Goal: Task Accomplishment & Management: Use online tool/utility

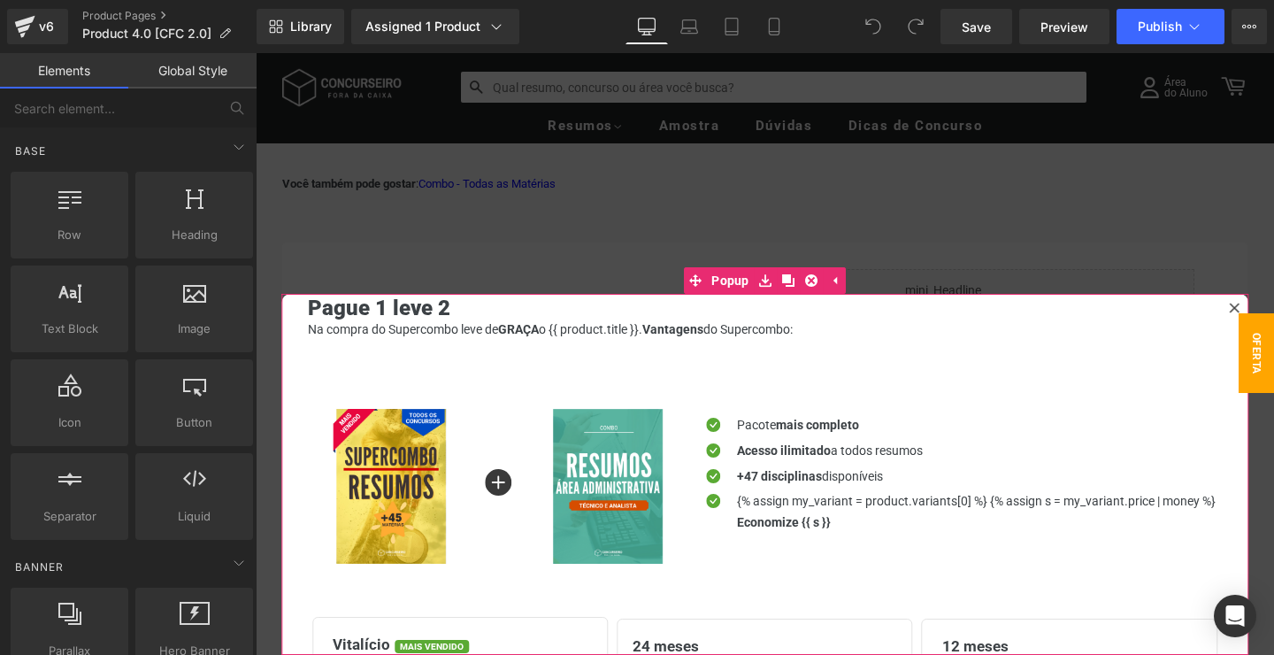
scroll to position [27, 0]
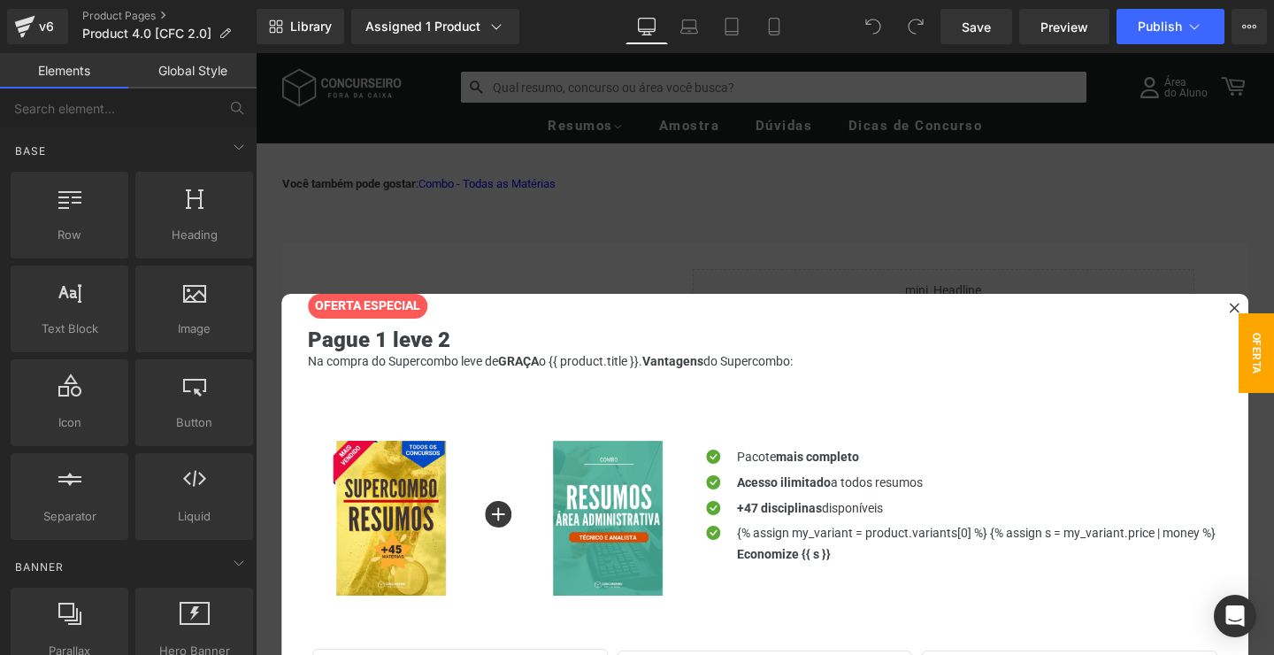
click at [562, 163] on div at bounding box center [765, 354] width 1019 height 602
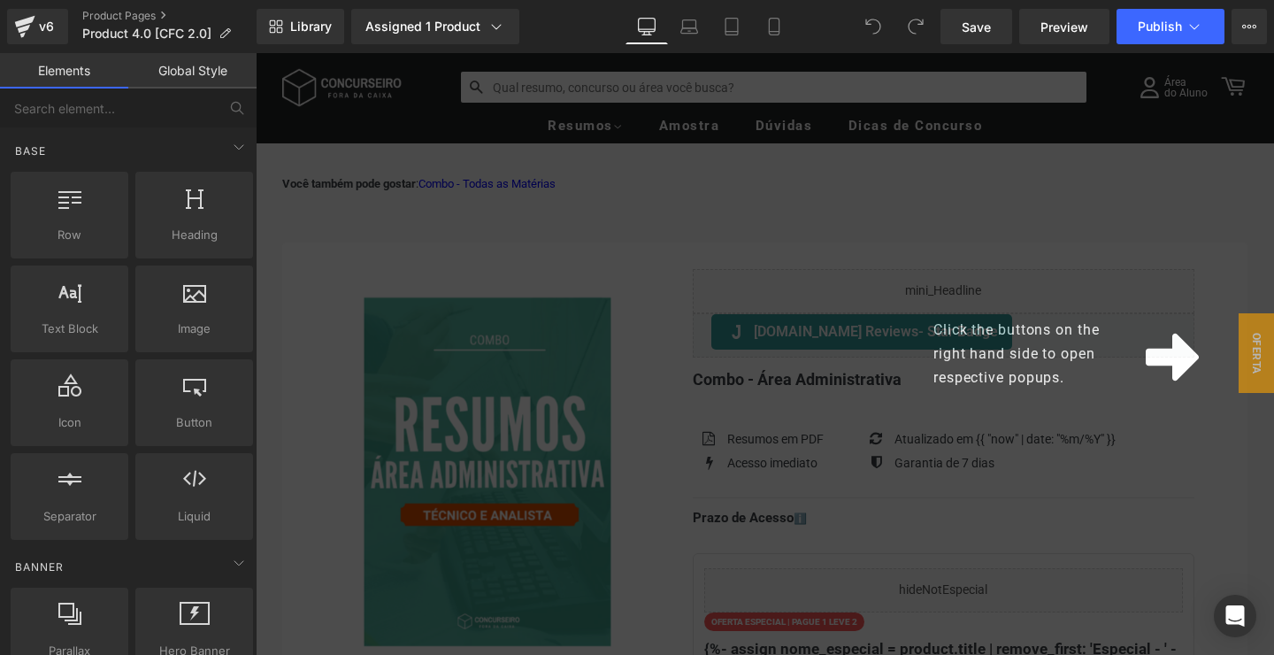
click at [1215, 291] on div "Click the buttons on the right hand side to open respective popups." at bounding box center [765, 354] width 1019 height 602
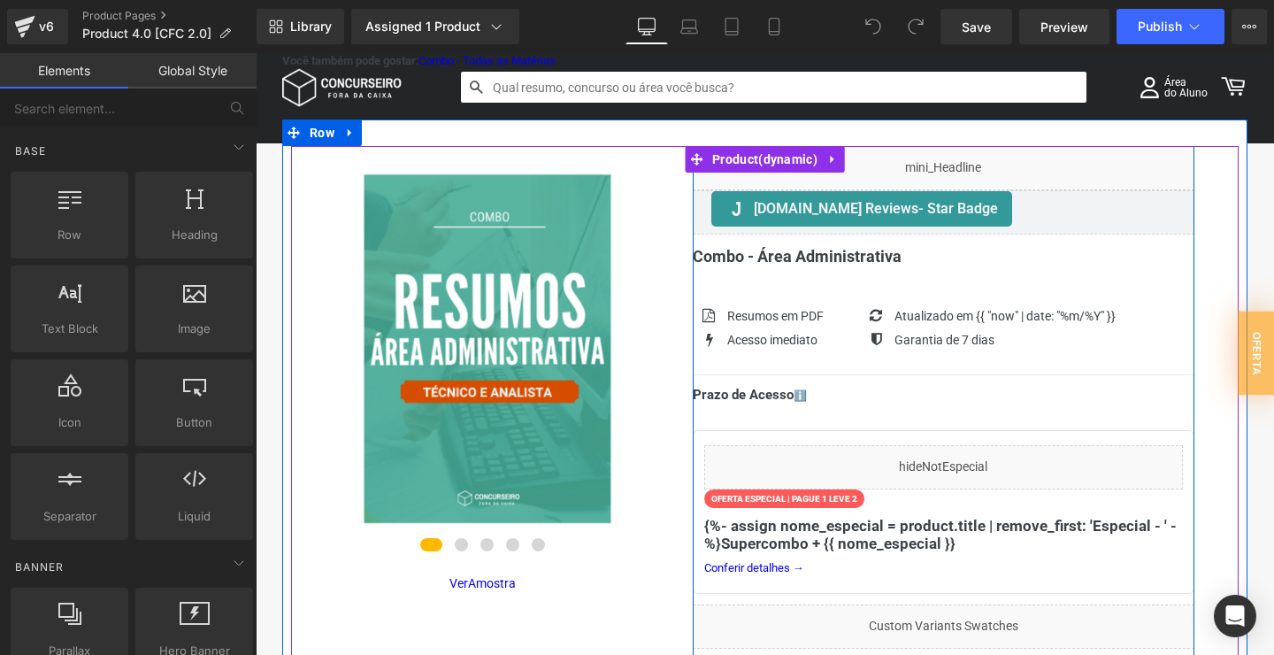
scroll to position [191, 0]
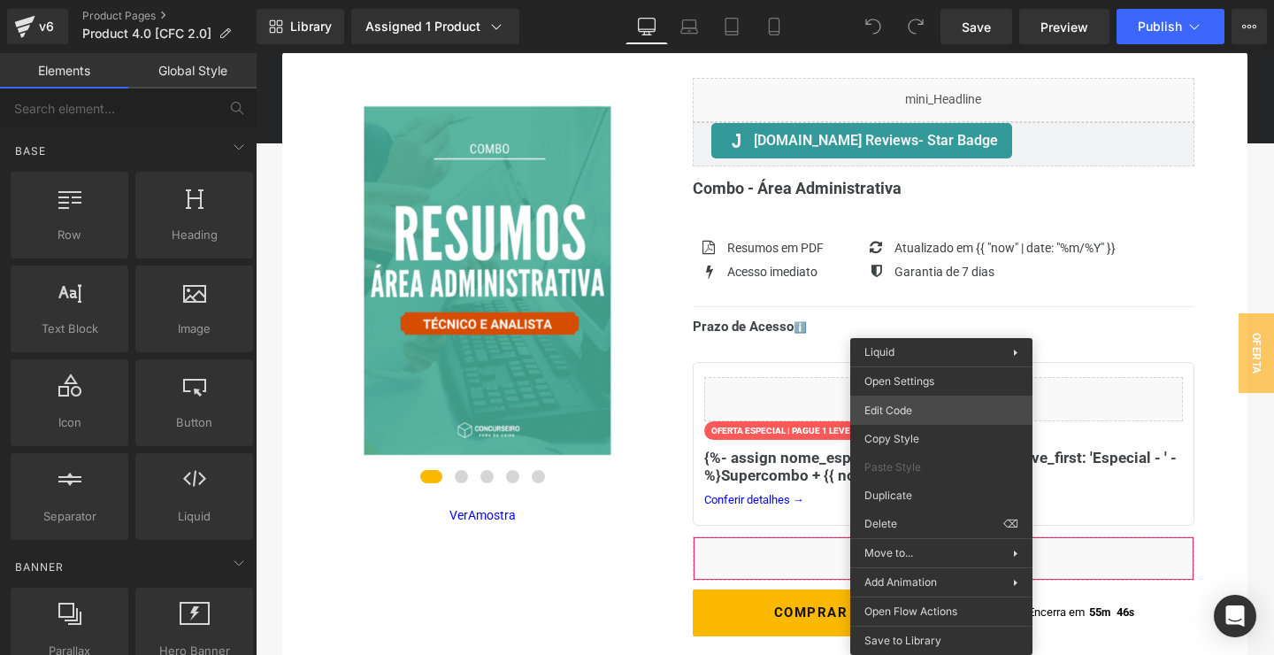
click at [908, 0] on div "You are previewing how the will restyle your page. You can not edit Elements in…" at bounding box center [637, 0] width 1274 height 0
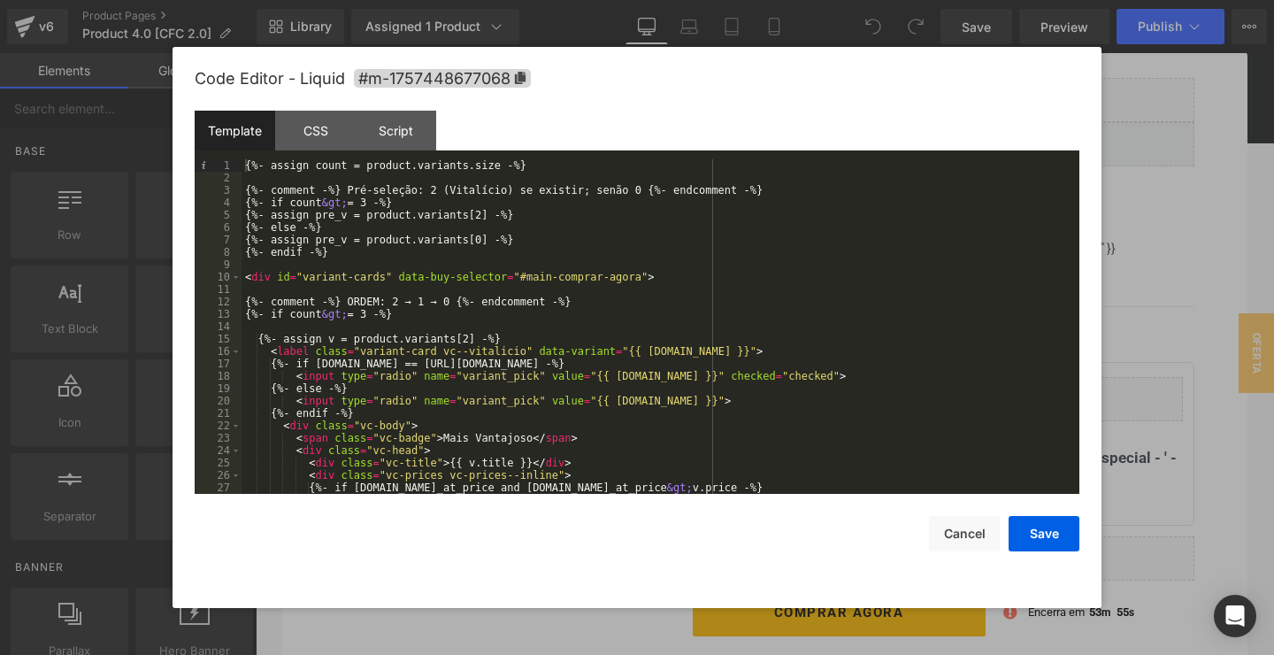
click at [374, 258] on div "{%- assign count = product.variants.size -%} {%- comment -%} Pré-seleção: 2 (Vi…" at bounding box center [661, 338] width 838 height 359
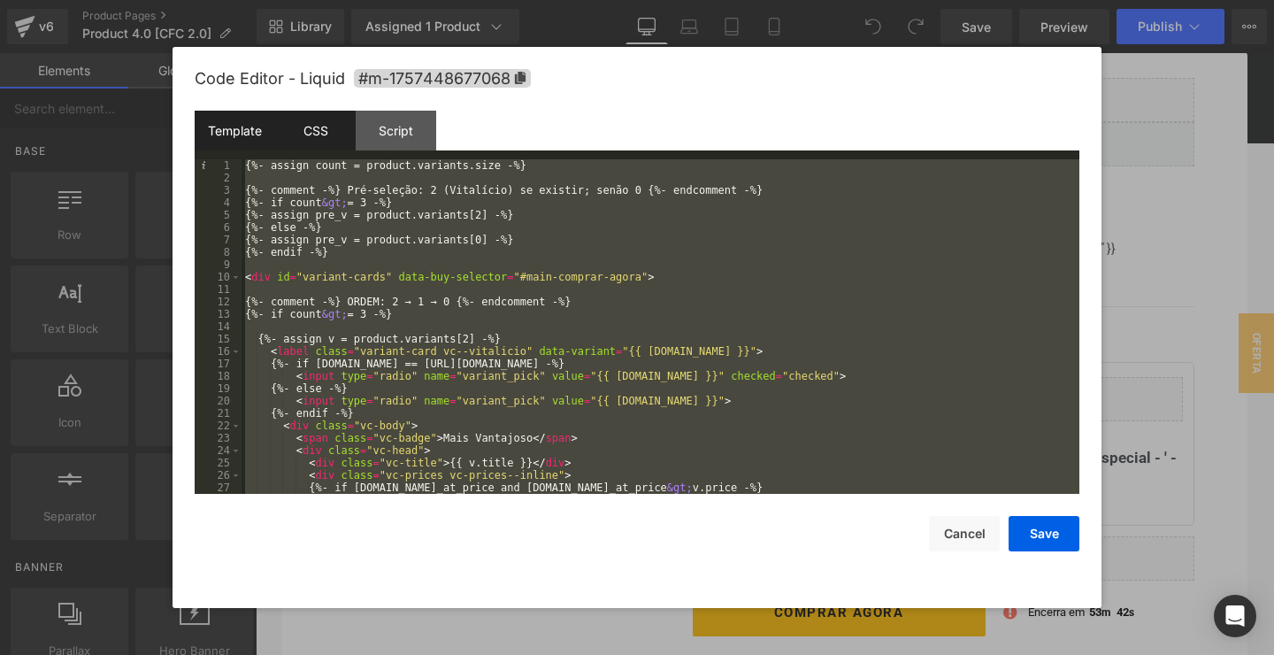
click at [329, 132] on div "CSS" at bounding box center [315, 131] width 81 height 40
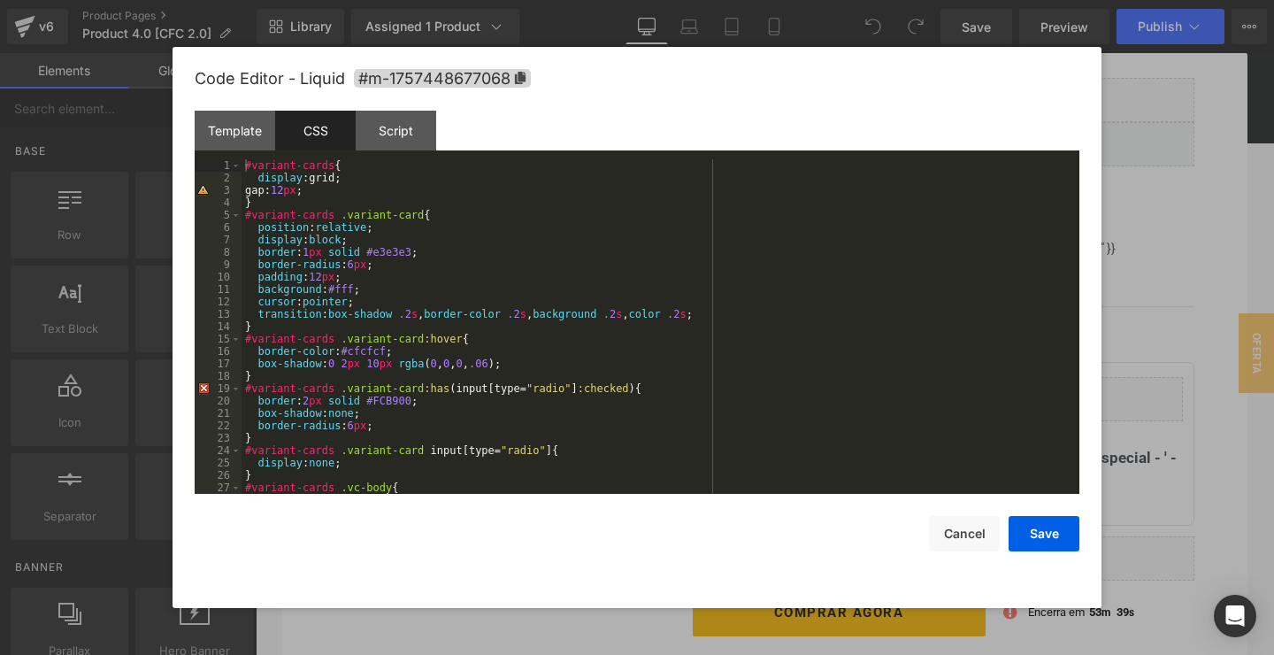
click at [593, 259] on div "#variant-cards { display :grid; gap: 12 px ; } #variant-cards .variant-card { p…" at bounding box center [661, 338] width 838 height 359
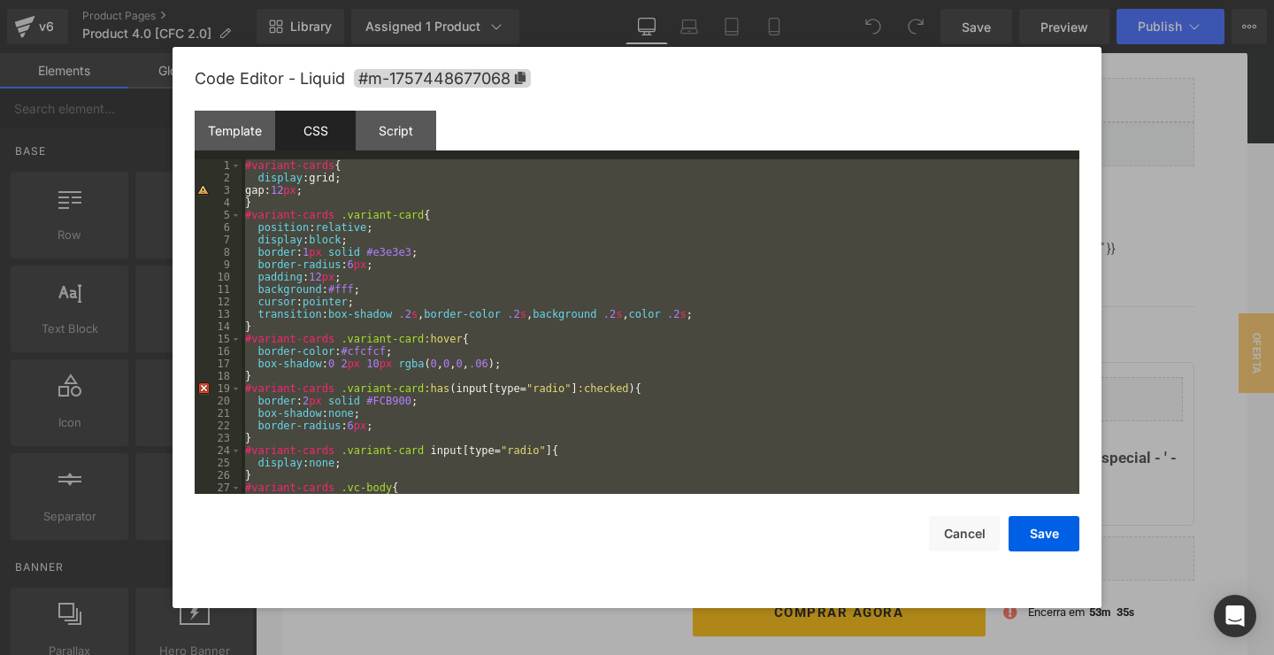
drag, startPoint x: 483, startPoint y: 240, endPoint x: 416, endPoint y: 193, distance: 82.0
click at [482, 240] on div "#variant-cards { display :grid; gap: 12 px ; } #variant-cards .variant-card { p…" at bounding box center [661, 326] width 838 height 334
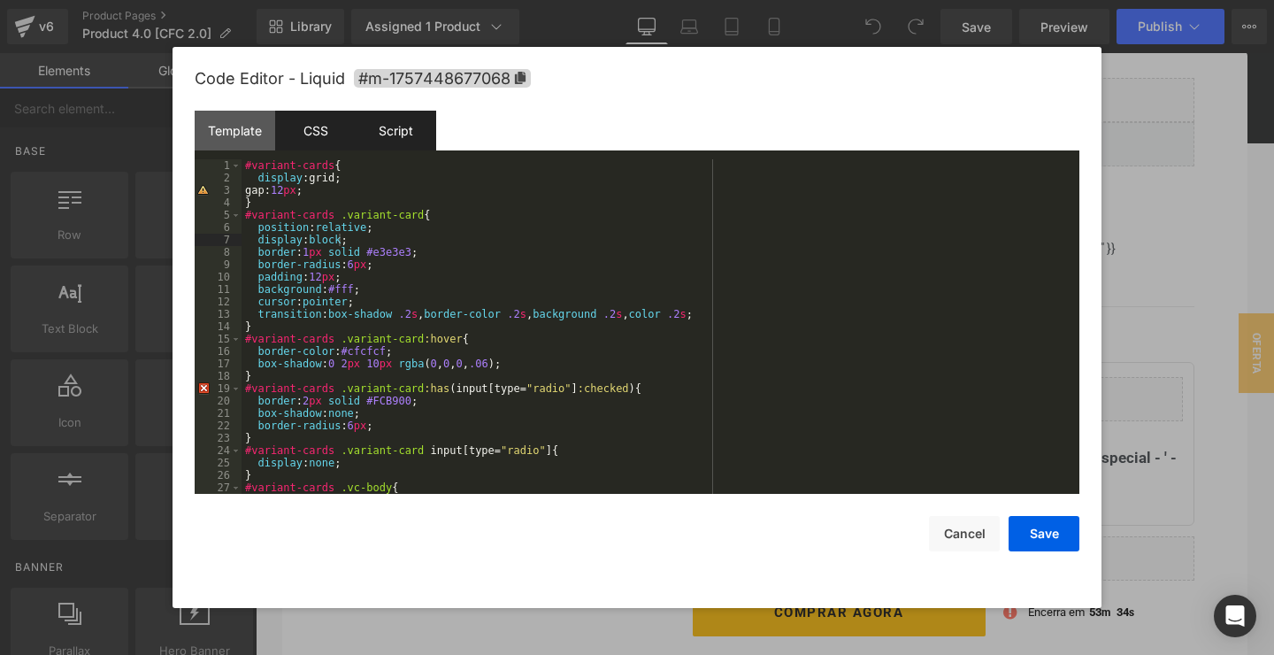
click at [390, 138] on div "Script" at bounding box center [396, 131] width 81 height 40
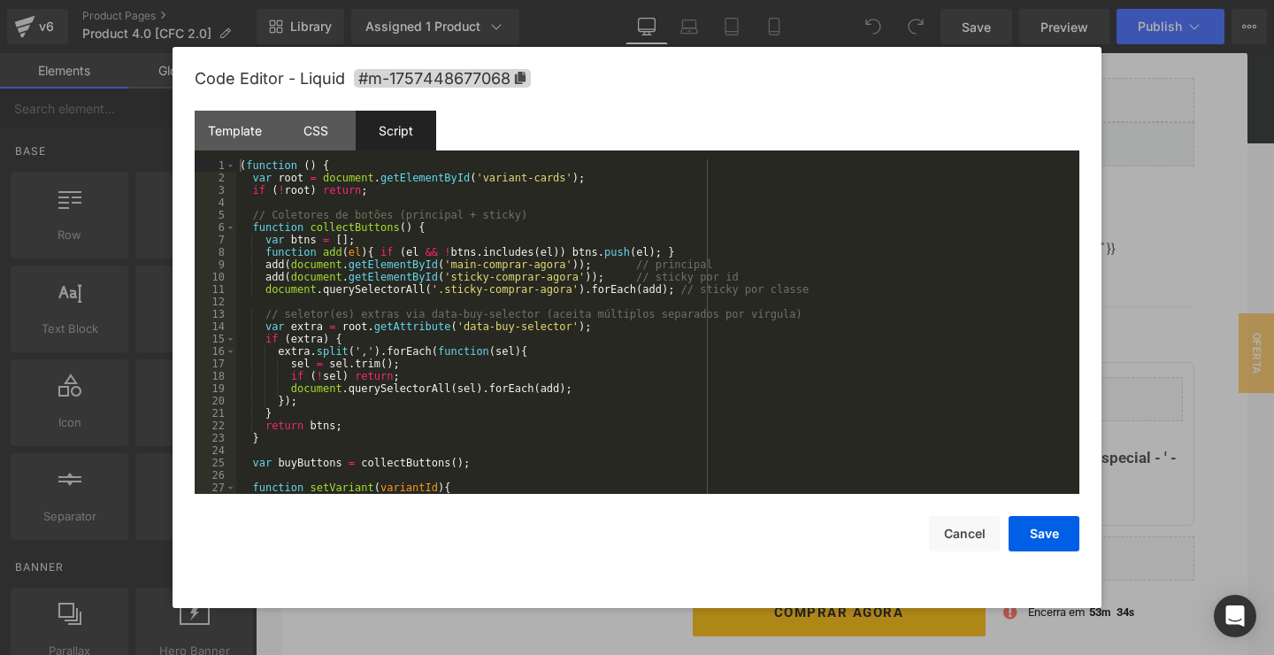
click at [468, 278] on div "( function ( ) { var root = document . getElementById ( 'variant-cards' ) ; if …" at bounding box center [657, 338] width 843 height 359
click at [504, 329] on div "( function ( ) { var root = document . getElementById ( 'variant-cards' ) ; if …" at bounding box center [657, 338] width 843 height 359
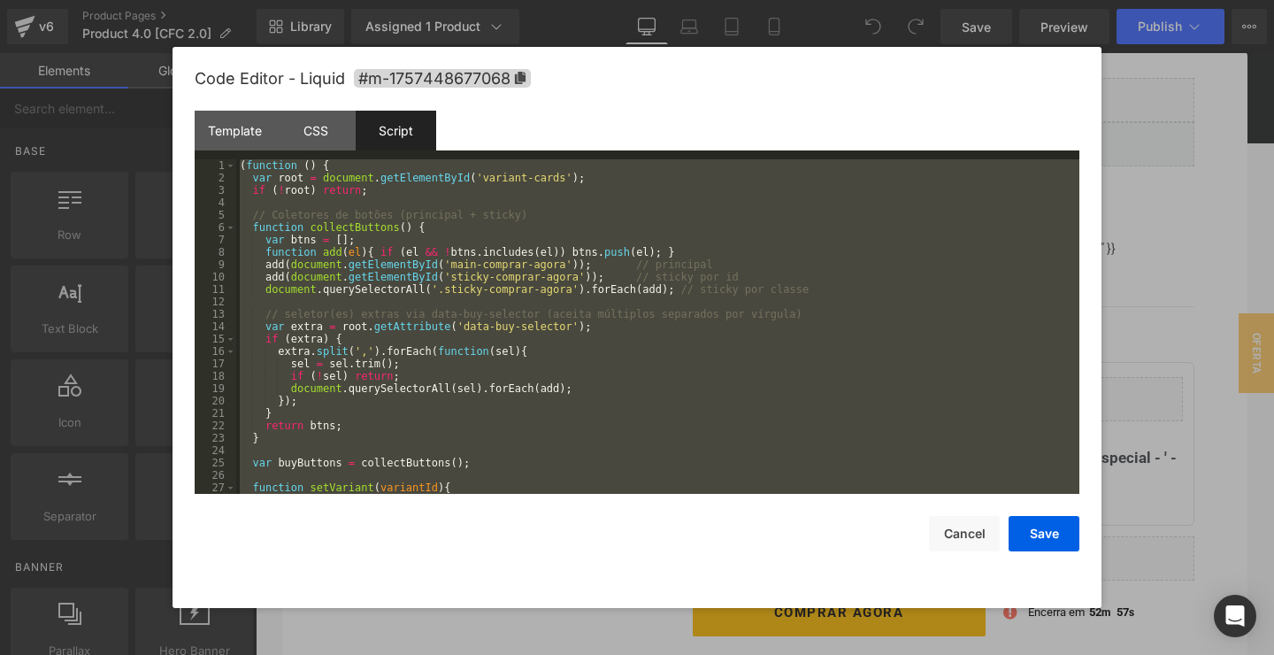
click at [1159, 234] on div at bounding box center [637, 327] width 1274 height 655
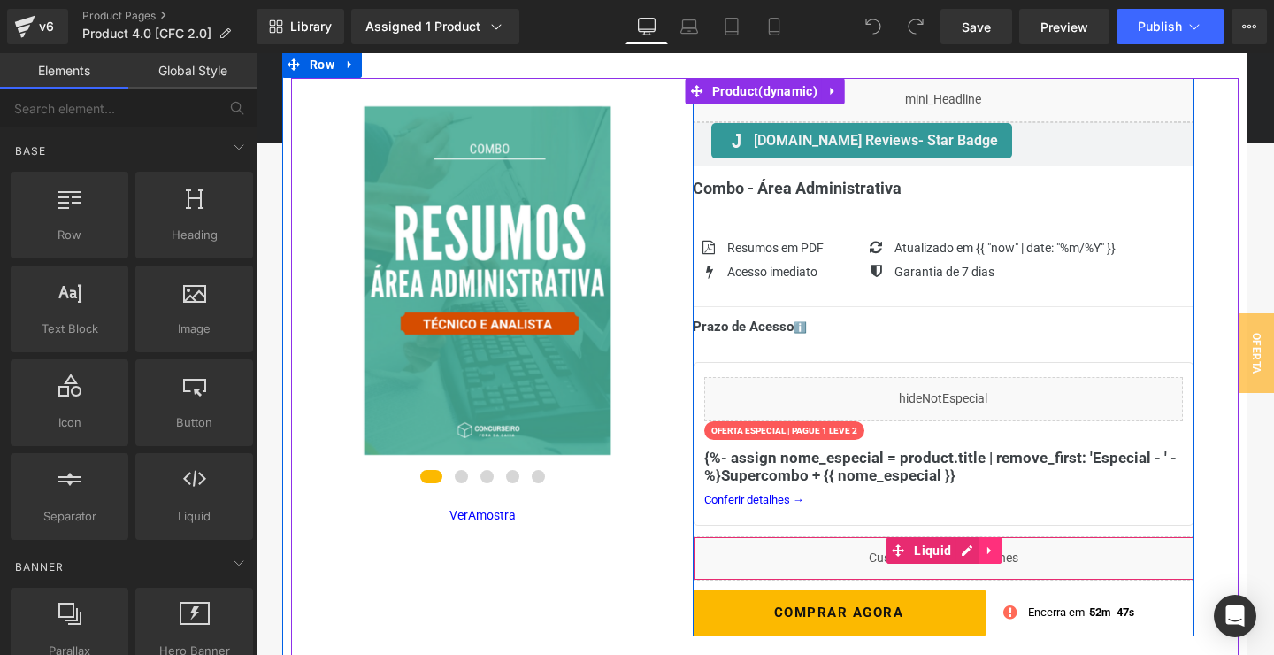
click at [990, 543] on icon at bounding box center [990, 549] width 12 height 13
click at [979, 543] on icon at bounding box center [978, 549] width 12 height 13
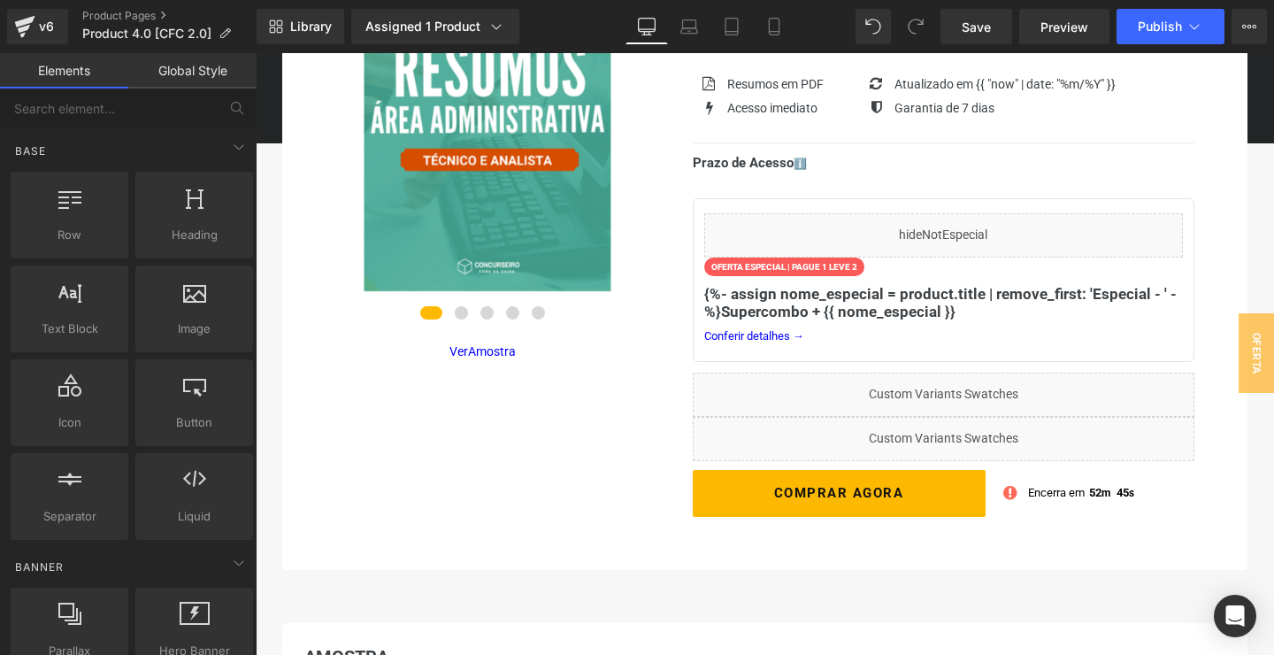
scroll to position [307, 0]
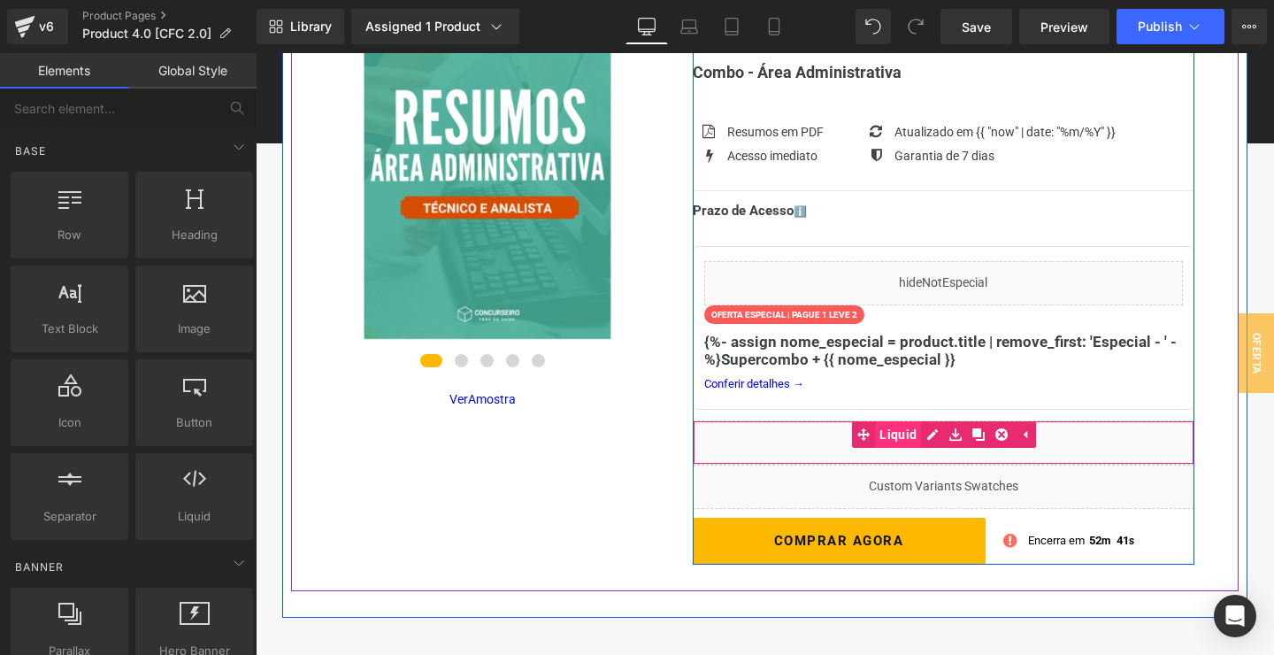
click at [903, 421] on link "Liquid" at bounding box center [886, 434] width 69 height 27
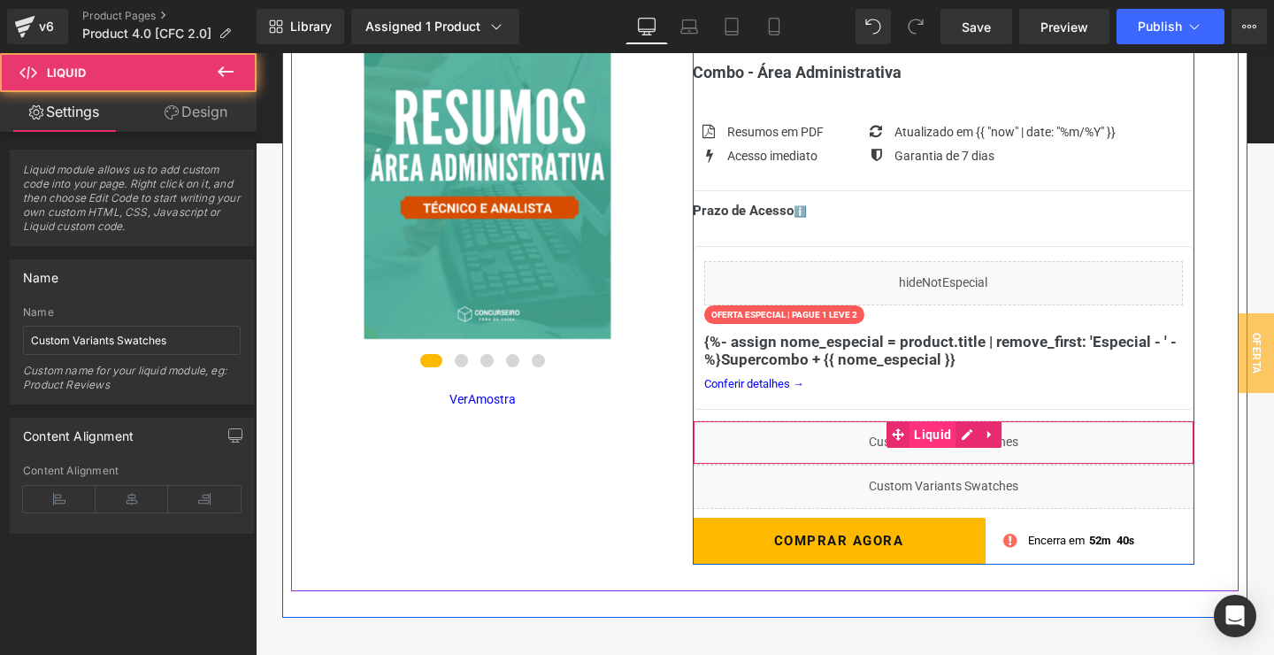
click at [933, 421] on span "Liquid" at bounding box center [933, 434] width 46 height 27
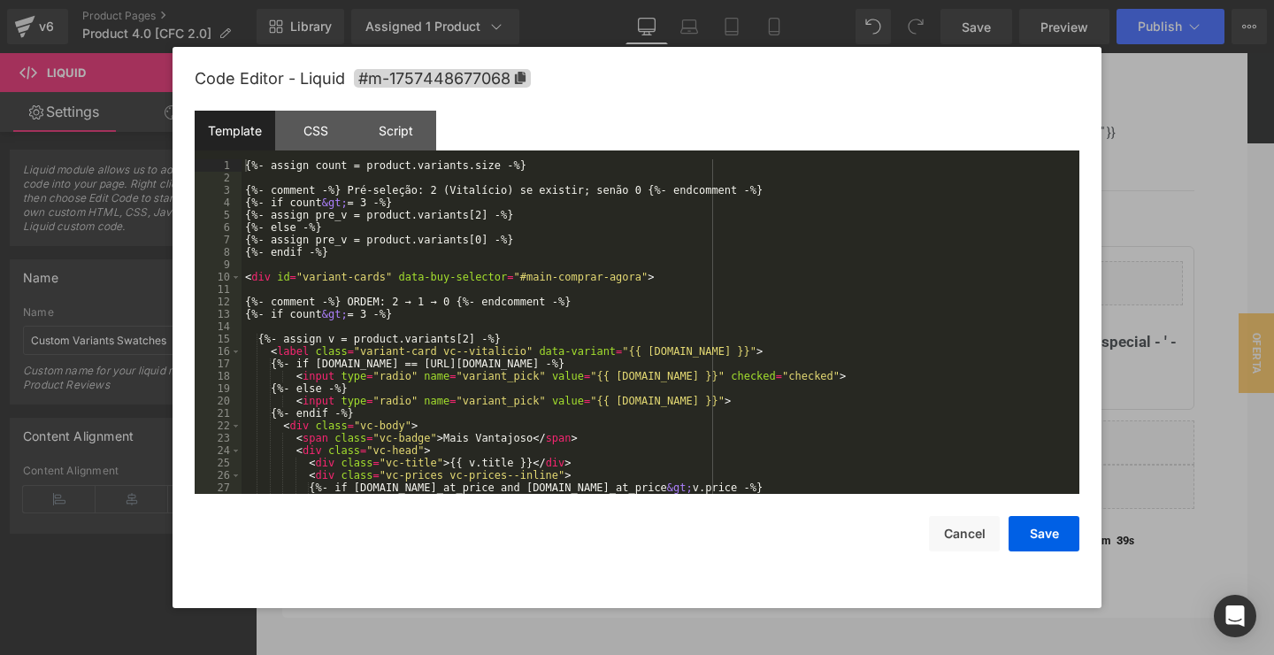
click at [907, 0] on div "Liquid You are previewing how the will restyle your page. You can not edit Elem…" at bounding box center [637, 0] width 1274 height 0
click at [535, 329] on div "{%- assign count = product.variants.size -%} {%- comment -%} Pré-seleção: 2 (Vi…" at bounding box center [661, 338] width 838 height 359
click at [317, 139] on div "CSS" at bounding box center [315, 131] width 81 height 40
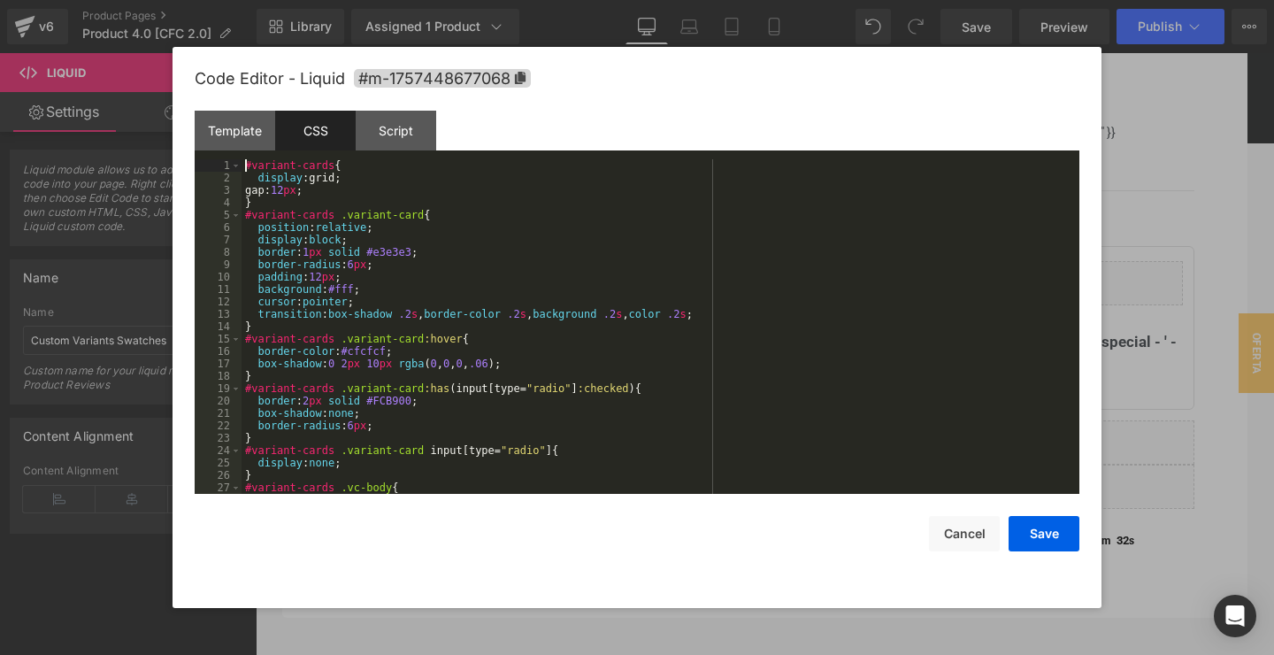
click at [404, 284] on div "#variant-cards { display :grid; gap: 12 px ; } #variant-cards .variant-card { p…" at bounding box center [661, 338] width 838 height 359
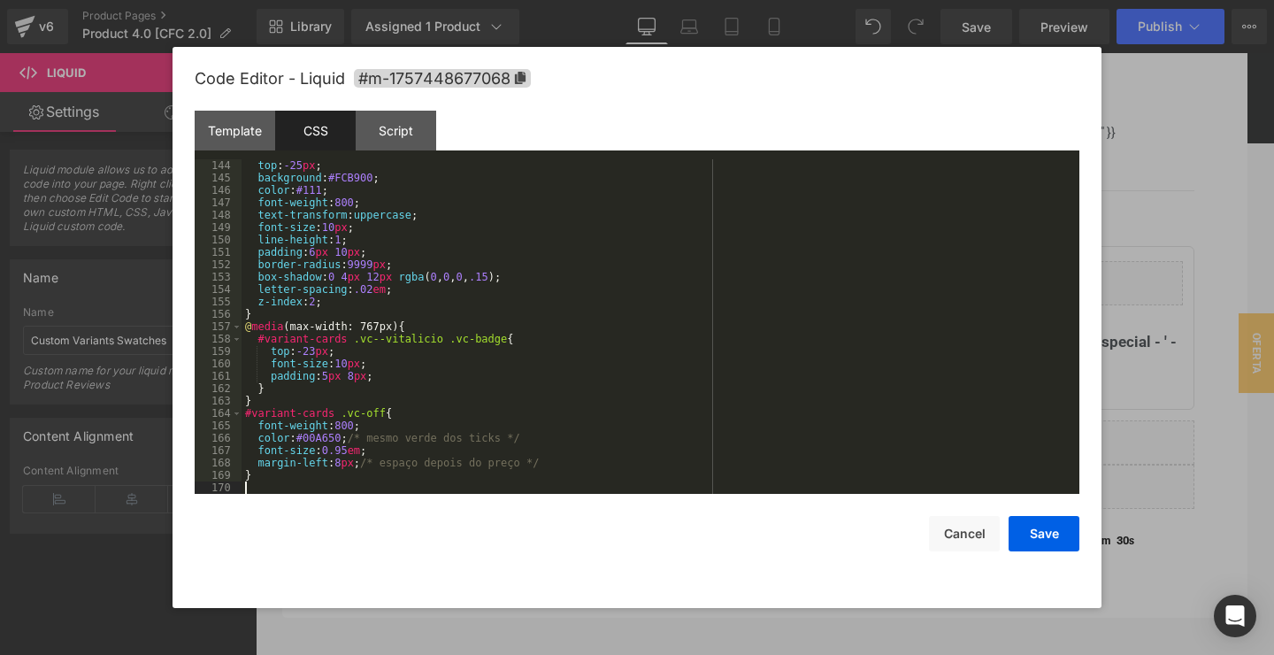
scroll to position [1772, 0]
click at [233, 135] on div "Template" at bounding box center [235, 131] width 81 height 40
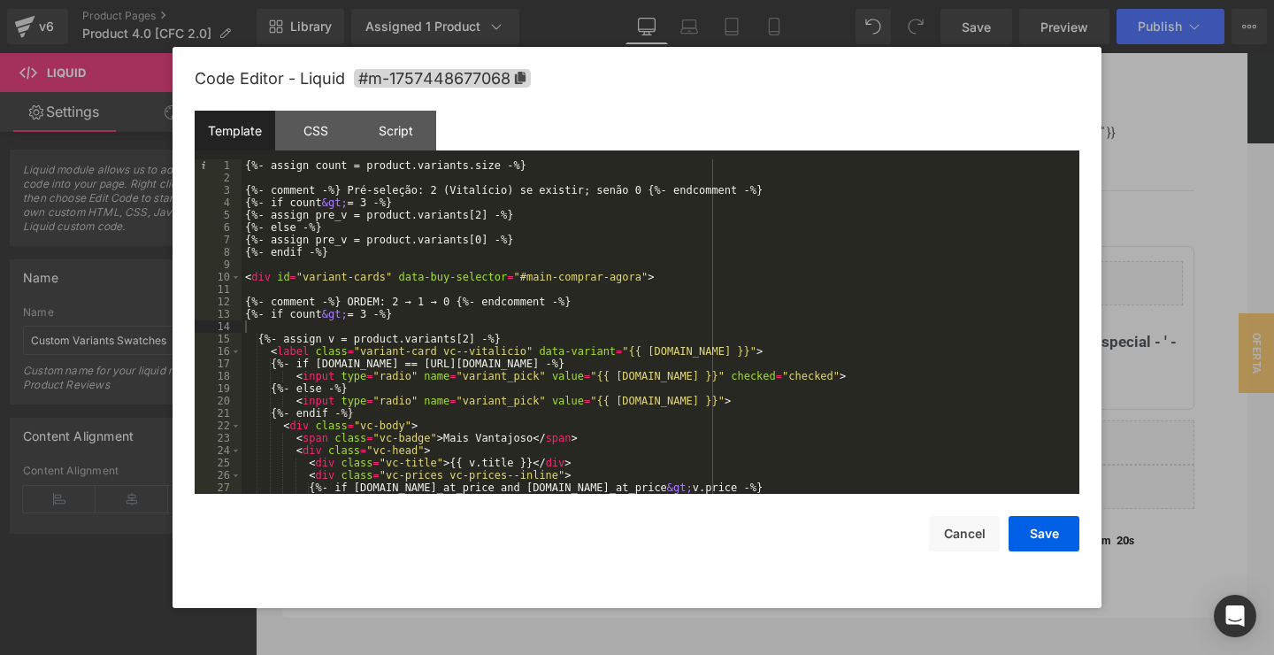
click at [577, 299] on div "{%- assign count = product.variants.size -%} {%- comment -%} Pré-seleção: 2 (Vi…" at bounding box center [661, 338] width 838 height 359
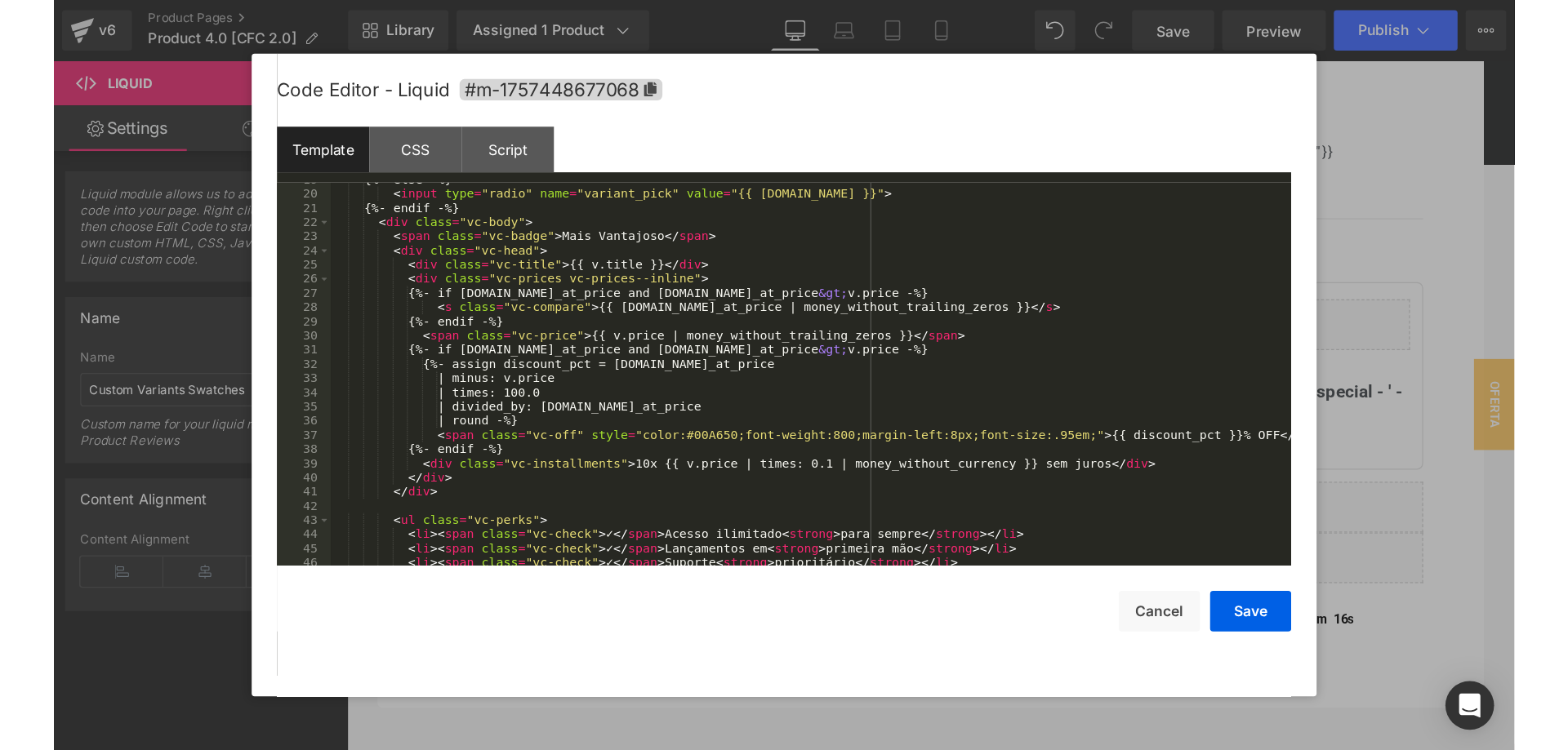
scroll to position [0, 0]
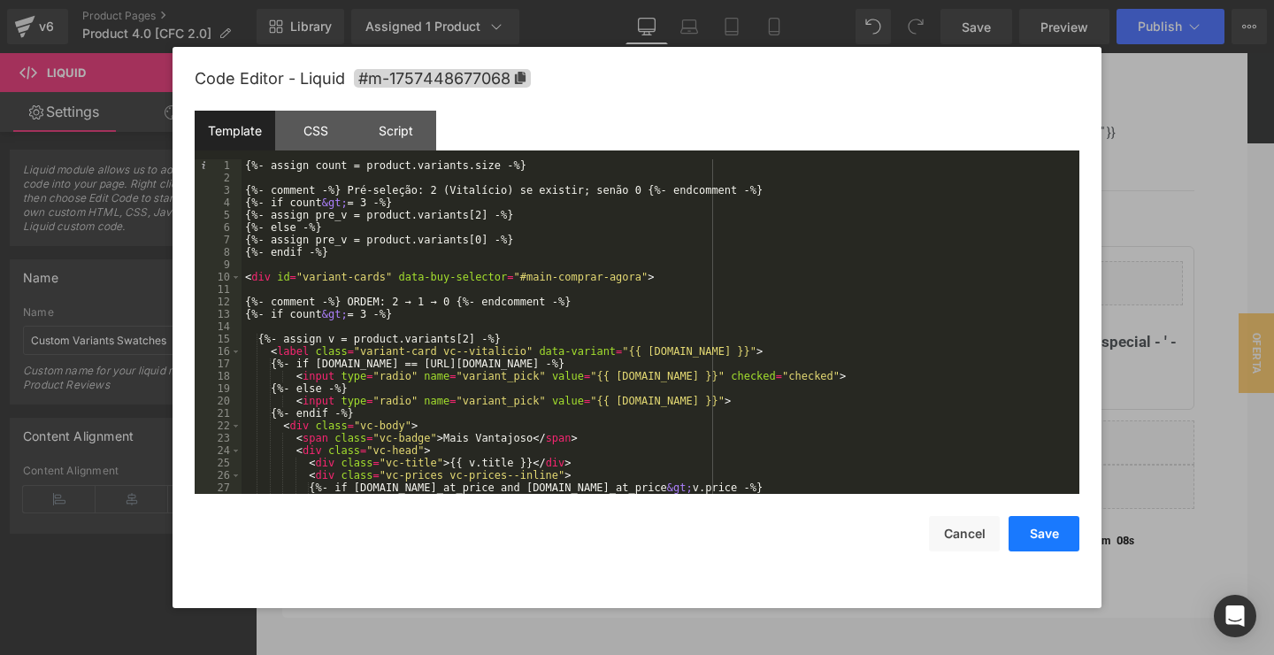
click at [1052, 540] on button "Save" at bounding box center [1044, 533] width 71 height 35
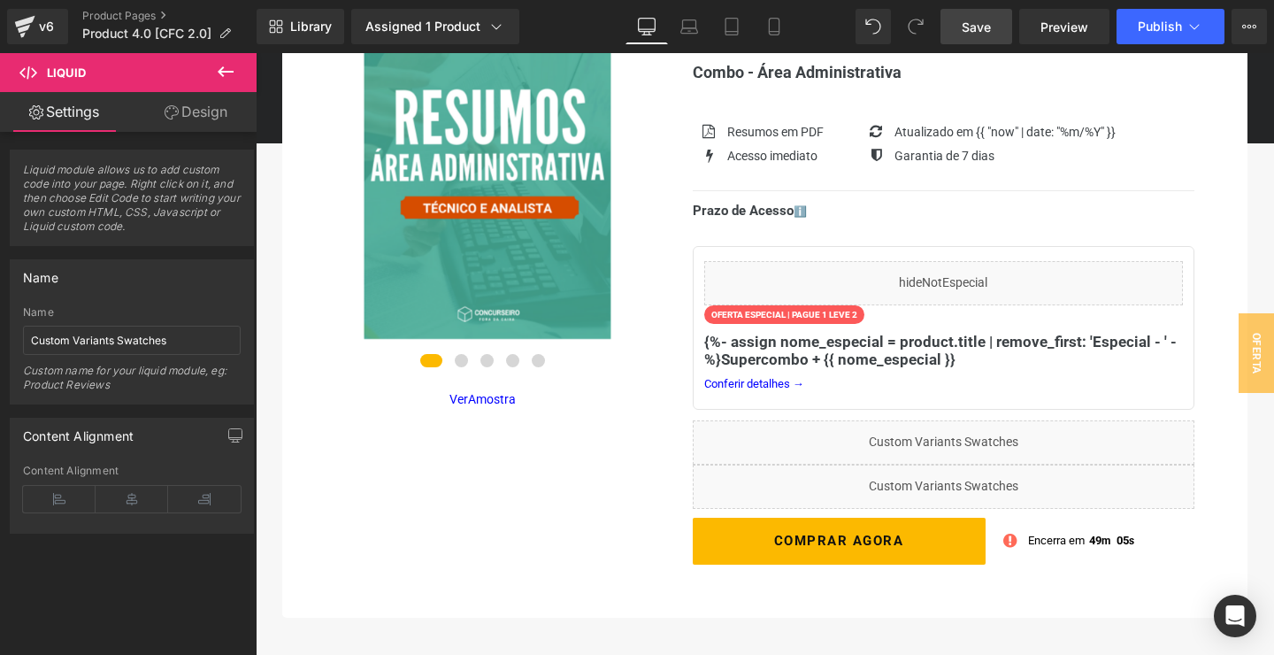
click at [982, 35] on span "Save" at bounding box center [976, 27] width 29 height 19
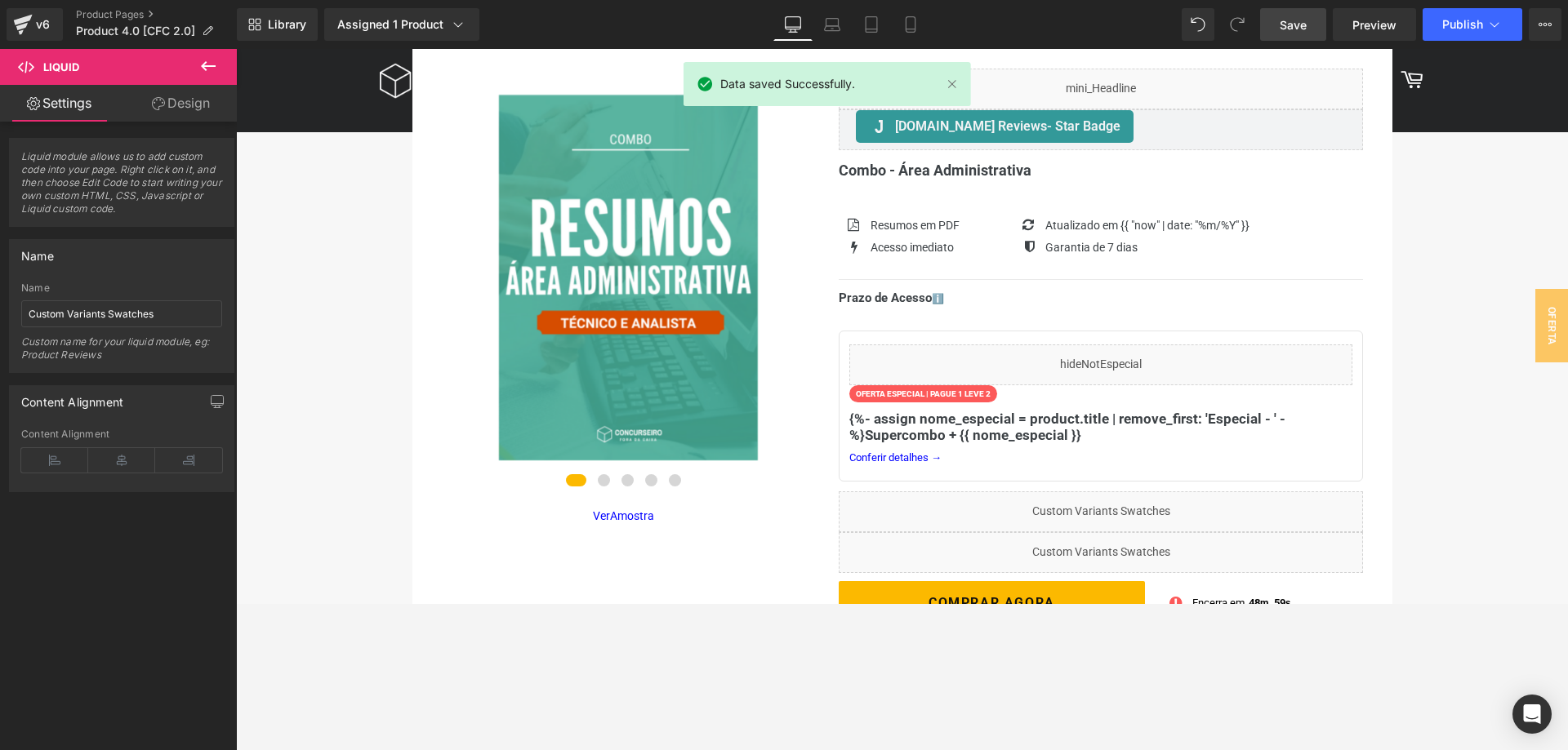
scroll to position [33, 0]
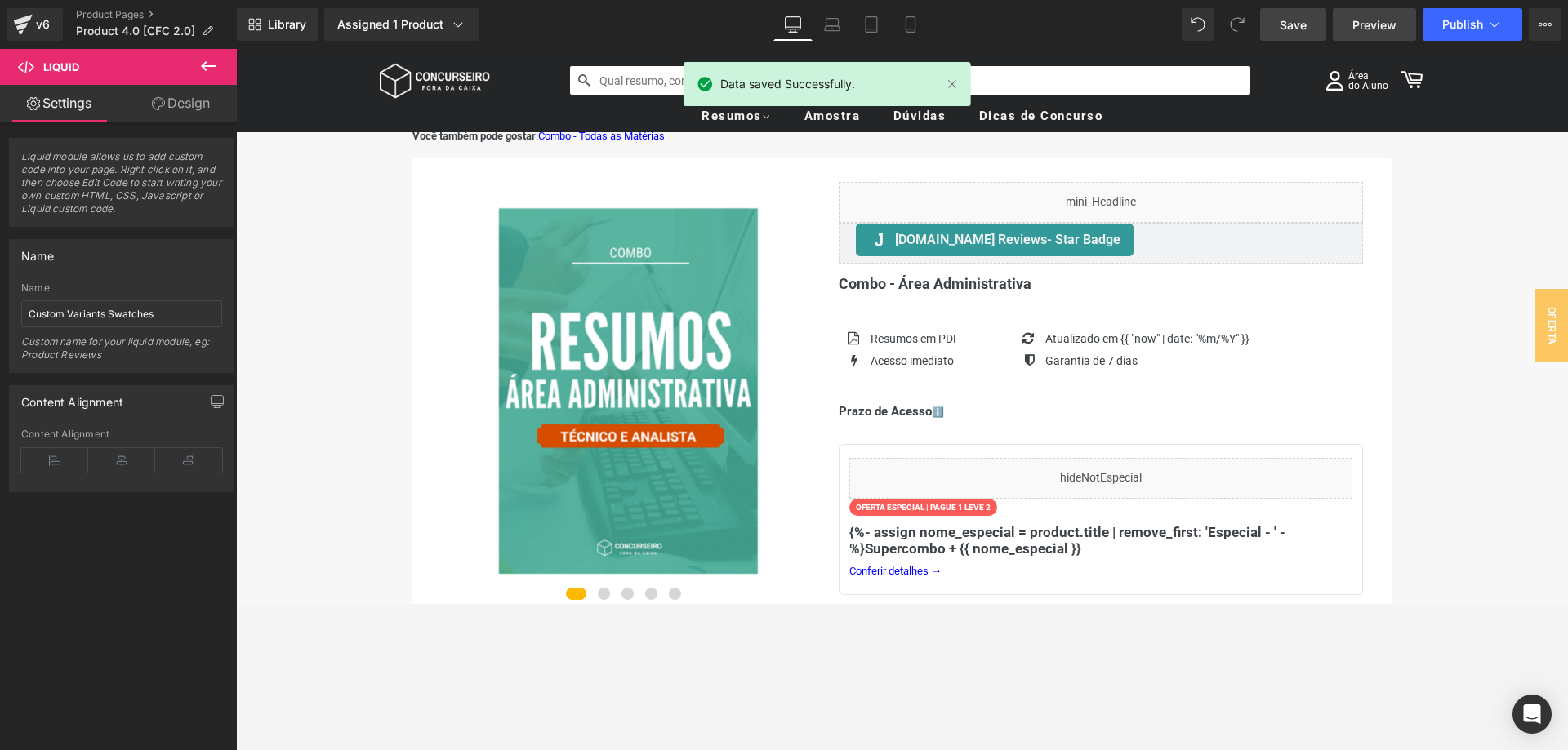
click at [1369, 26] on span "Preview" at bounding box center [1374, 25] width 44 height 18
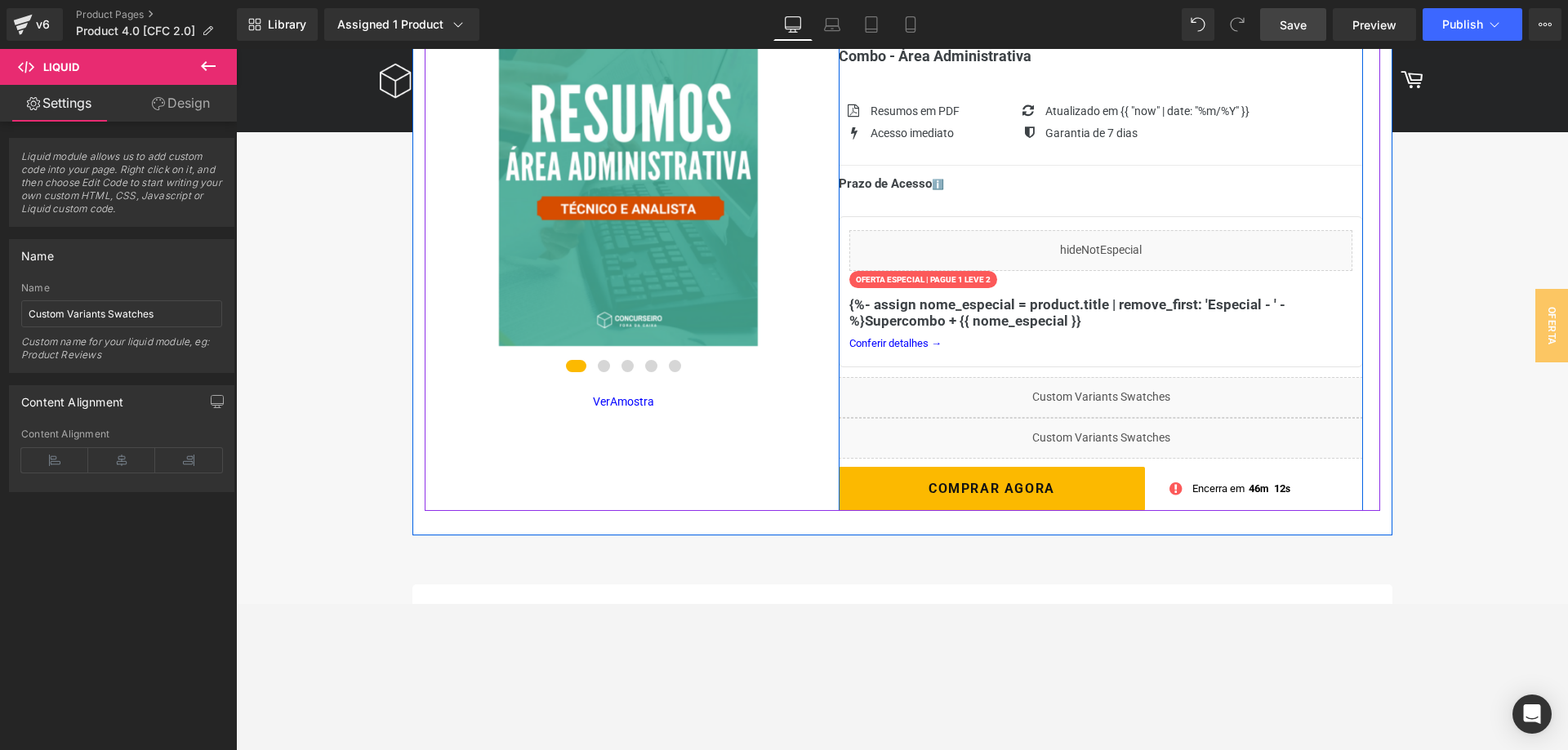
scroll to position [283, 0]
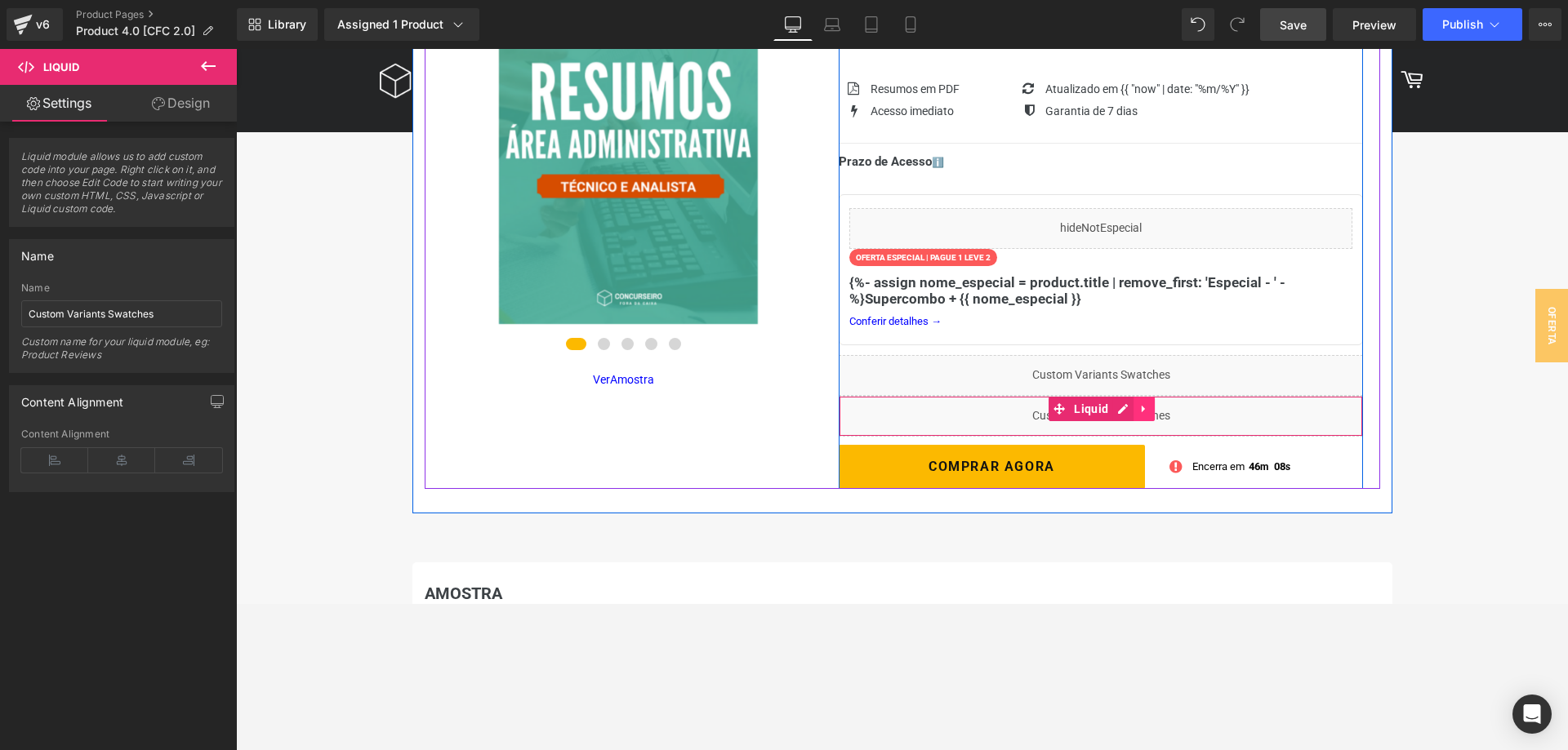
click at [1143, 402] on icon at bounding box center [1144, 408] width 11 height 12
click at [1157, 403] on icon at bounding box center [1155, 409] width 11 height 11
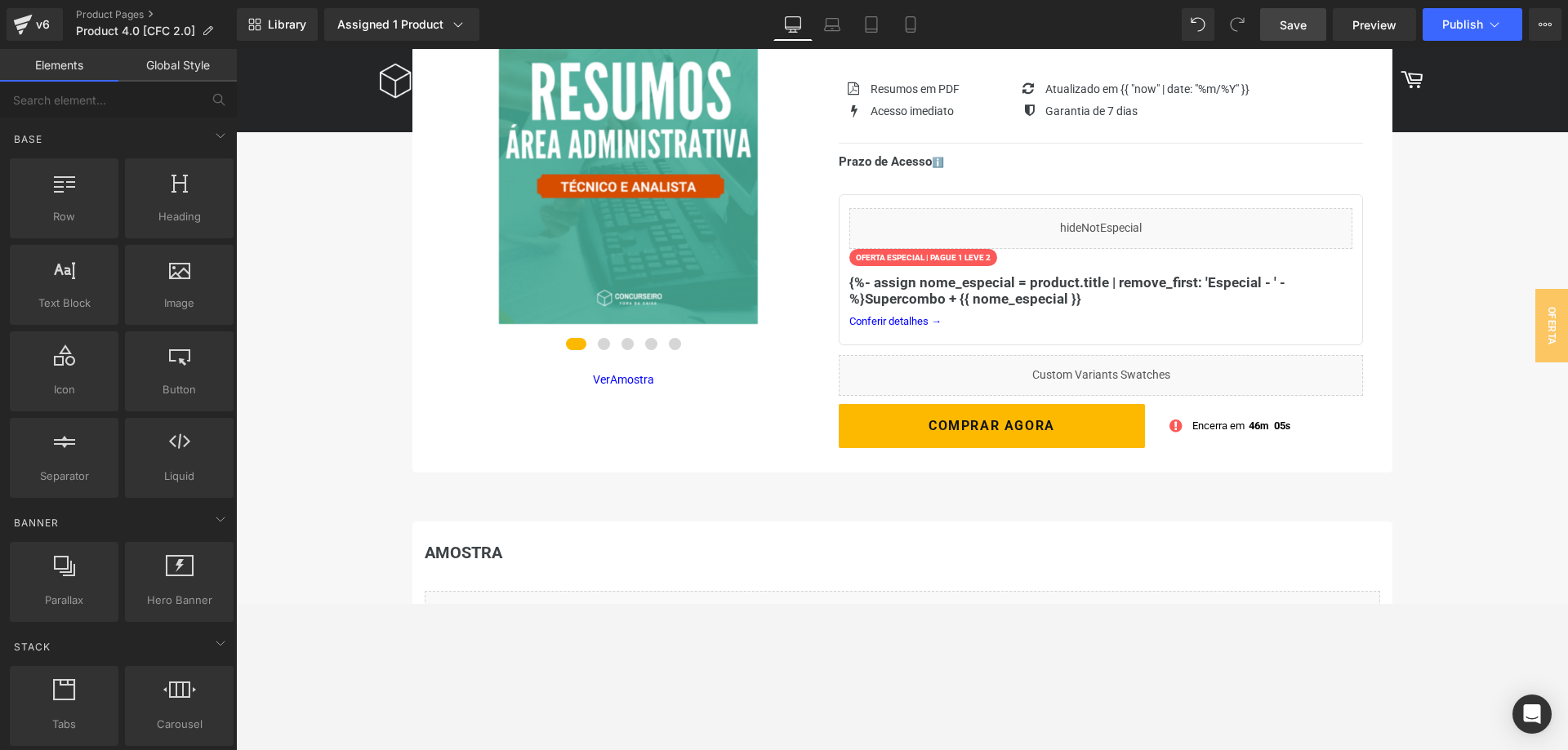
click at [1302, 22] on span "Save" at bounding box center [1293, 25] width 27 height 18
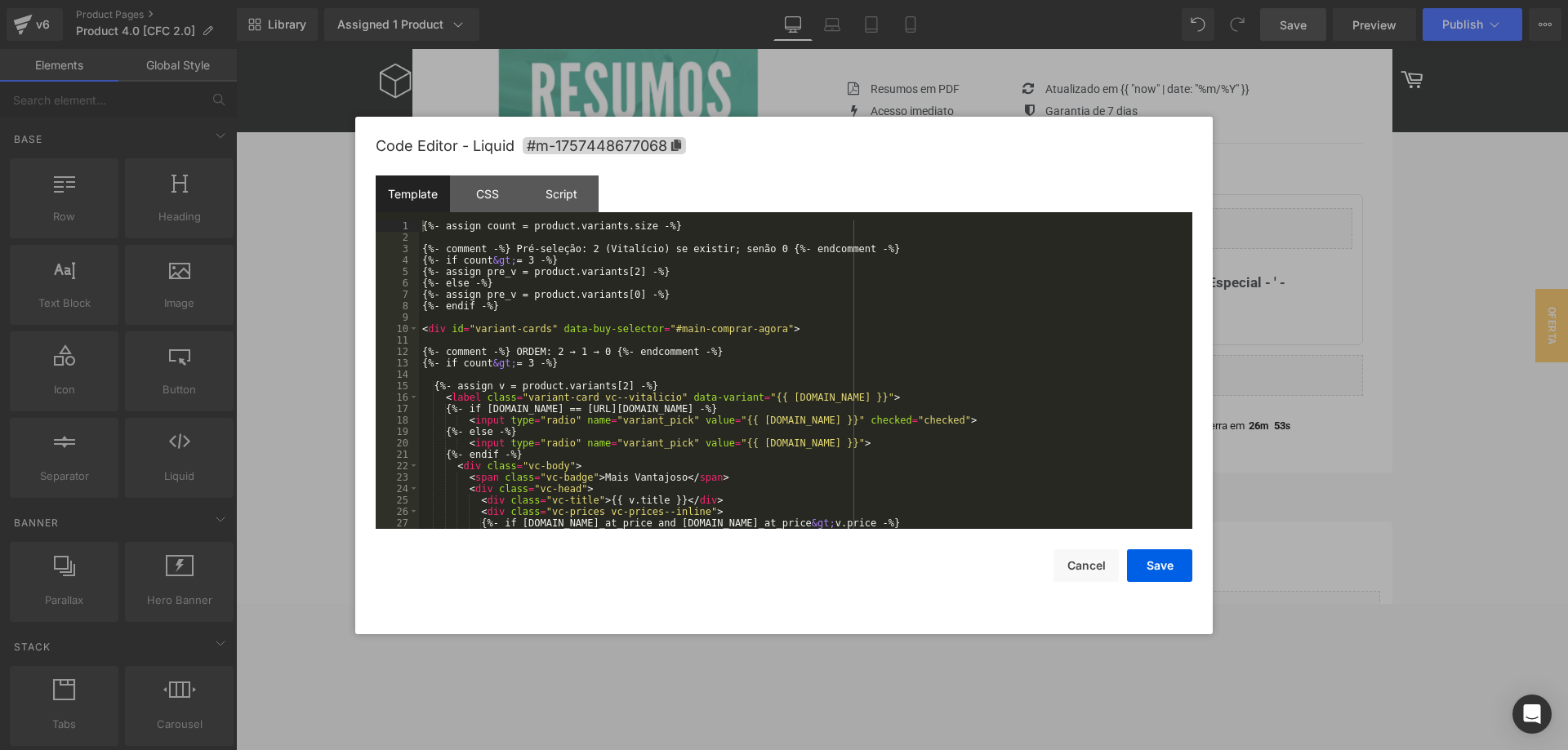
click at [1054, 0] on div "Liquid You are previewing how the will restyle your page. You can not edit Elem…" at bounding box center [784, 0] width 1568 height 0
click at [700, 288] on div "{%- assign count = product.variants.size -%} {%- comment -%} Pré-seleção: 2 (Vi…" at bounding box center [806, 386] width 773 height 331
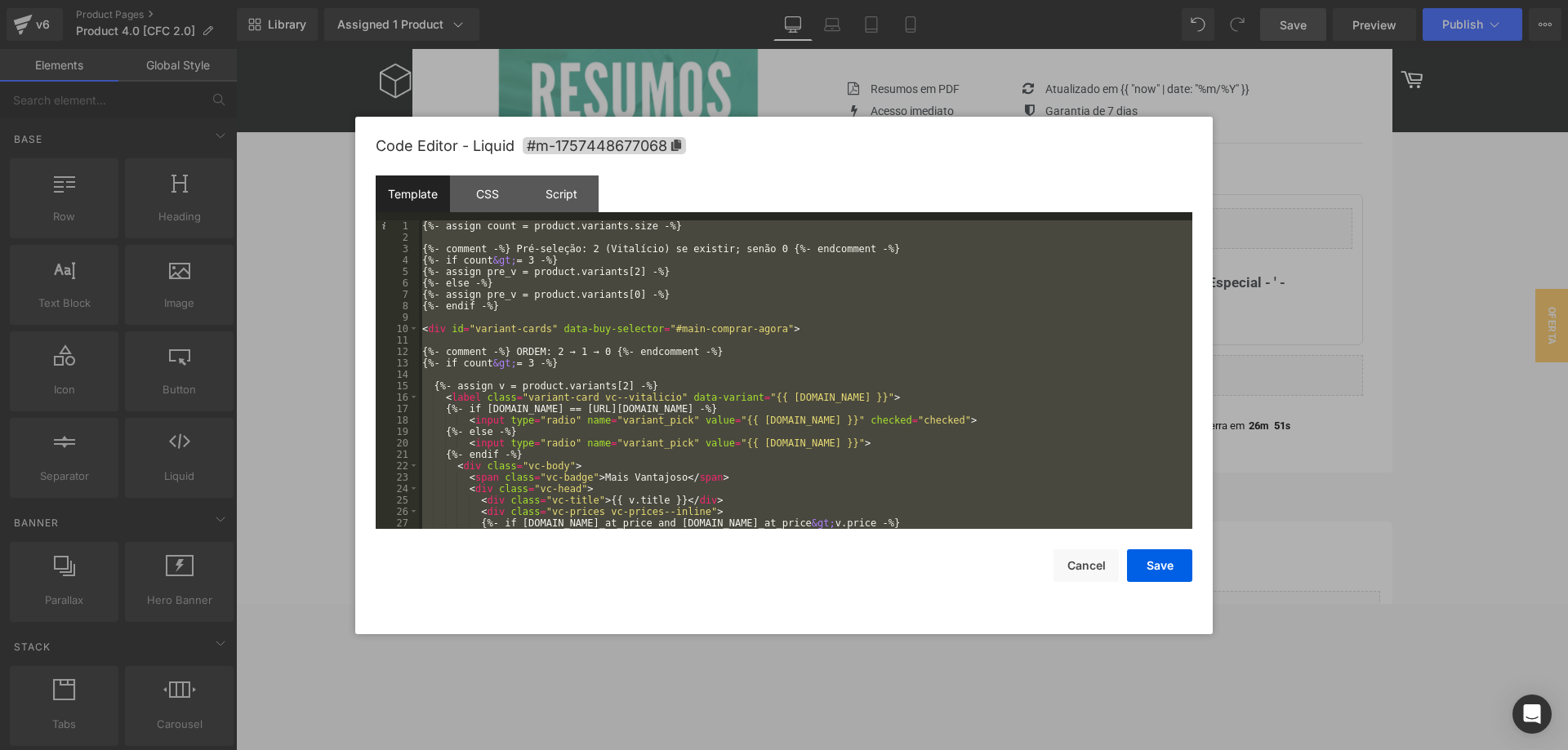
scroll to position [2388, 0]
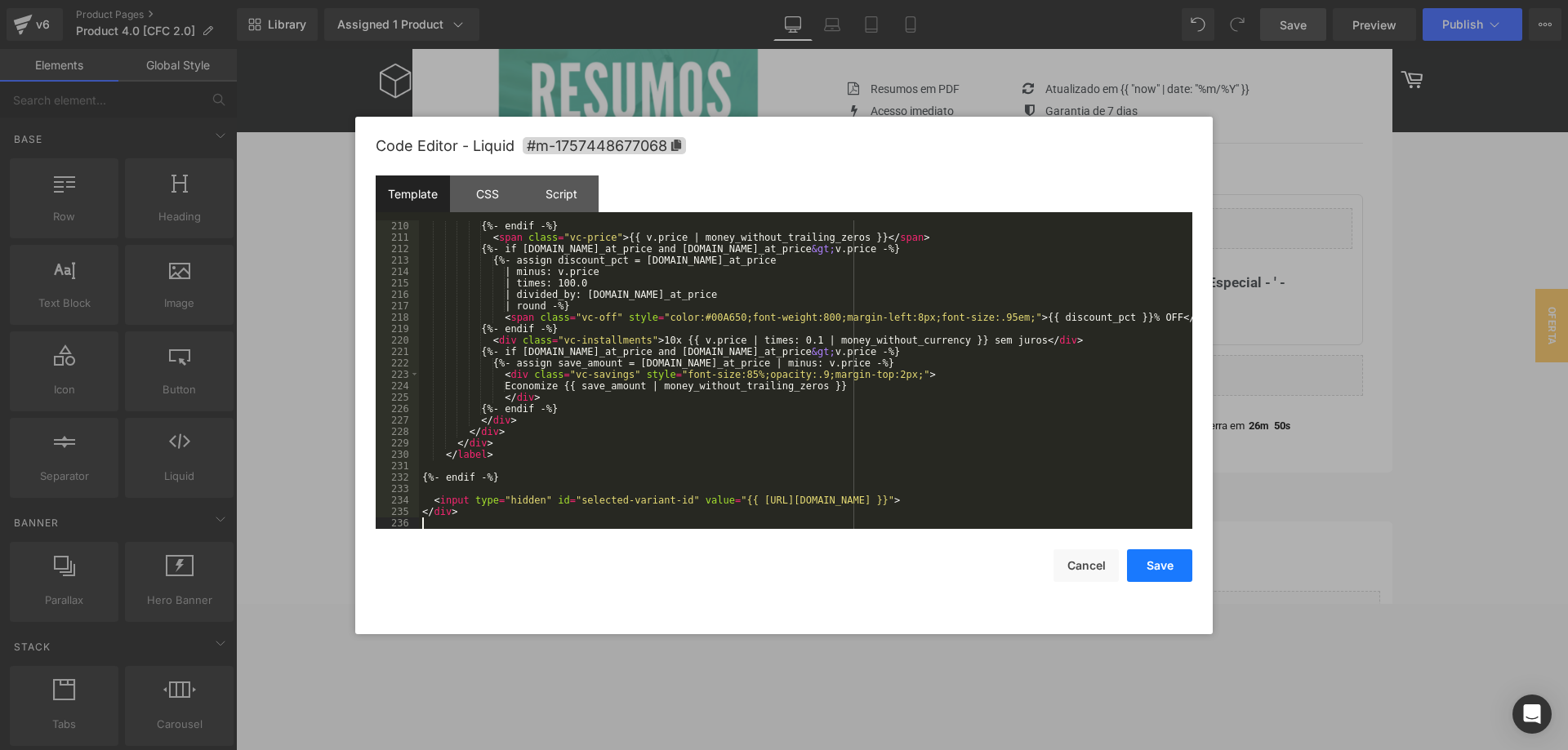
click at [1167, 571] on button "Save" at bounding box center [1159, 565] width 66 height 32
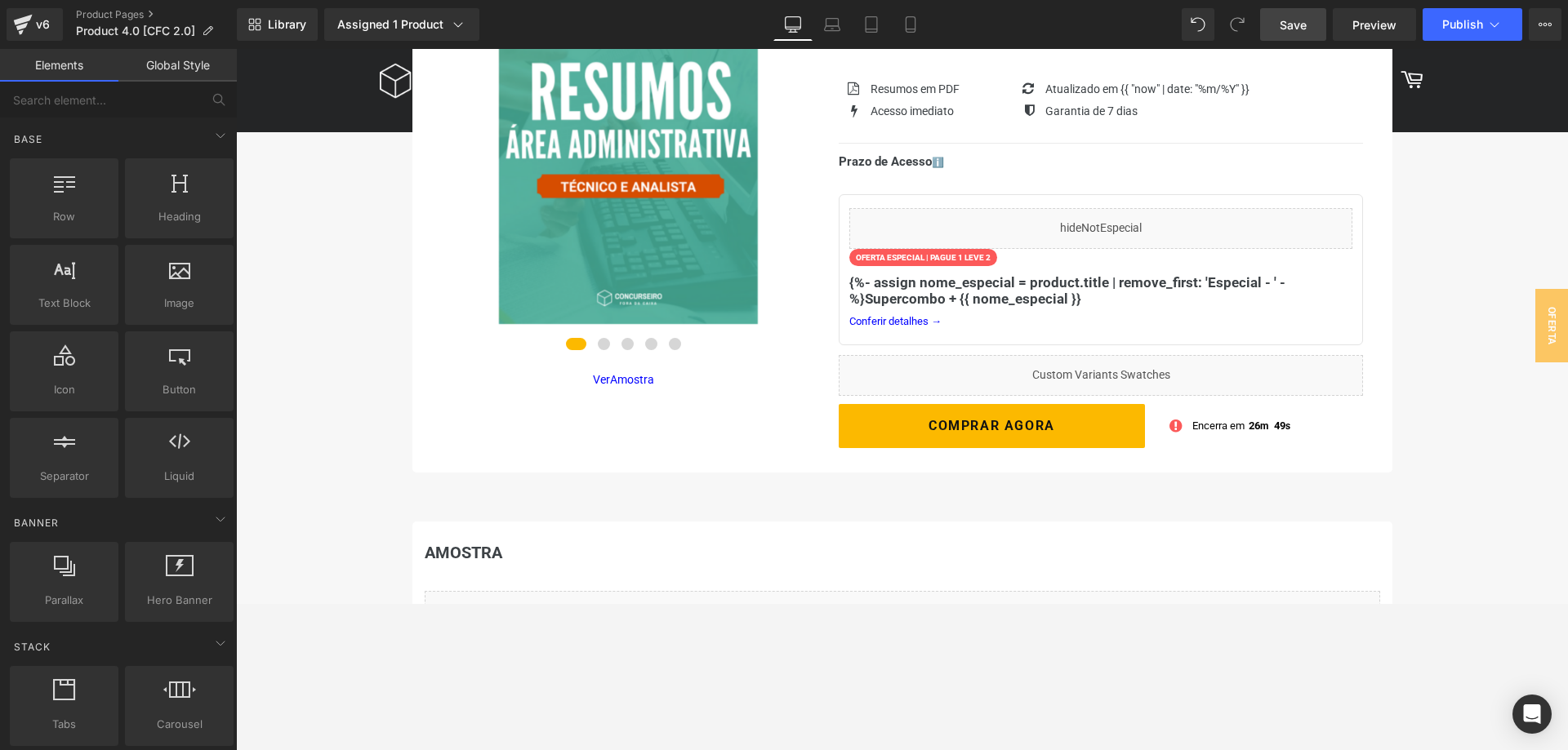
click at [1295, 24] on span "Save" at bounding box center [1293, 25] width 27 height 18
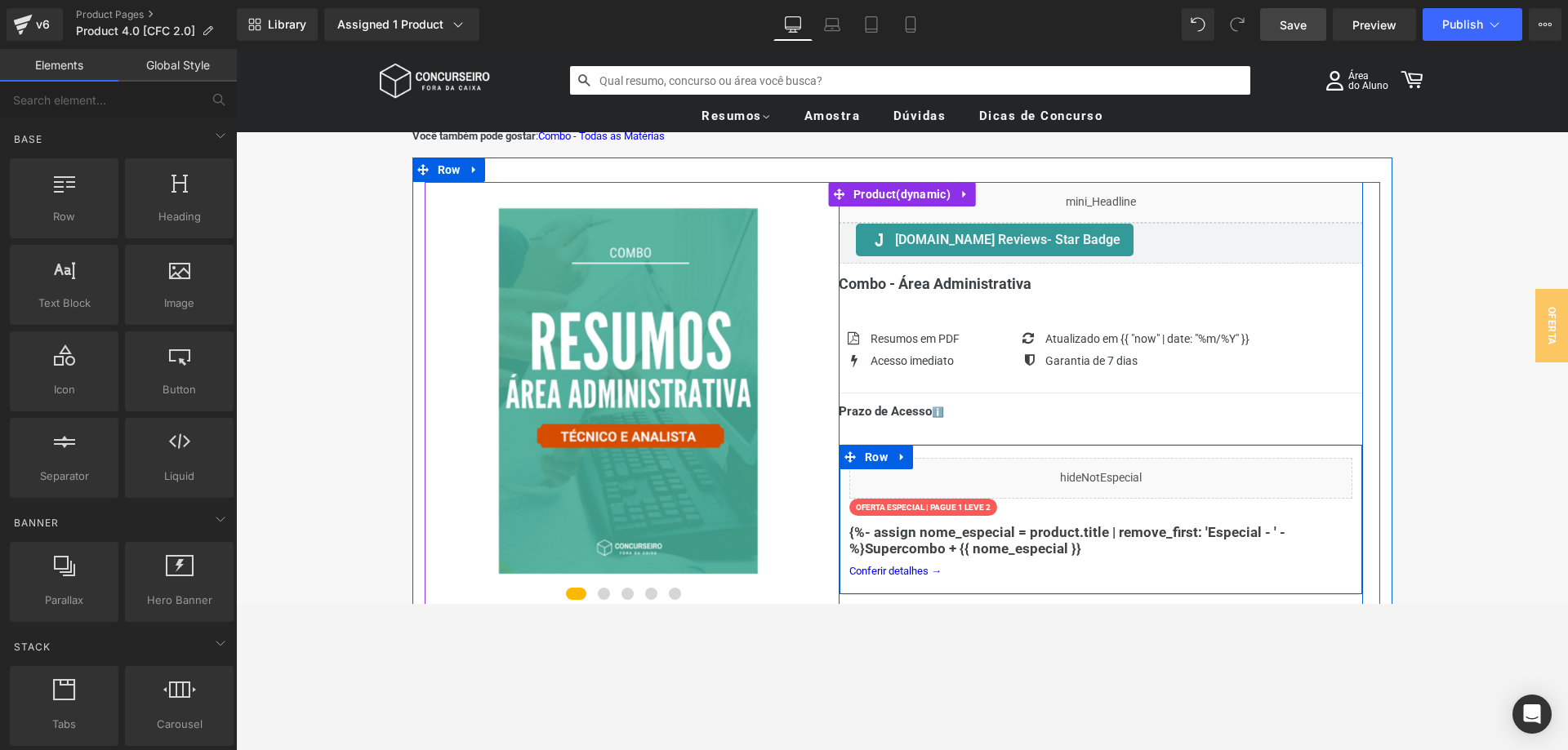
click at [1299, 536] on div "Liquid OFERTA ESPECIAL | PAGUE 1 LEVE 2 Text Block {%- assign nome_especial = p…" at bounding box center [1101, 519] width 524 height 151
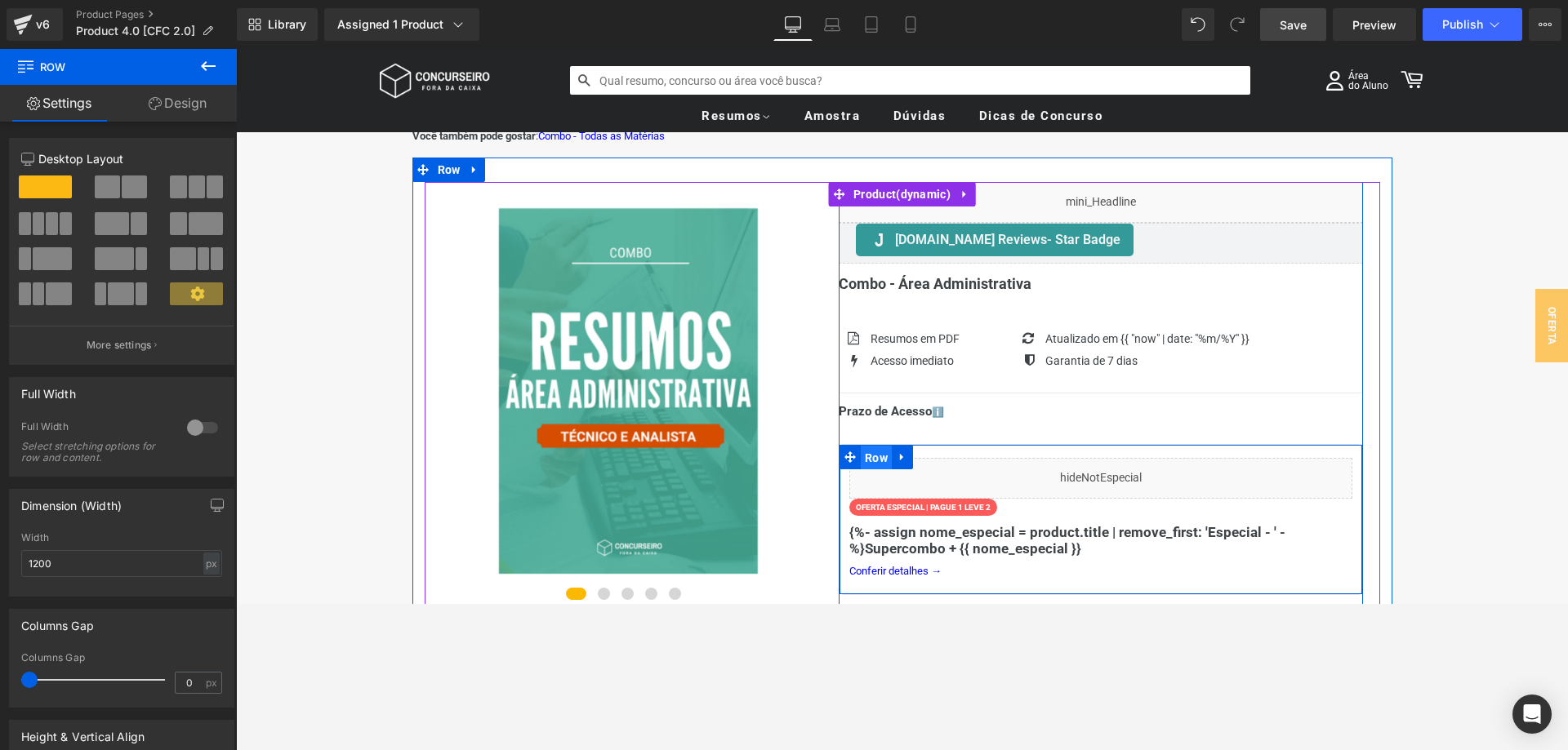
click at [887, 446] on span "Row" at bounding box center [877, 458] width 31 height 25
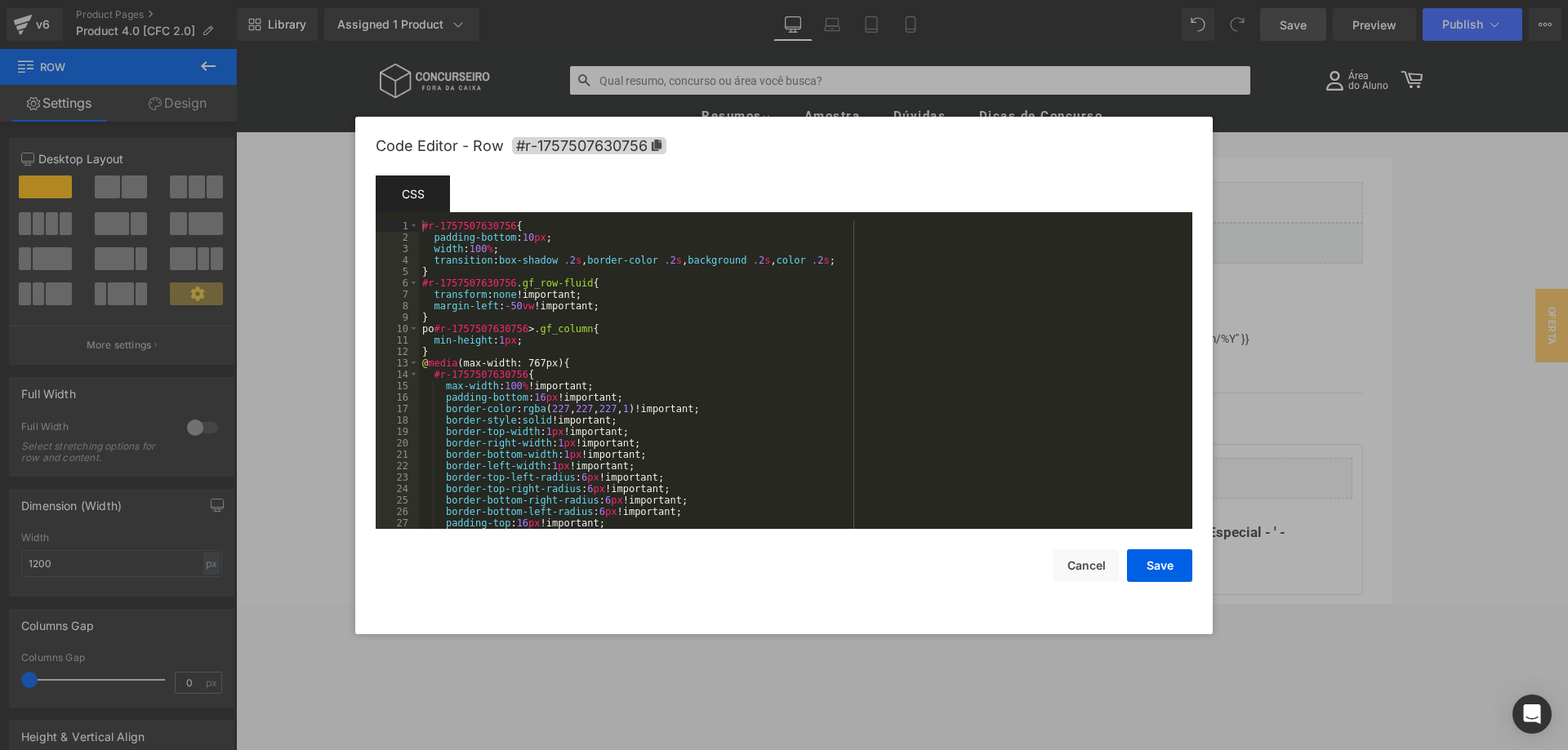
click at [888, 0] on div "Row You are previewing how the will restyle your page. You can not edit Element…" at bounding box center [784, 0] width 1568 height 0
click at [1095, 565] on button "Cancel" at bounding box center [1086, 565] width 66 height 32
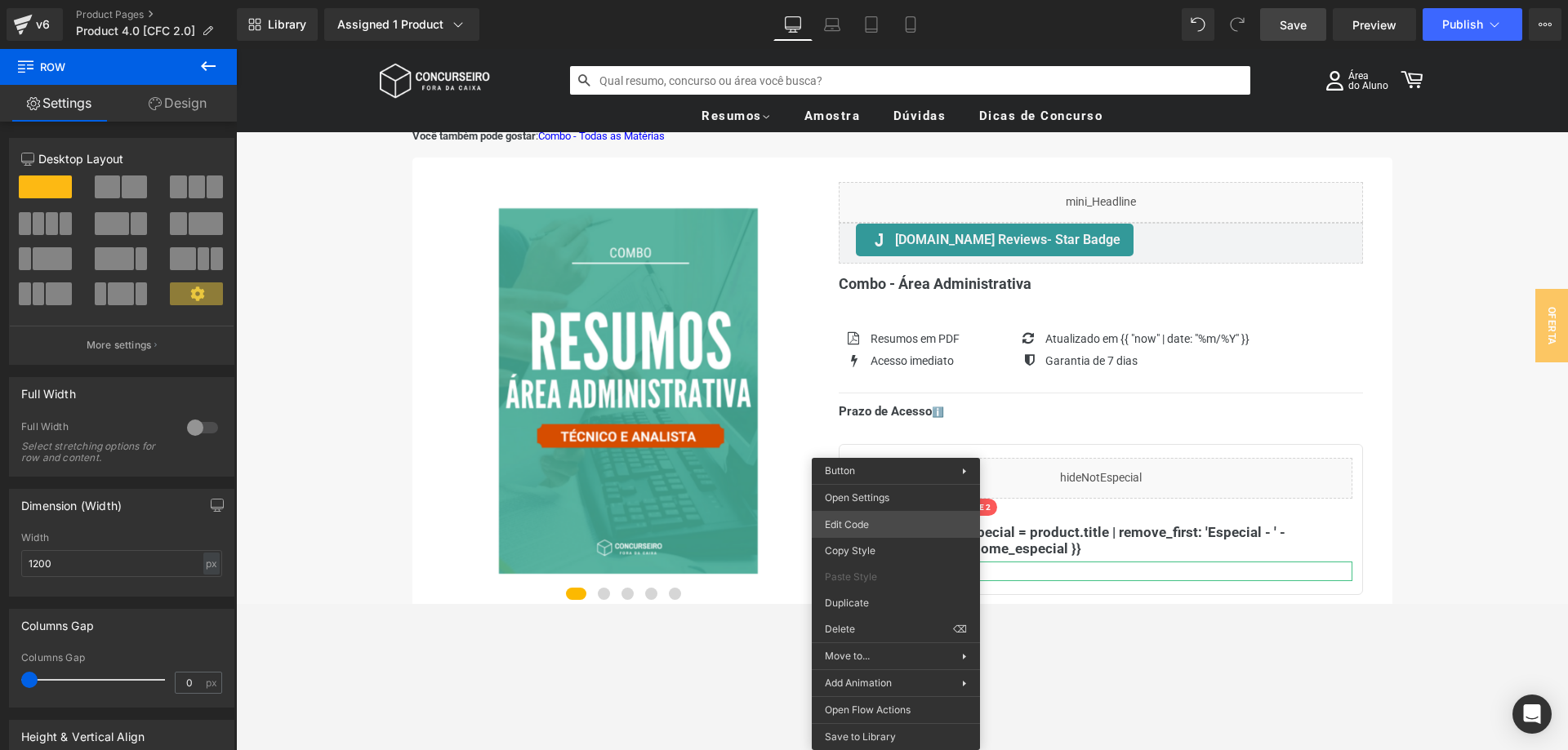
click at [891, 0] on div "Row You are previewing how the will restyle your page. You can not edit Element…" at bounding box center [784, 0] width 1568 height 0
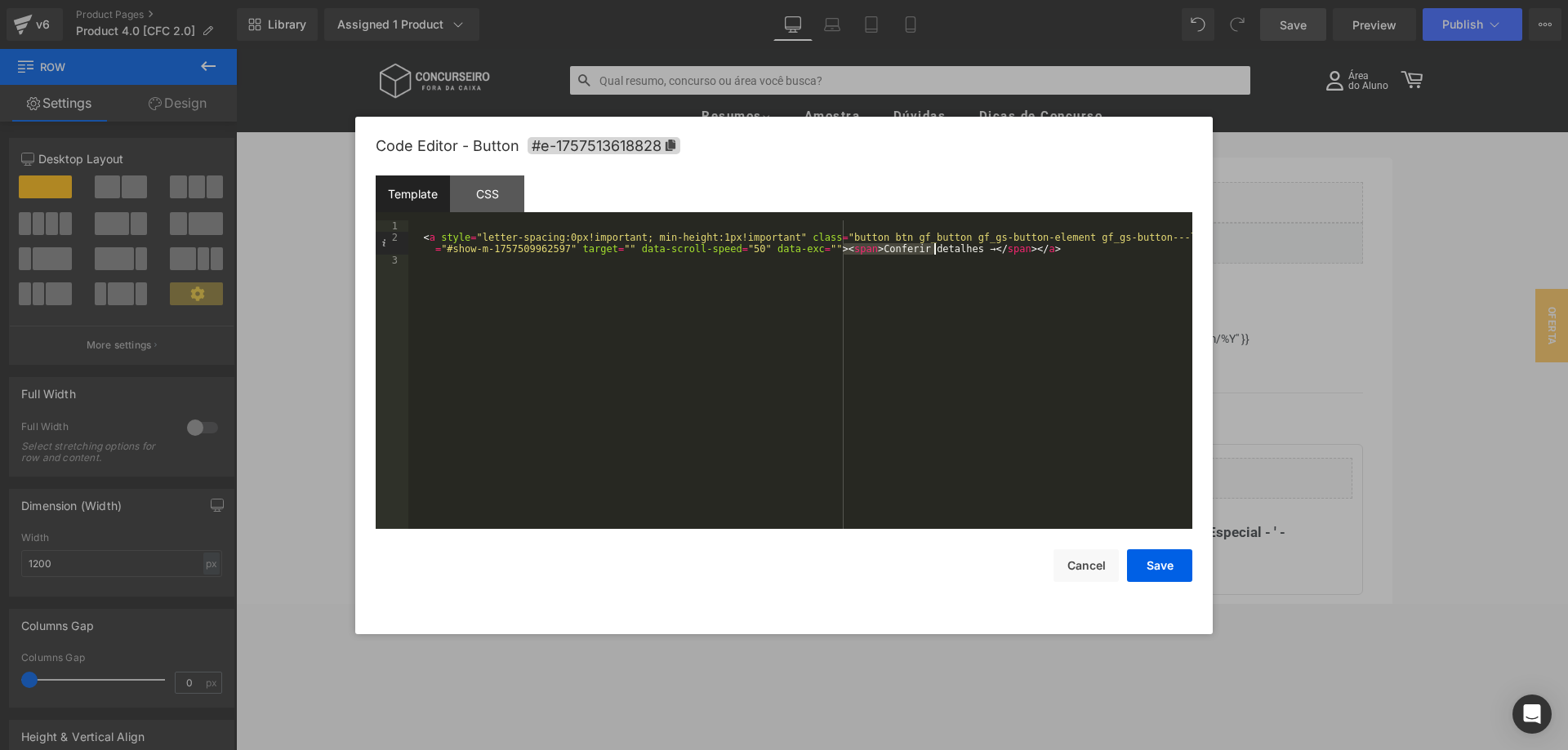
drag, startPoint x: 843, startPoint y: 248, endPoint x: 932, endPoint y: 248, distance: 89.0
click at [932, 248] on div "< a style = "letter-spacing:0px!important; min-height:1px!important" class = "b…" at bounding box center [799, 386] width 784 height 331
click at [945, 264] on div "< a style = "letter-spacing:0px!important; min-height:1px!important" class = "b…" at bounding box center [799, 386] width 784 height 331
click at [1152, 556] on button "Save" at bounding box center [1159, 565] width 66 height 32
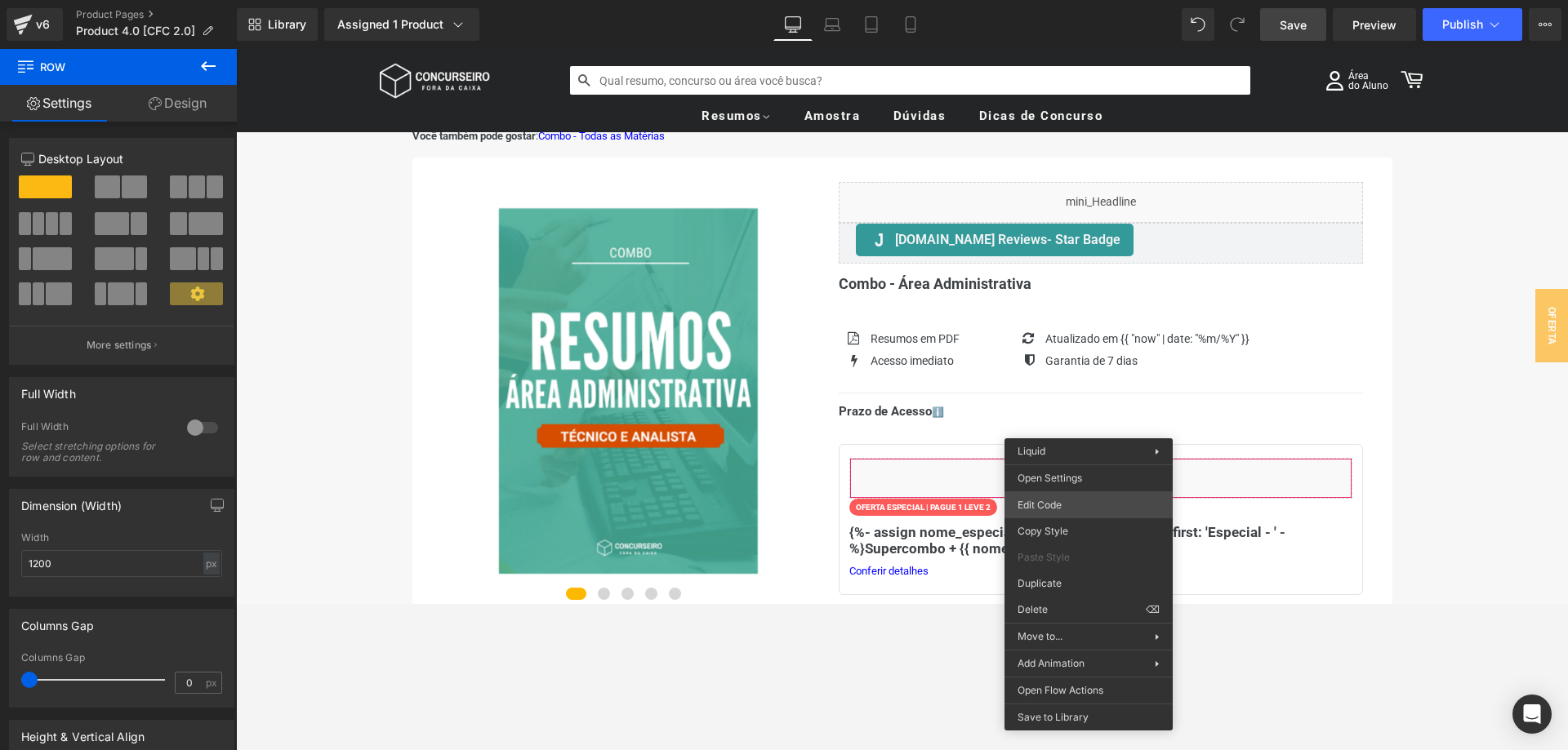
click at [1054, 0] on div "Row You are previewing how the will restyle your page. You can not edit Element…" at bounding box center [784, 0] width 1568 height 0
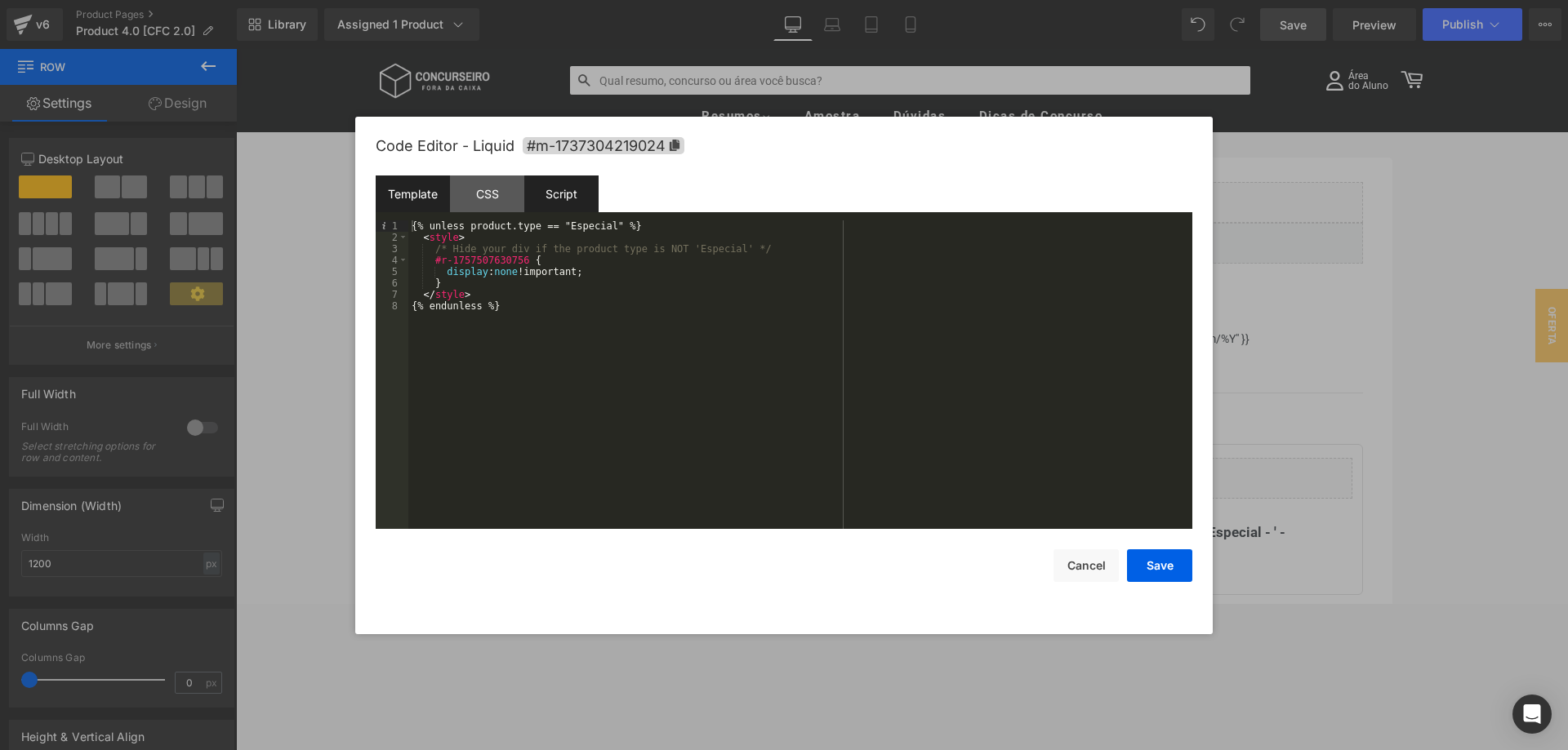
click at [557, 192] on div "Script" at bounding box center [561, 194] width 75 height 37
click at [426, 192] on div "Template" at bounding box center [413, 194] width 75 height 37
drag, startPoint x: 431, startPoint y: 258, endPoint x: 521, endPoint y: 257, distance: 90.0
click at [521, 257] on div "{% unless product.type == "Especial" %} < style > /* Hide your div if the produ…" at bounding box center [799, 386] width 784 height 331
click at [513, 319] on div "{% unless product.type == "Especial" %} < style > /* Hide your div if the produ…" at bounding box center [799, 386] width 784 height 331
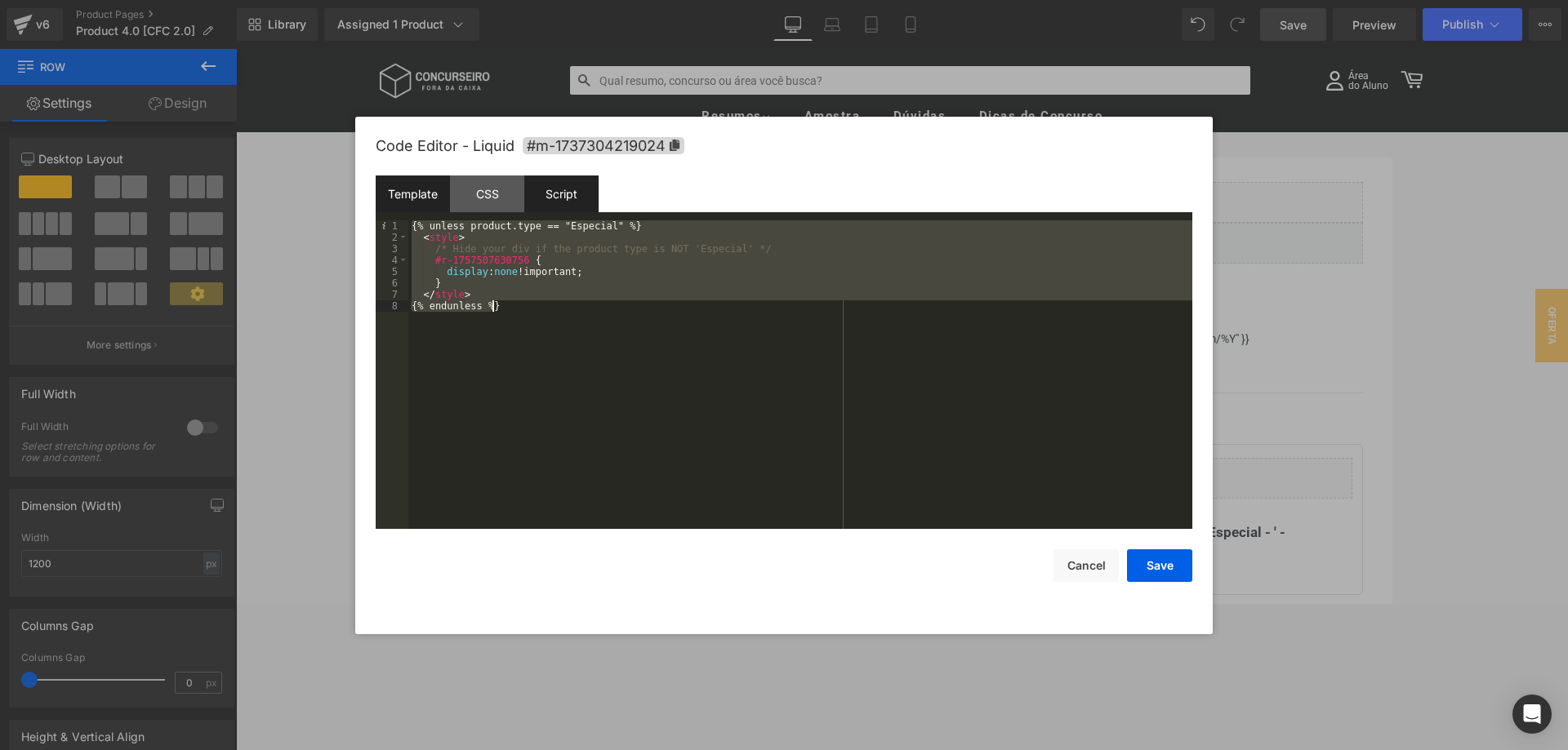
click at [564, 188] on div "Script" at bounding box center [561, 194] width 75 height 37
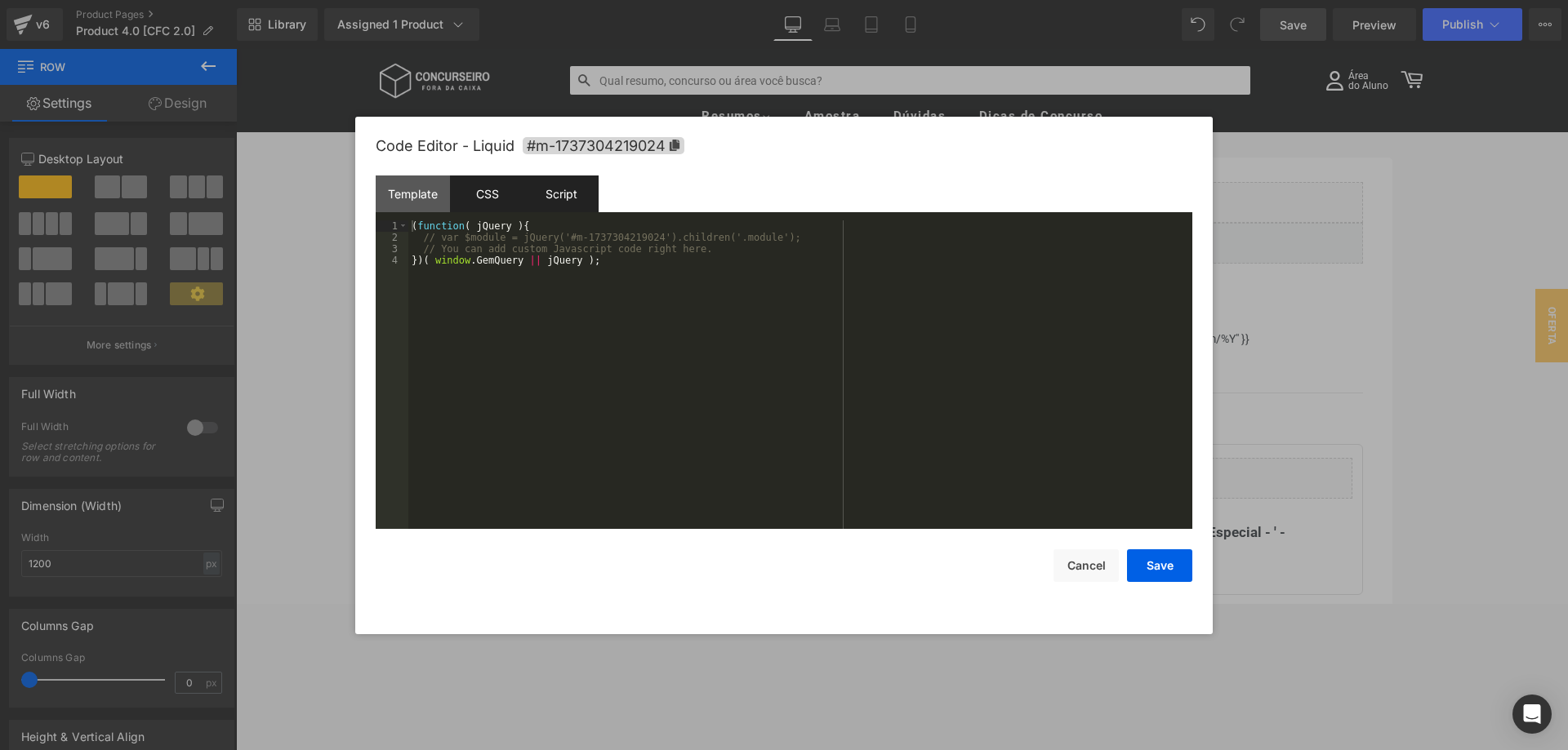
click at [490, 189] on div "CSS" at bounding box center [487, 194] width 75 height 37
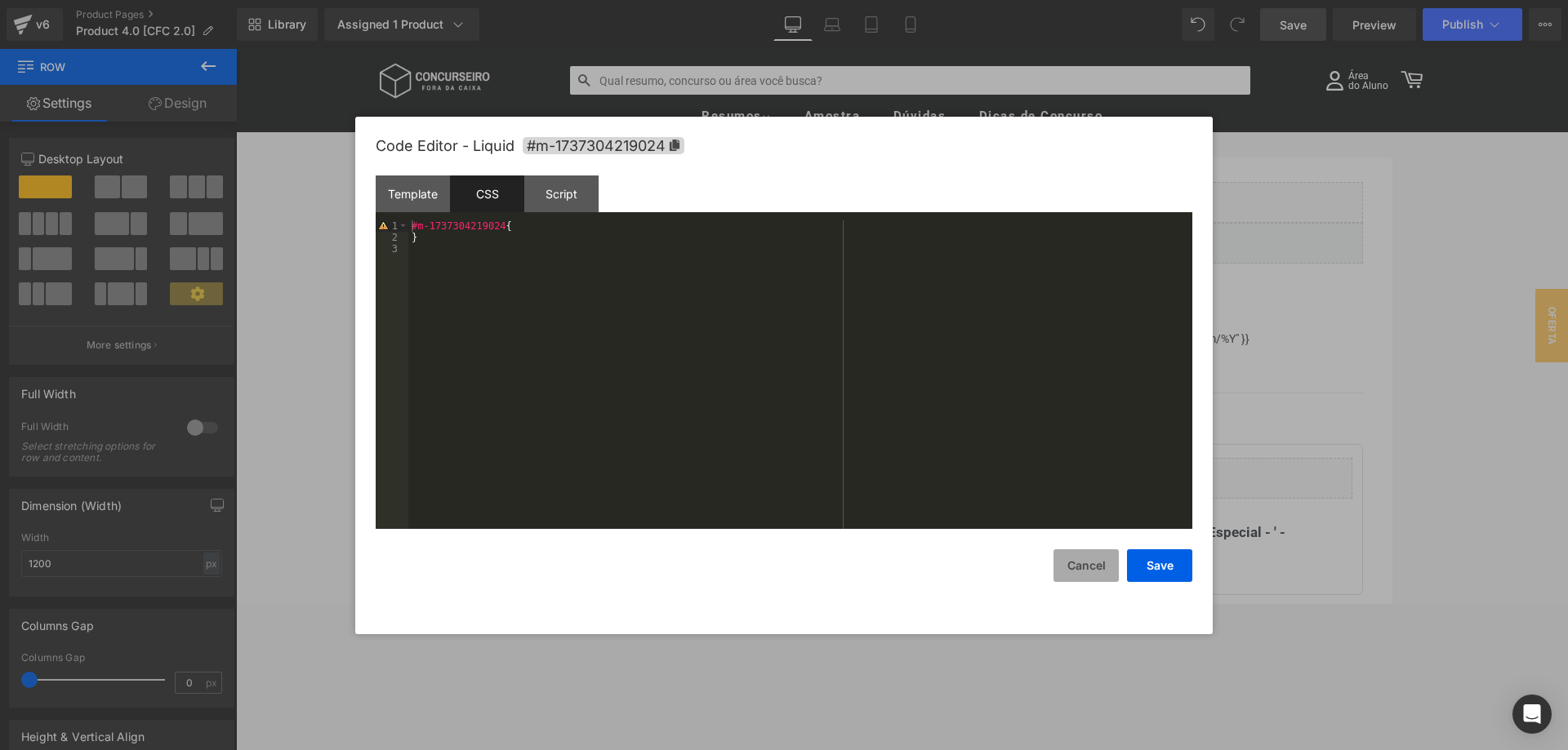
click at [1089, 573] on button "Cancel" at bounding box center [1086, 565] width 66 height 32
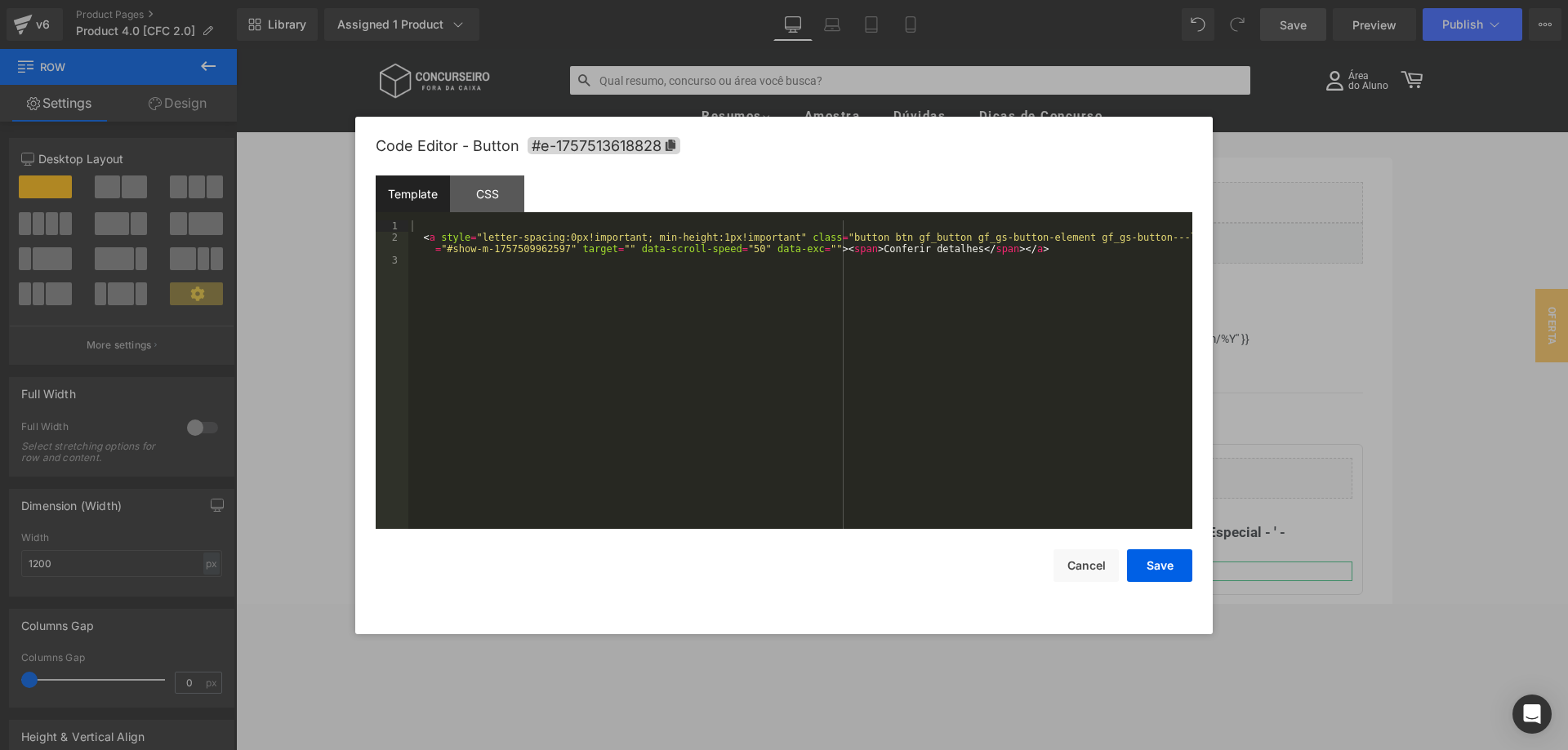
click at [887, 0] on div "Row You are previewing how the will restyle your page. You can not edit Element…" at bounding box center [784, 0] width 1568 height 0
drag, startPoint x: 443, startPoint y: 248, endPoint x: 555, endPoint y: 249, distance: 112.0
click at [555, 249] on div "< a style = "letter-spacing:0px!important; min-height:1px!important" class = "b…" at bounding box center [799, 386] width 784 height 331
drag, startPoint x: 1101, startPoint y: 577, endPoint x: 1089, endPoint y: 565, distance: 17.0
click at [1100, 577] on button "Cancel" at bounding box center [1086, 565] width 66 height 32
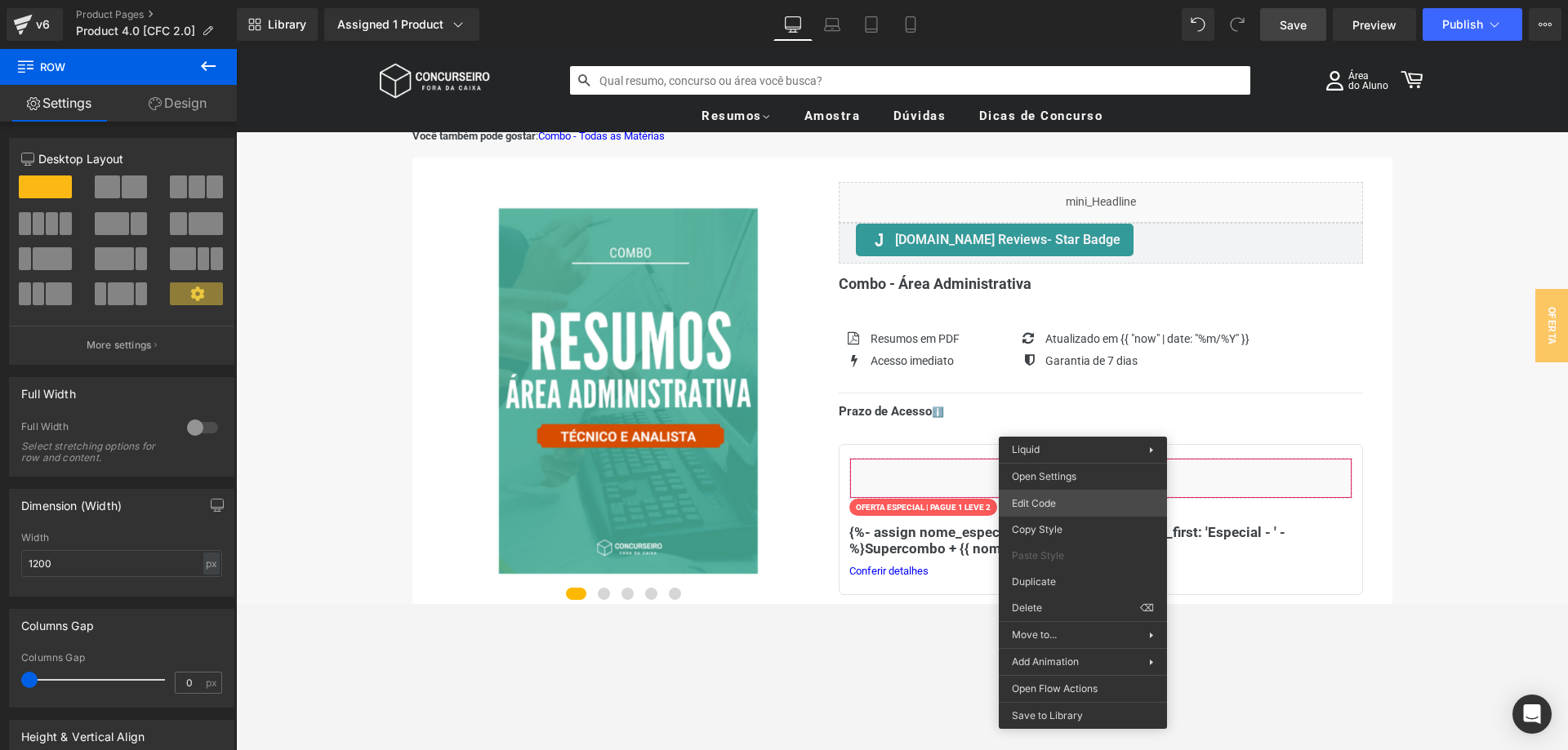
click at [1055, 0] on div "Row You are previewing how the will restyle your page. You can not edit Element…" at bounding box center [784, 0] width 1568 height 0
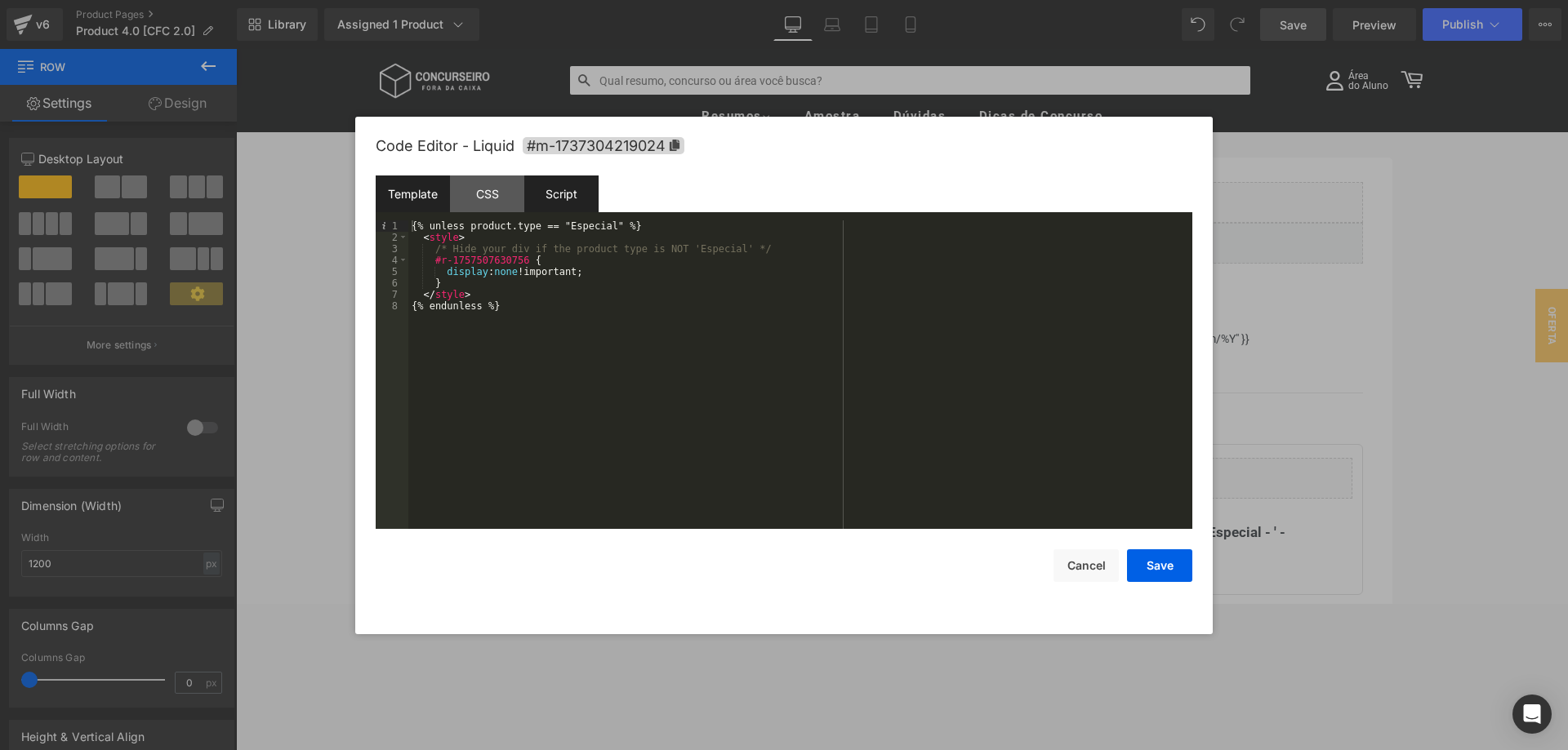
click at [583, 196] on div "Script" at bounding box center [561, 194] width 75 height 37
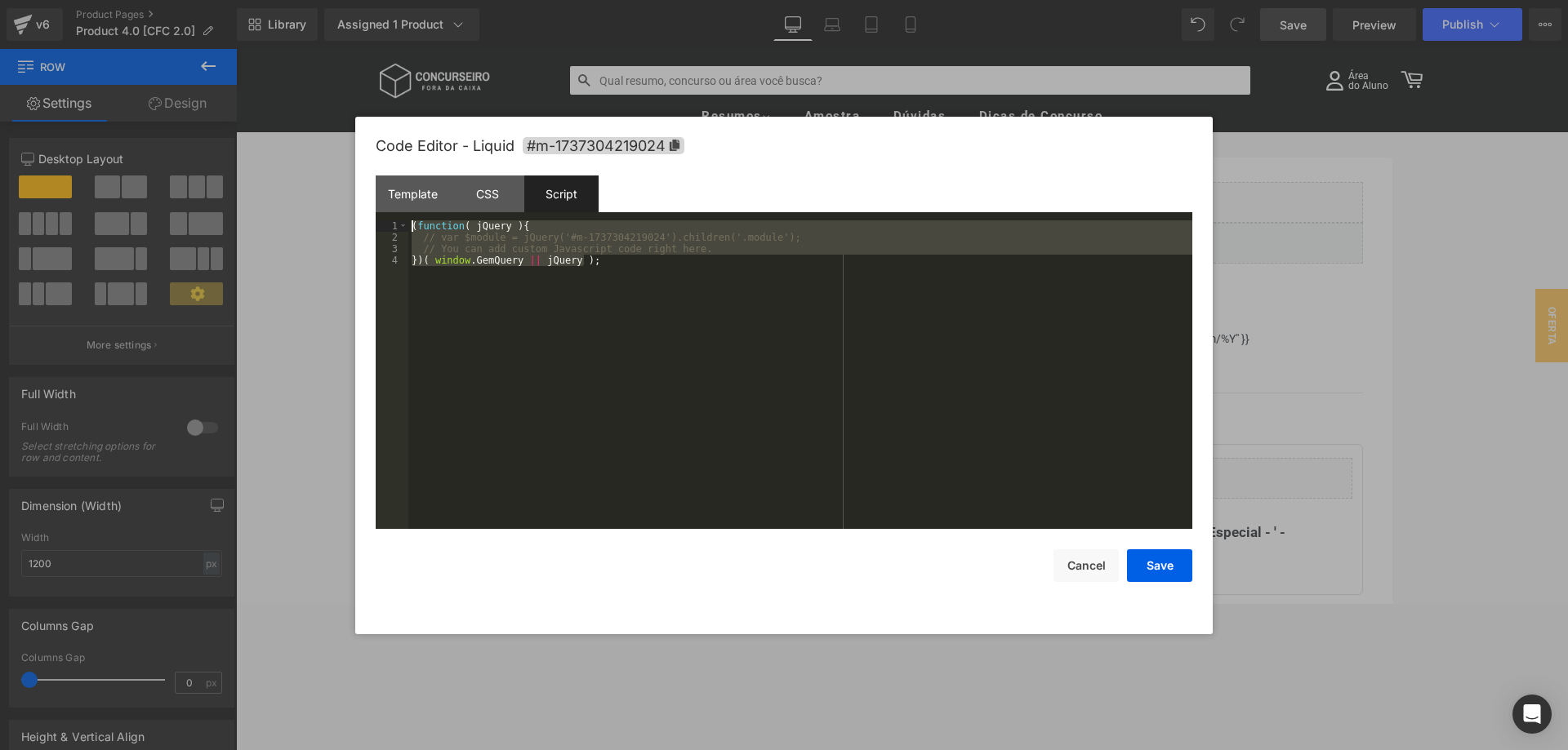
drag, startPoint x: 652, startPoint y: 265, endPoint x: 394, endPoint y: 212, distance: 263.4
click at [408, 220] on div "( function ( jQuery ) { // var $module = jQuery('#m-1737304219024').children('.…" at bounding box center [799, 375] width 784 height 308
click at [594, 238] on div "( function ( jQuery ) { // var $module = jQuery('#m-1737304219024').children('.…" at bounding box center [799, 375] width 784 height 308
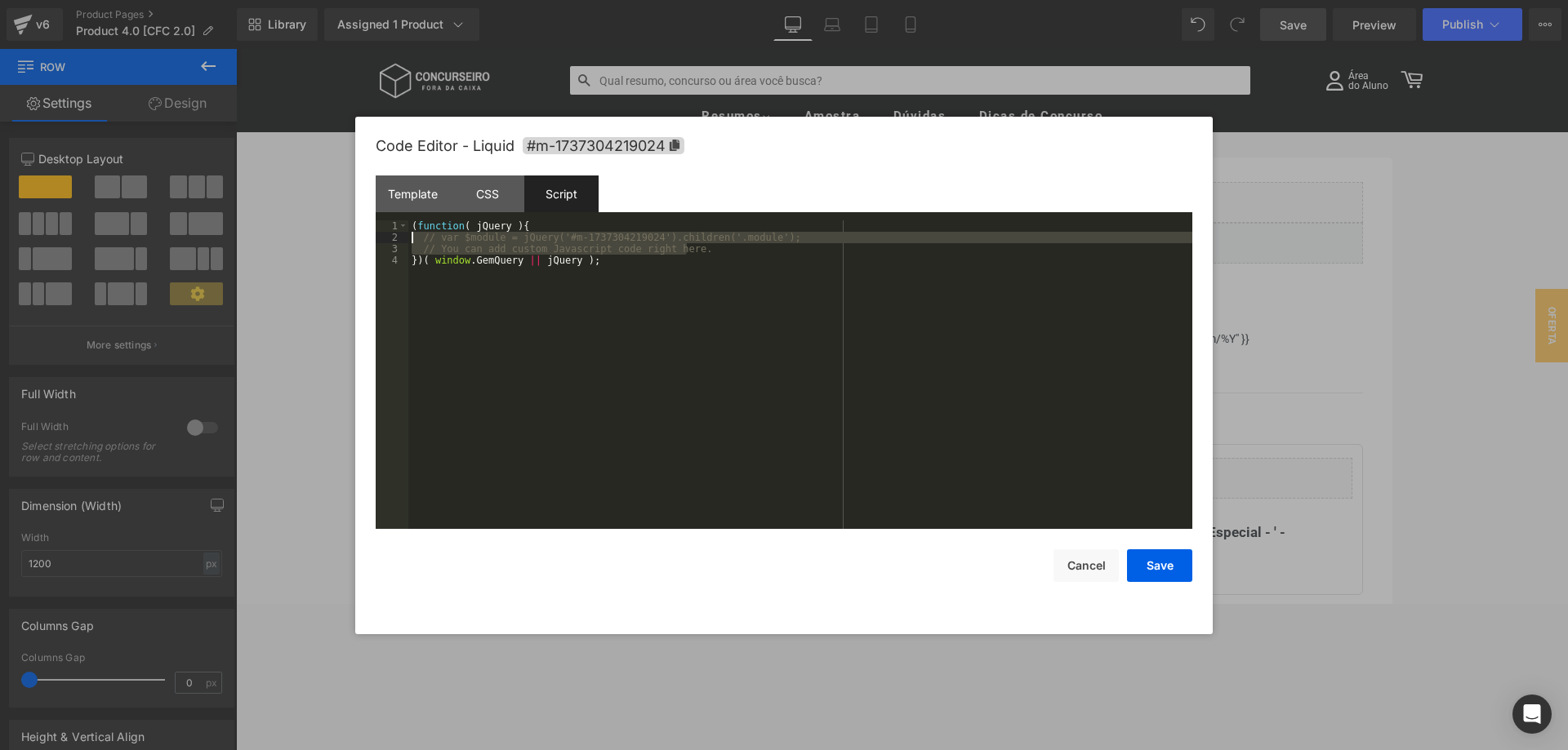
drag, startPoint x: 702, startPoint y: 250, endPoint x: 398, endPoint y: 238, distance: 304.2
click at [408, 238] on div "( function ( jQuery ) { // var $module = jQuery('#m-1737304219024').children('.…" at bounding box center [799, 375] width 784 height 308
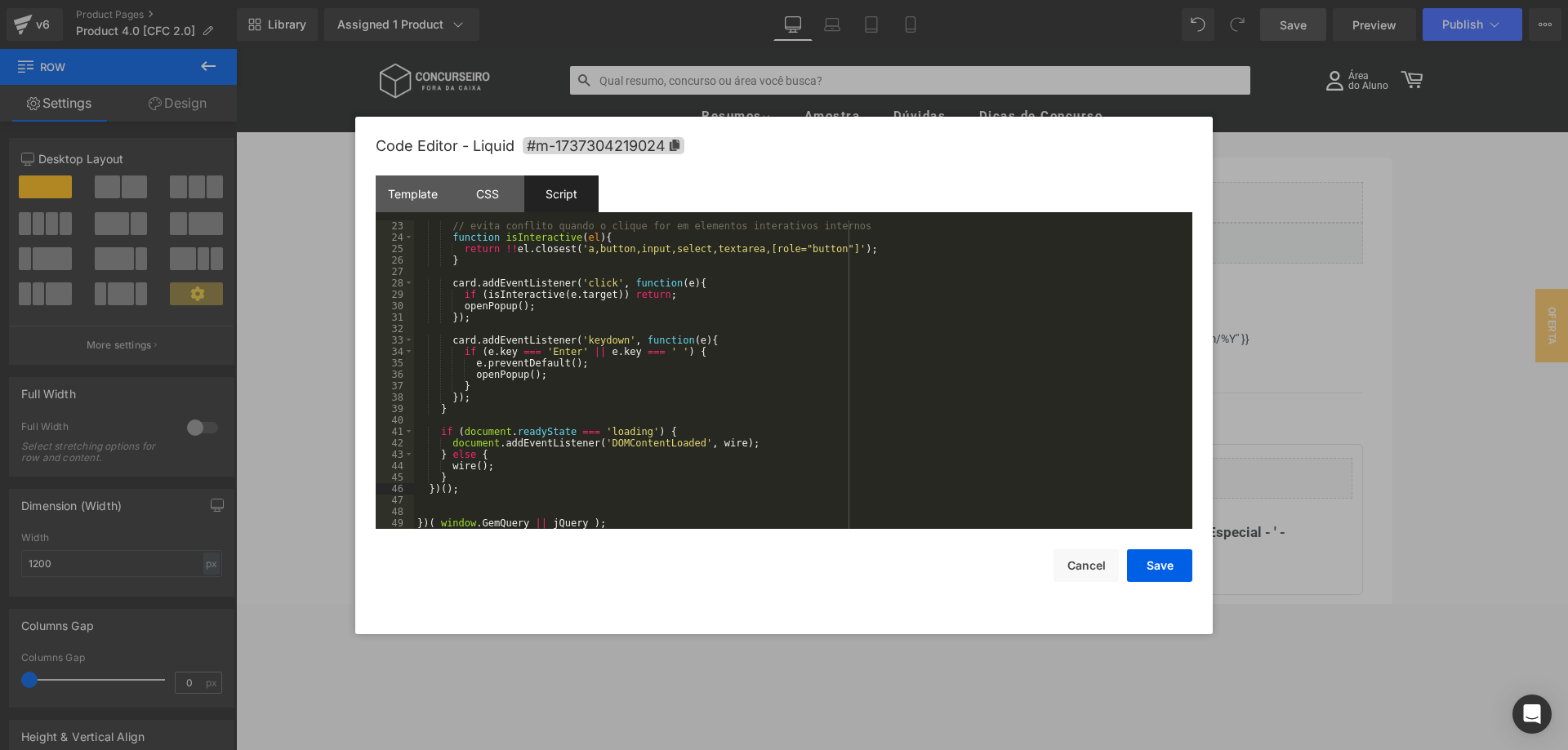
scroll to position [0, 0]
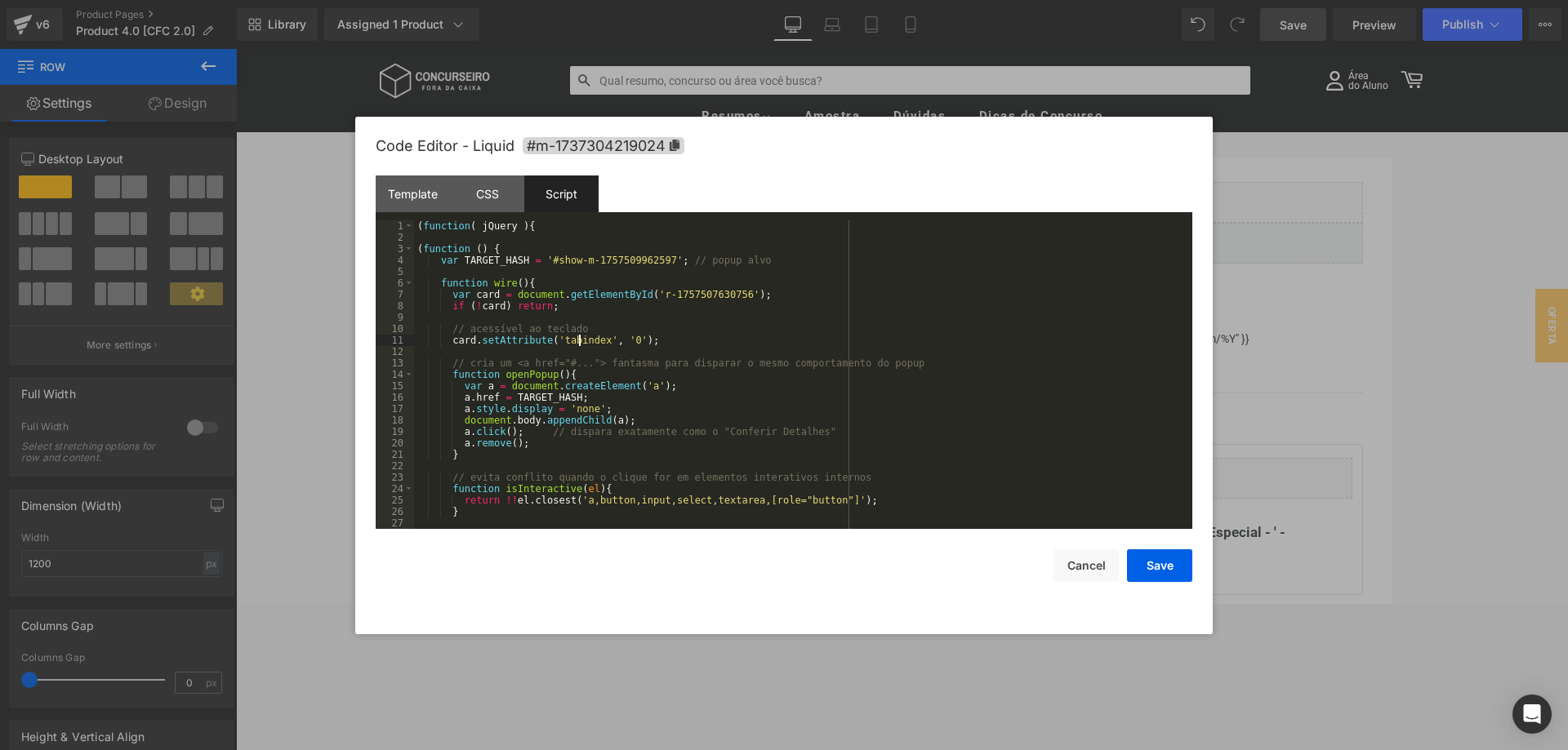
click at [579, 344] on div "( function ( jQuery ) { ( function ( ) { var TARGET_HASH = '#show-m-17575099625…" at bounding box center [803, 386] width 778 height 331
click at [479, 184] on div "CSS" at bounding box center [487, 194] width 75 height 37
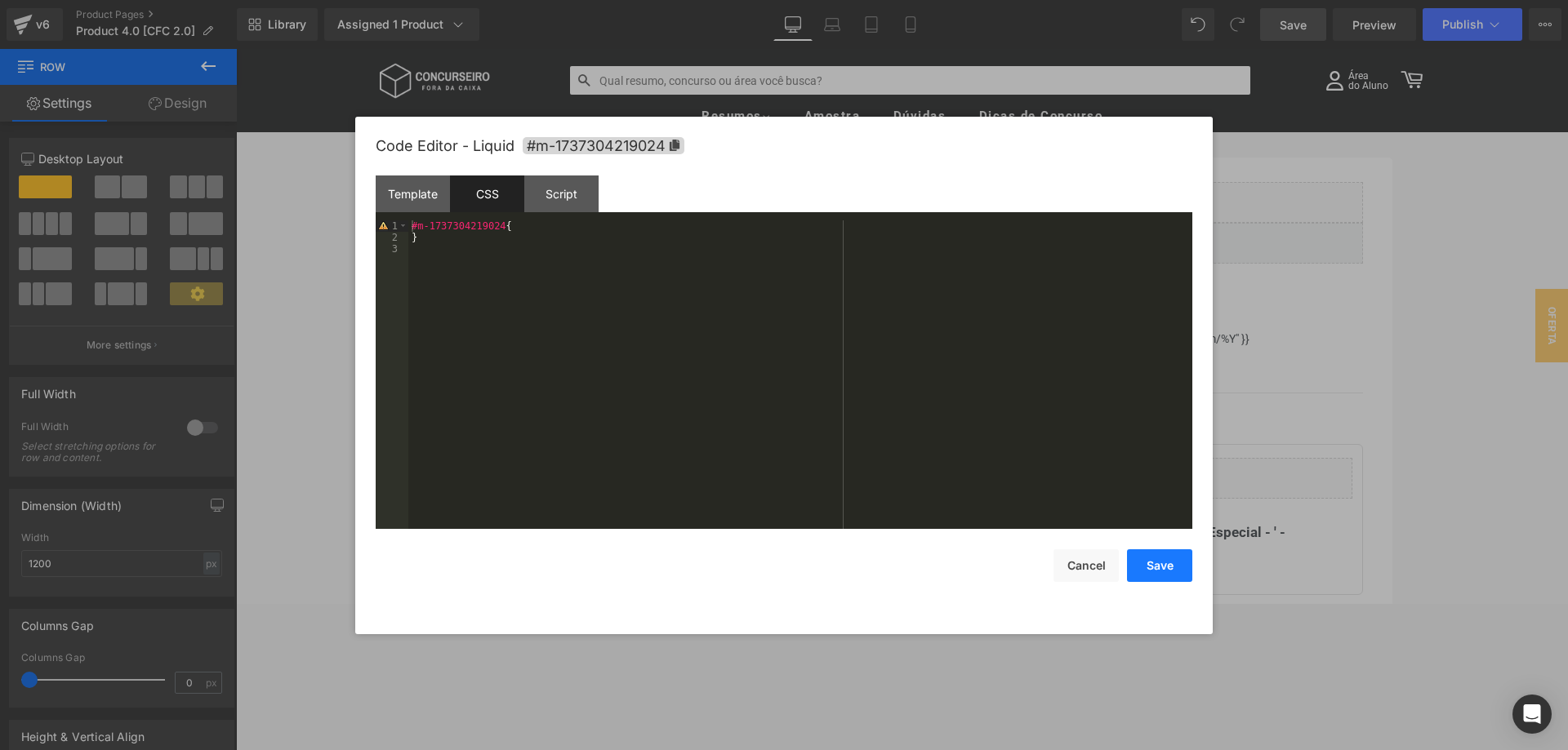
click at [1152, 564] on button "Save" at bounding box center [1159, 565] width 66 height 32
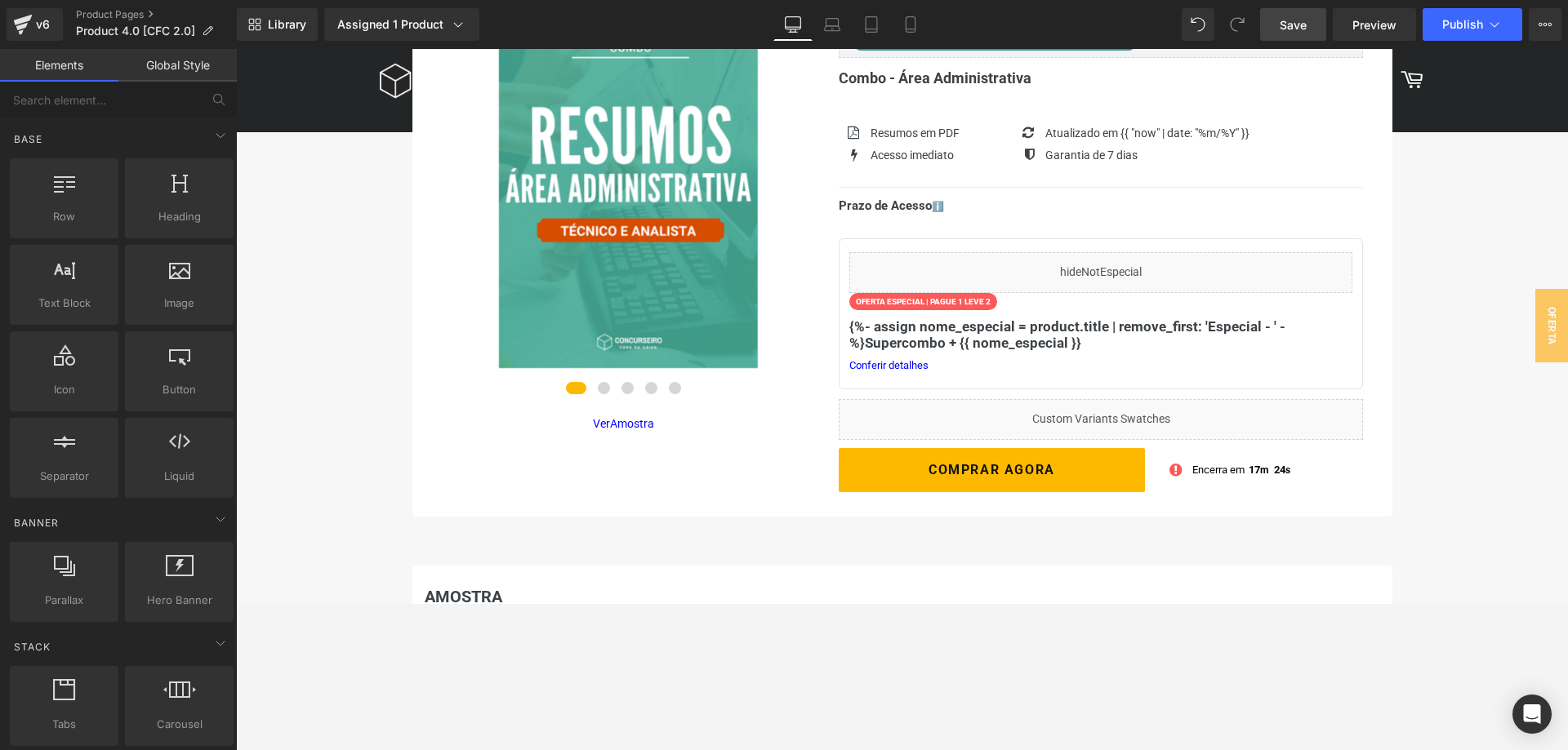
scroll to position [200, 0]
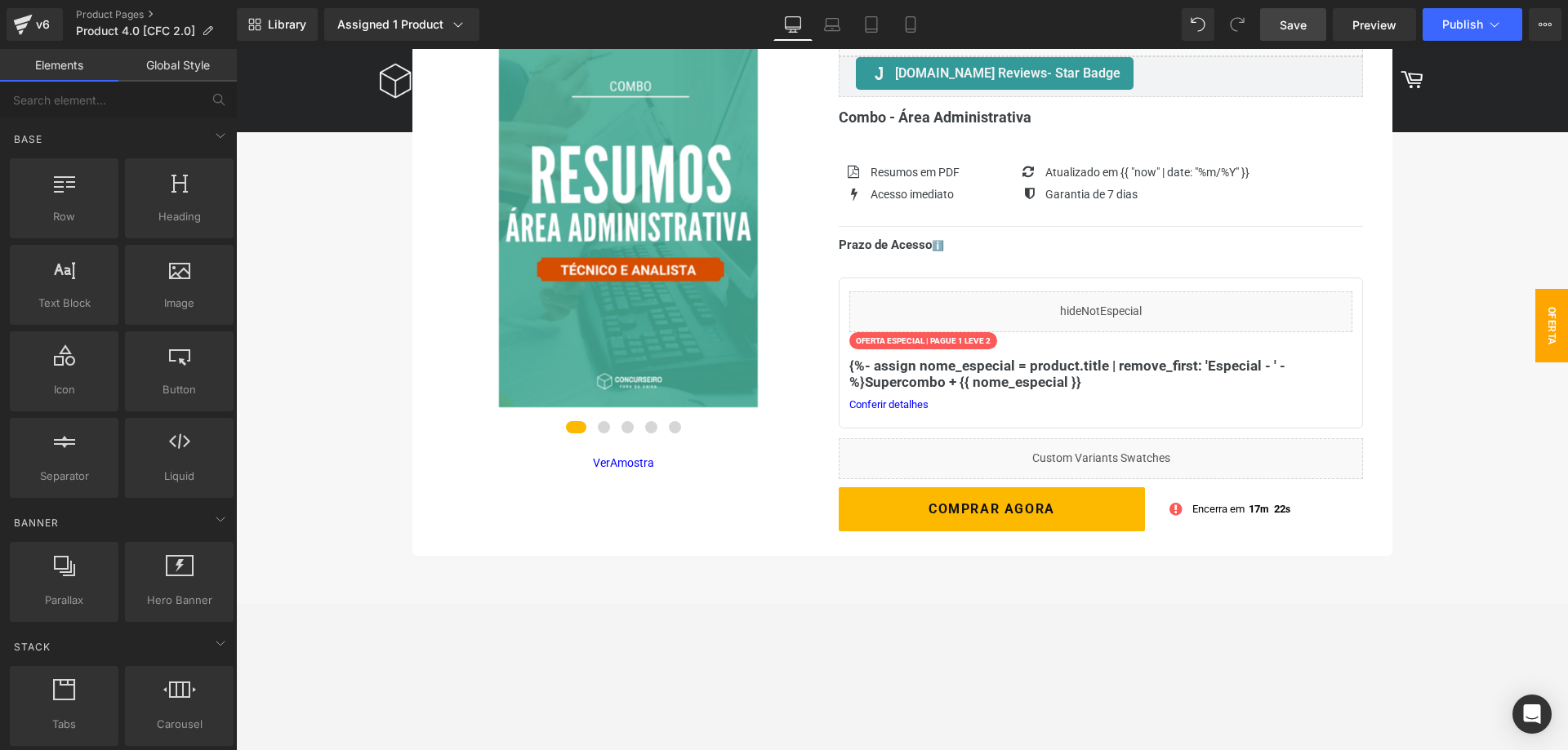
click at [1554, 329] on span "Oferta Superespecial" at bounding box center [1535, 326] width 66 height 74
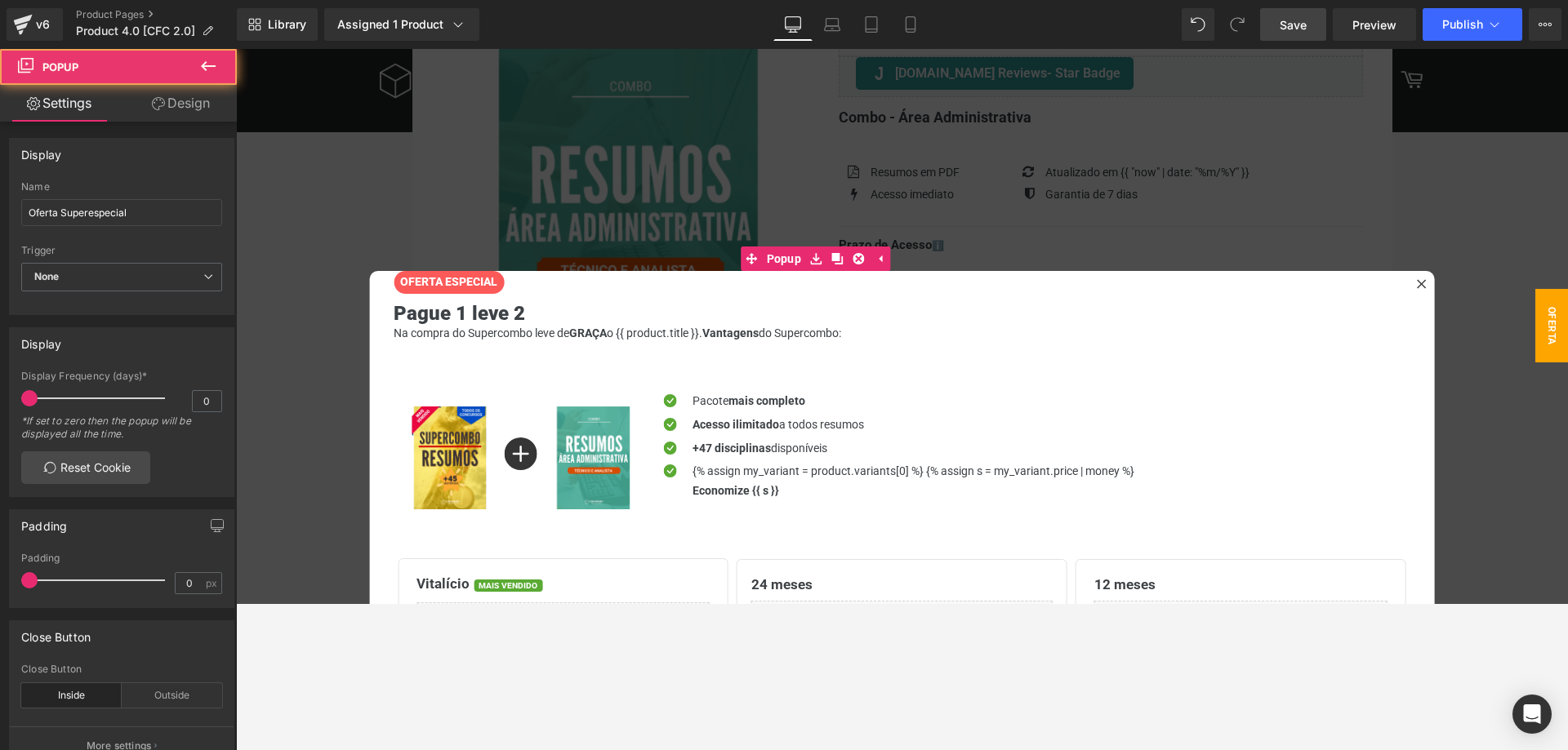
click at [1508, 246] on div at bounding box center [902, 327] width 1332 height 555
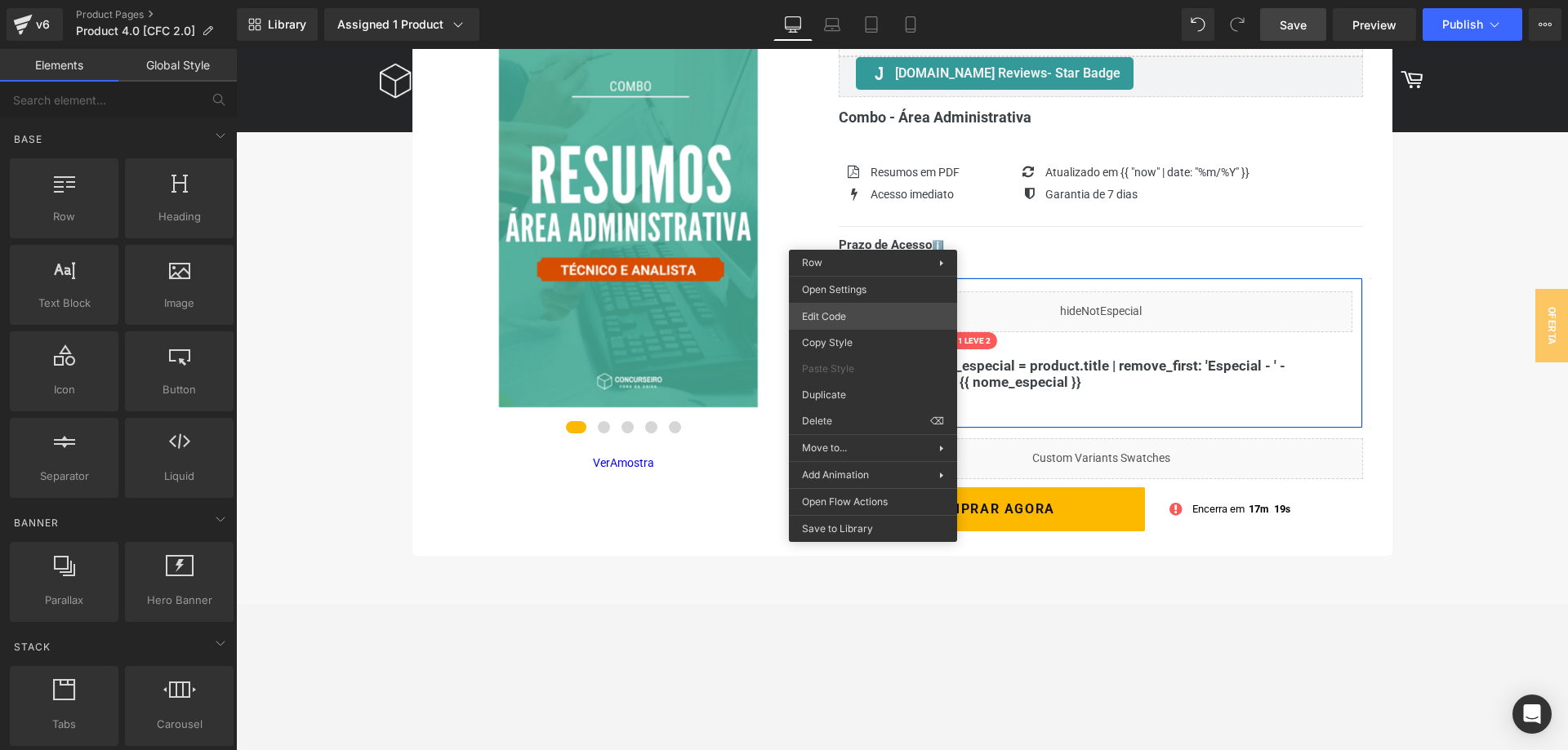
click at [873, 0] on div "Row You are previewing how the will restyle your page. You can not edit Element…" at bounding box center [784, 0] width 1568 height 0
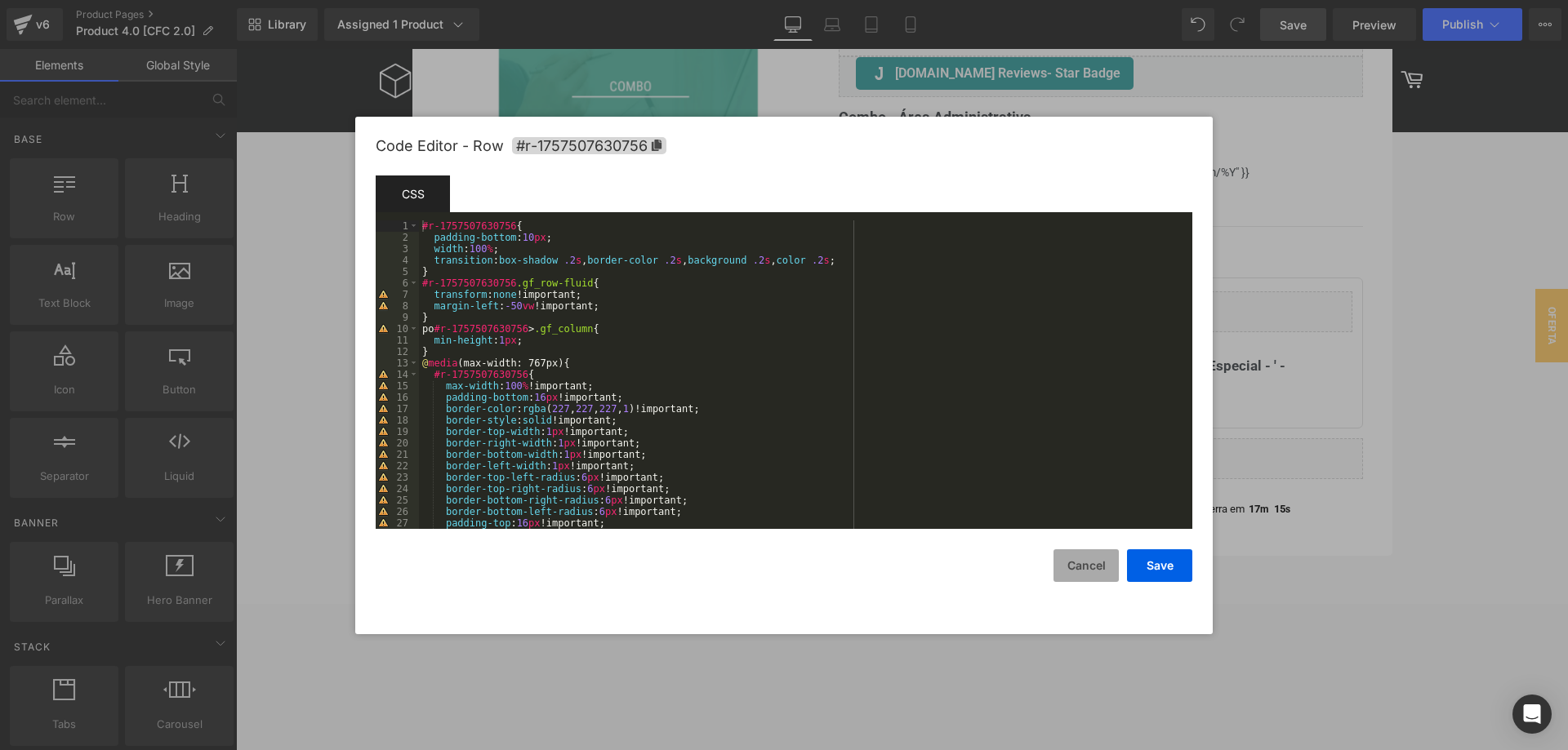
click at [1082, 567] on button "Cancel" at bounding box center [1086, 565] width 66 height 32
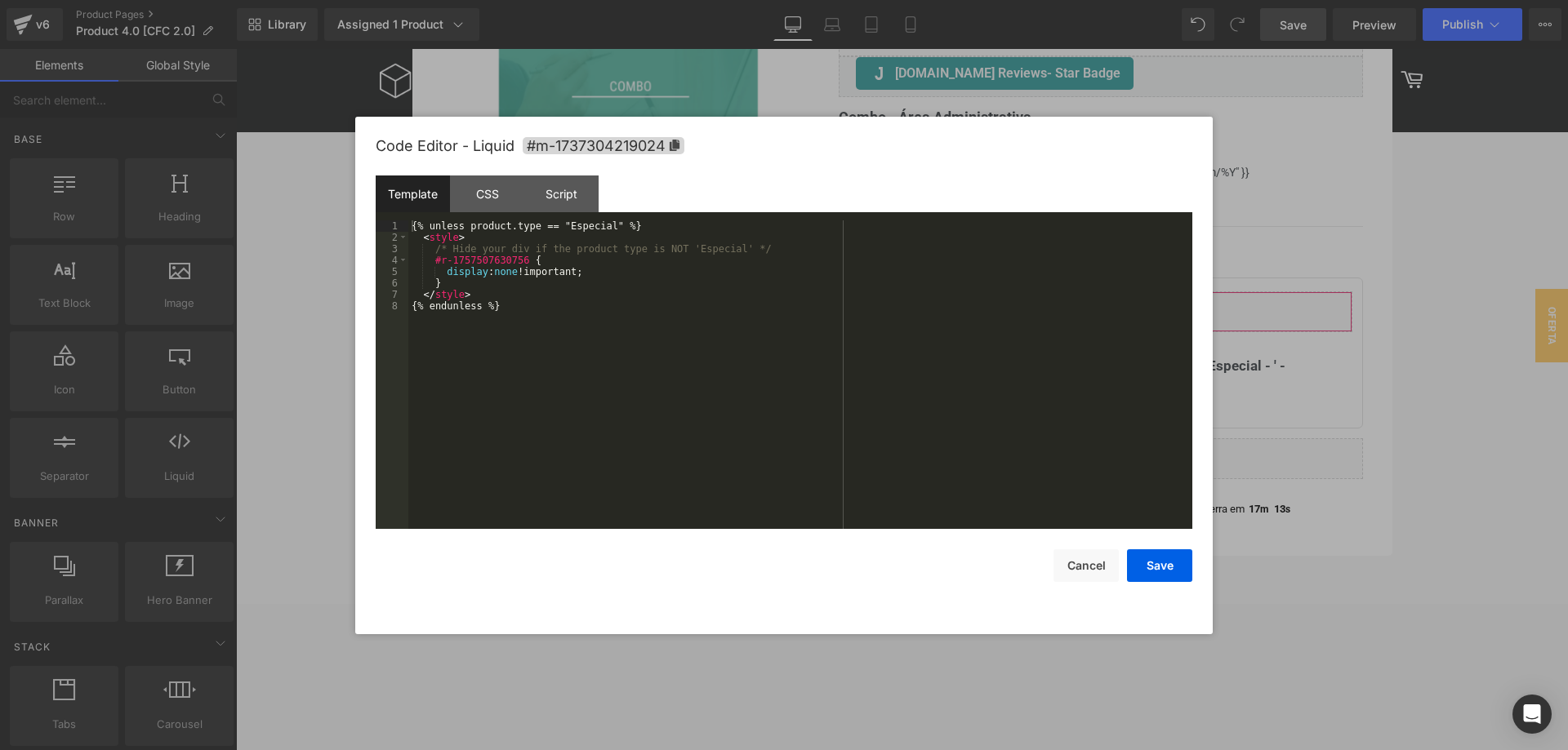
click at [1048, 0] on div "Row You are previewing how the will restyle your page. You can not edit Element…" at bounding box center [784, 0] width 1568 height 0
click at [579, 304] on div "{% unless product.type == "Especial" %} < style > /* Hide your div if the produ…" at bounding box center [799, 386] width 784 height 331
click at [429, 376] on div "{% unless product.type == "Especial" %} < style > /* Hide your div if the produ…" at bounding box center [803, 386] width 778 height 331
click at [1168, 565] on button "Save" at bounding box center [1159, 565] width 66 height 32
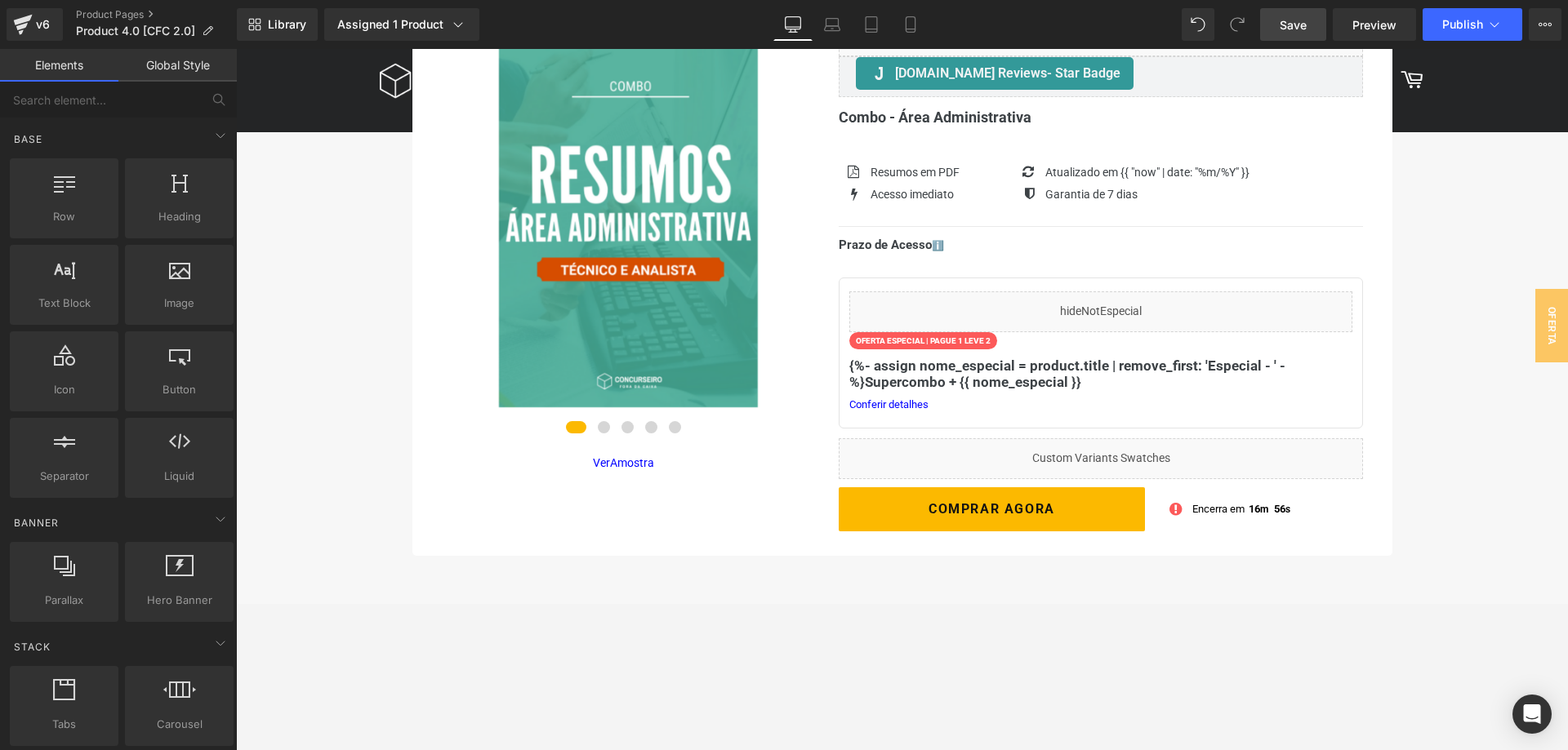
click at [1298, 32] on span "Save" at bounding box center [1293, 25] width 27 height 18
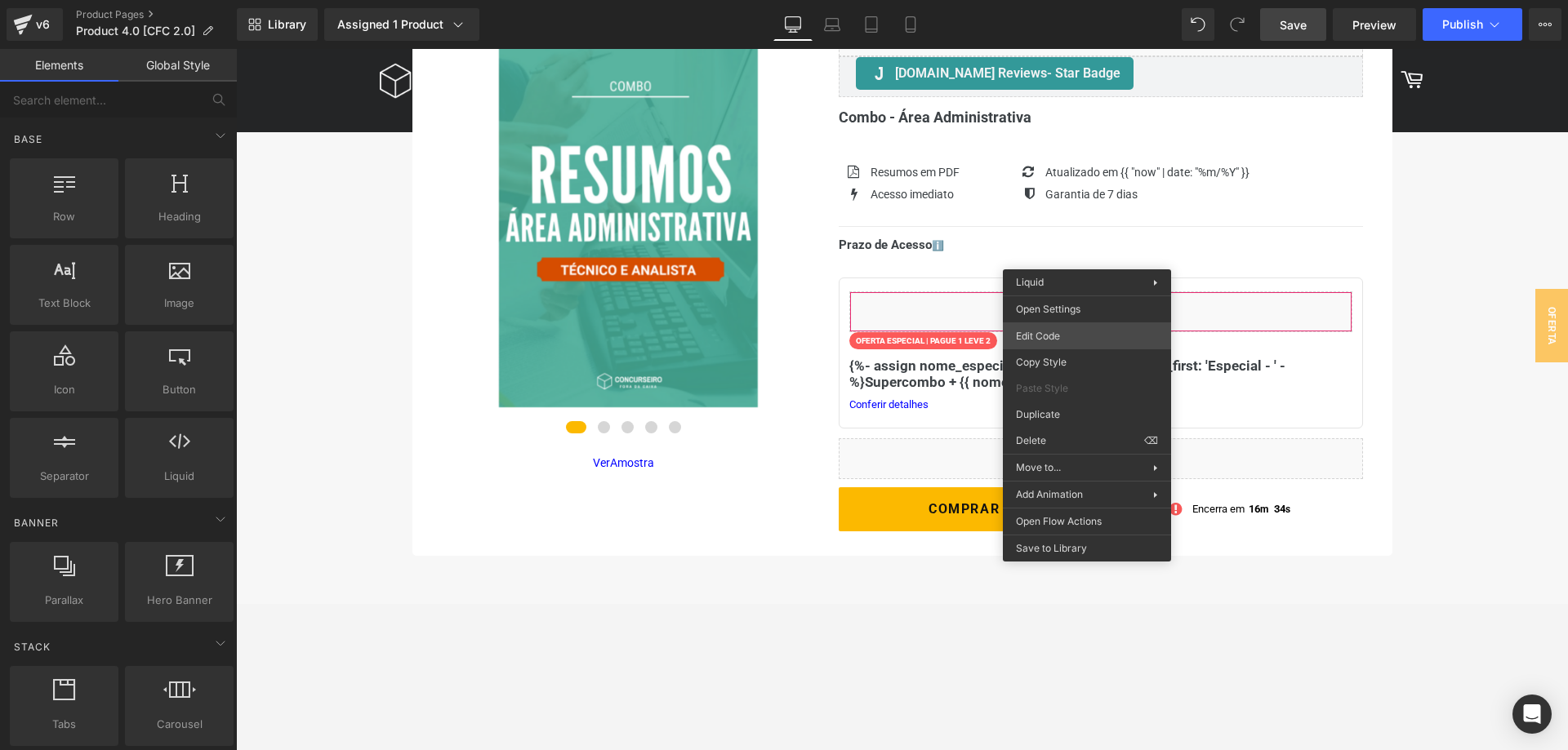
click at [1068, 0] on div "Row You are previewing how the will restyle your page. You can not edit Element…" at bounding box center [784, 0] width 1568 height 0
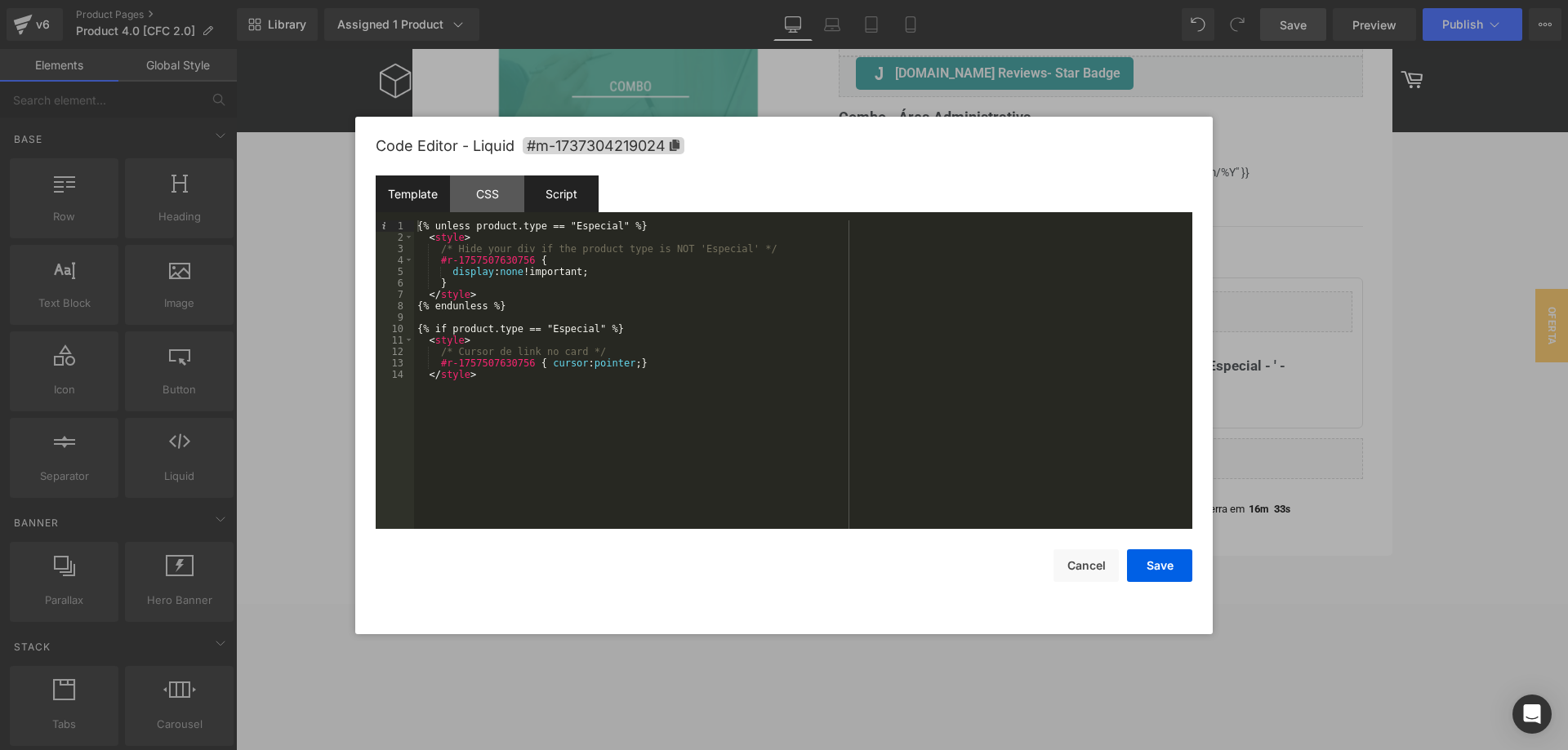
click at [565, 192] on div "Script" at bounding box center [561, 194] width 75 height 37
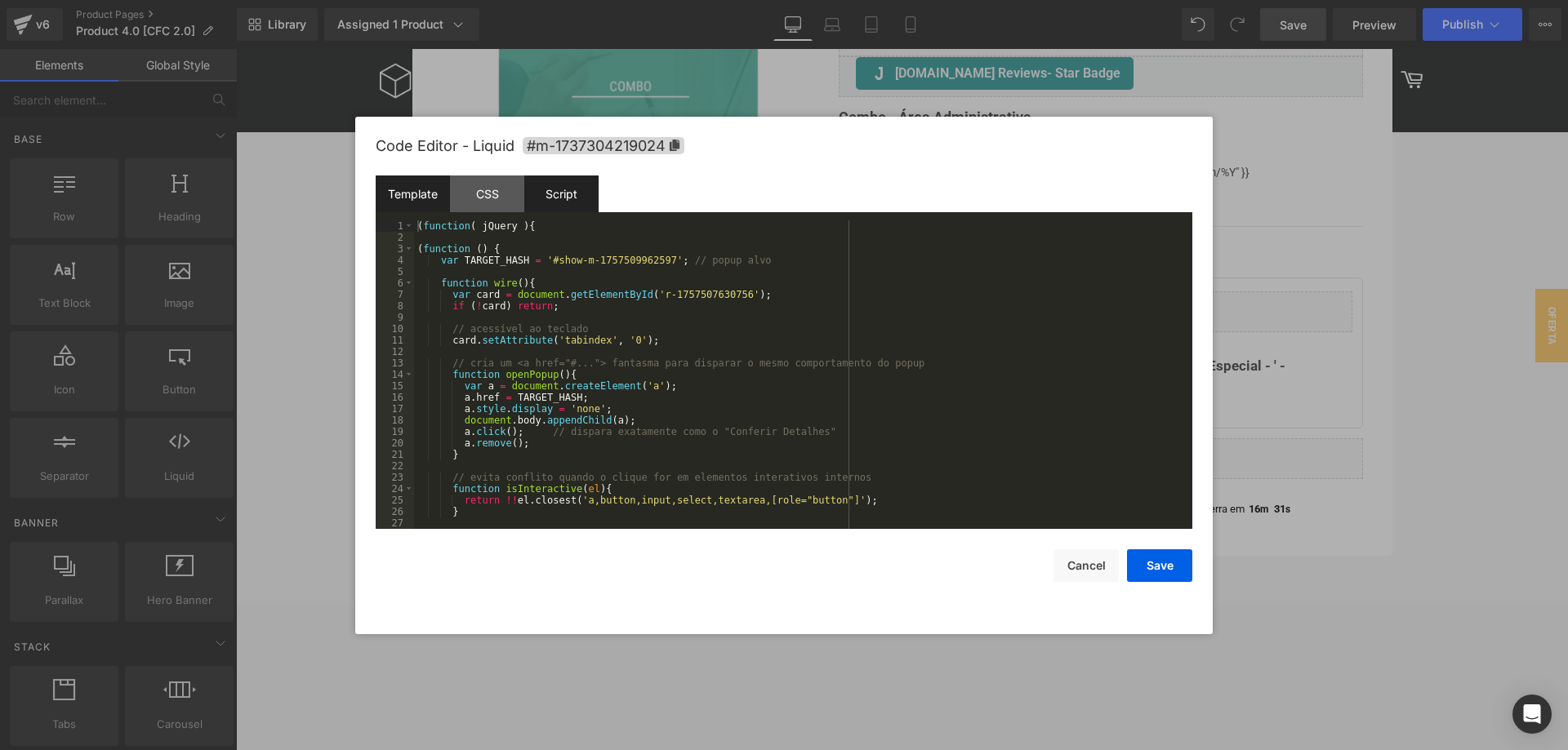
click at [427, 196] on div "Template" at bounding box center [413, 194] width 75 height 37
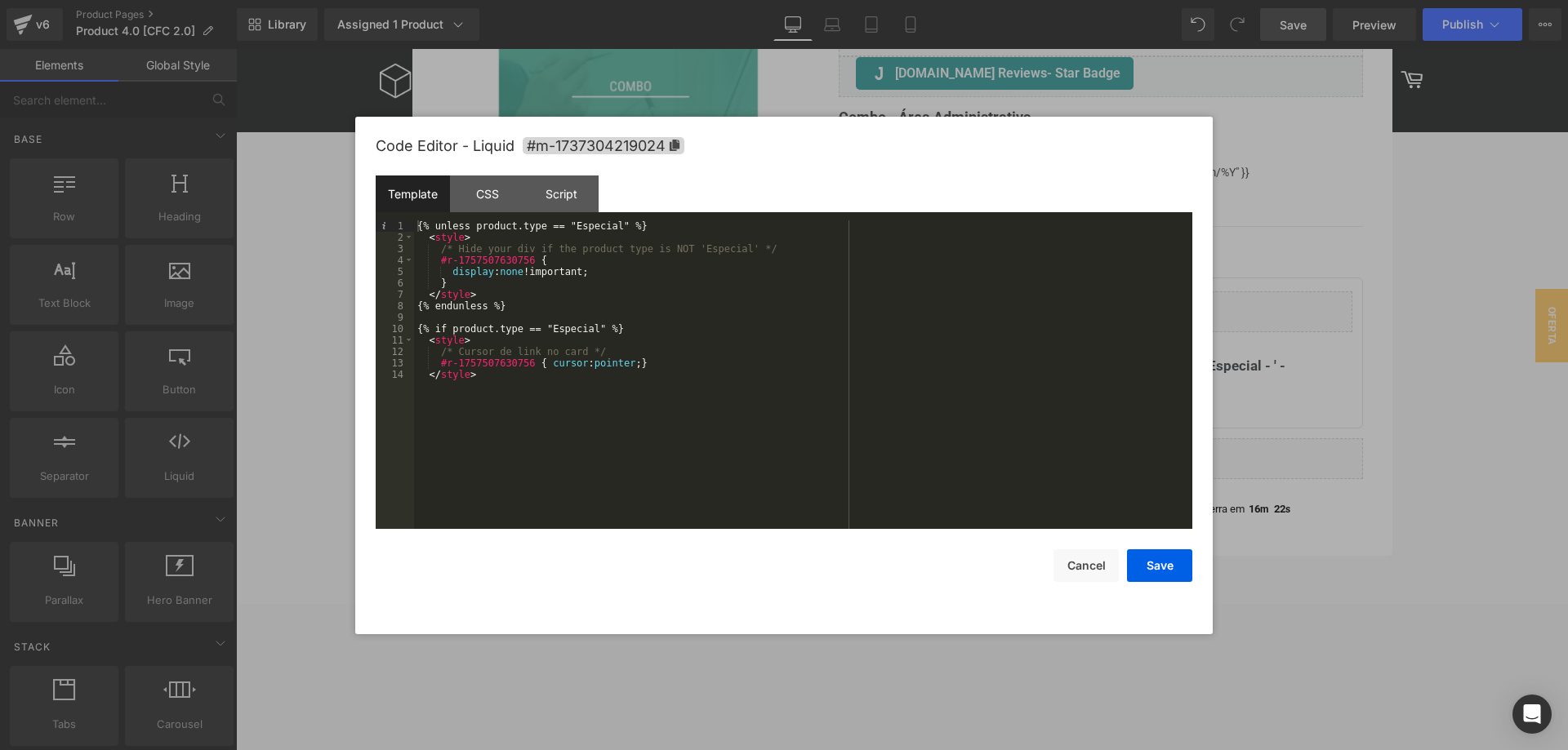
click at [487, 393] on div "{% unless product.type == "Especial" %} < style > /* Hide your div if the produ…" at bounding box center [803, 386] width 778 height 331
click at [1153, 568] on button "Save" at bounding box center [1159, 565] width 66 height 32
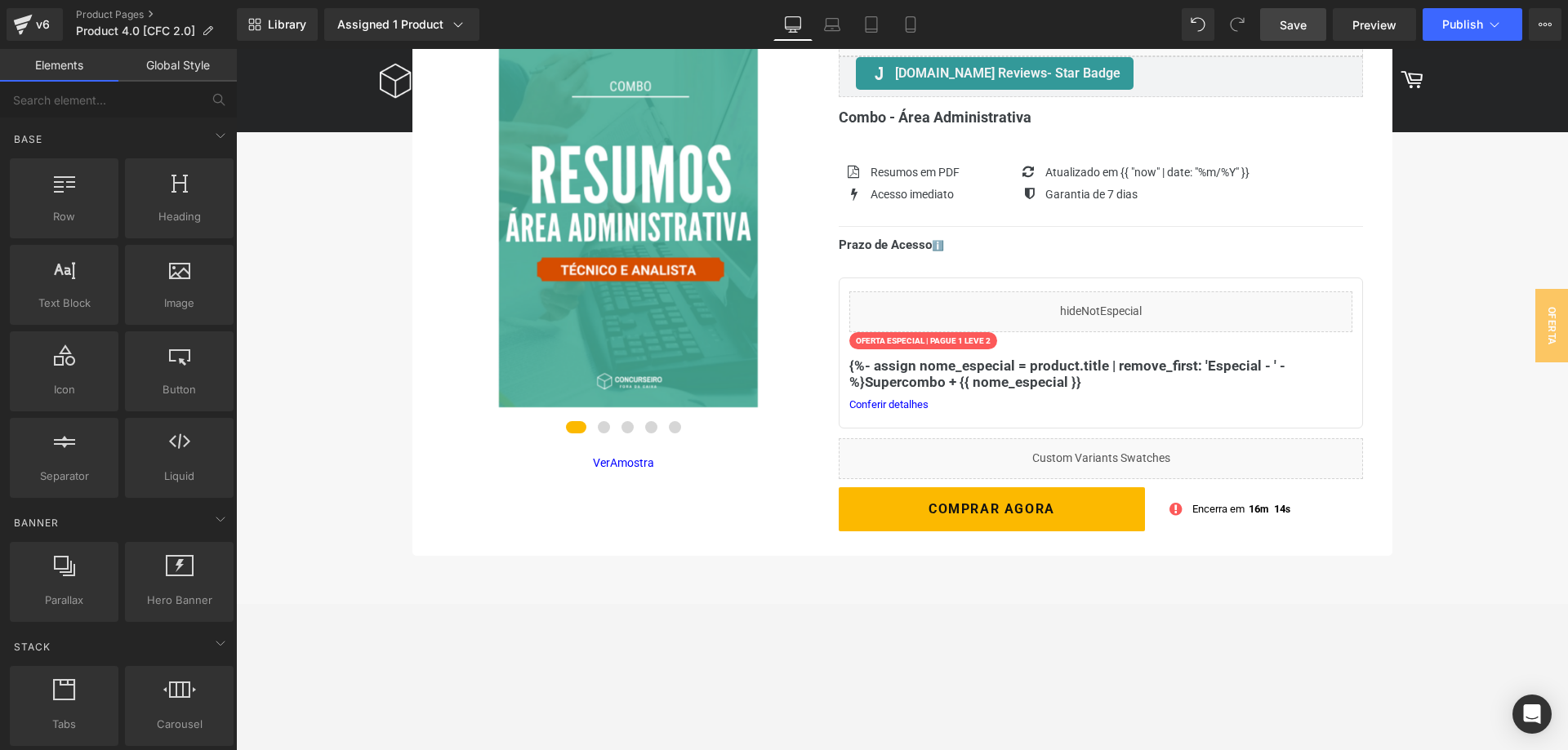
click at [1300, 23] on span "Save" at bounding box center [1293, 25] width 27 height 18
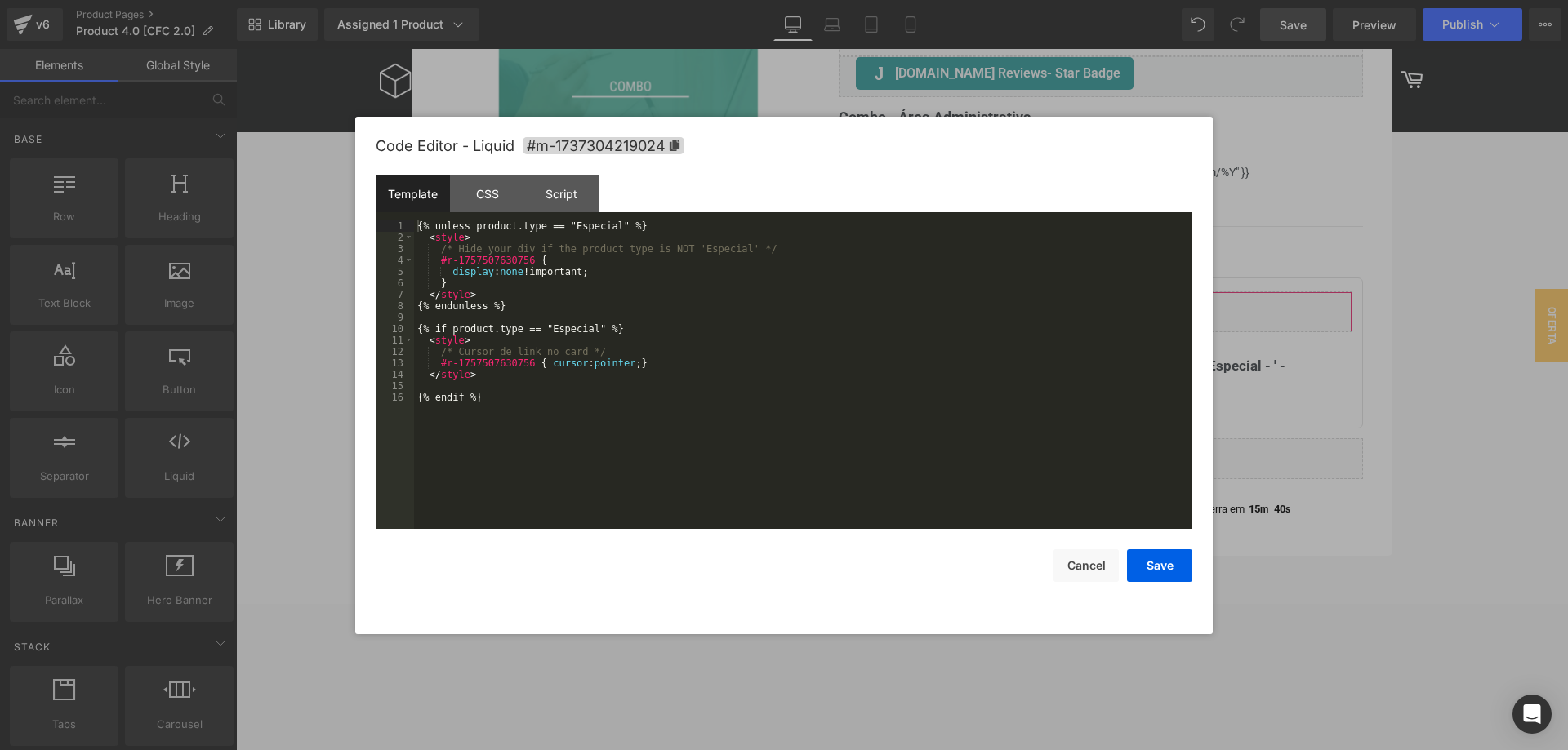
click at [1064, 0] on div "Row You are previewing how the will restyle your page. You can not edit Element…" at bounding box center [784, 0] width 1568 height 0
click at [568, 202] on div "Script" at bounding box center [561, 194] width 75 height 37
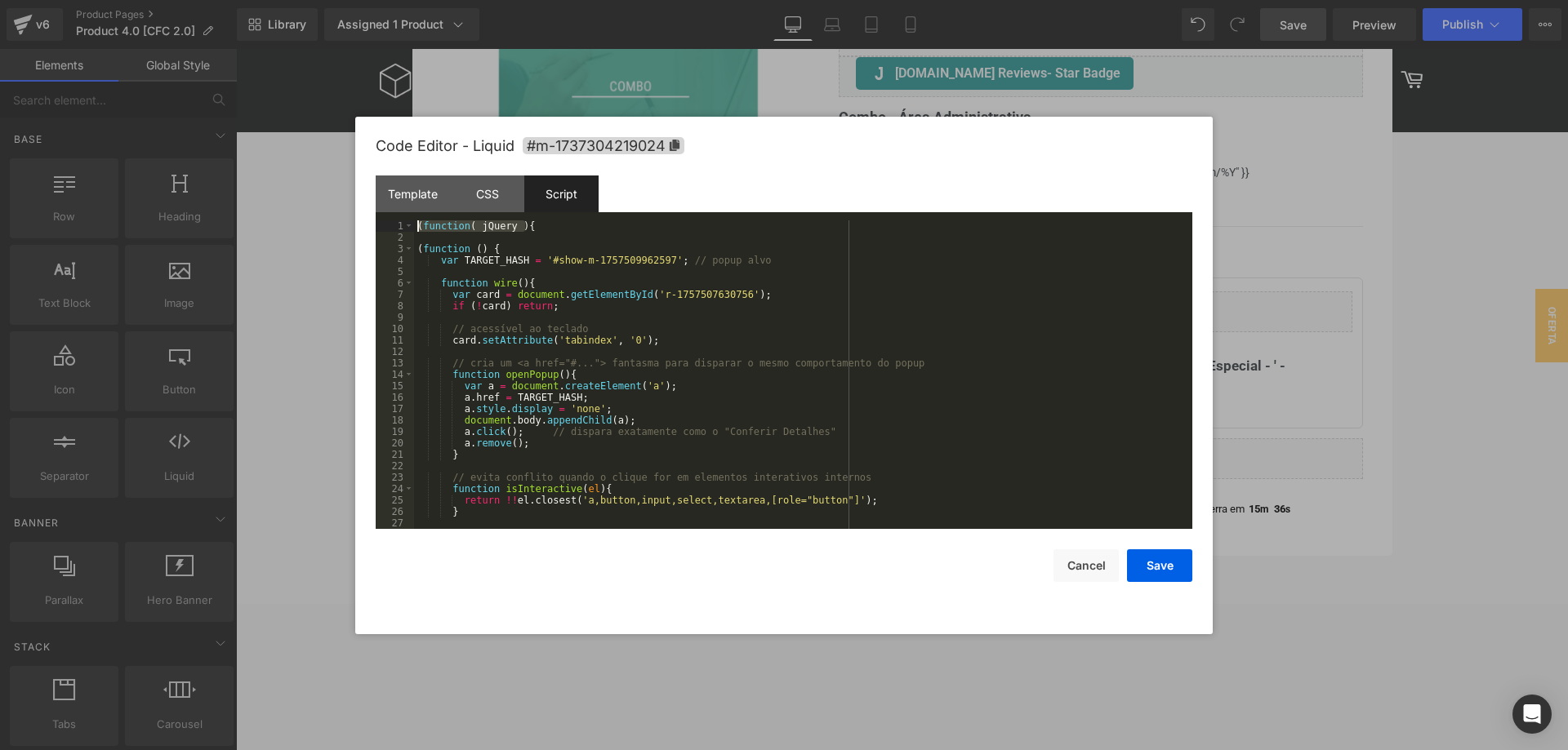
drag, startPoint x: 545, startPoint y: 223, endPoint x: 391, endPoint y: 222, distance: 154.0
click at [414, 222] on div "( function ( jQuery ) { ( function ( ) { var TARGET_HASH = '#show-m-17575099625…" at bounding box center [803, 375] width 778 height 308
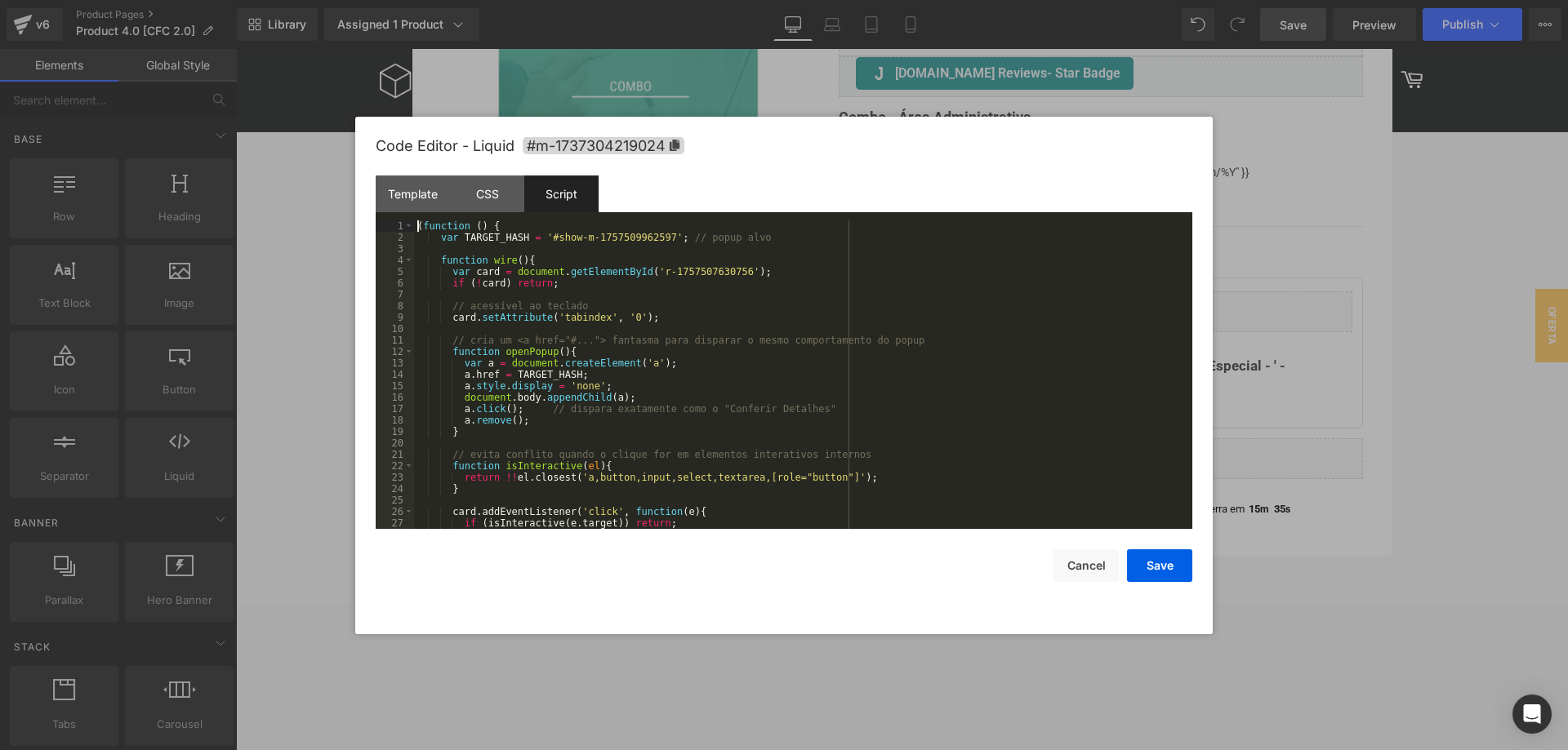
scroll to position [229, 0]
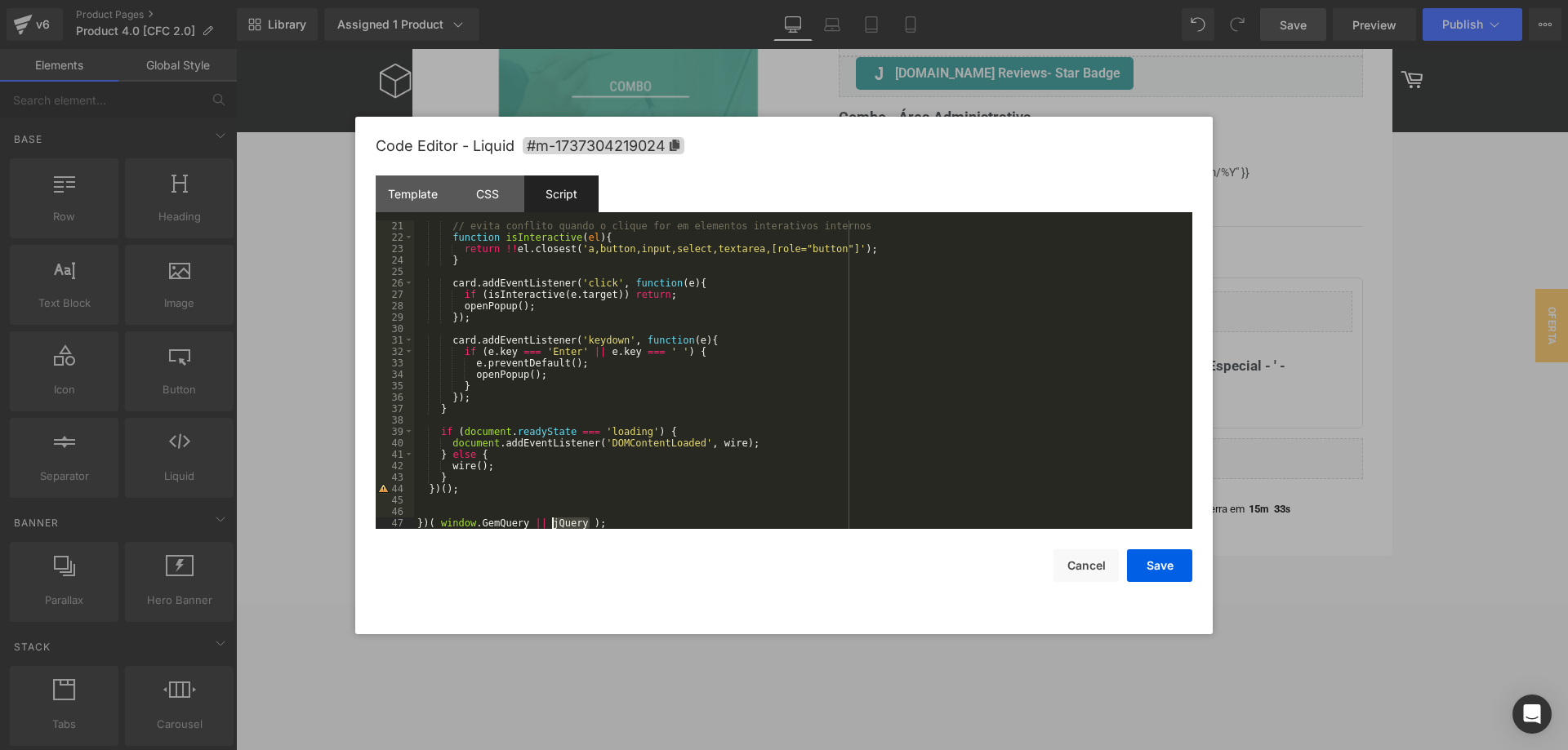
drag, startPoint x: 541, startPoint y: 517, endPoint x: 489, endPoint y: 514, distance: 52.1
click at [489, 514] on div "// evita conflito quando o clique for em elementos interativos internos functio…" at bounding box center [803, 386] width 778 height 331
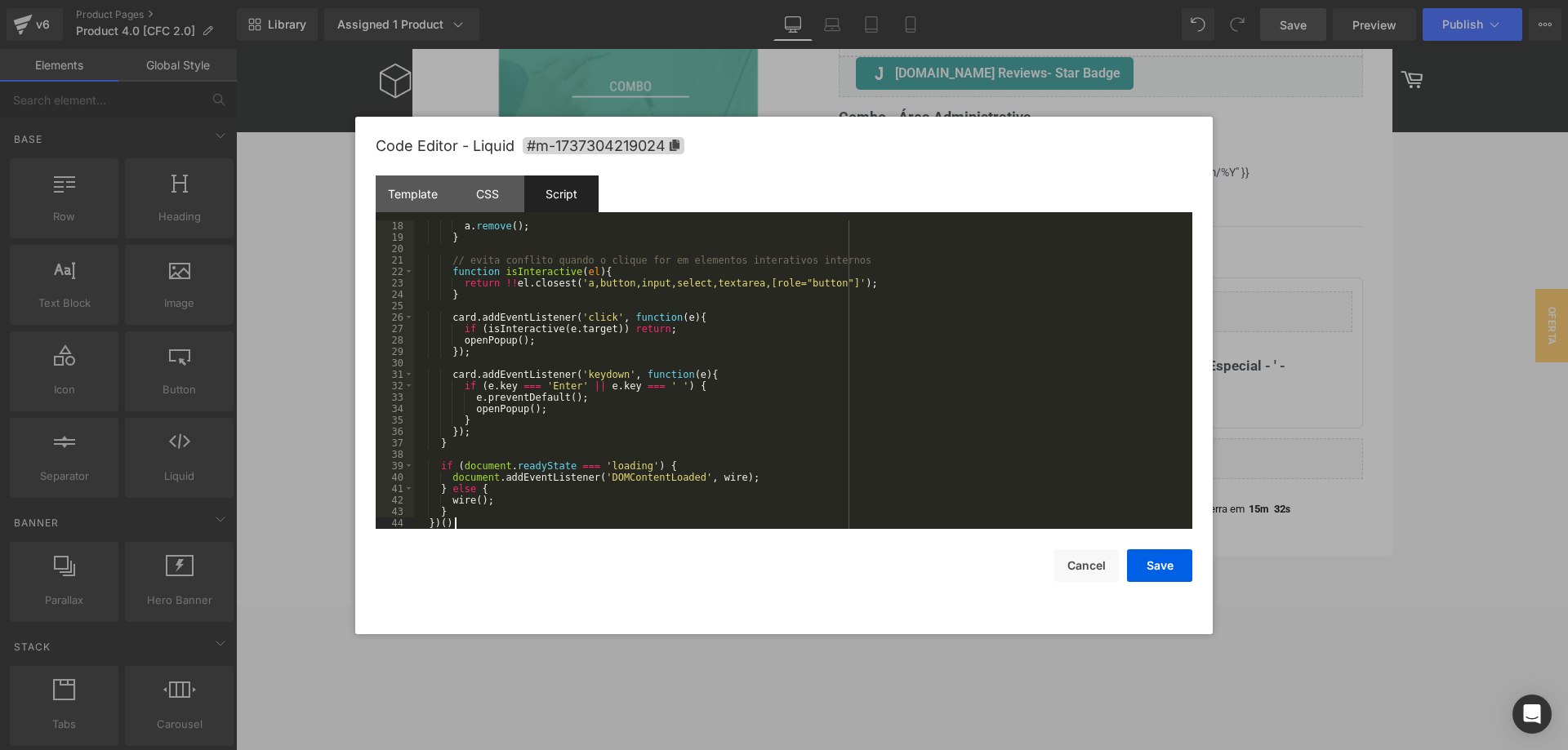
scroll to position [195, 0]
click at [1160, 564] on button "Save" at bounding box center [1159, 565] width 66 height 32
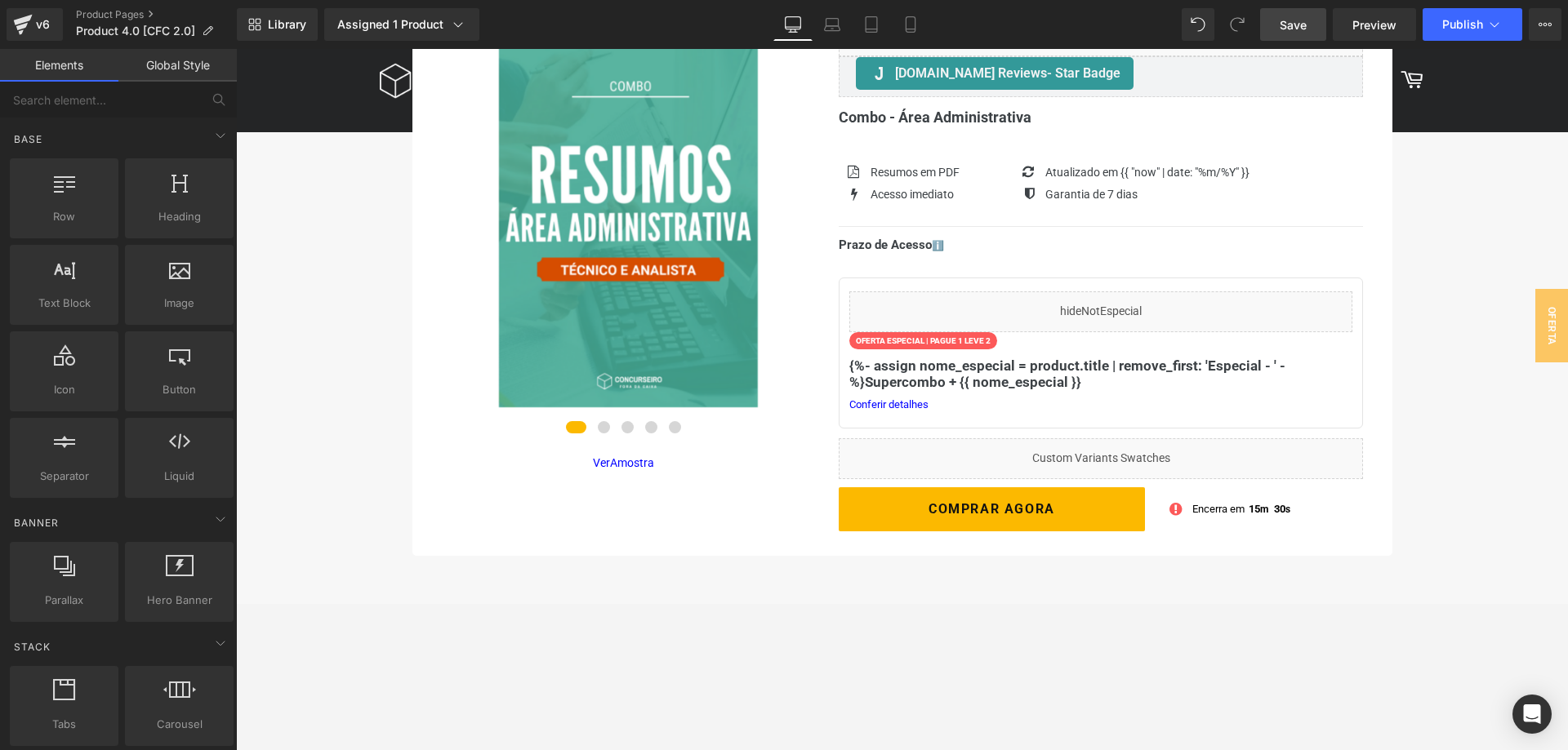
click at [1282, 28] on span "Save" at bounding box center [1293, 25] width 27 height 18
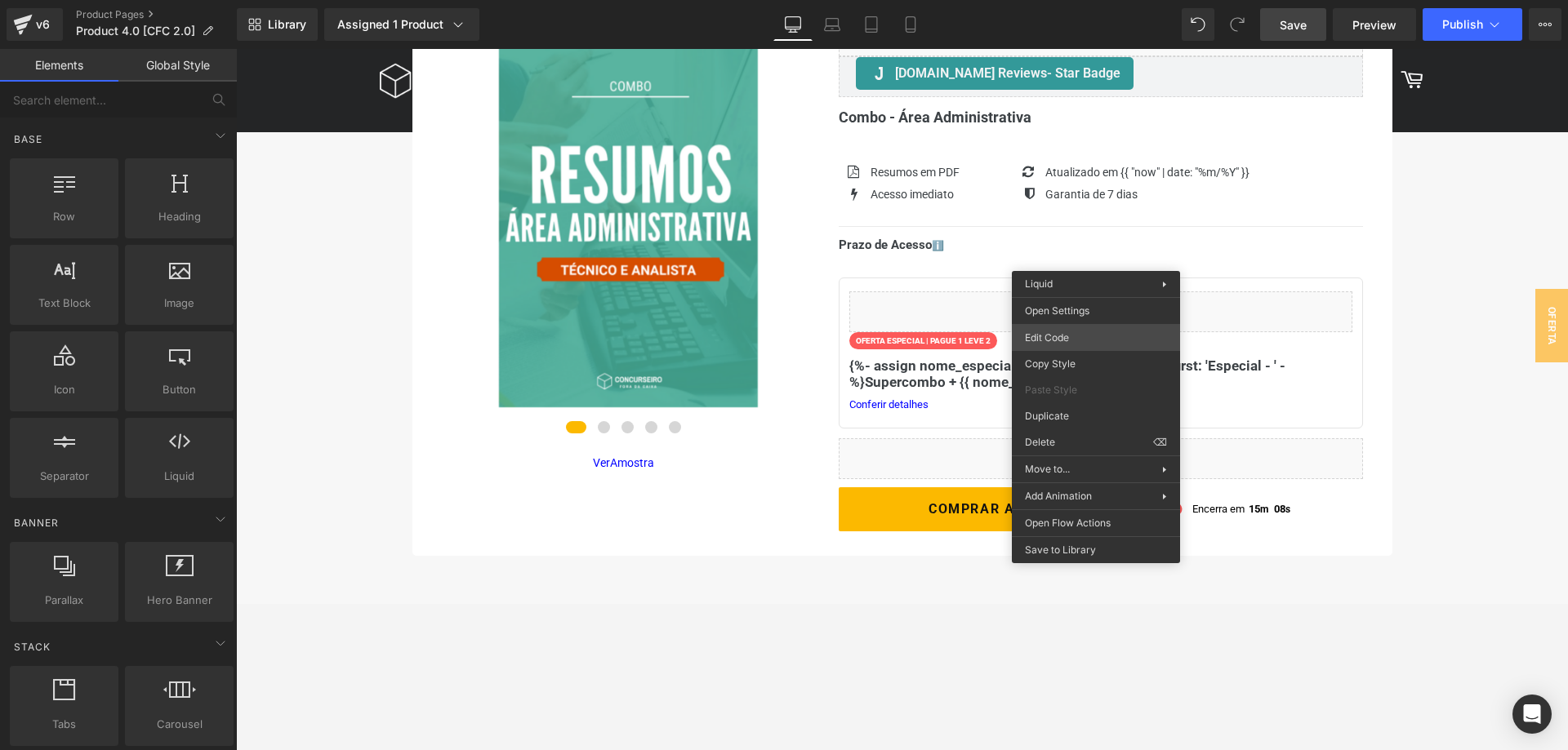
click at [1068, 0] on div "Row You are previewing how the will restyle your page. You can not edit Element…" at bounding box center [784, 0] width 1568 height 0
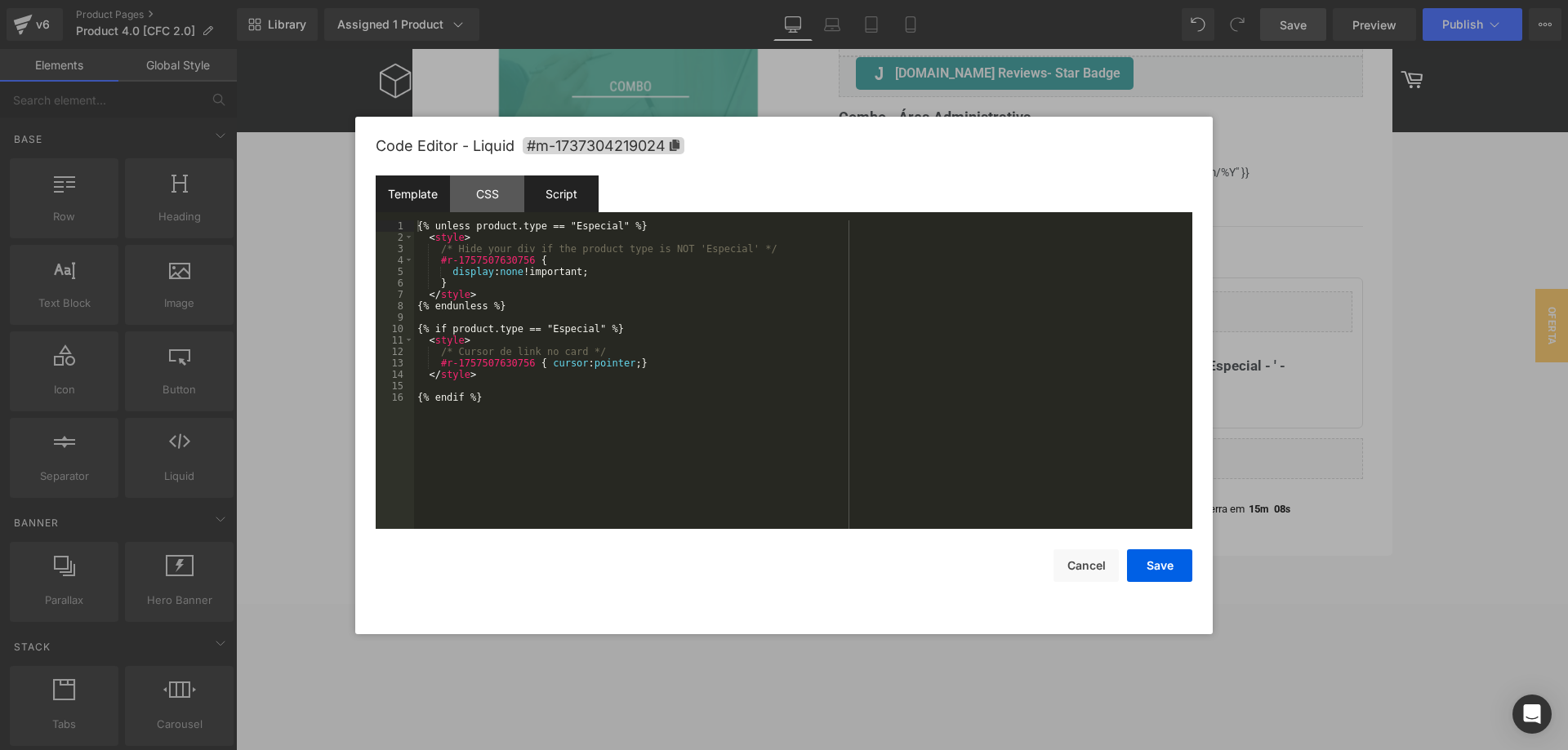
click at [565, 196] on div "Script" at bounding box center [561, 194] width 75 height 37
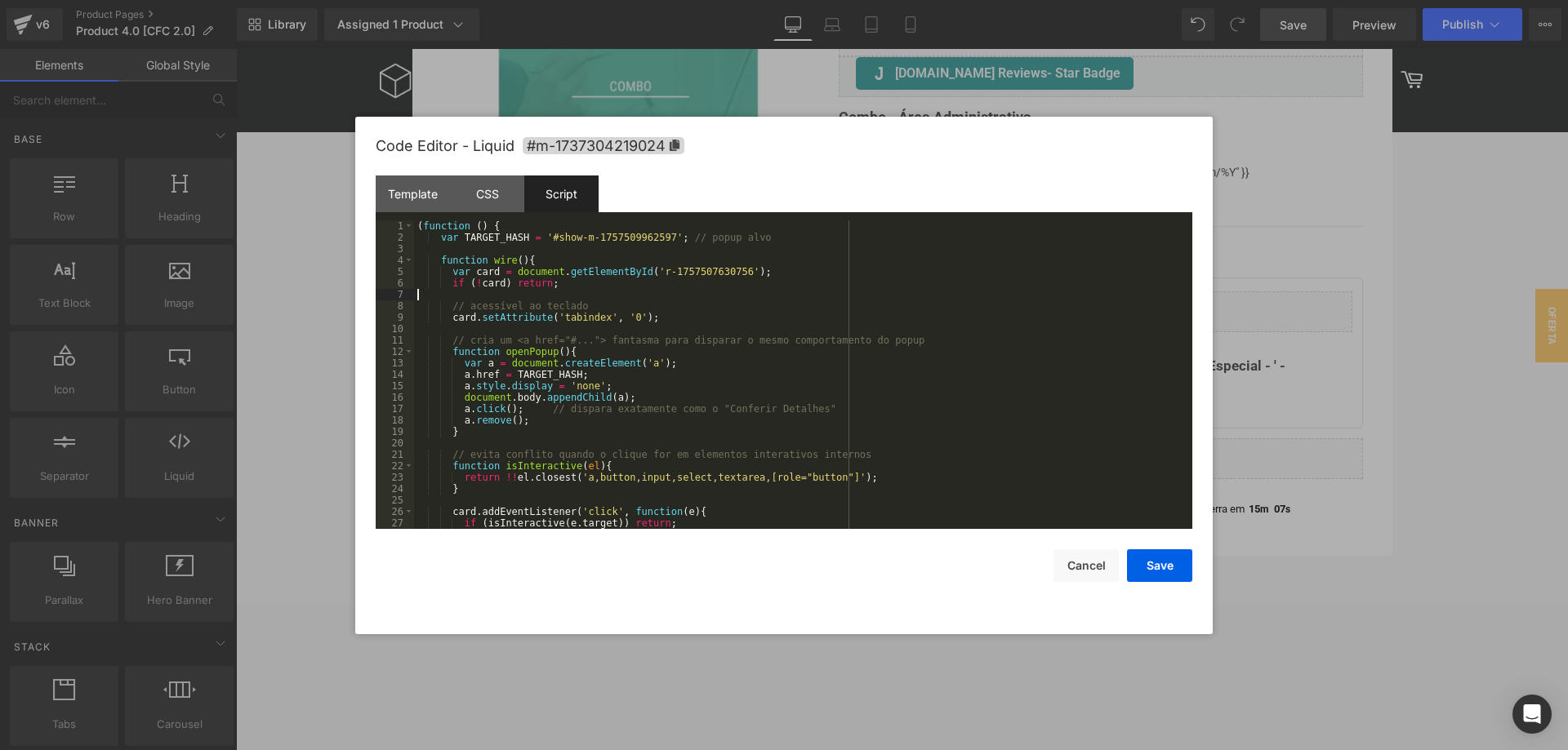
click at [499, 294] on div "( function ( ) { var TARGET_HASH = '#show-m-1757509962597' ; // popup alvo func…" at bounding box center [803, 386] width 778 height 331
click at [551, 315] on div "( function ( ) { var TARGET_HASH = '#show-m-1757509962597' ; // popup alvo func…" at bounding box center [803, 386] width 778 height 331
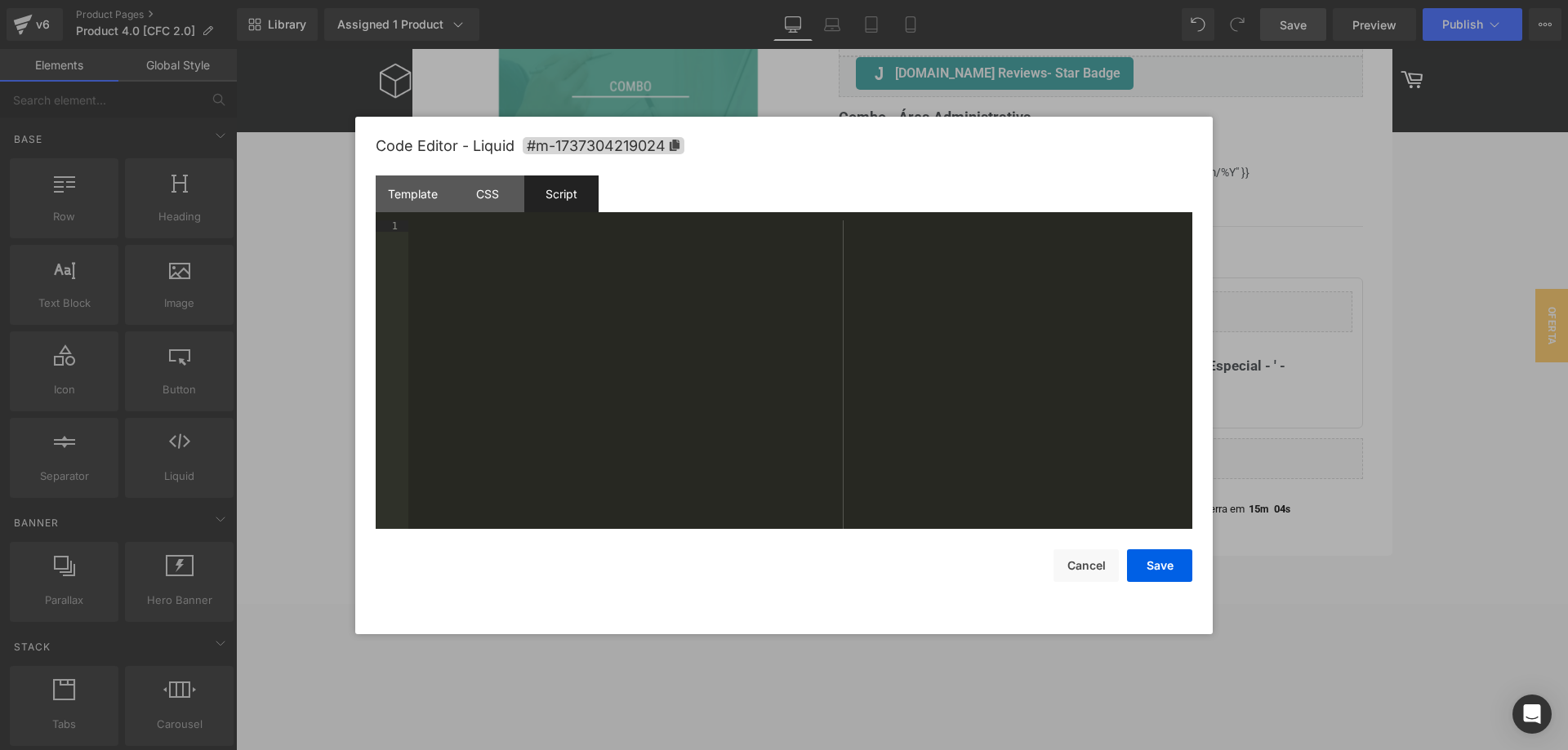
click at [527, 283] on div at bounding box center [799, 386] width 784 height 331
click at [422, 202] on div "Template" at bounding box center [413, 194] width 75 height 37
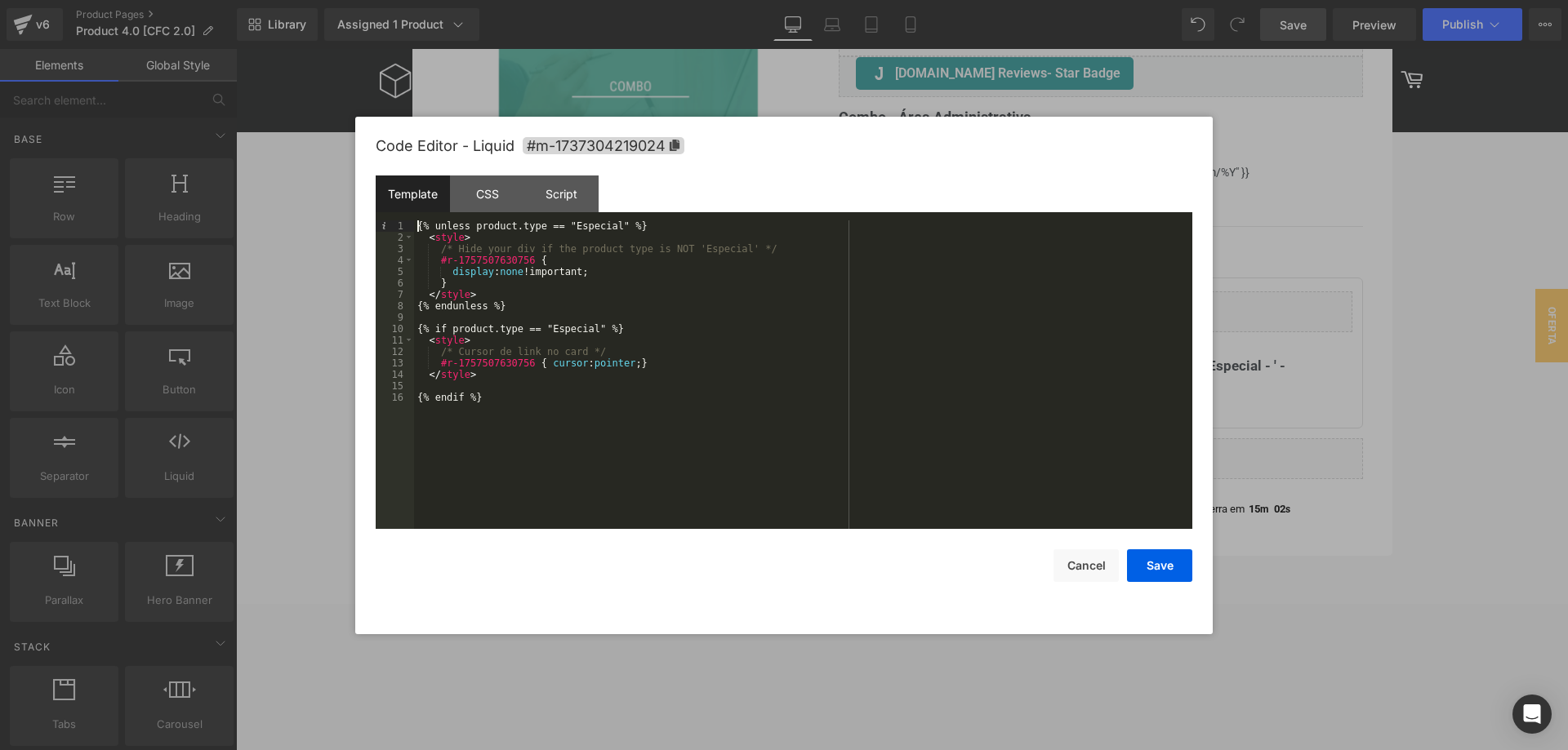
click at [523, 337] on div "{% unless product.type == "Especial" %} < style > /* Hide your div if the produ…" at bounding box center [803, 386] width 778 height 331
click at [515, 407] on div "{% unless product.type == "Especial" %} < style > /* Hide your div if the produ…" at bounding box center [803, 386] width 778 height 331
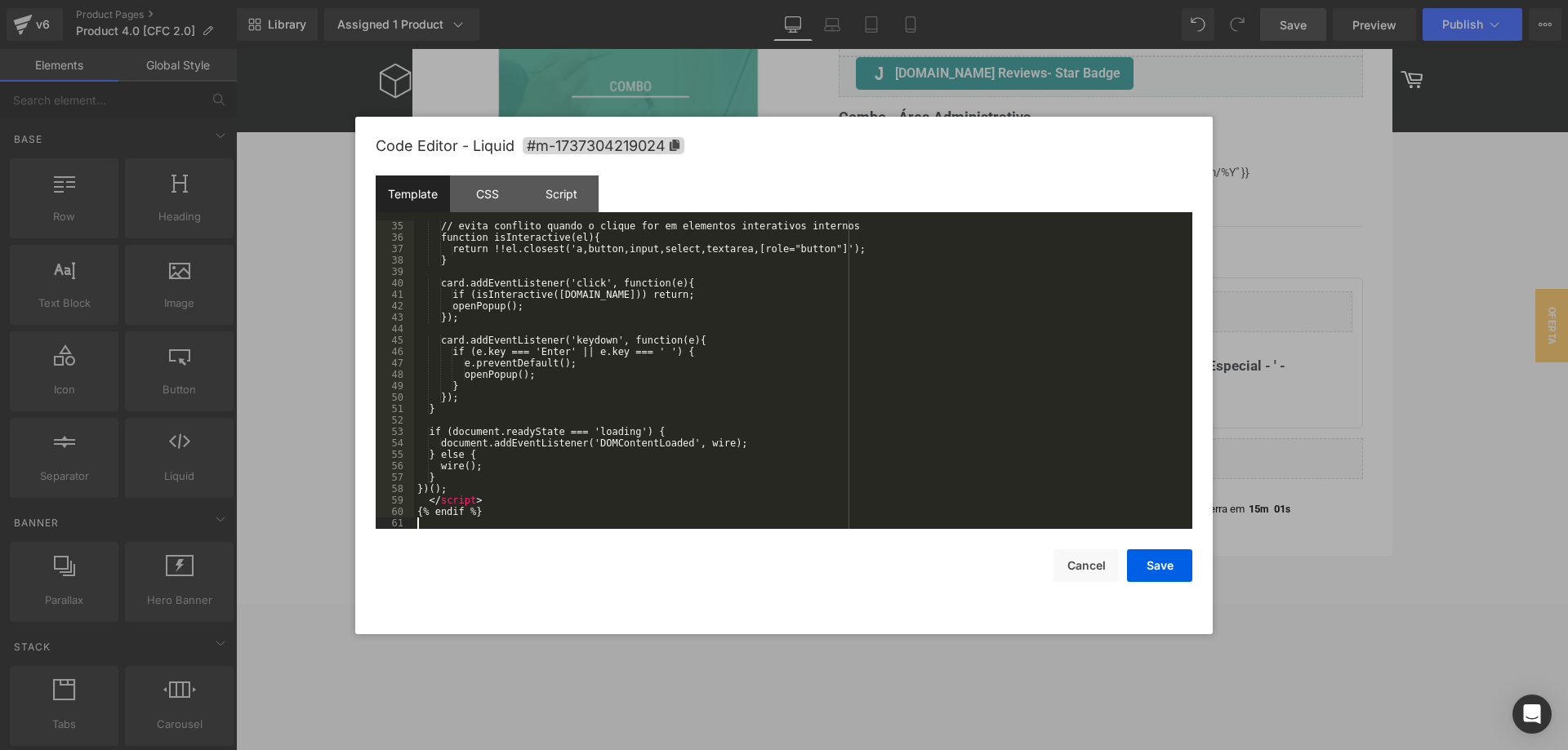
scroll to position [388, 0]
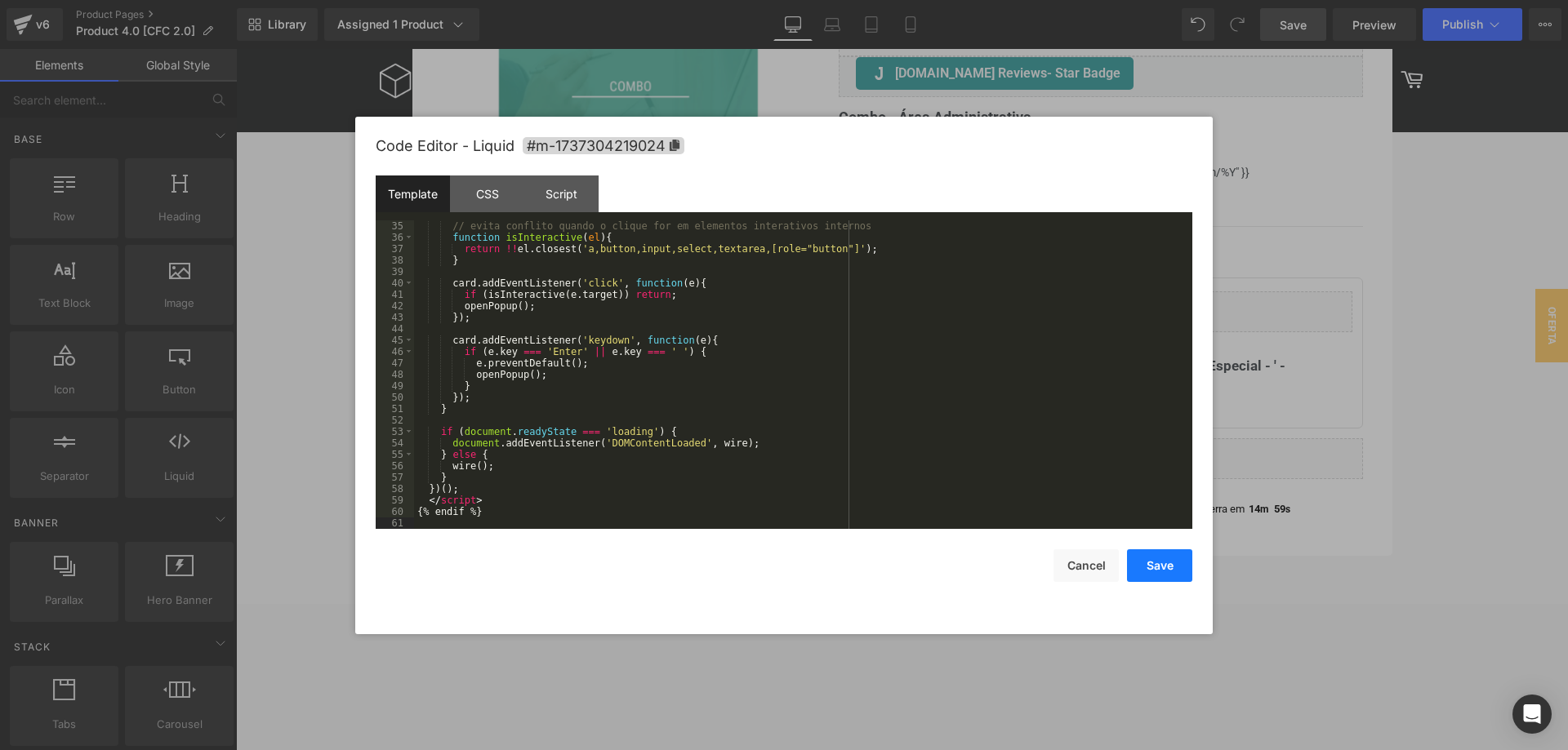
click at [1153, 560] on button "Save" at bounding box center [1159, 565] width 66 height 32
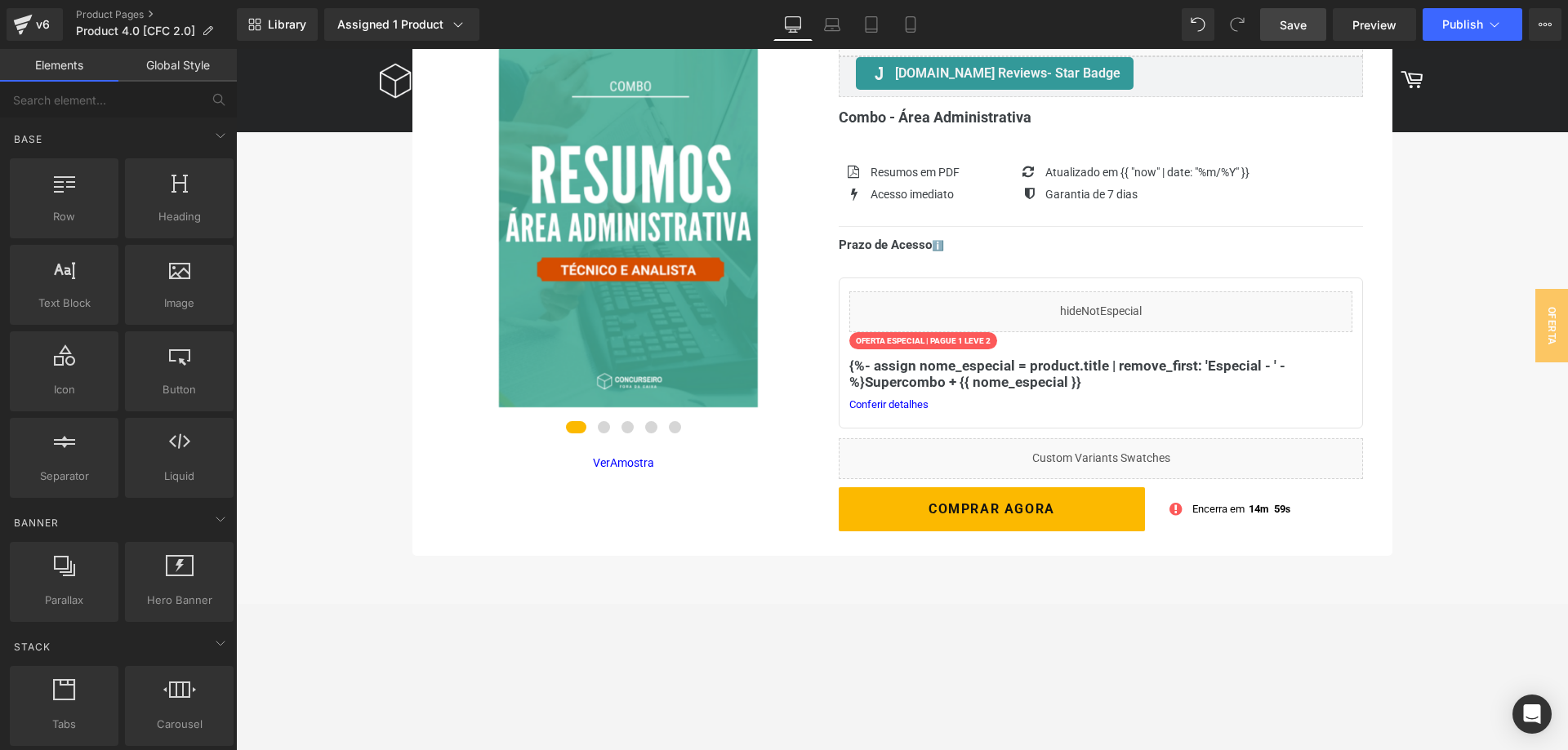
click at [1299, 30] on span "Save" at bounding box center [1293, 25] width 27 height 18
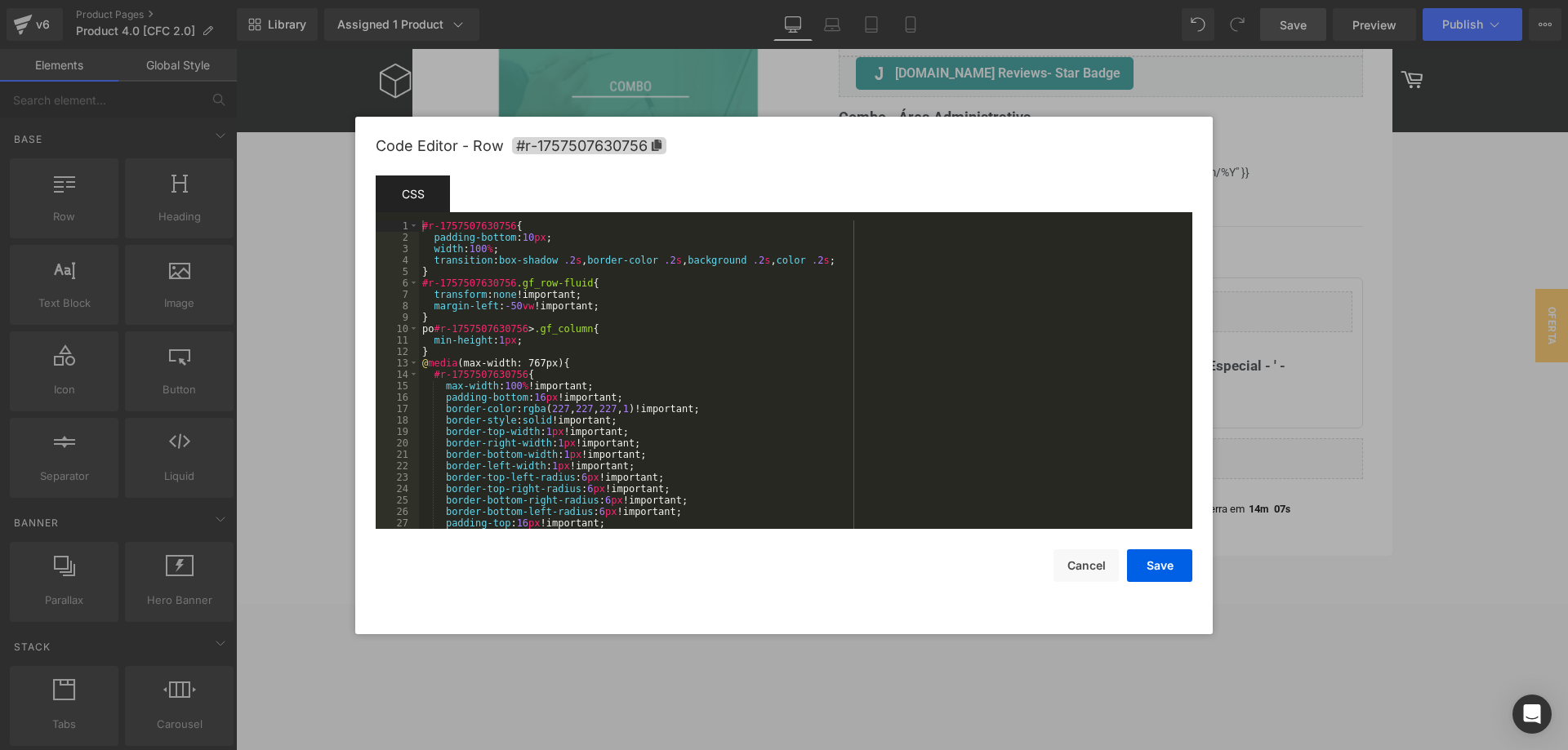
click at [892, 0] on div "Row You are previewing how the will restyle your page. You can not edit Element…" at bounding box center [784, 0] width 1568 height 0
drag, startPoint x: 1092, startPoint y: 571, endPoint x: 839, endPoint y: 478, distance: 269.6
click at [1092, 571] on button "Cancel" at bounding box center [1086, 565] width 66 height 32
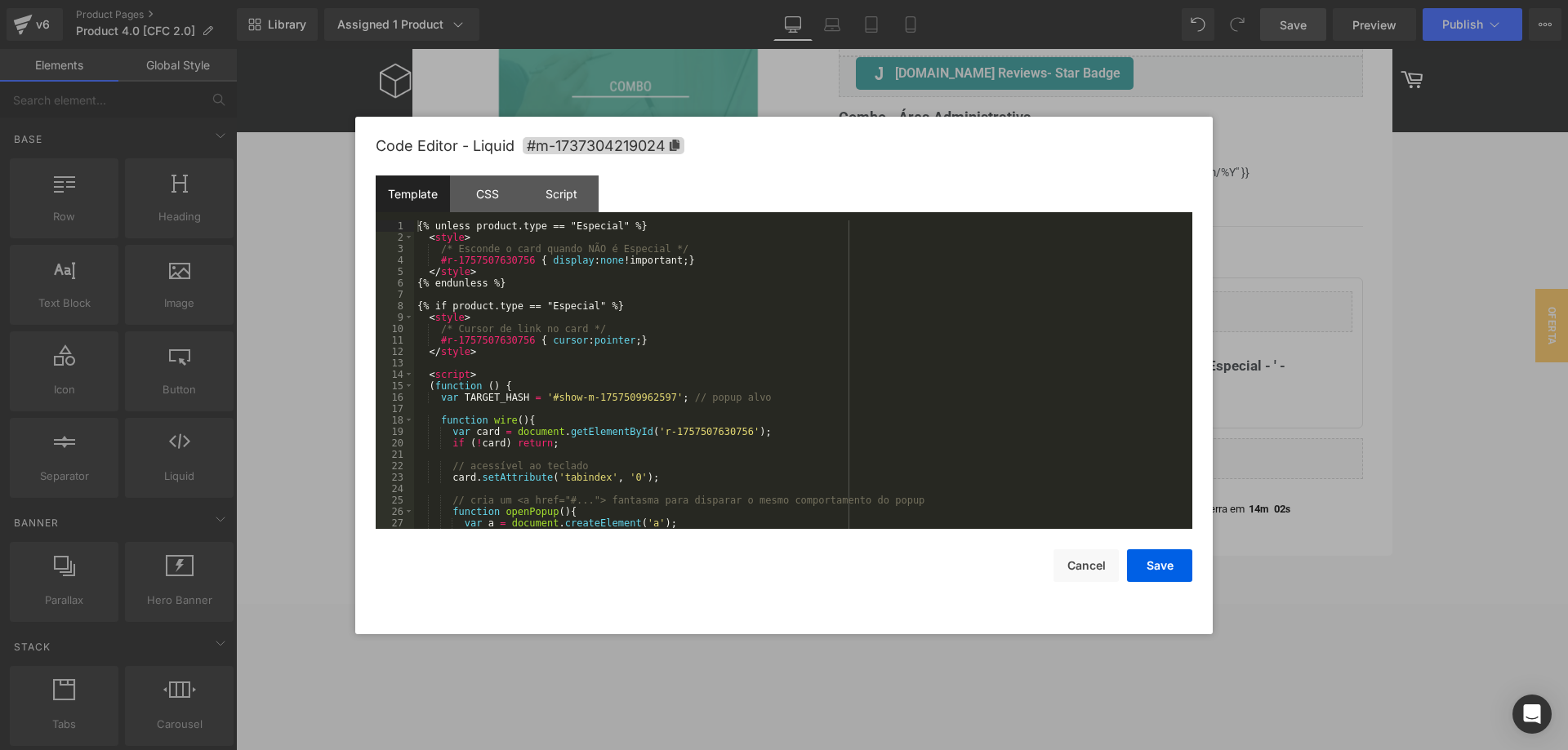
click at [1048, 0] on div "Row You are previewing how the will restyle your page. You can not edit Element…" at bounding box center [784, 0] width 1568 height 0
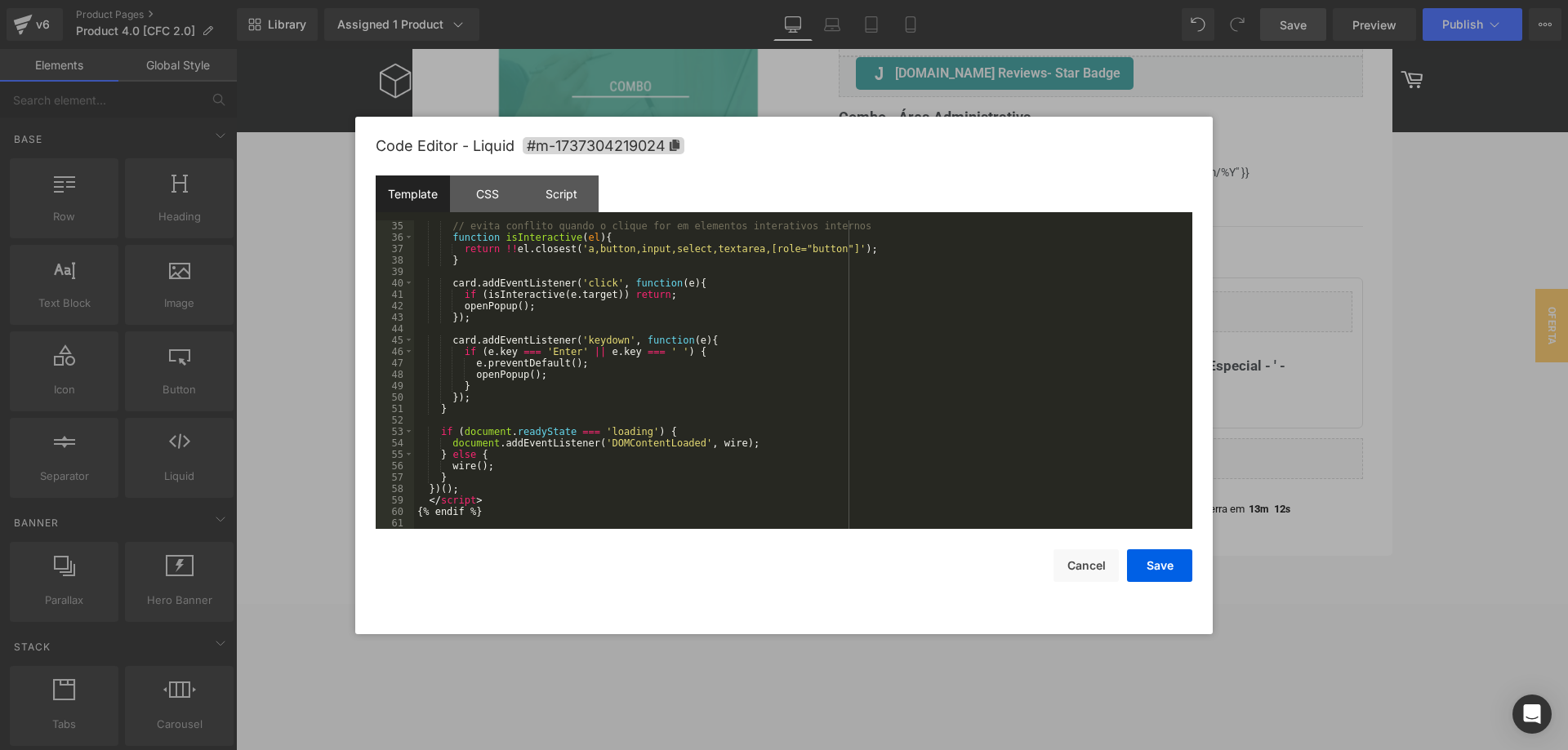
click at [615, 439] on div "// evita conflito quando o clique for em elementos interativos internos functio…" at bounding box center [803, 386] width 778 height 331
click at [834, 504] on div "// evita conflito quando o clique for em elementos interativos internos functio…" at bounding box center [803, 386] width 778 height 331
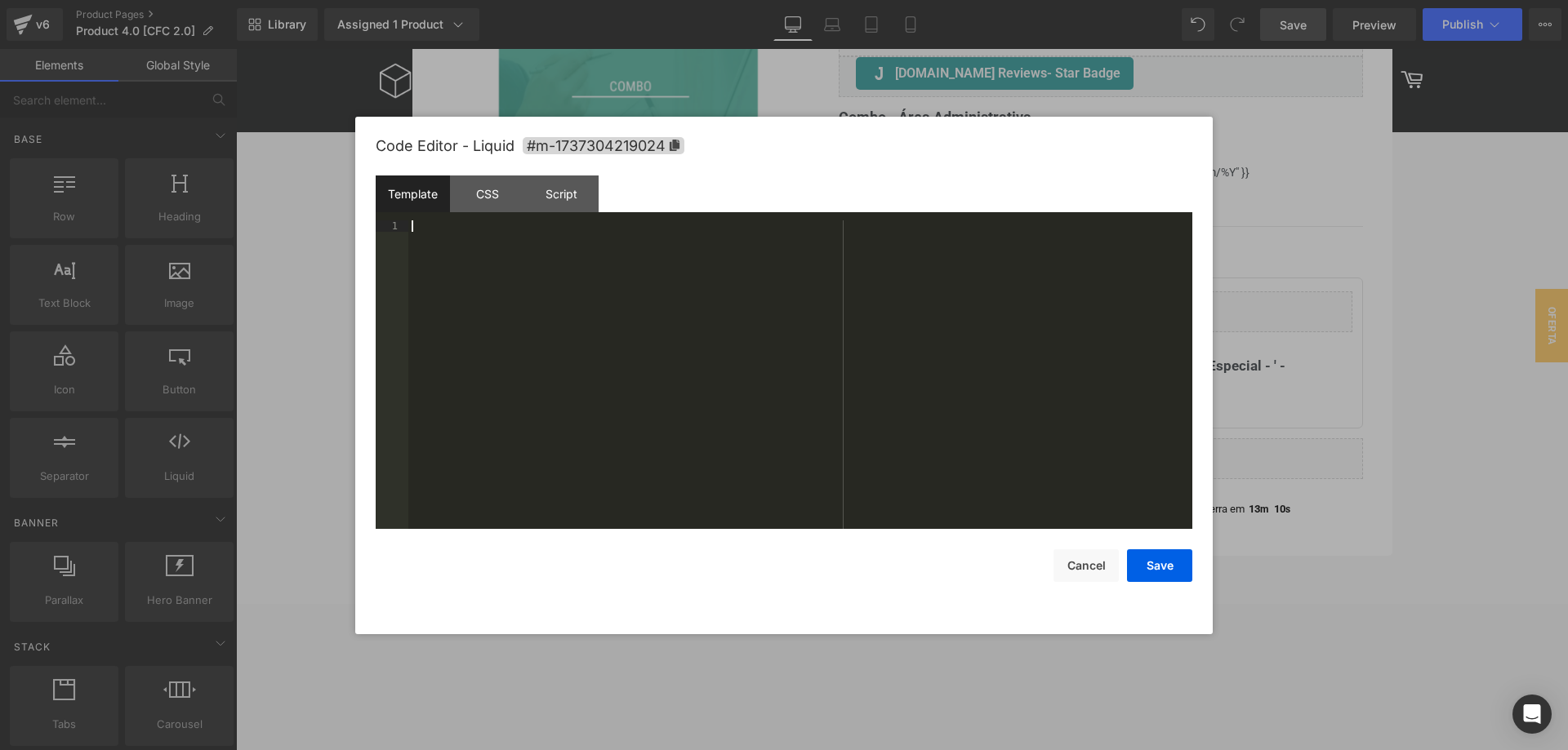
scroll to position [400, 0]
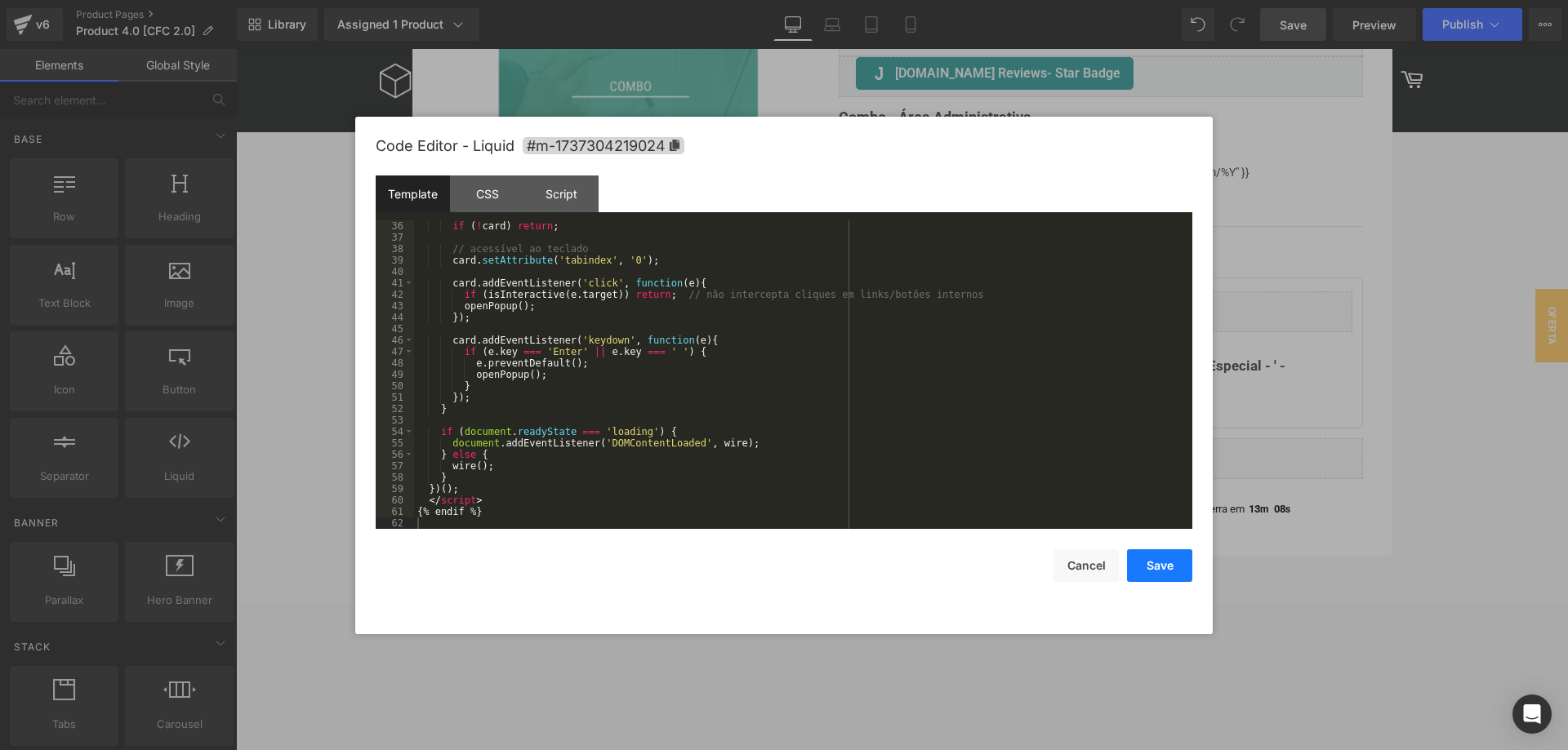
click at [1172, 559] on button "Save" at bounding box center [1159, 565] width 66 height 32
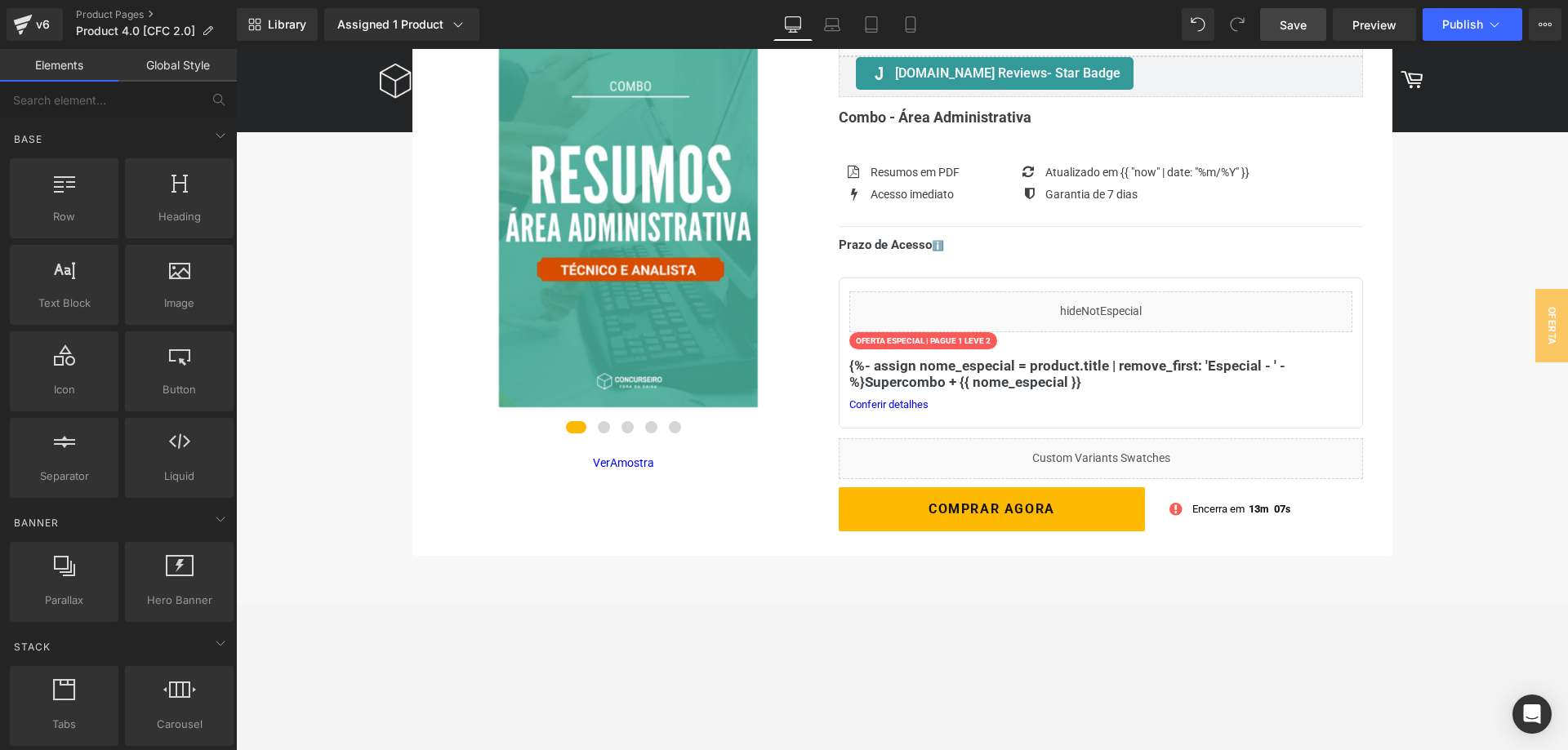
click at [1301, 34] on link "Save" at bounding box center [1293, 24] width 66 height 32
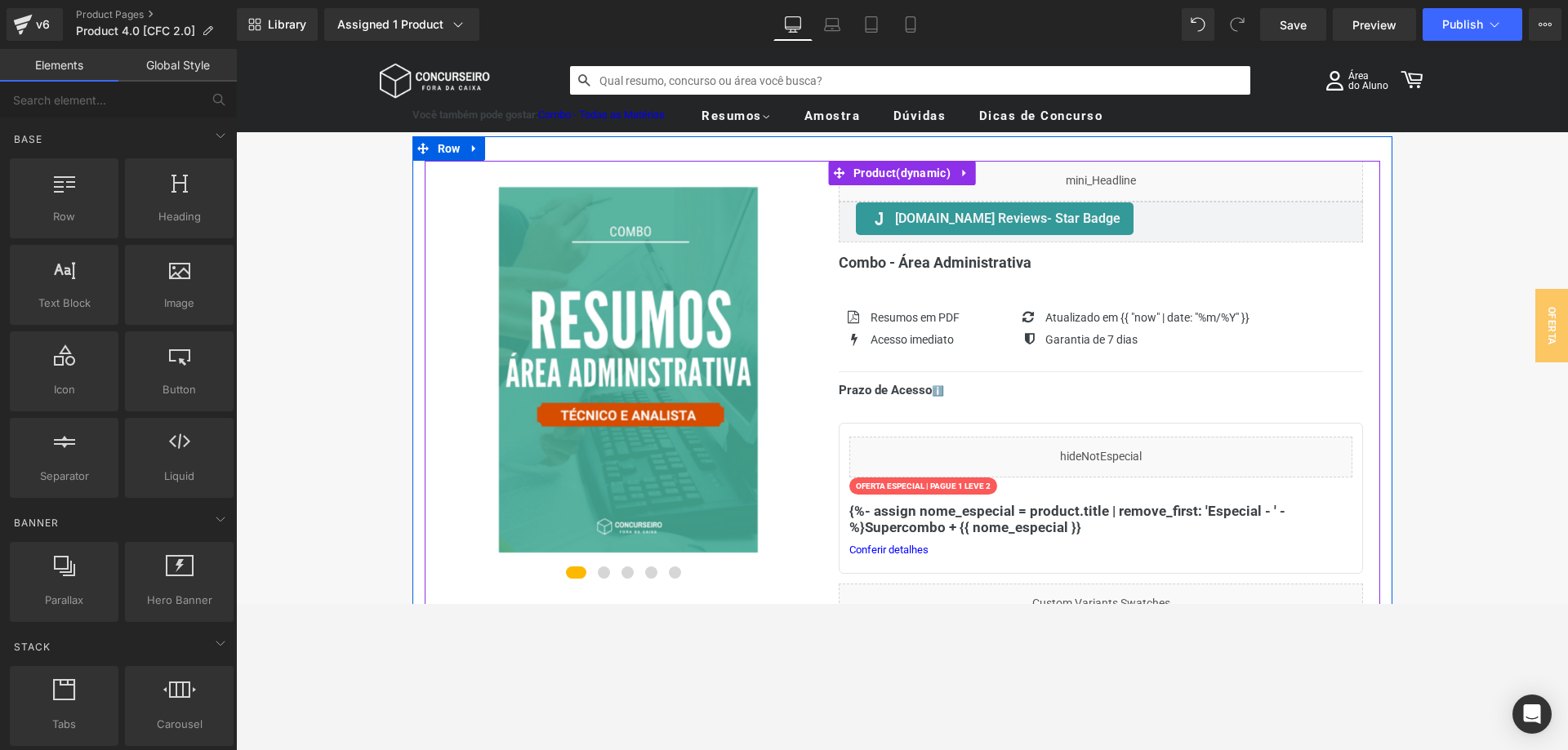
scroll to position [33, 0]
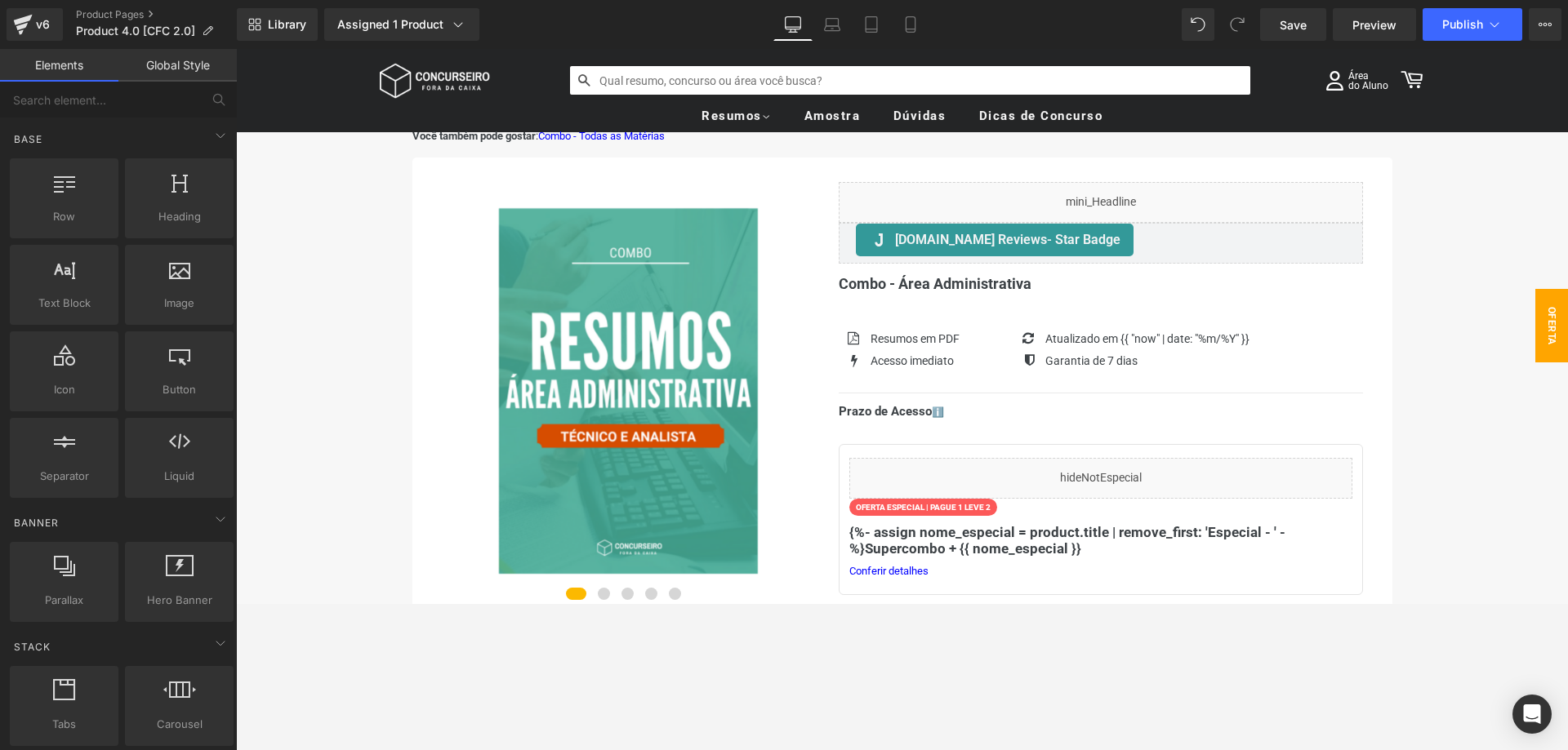
click at [1550, 321] on span "Oferta Superespecial" at bounding box center [1535, 326] width 66 height 74
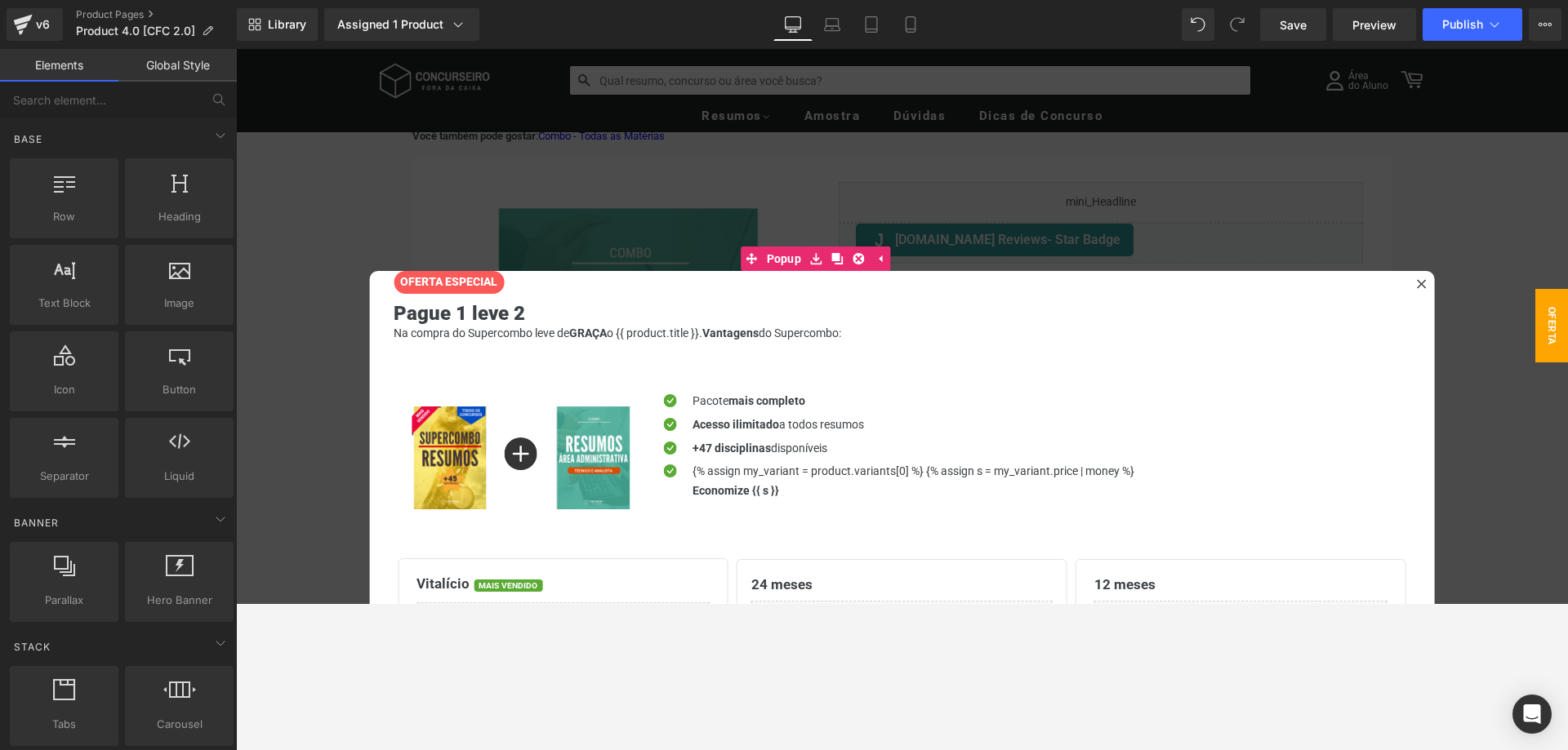
scroll to position [25, 0]
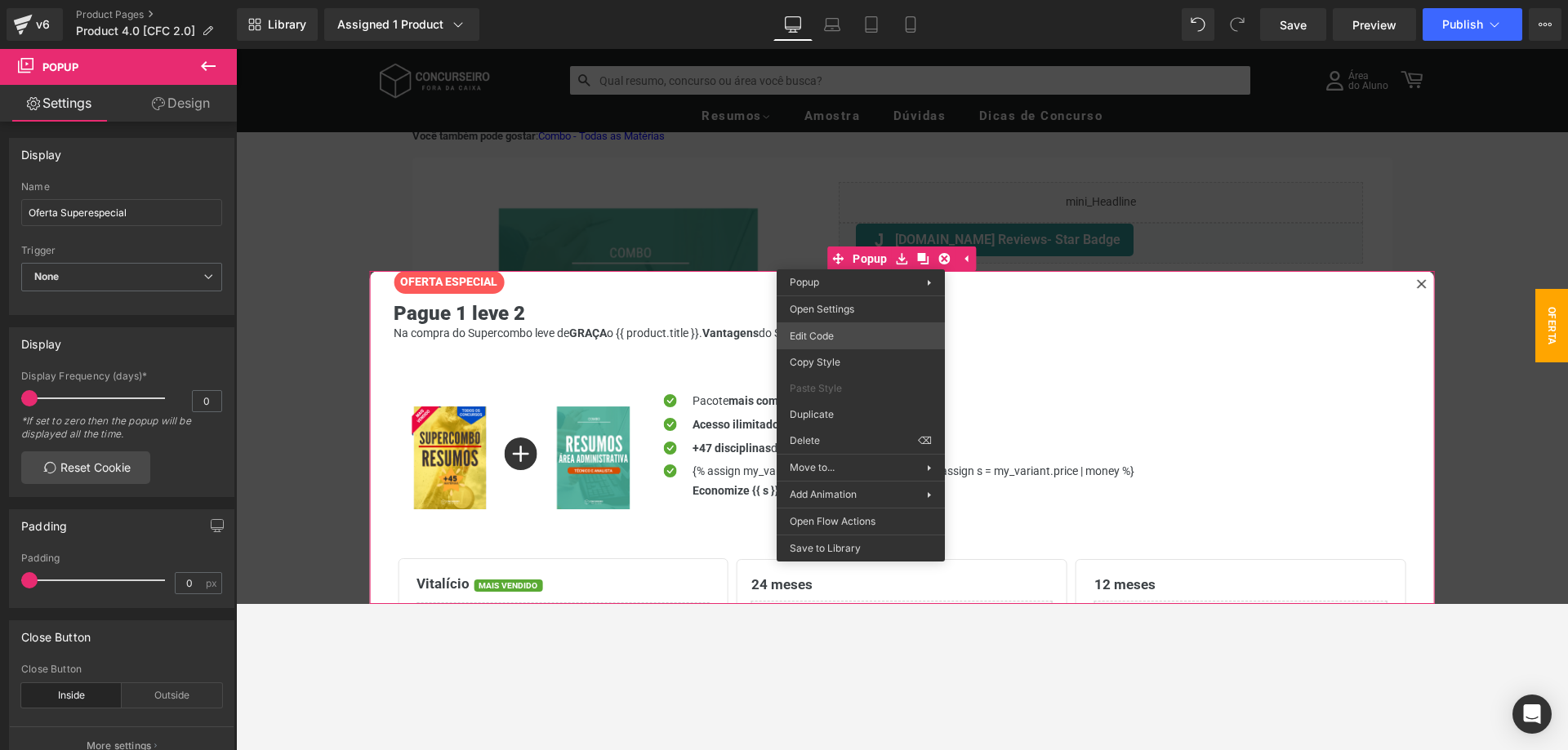
click at [872, 0] on div "Row You are previewing how the will restyle your page. You can not edit Element…" at bounding box center [784, 0] width 1568 height 0
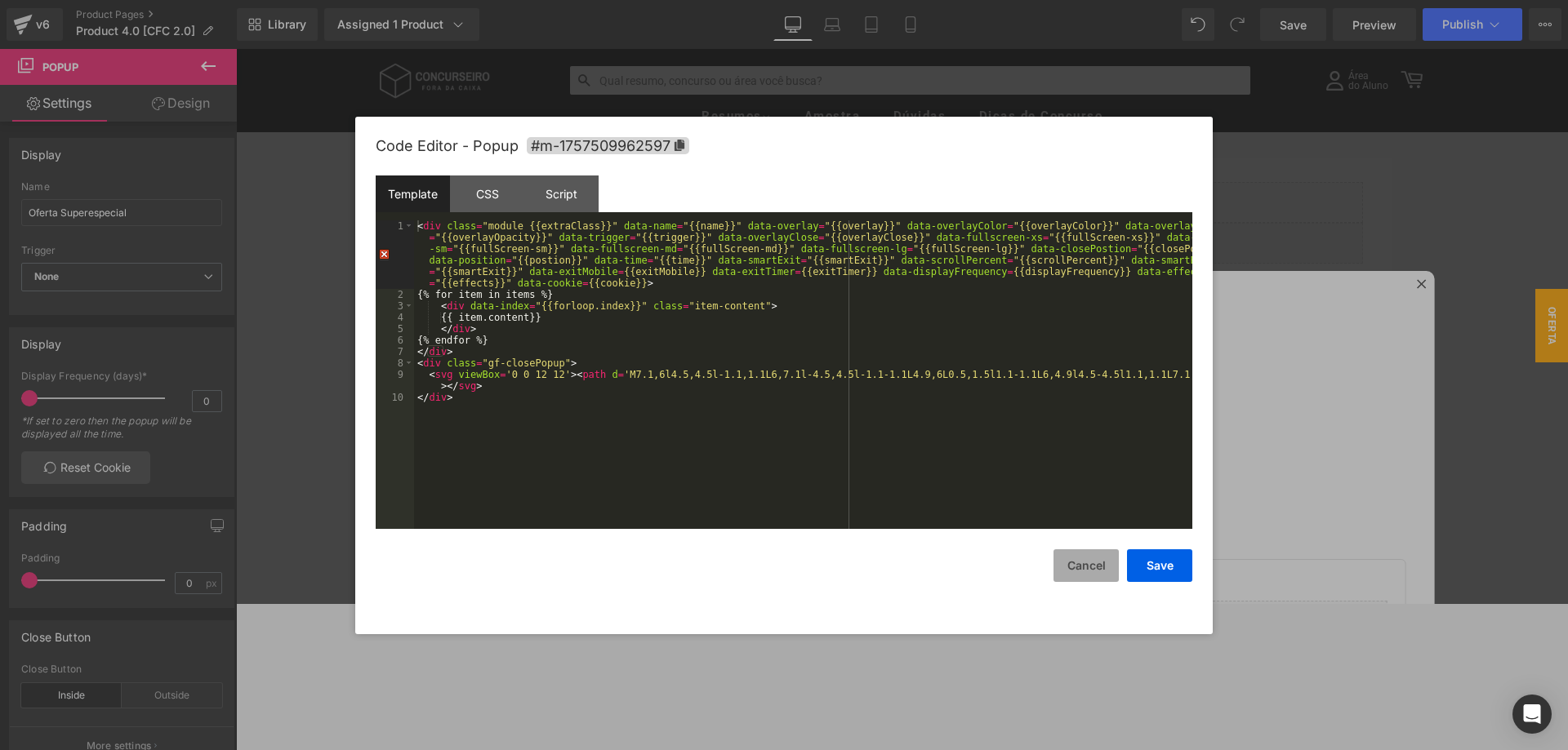
click at [1089, 565] on button "Cancel" at bounding box center [1086, 565] width 66 height 32
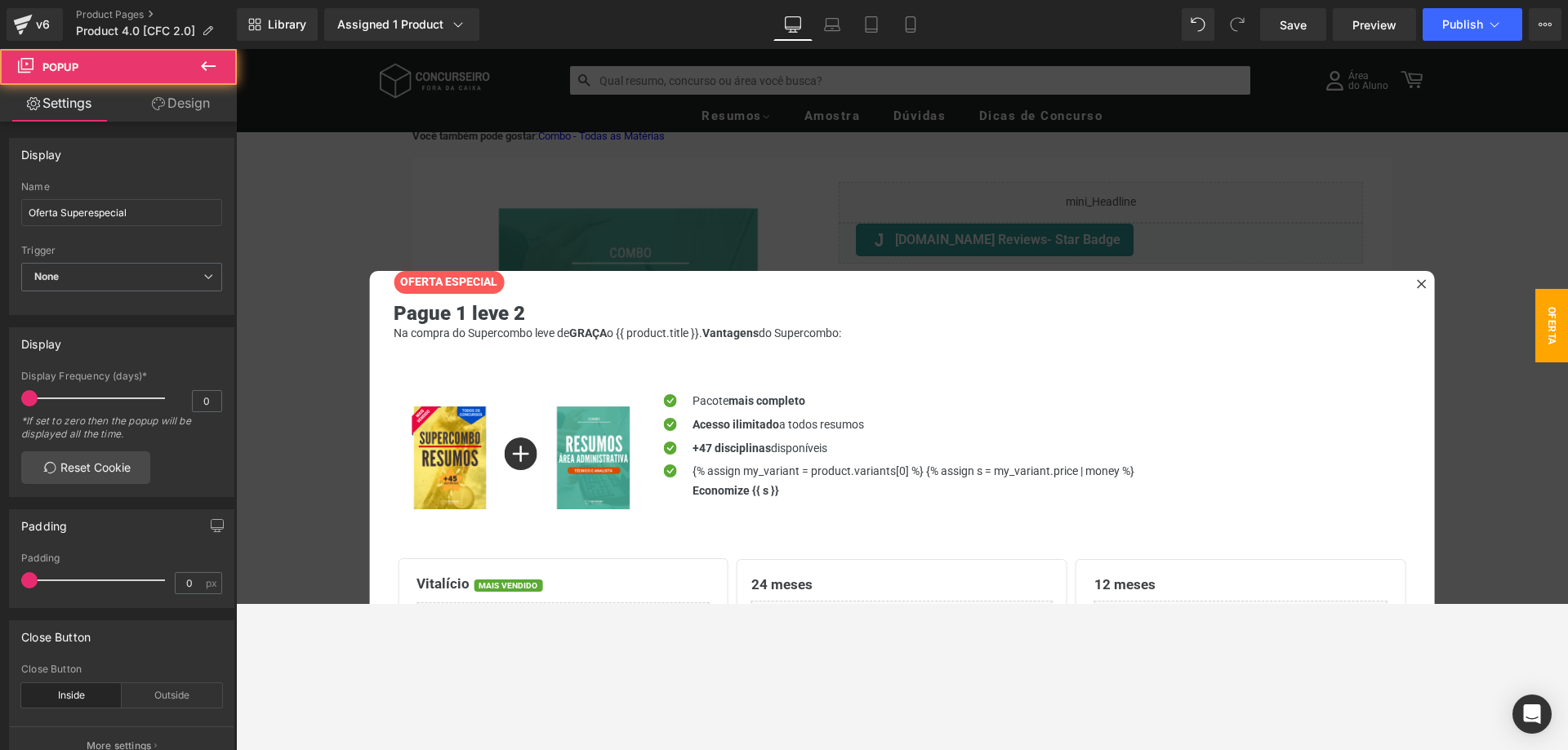
click at [1422, 281] on icon at bounding box center [1421, 284] width 10 height 10
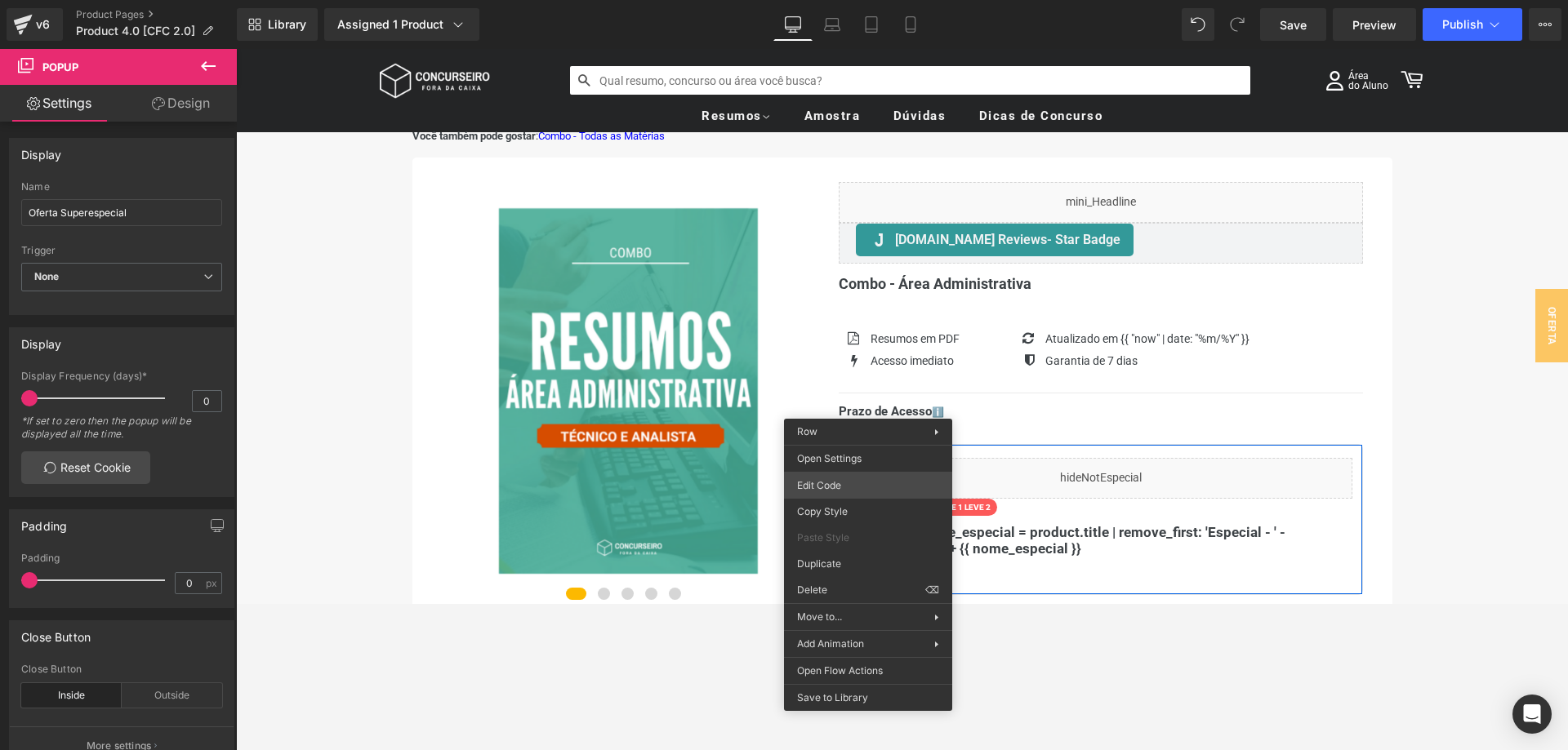
click at [856, 0] on div "Row You are previewing how the will restyle your page. You can not edit Element…" at bounding box center [784, 0] width 1568 height 0
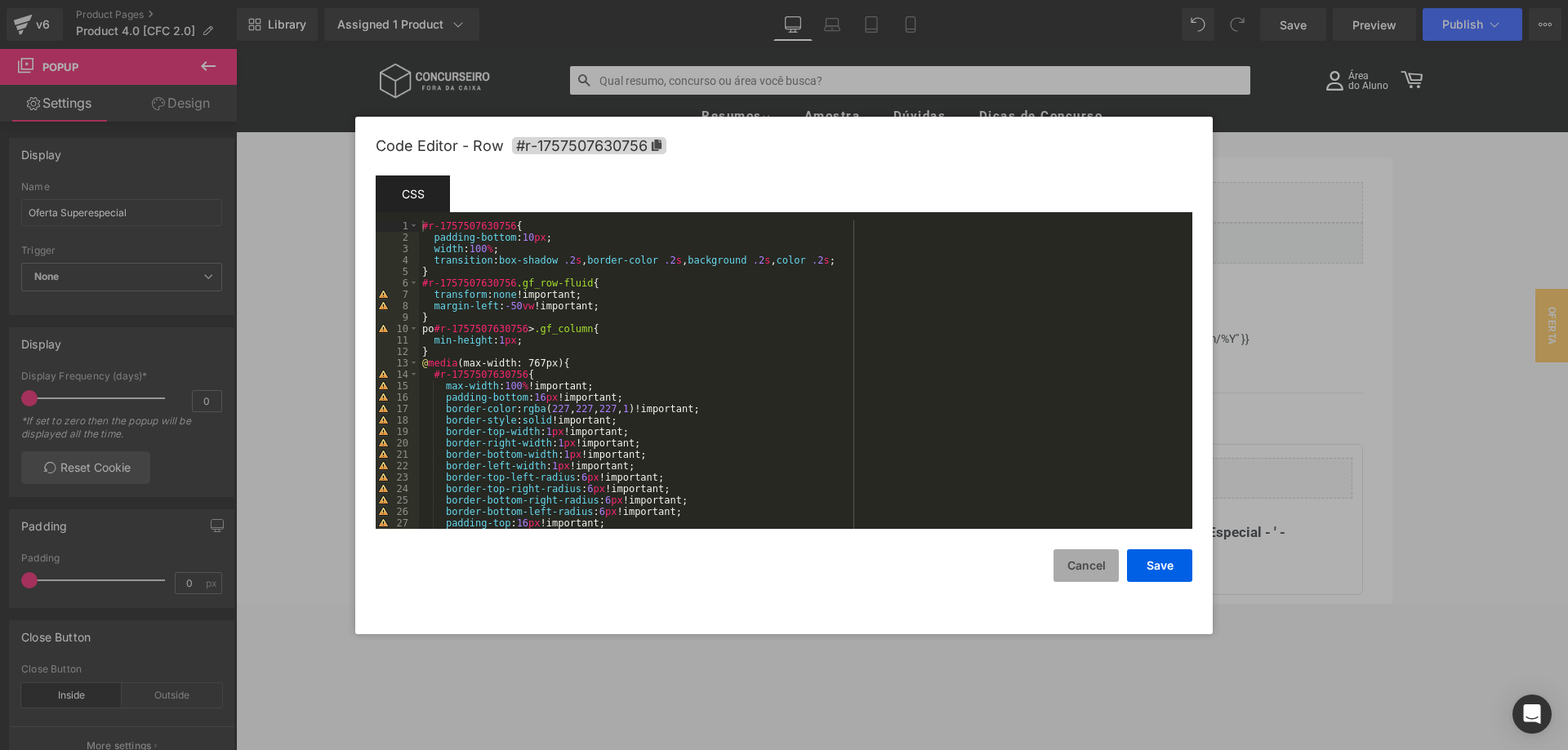
click at [1110, 580] on button "Cancel" at bounding box center [1086, 565] width 66 height 32
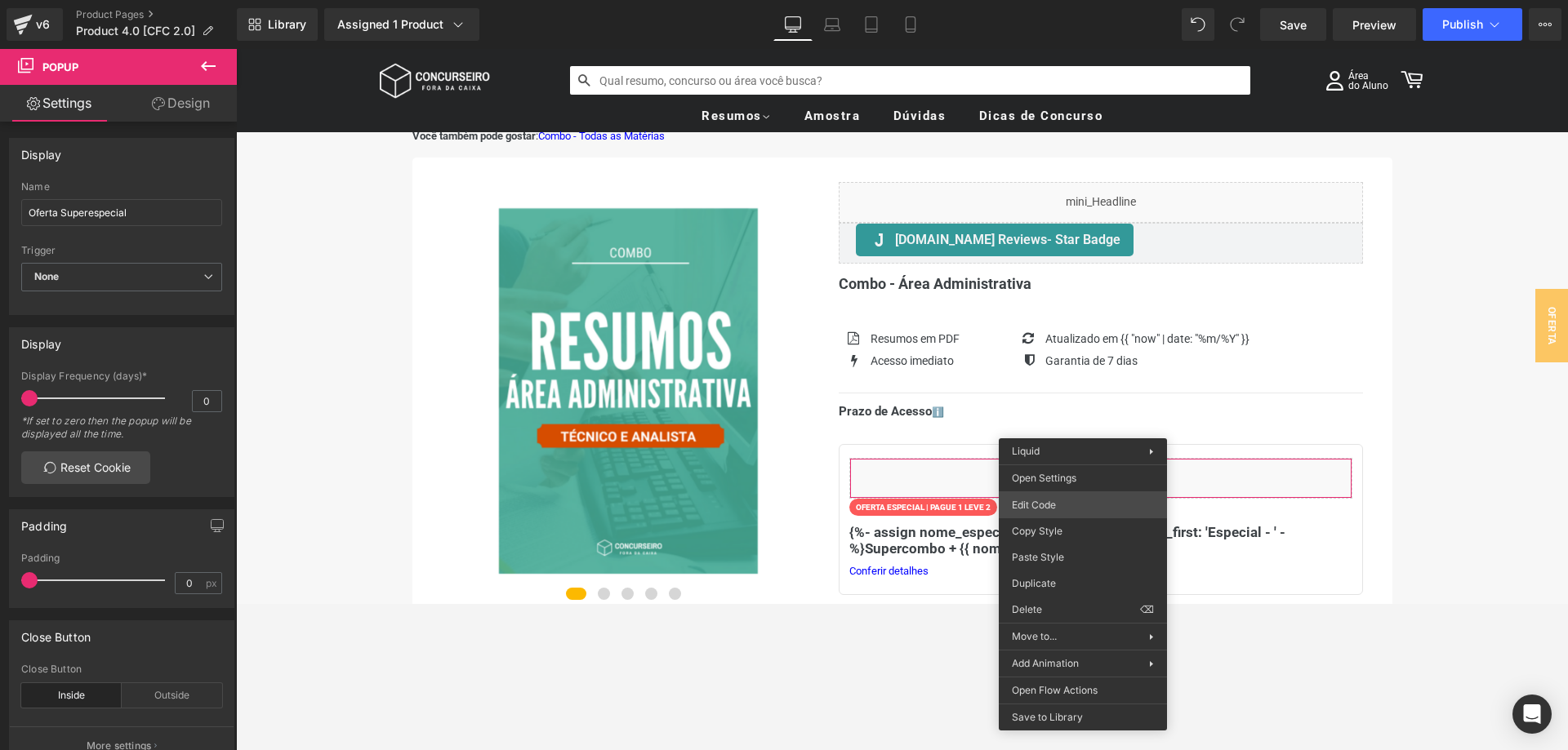
click at [1024, 0] on div "Row You are previewing how the will restyle your page. You can not edit Element…" at bounding box center [784, 0] width 1568 height 0
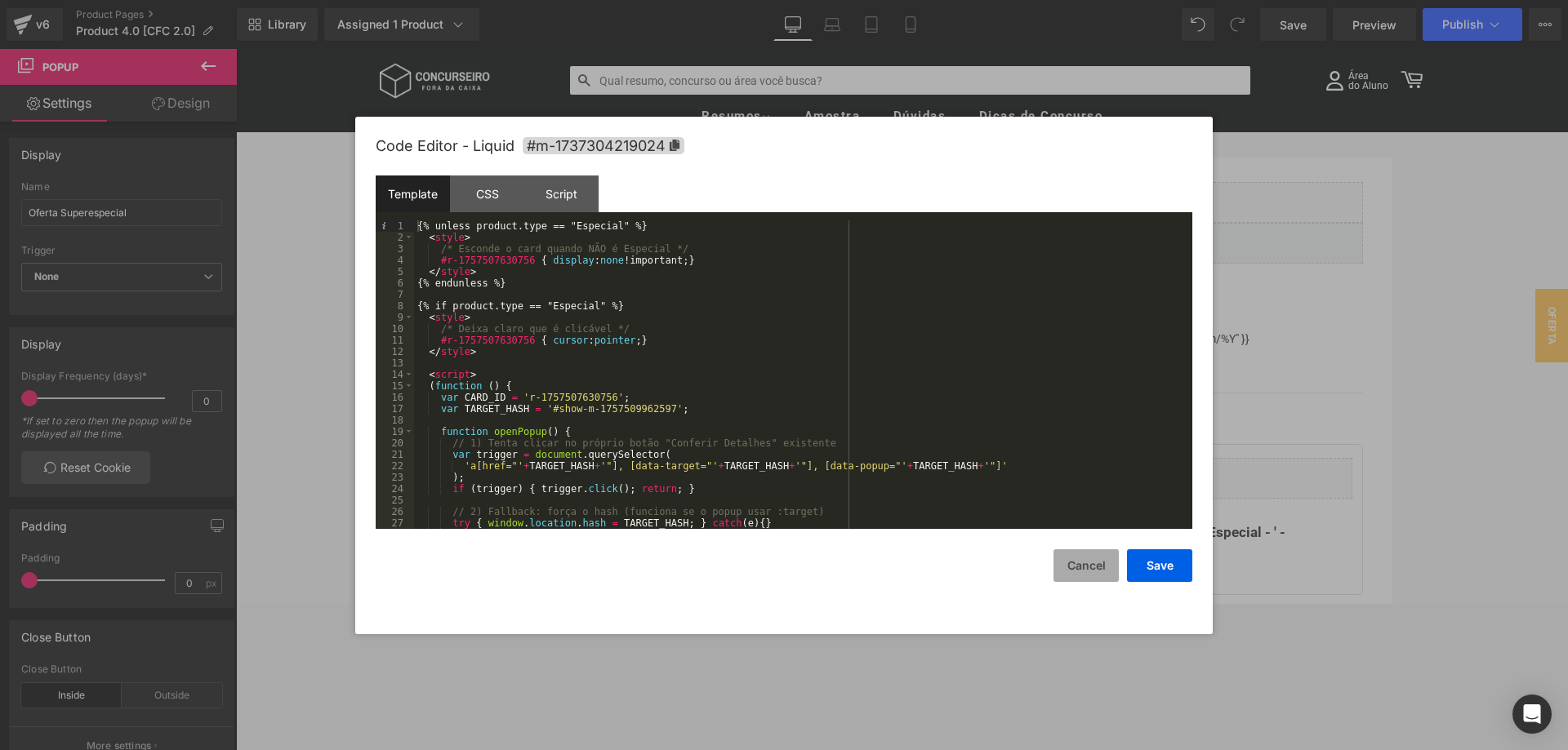
click at [1098, 575] on button "Cancel" at bounding box center [1086, 565] width 66 height 32
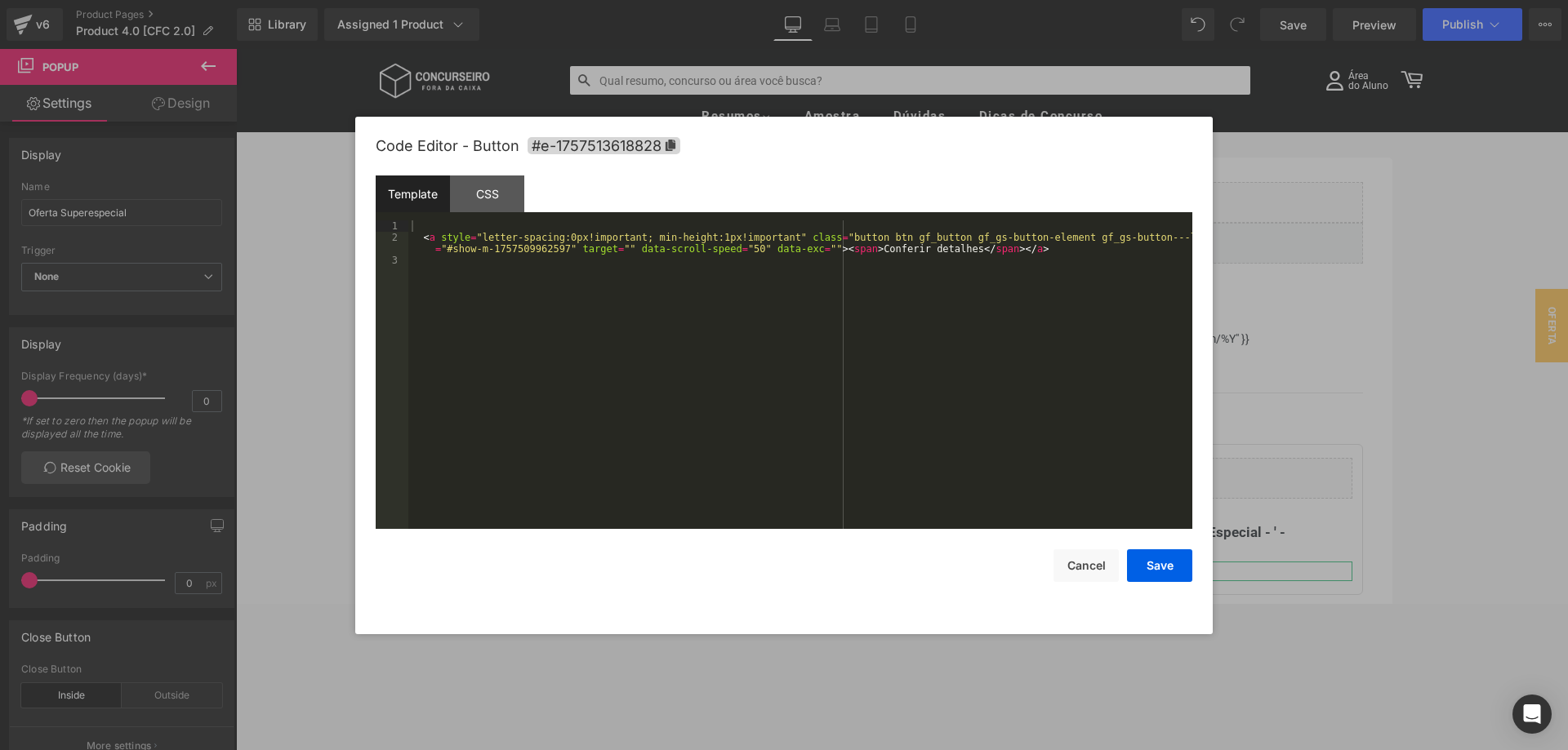
click at [877, 0] on div "Row You are previewing how the will restyle your page. You can not edit Element…" at bounding box center [784, 0] width 1568 height 0
click at [487, 184] on div "CSS" at bounding box center [487, 194] width 75 height 37
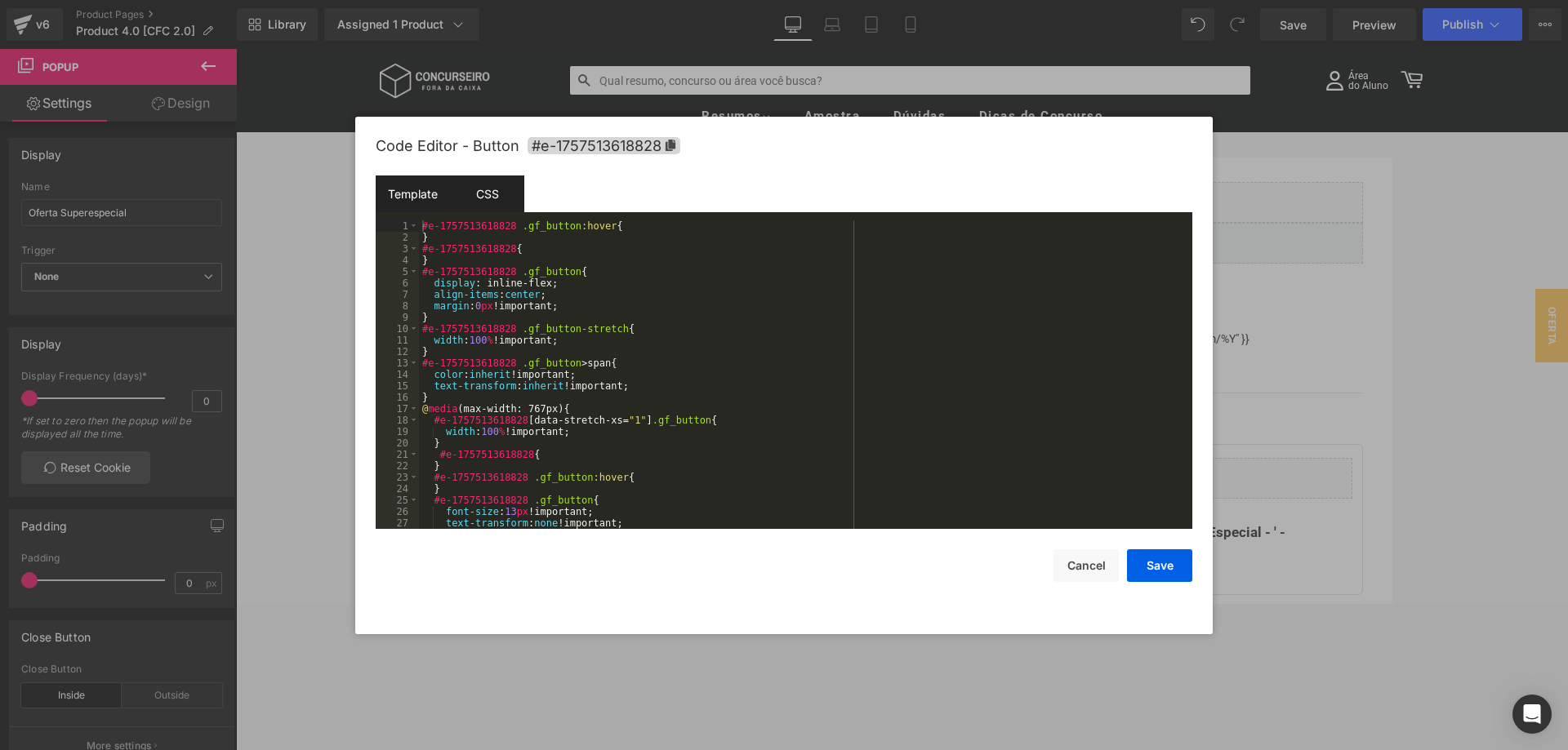
click at [423, 193] on div "Template" at bounding box center [413, 194] width 75 height 37
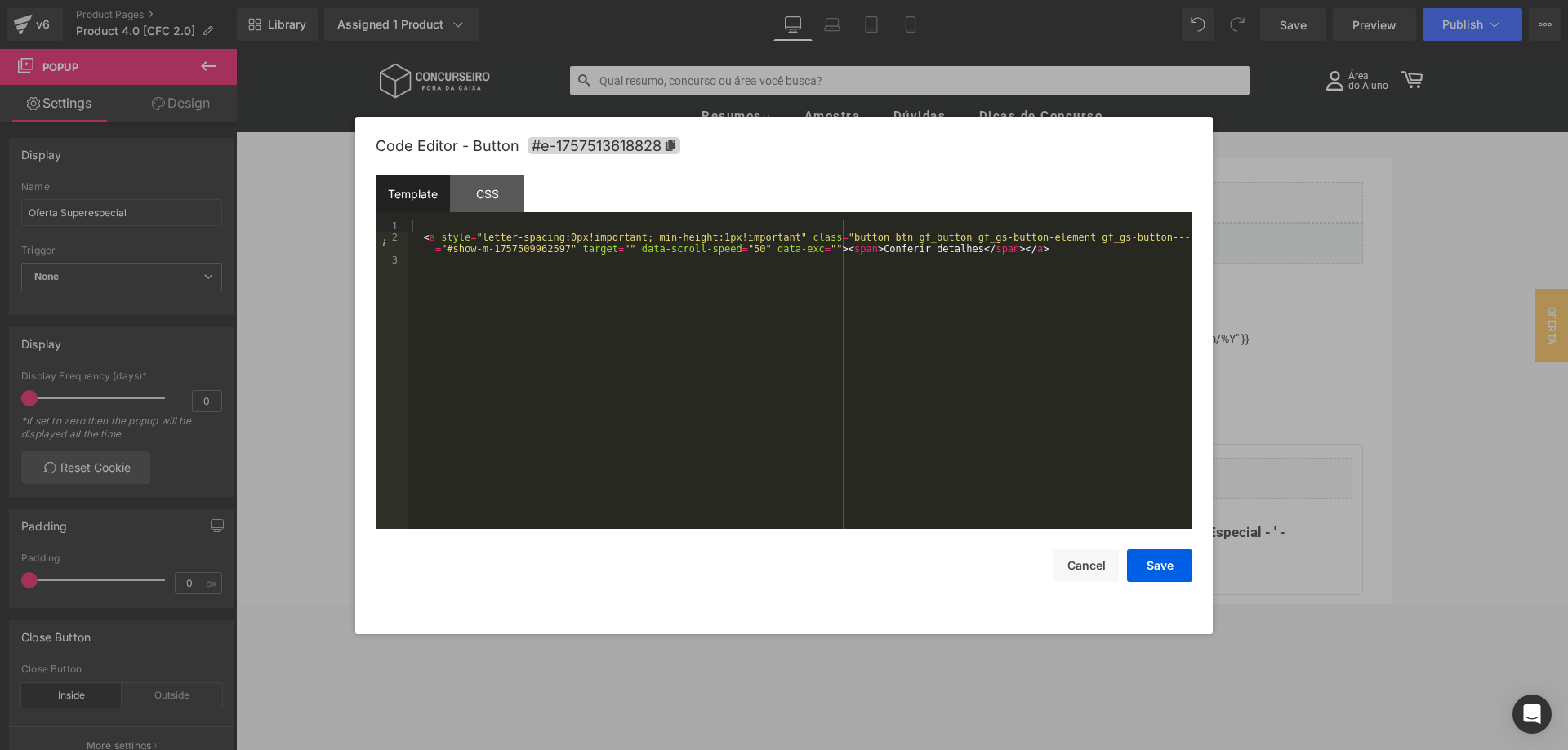
click at [572, 288] on div "< a style = "letter-spacing:0px!important; min-height:1px!important" class = "b…" at bounding box center [799, 386] width 784 height 331
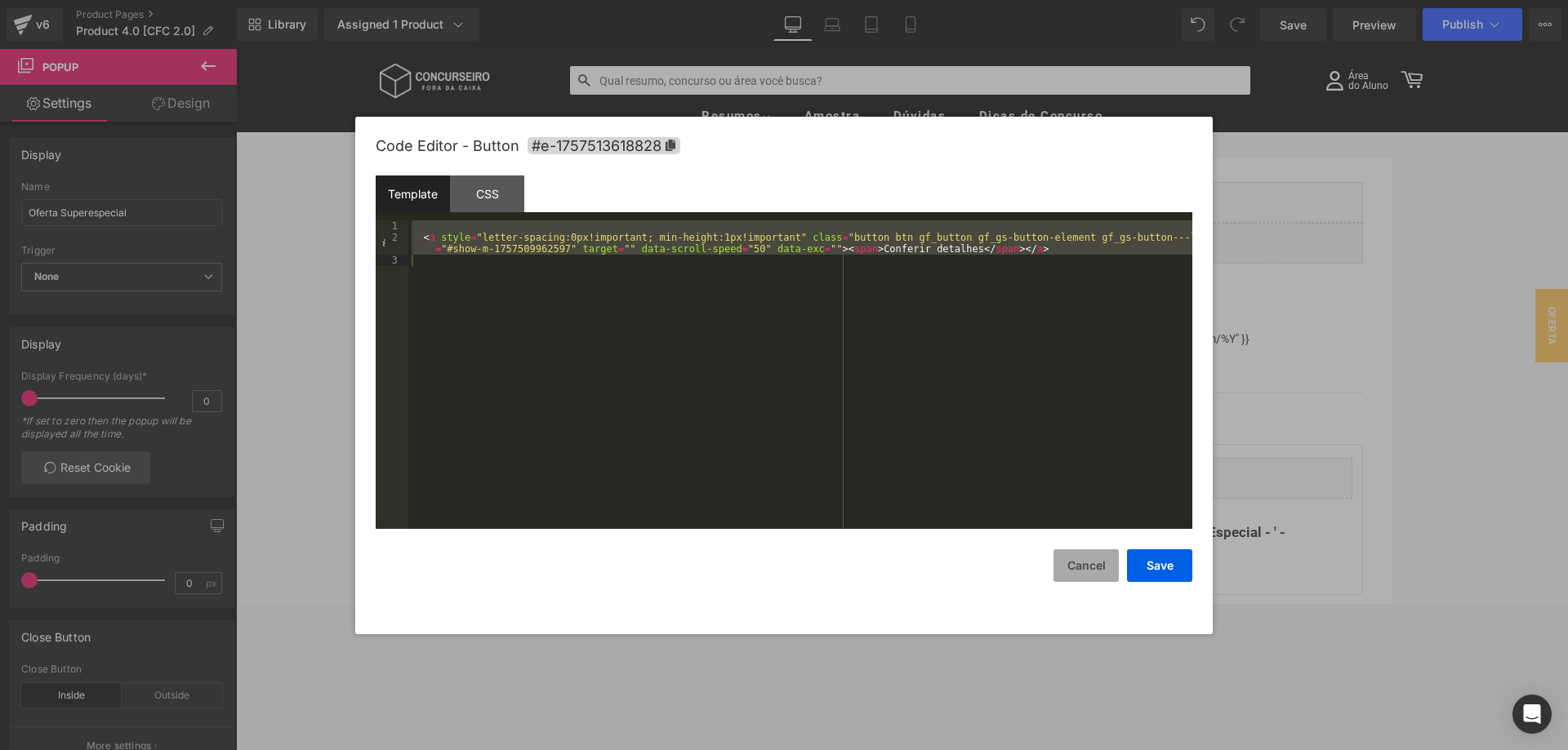
drag, startPoint x: 1082, startPoint y: 578, endPoint x: 833, endPoint y: 479, distance: 268.0
click at [1082, 578] on button "Cancel" at bounding box center [1086, 565] width 66 height 32
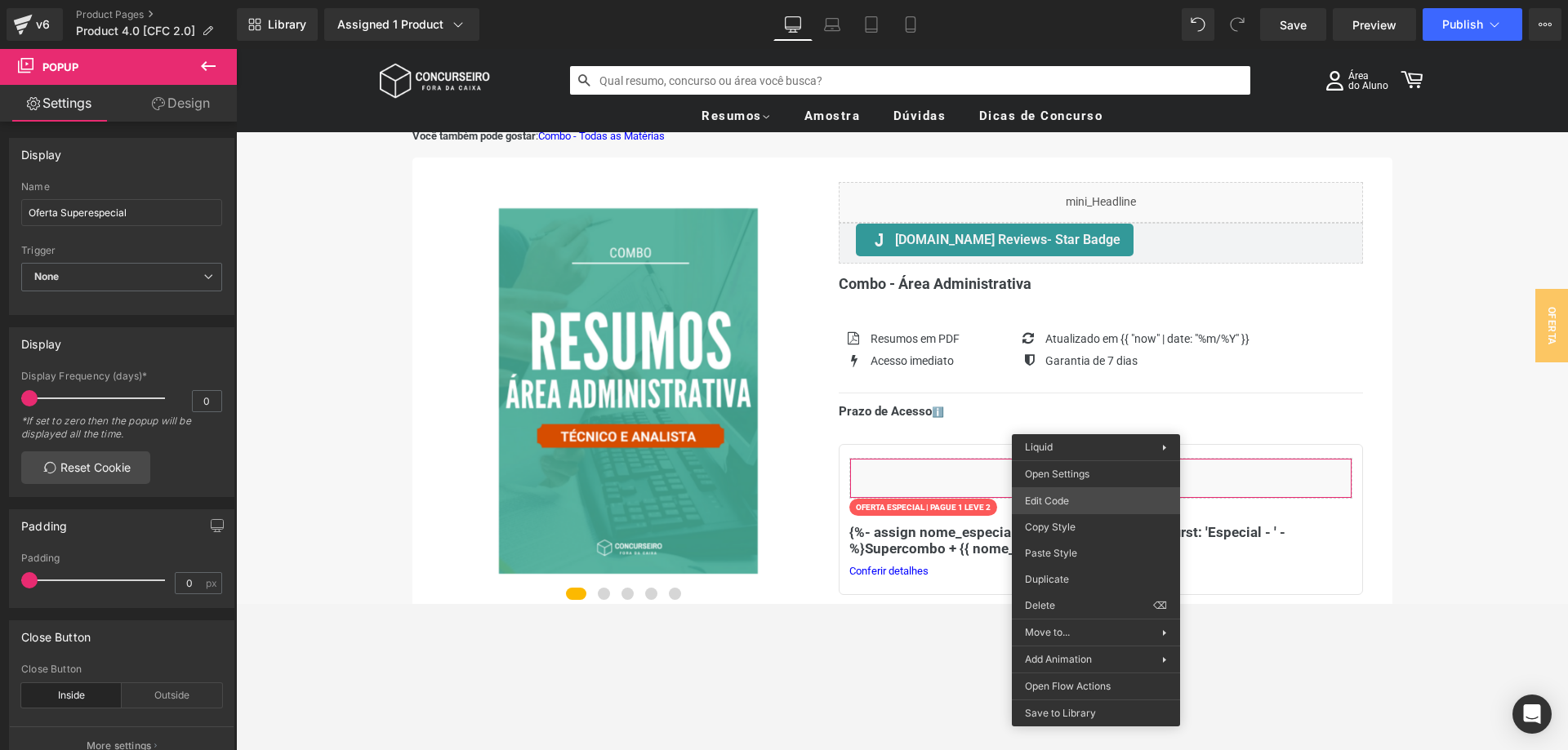
click at [1060, 0] on div "Row You are previewing how the will restyle your page. You can not edit Element…" at bounding box center [784, 0] width 1568 height 0
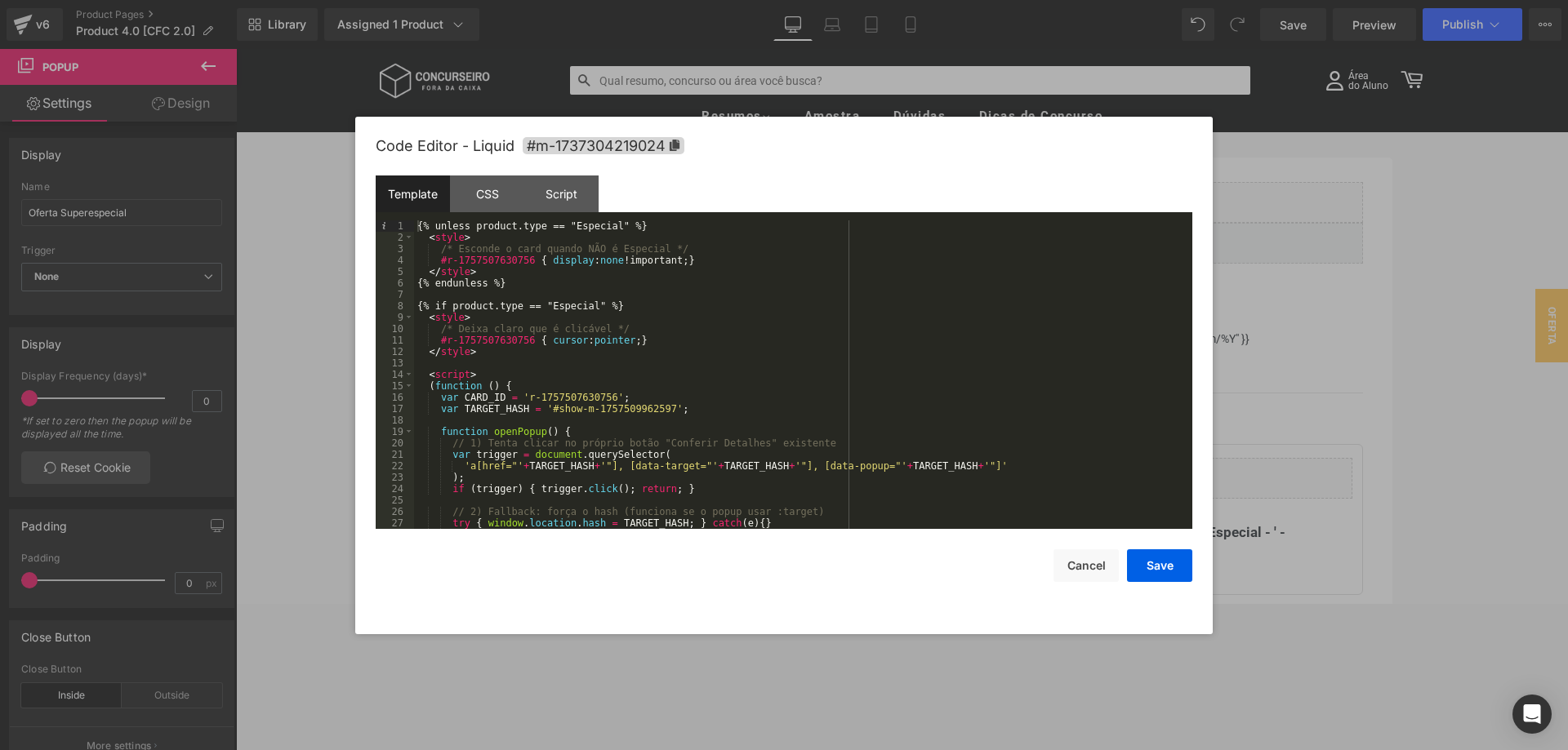
click at [500, 373] on div "{% unless product.type == "Especial" %} < style > /* Esconde o card quando NÃO …" at bounding box center [803, 386] width 778 height 331
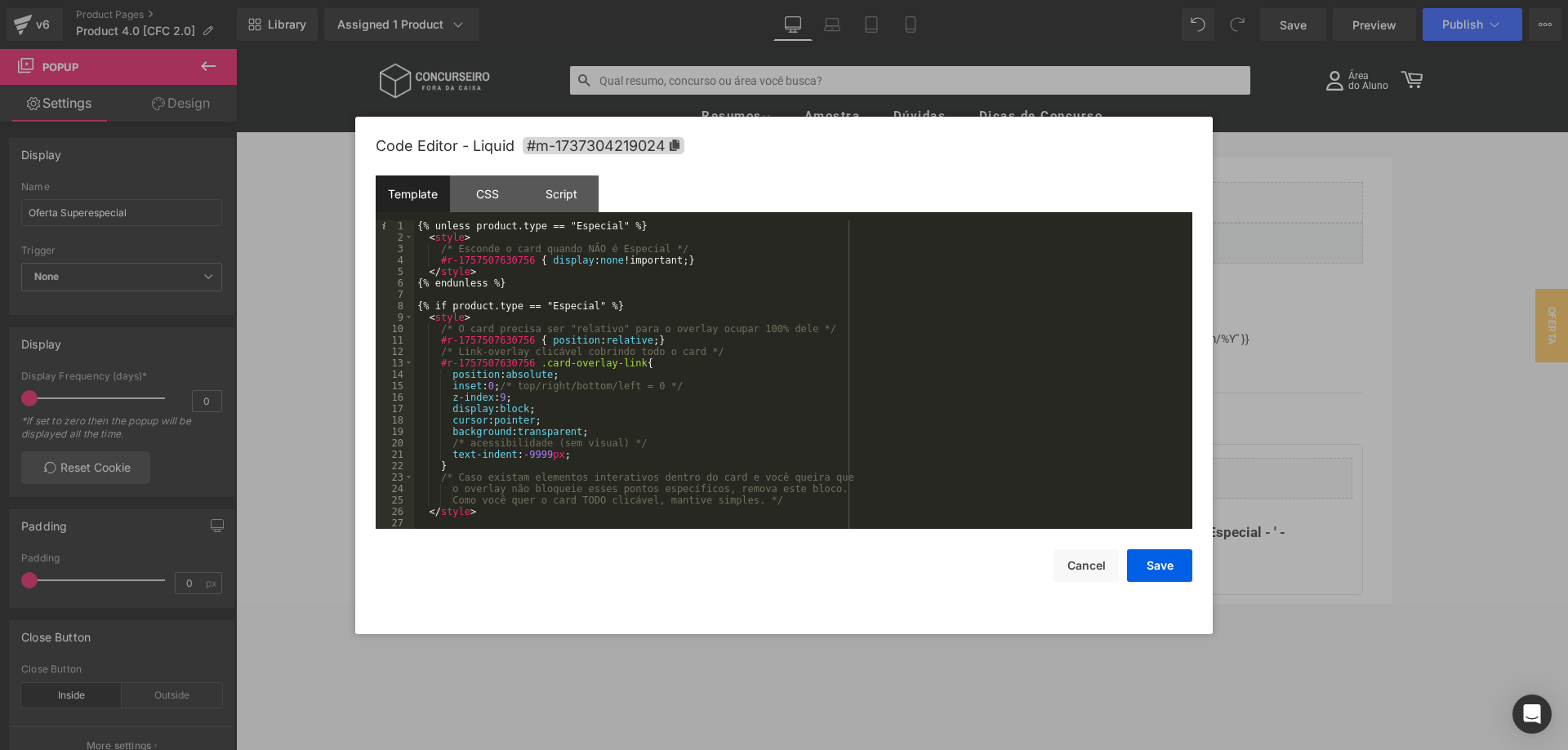
scroll to position [0, 0]
click at [1151, 563] on button "Save" at bounding box center [1159, 565] width 66 height 32
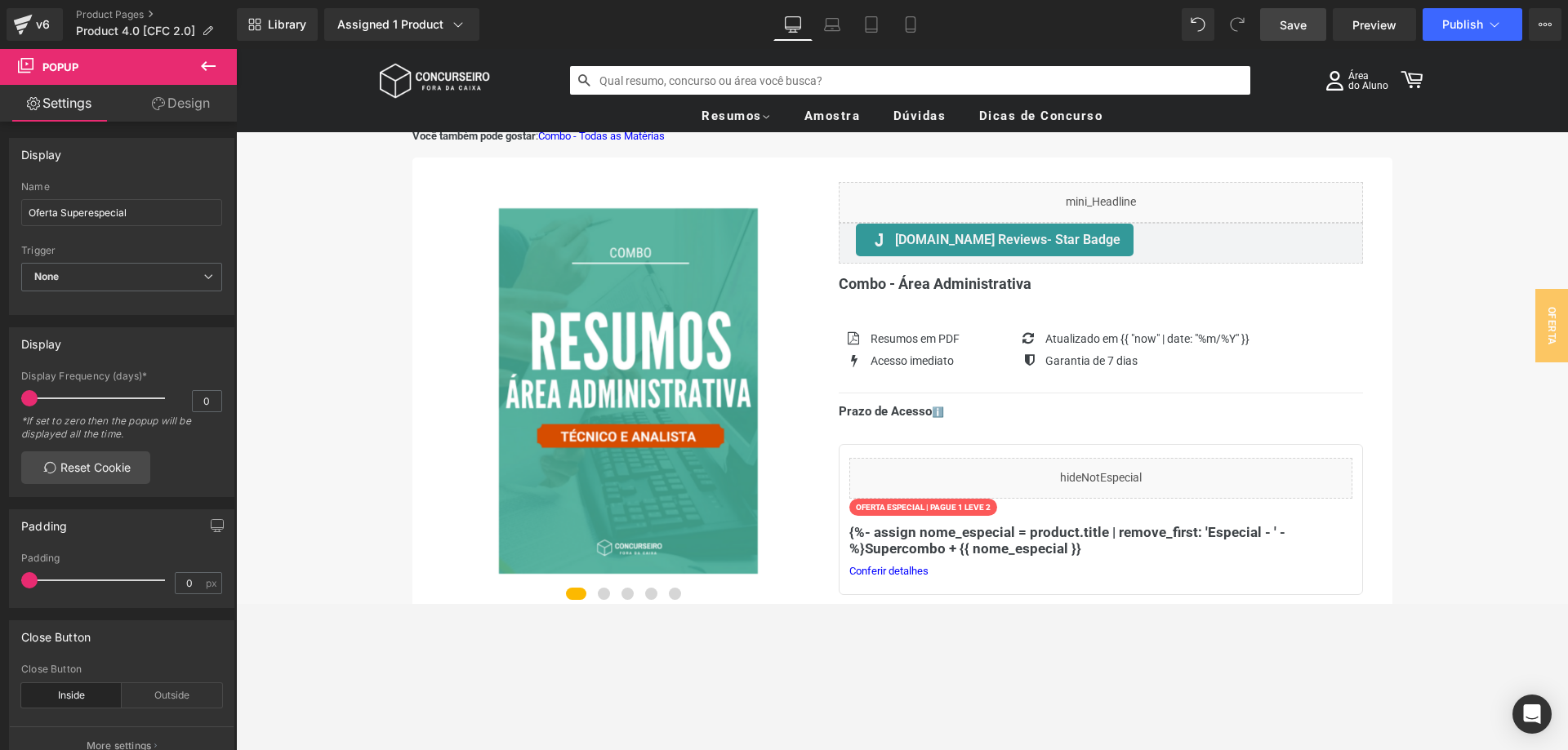
drag, startPoint x: 1293, startPoint y: 32, endPoint x: 1019, endPoint y: 14, distance: 274.6
click at [1293, 32] on span "Save" at bounding box center [1293, 25] width 27 height 18
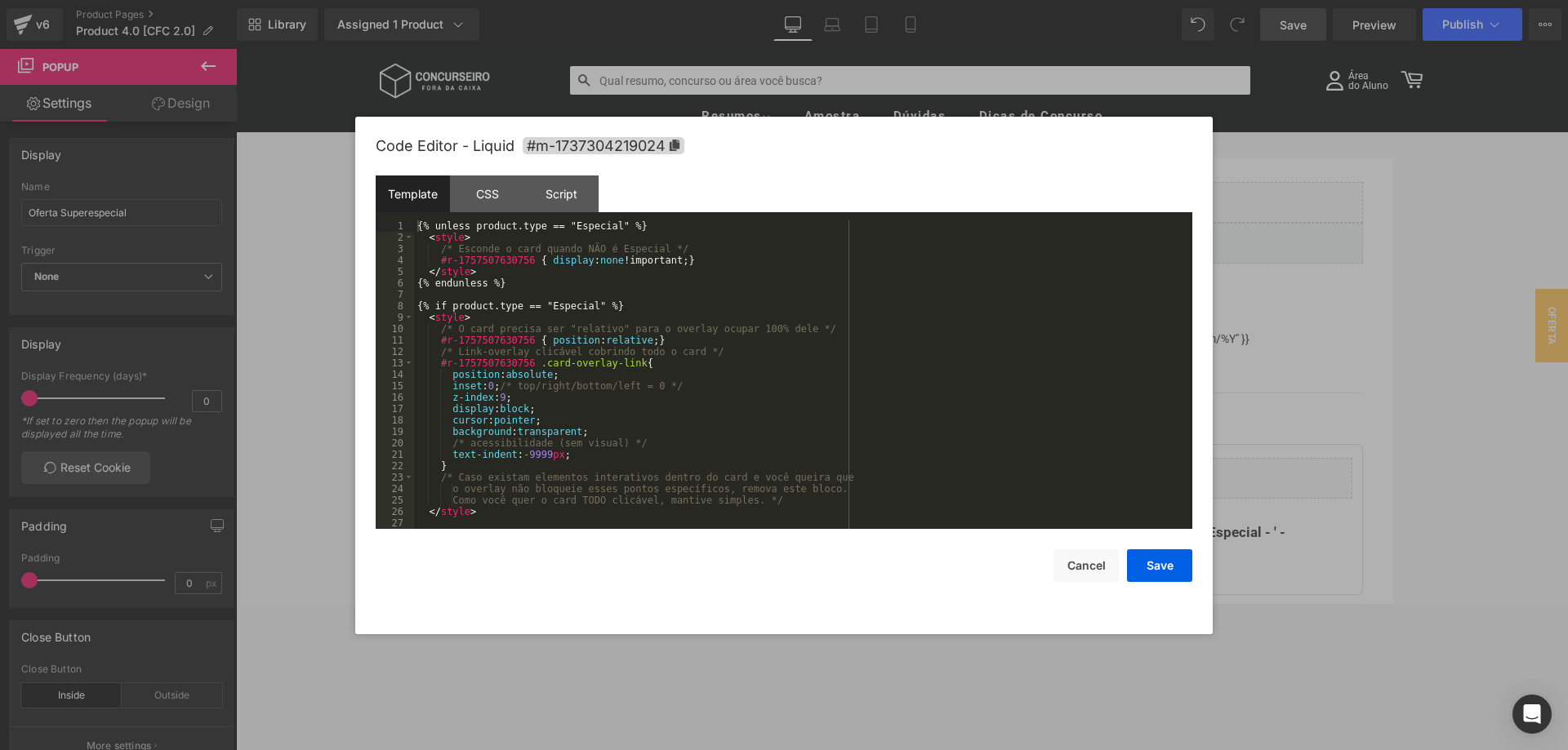
click at [1059, 0] on div "Row You are previewing how the will restyle your page. You can not edit Element…" at bounding box center [784, 0] width 1568 height 0
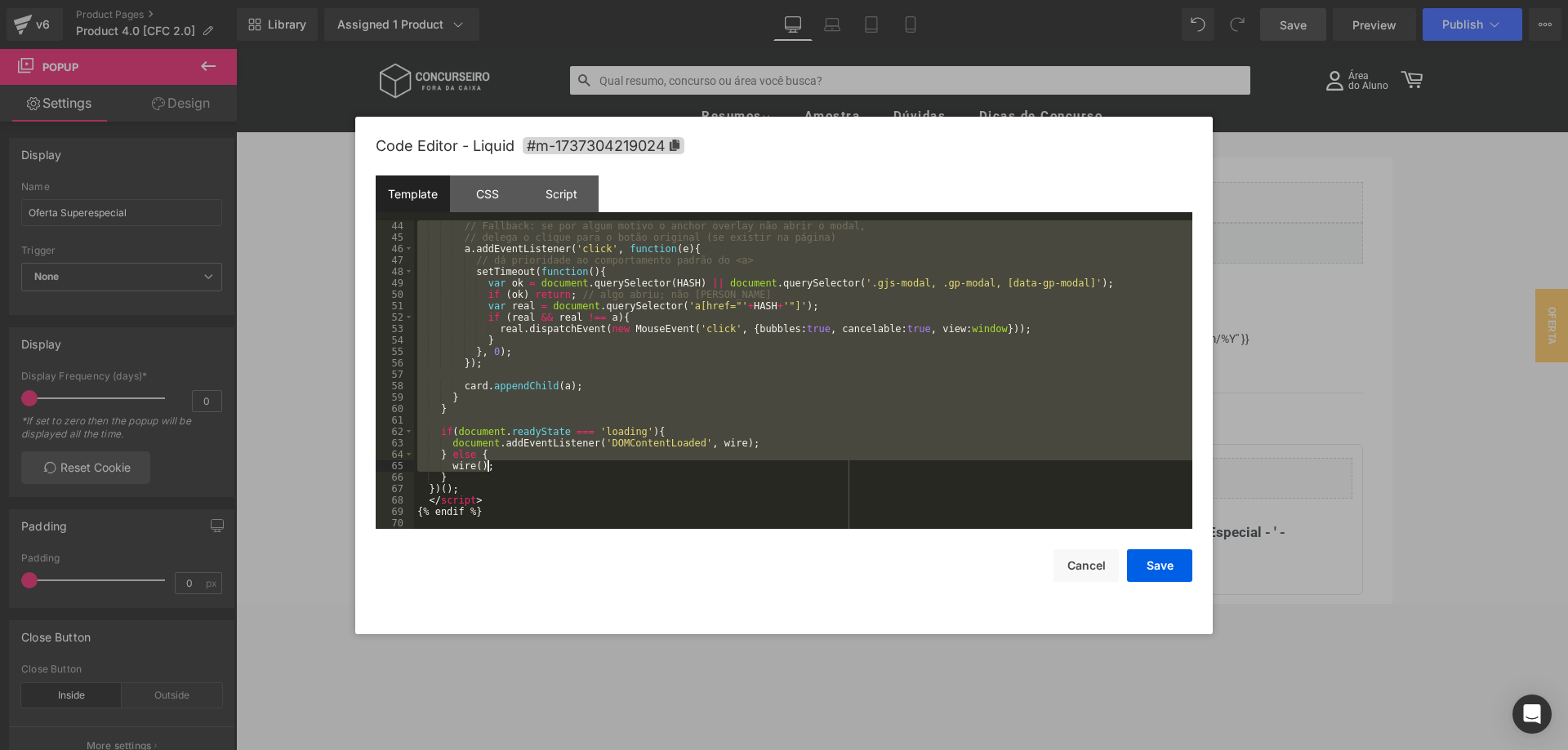
scroll to position [492, 0]
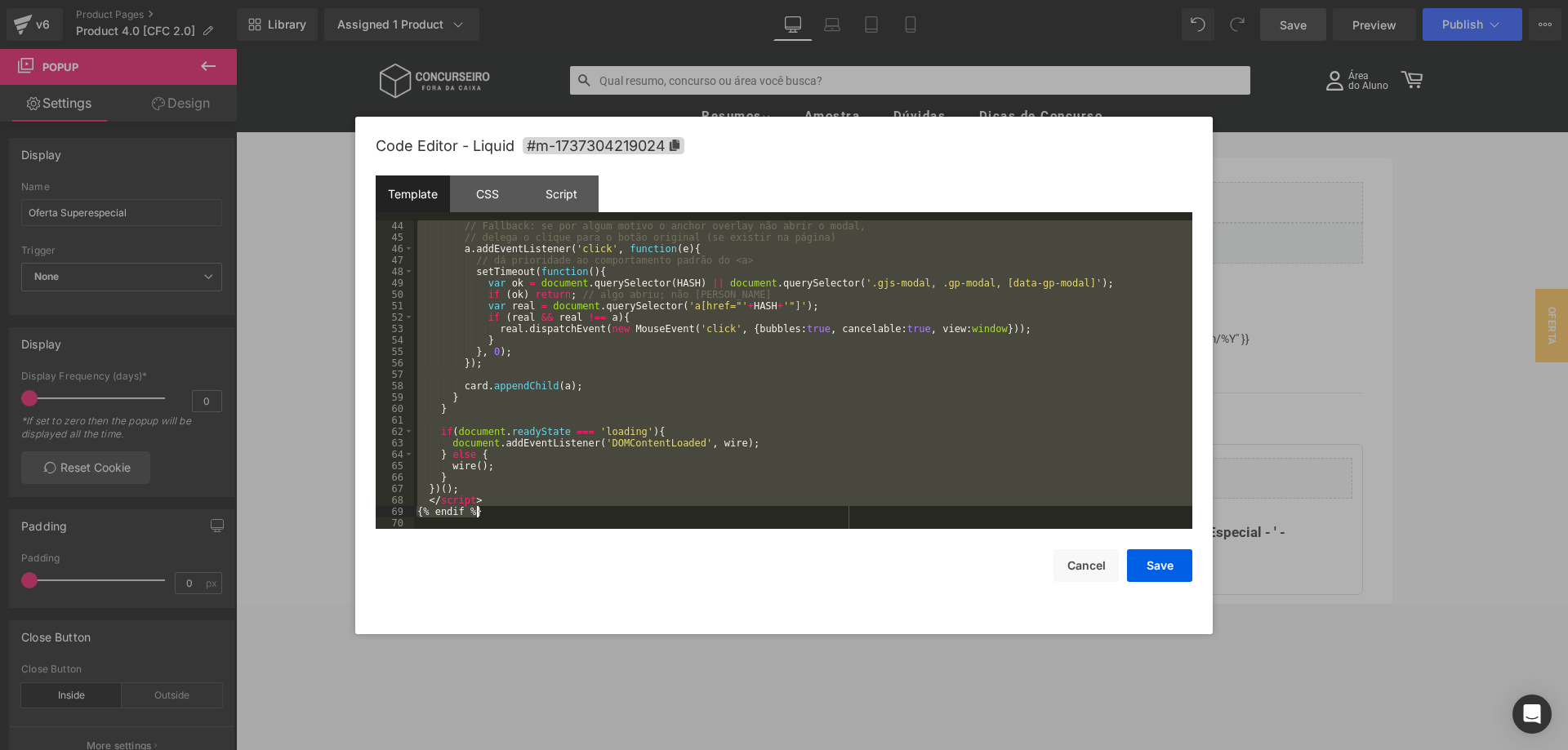
drag, startPoint x: 414, startPoint y: 304, endPoint x: 691, endPoint y: 514, distance: 347.6
click at [691, 514] on div "// Fallback: se por algum motivo o anchor overlay não abrir o modal, // delega …" at bounding box center [803, 386] width 778 height 331
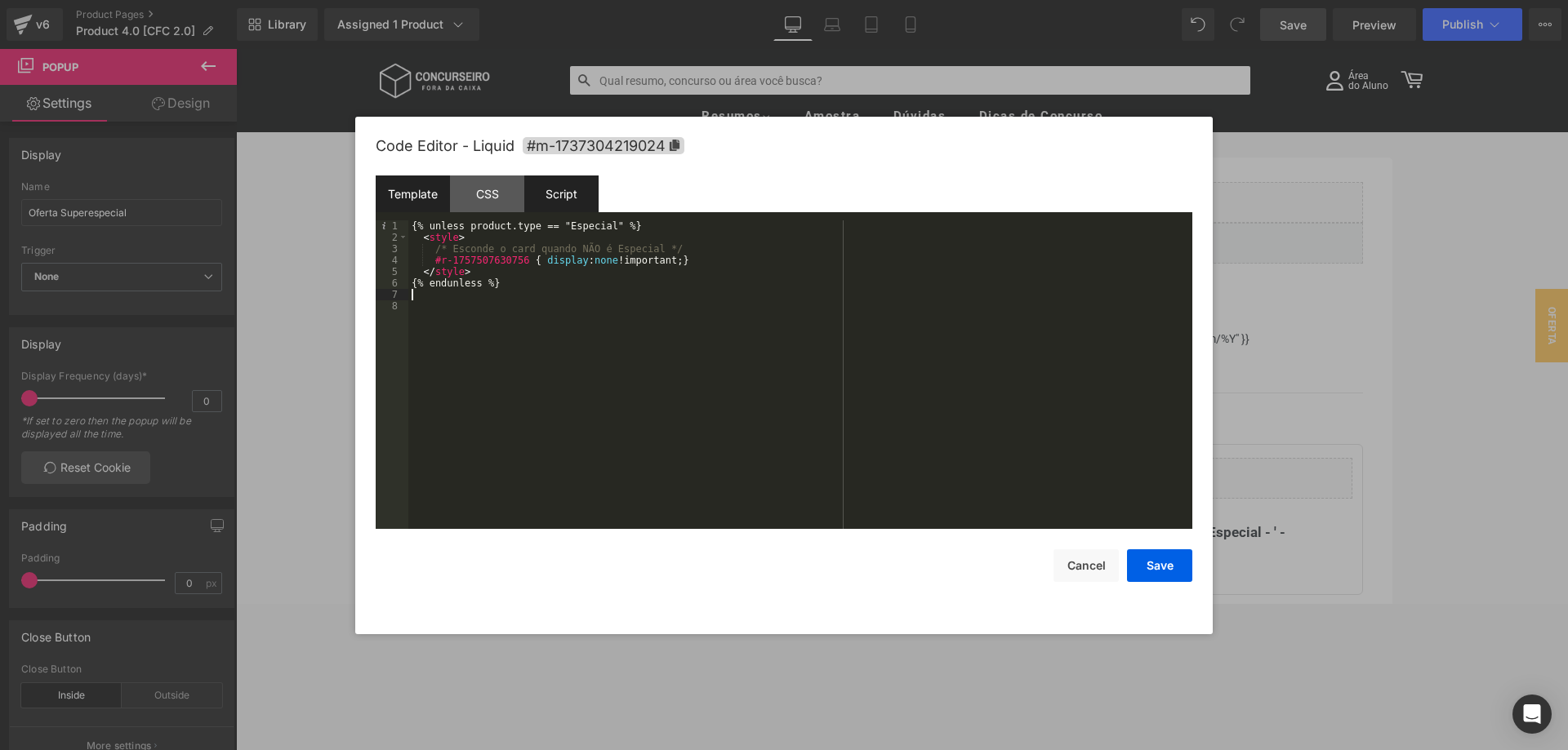
click at [551, 196] on div "Script" at bounding box center [561, 194] width 75 height 37
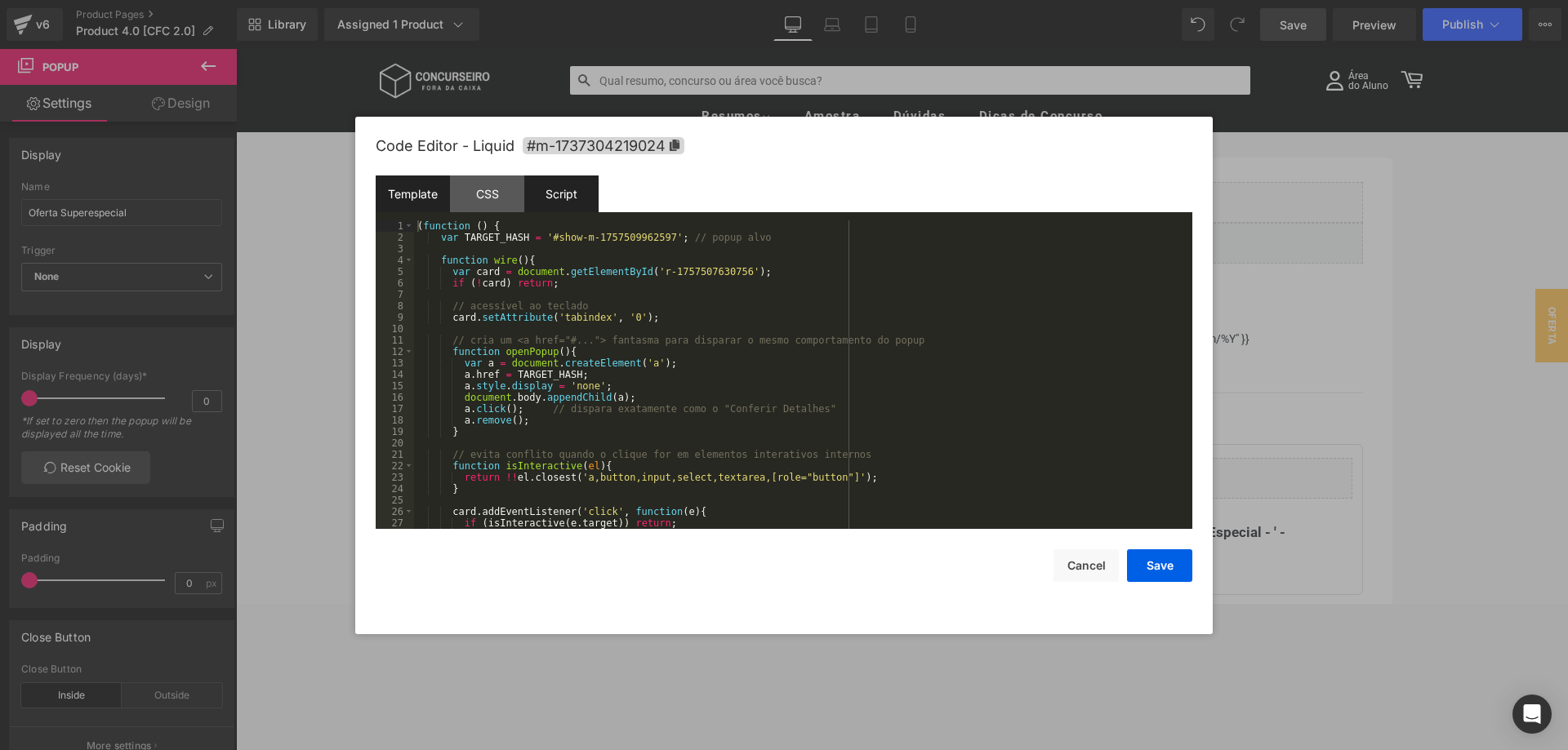
click at [415, 197] on div "Template" at bounding box center [413, 194] width 75 height 37
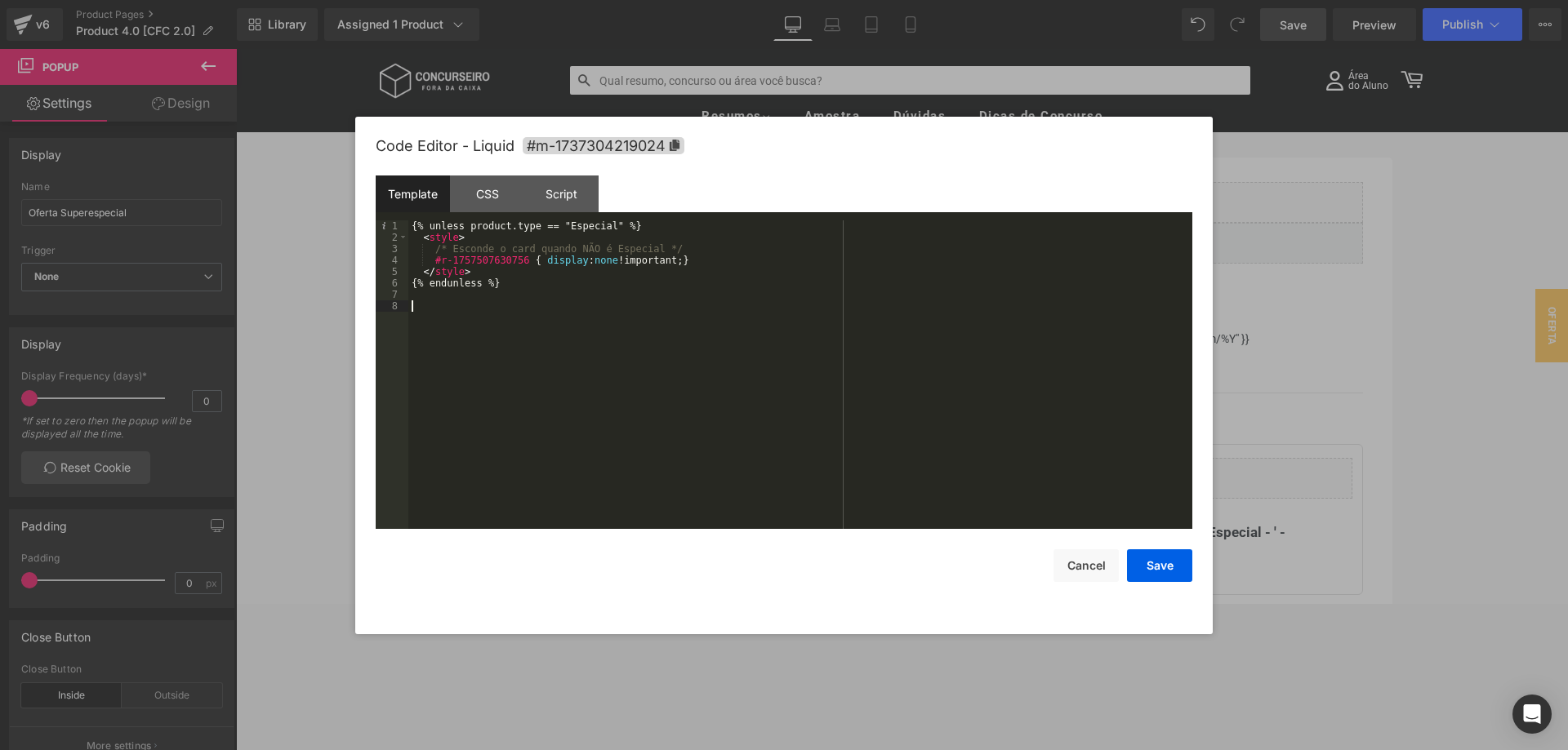
click at [543, 311] on div "{% unless product.type == "Especial" %} < style > /* Esconde o card quando NÃO …" at bounding box center [799, 386] width 784 height 331
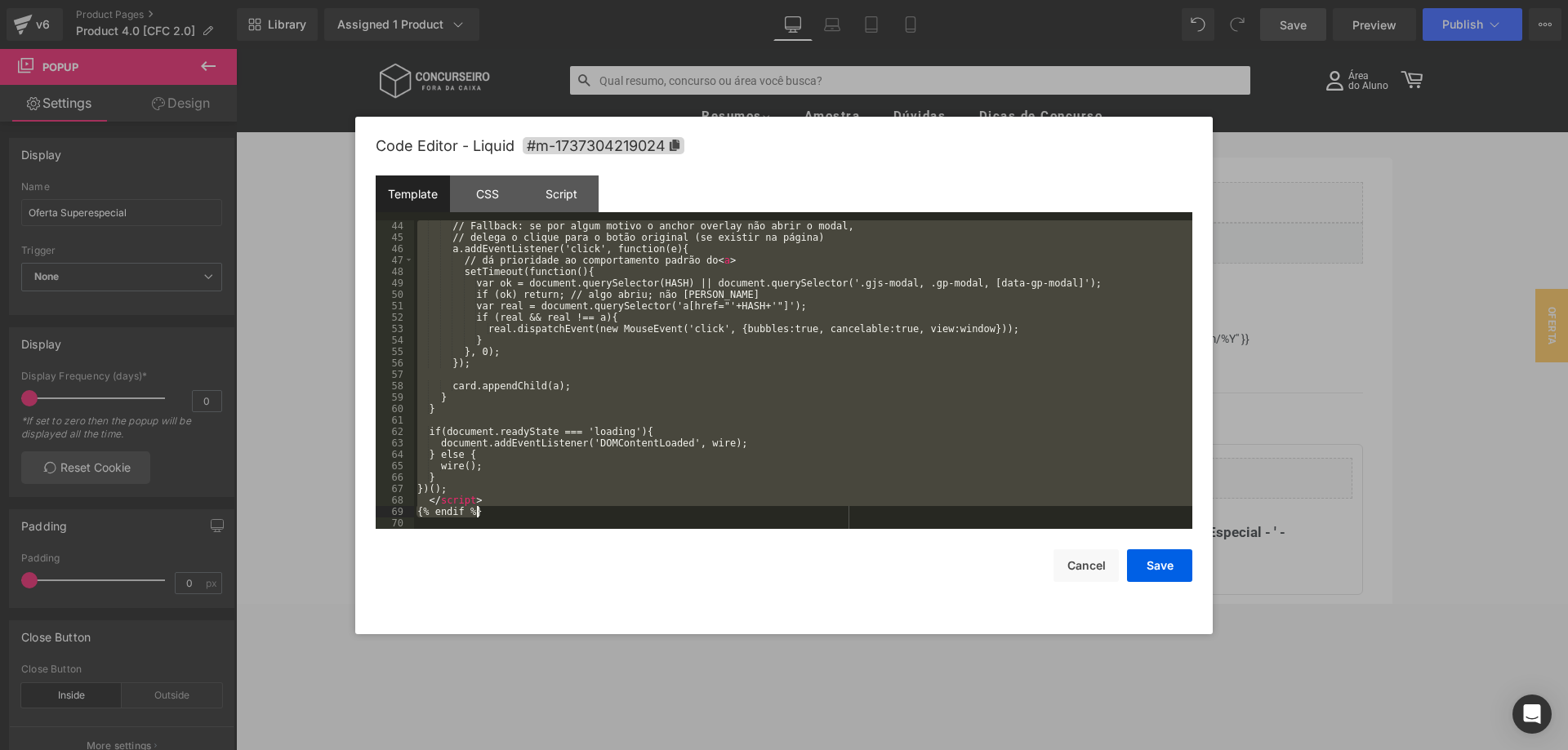
click at [543, 311] on div "// Fallback: se por algum motivo o anchor overlay não abrir o modal, // delega …" at bounding box center [803, 375] width 778 height 308
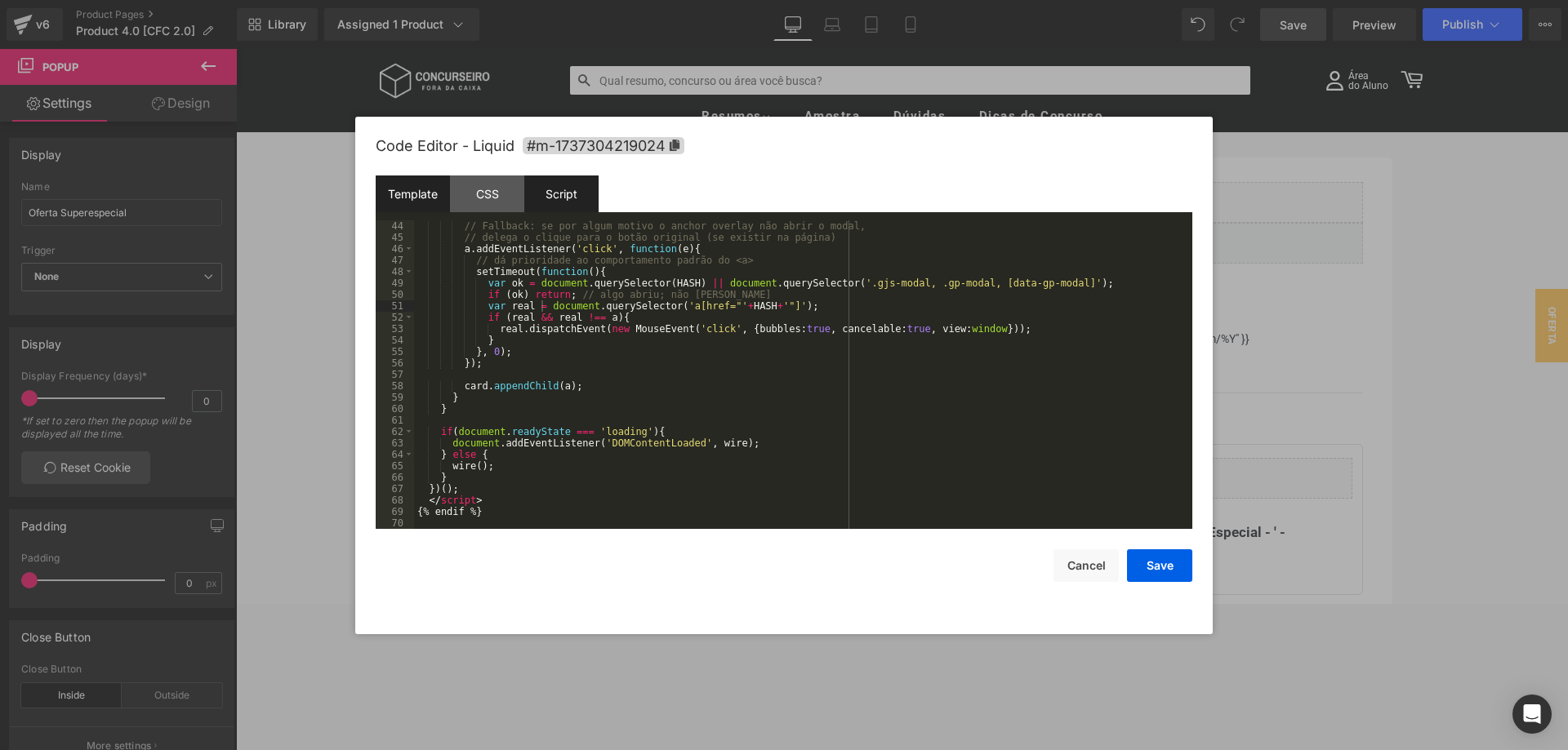
click at [564, 205] on div "Script" at bounding box center [561, 194] width 75 height 37
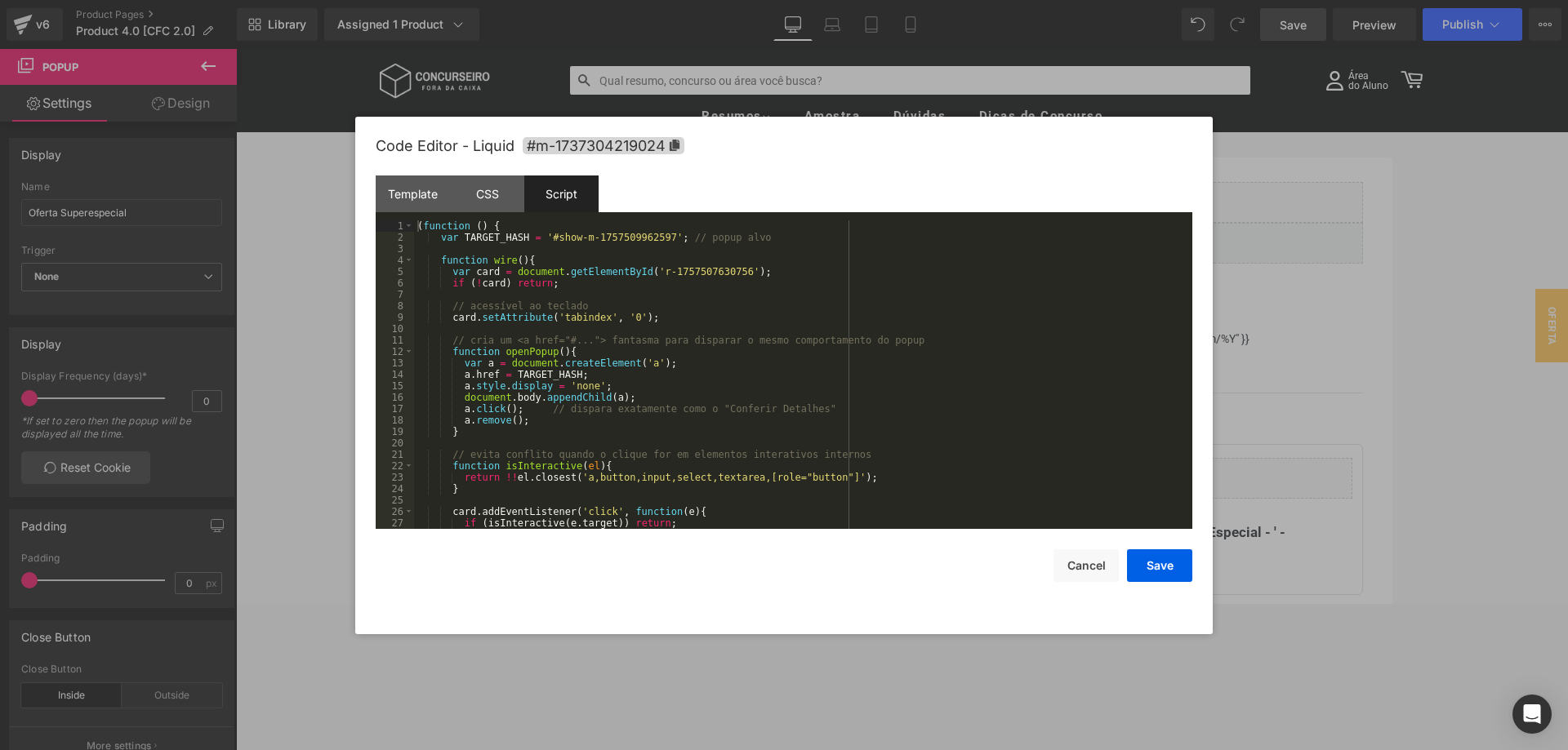
click at [561, 285] on div "( function ( ) { var TARGET_HASH = '#show-m-1757509962597' ; // popup alvo func…" at bounding box center [803, 386] width 778 height 331
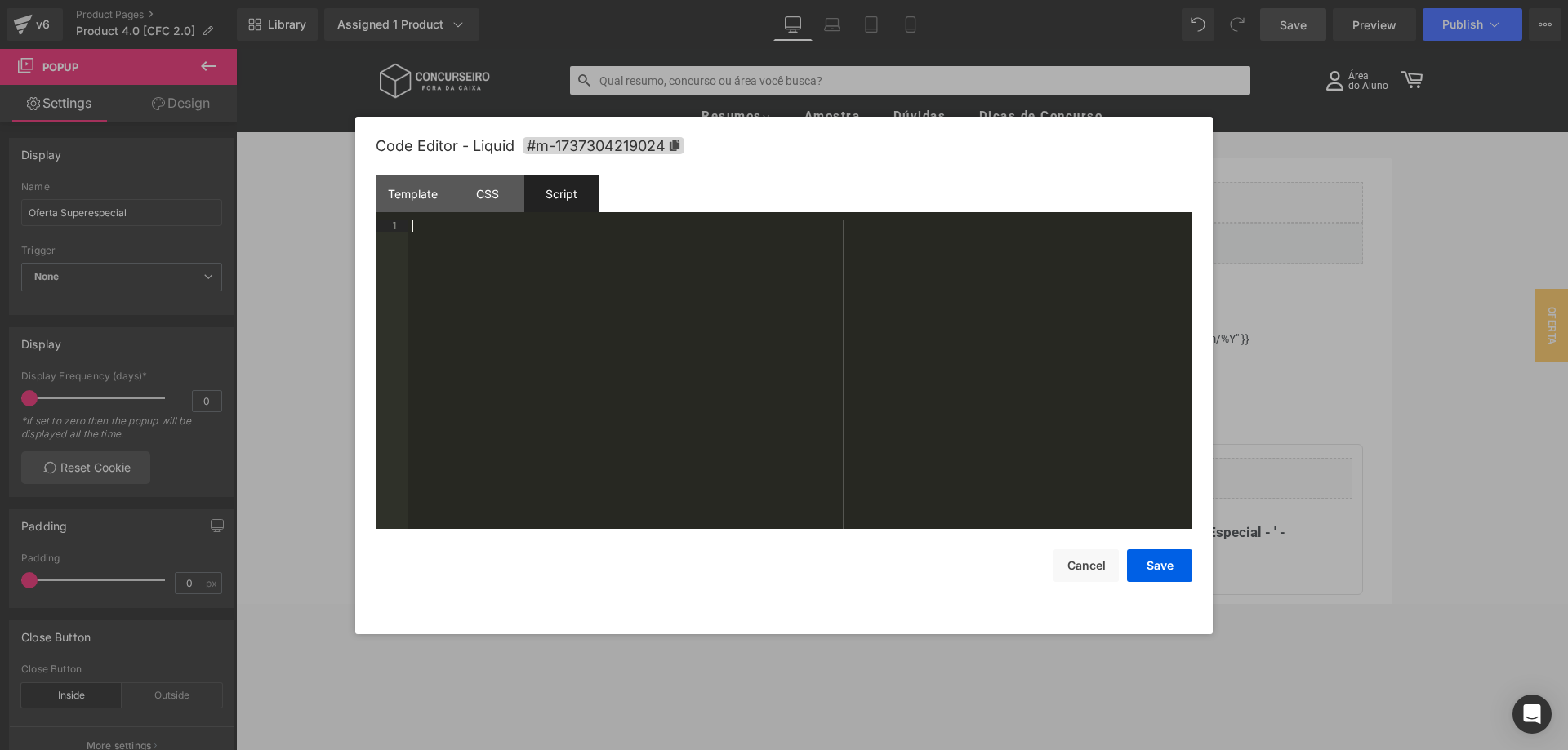
click at [561, 285] on div at bounding box center [799, 386] width 784 height 331
click at [1164, 559] on button "Save" at bounding box center [1159, 565] width 66 height 32
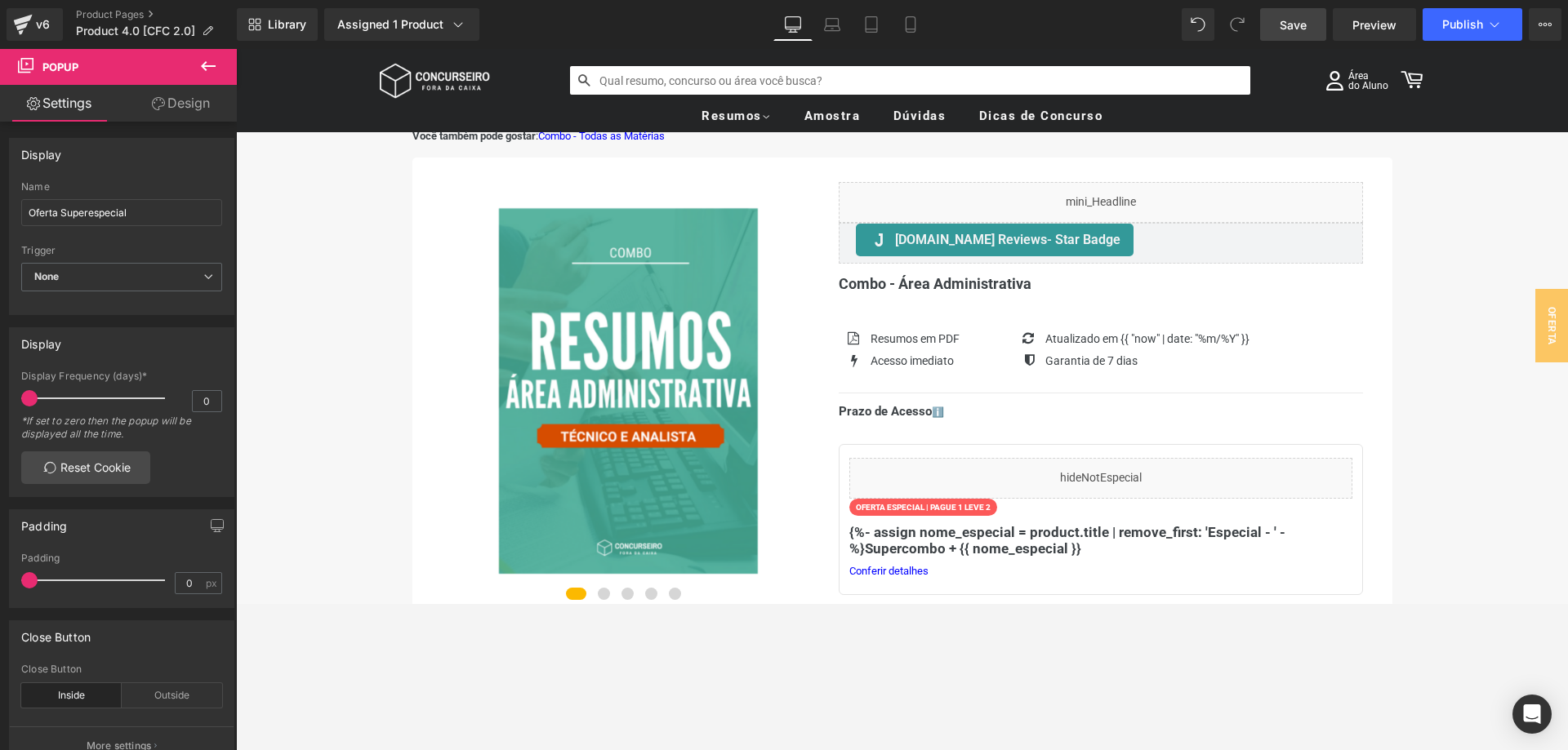
click at [1301, 25] on span "Save" at bounding box center [1293, 25] width 27 height 18
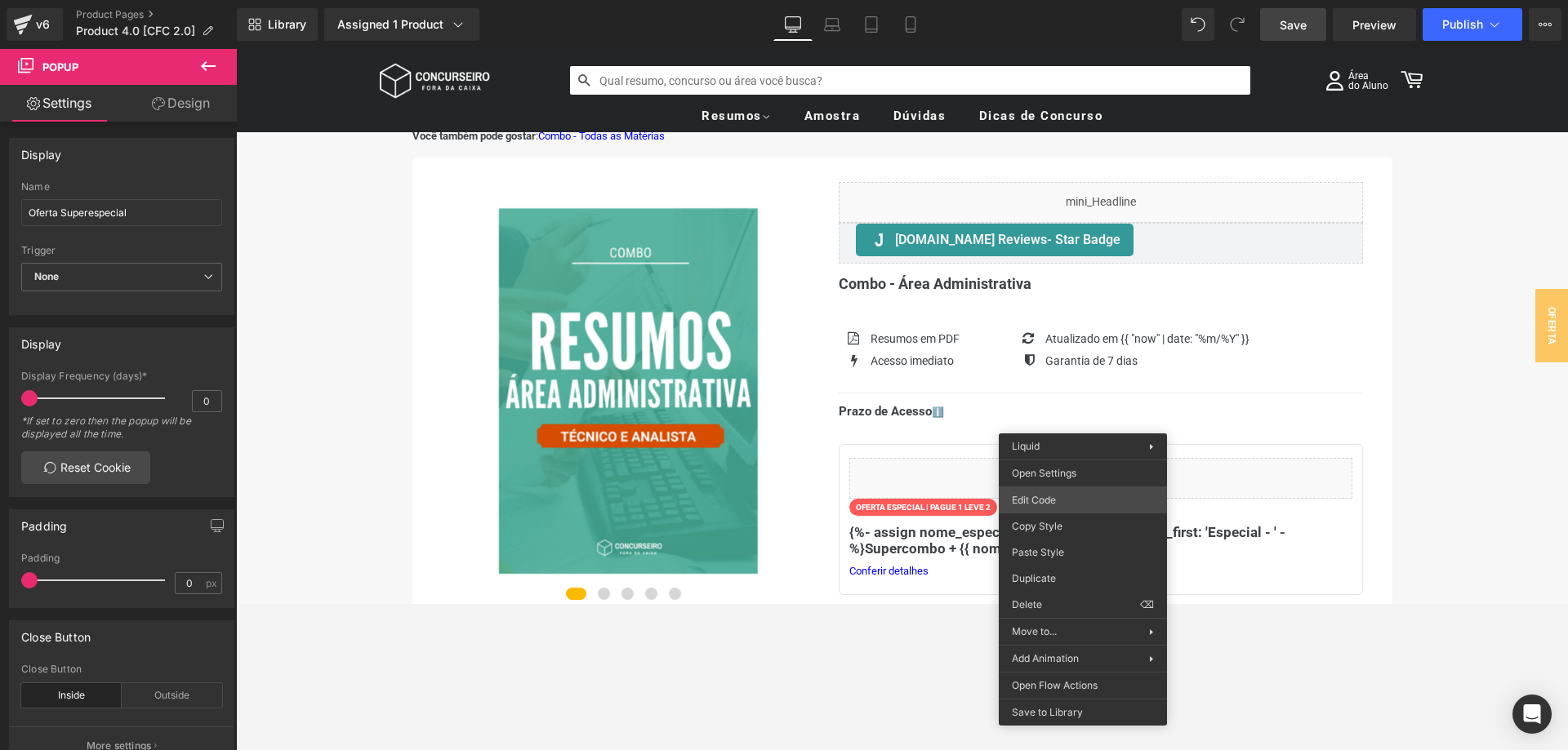
click at [1059, 0] on div "Row You are previewing how the will restyle your page. You can not edit Element…" at bounding box center [784, 0] width 1568 height 0
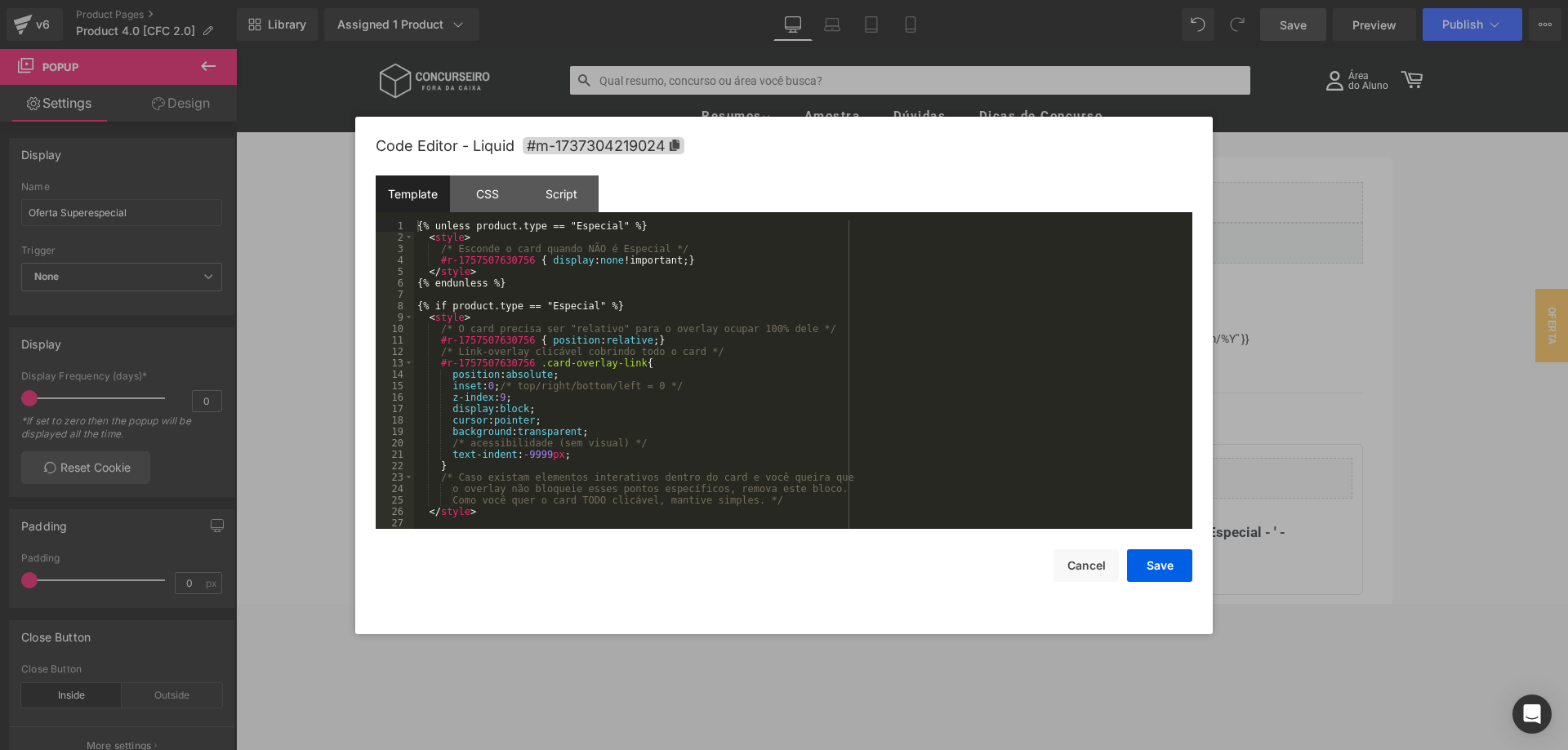
scroll to position [11, 0]
drag, startPoint x: 426, startPoint y: 307, endPoint x: 424, endPoint y: 286, distance: 21.1
click at [425, 307] on div "{% unless product.type == "Especial" %} < style > /* Esconde o card quando NÃO …" at bounding box center [803, 386] width 778 height 331
click at [418, 304] on div "{% unless product.type == "Especial" %} < style > /* Esconde o card quando NÃO …" at bounding box center [803, 386] width 778 height 331
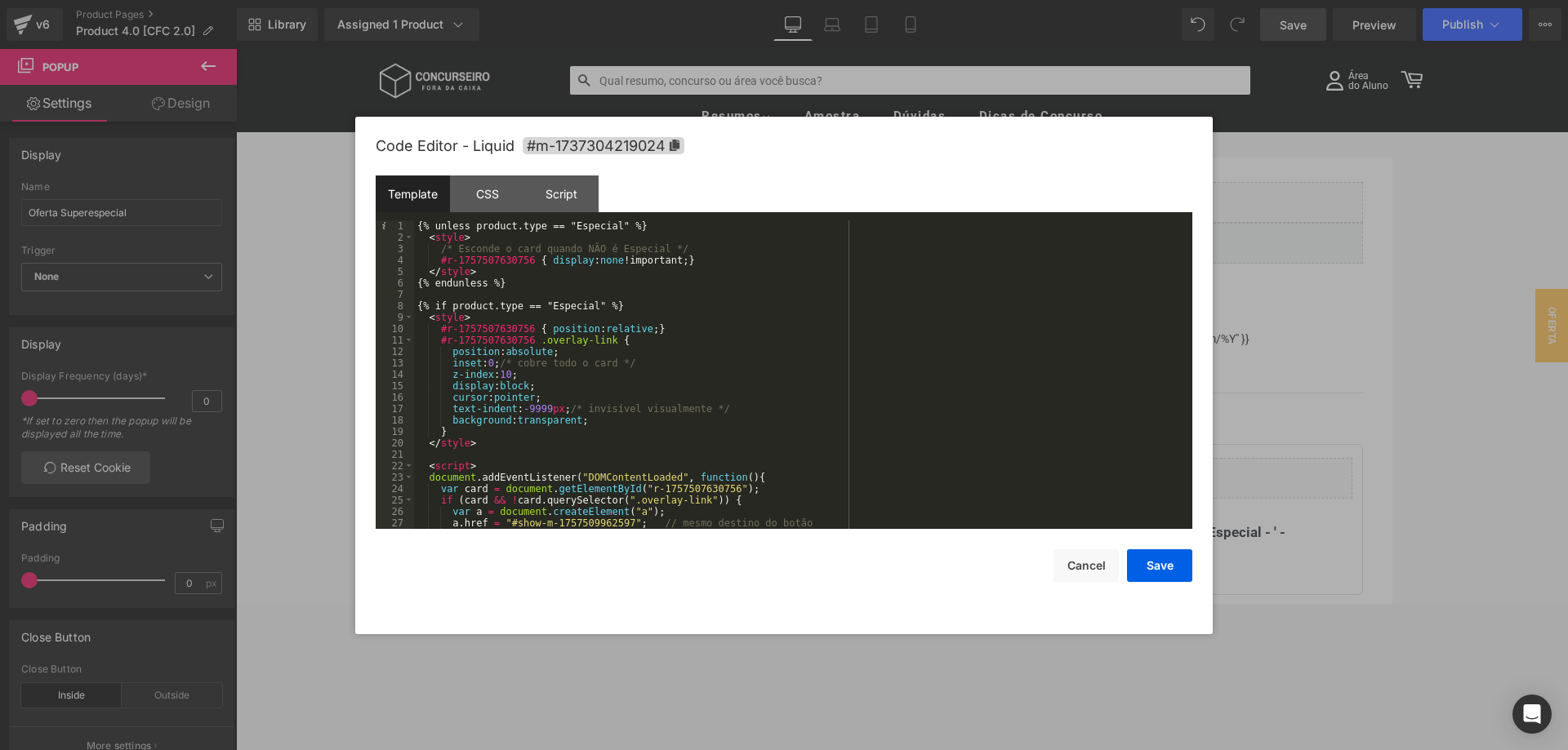
scroll to position [0, 0]
click at [1148, 564] on button "Save" at bounding box center [1159, 565] width 66 height 32
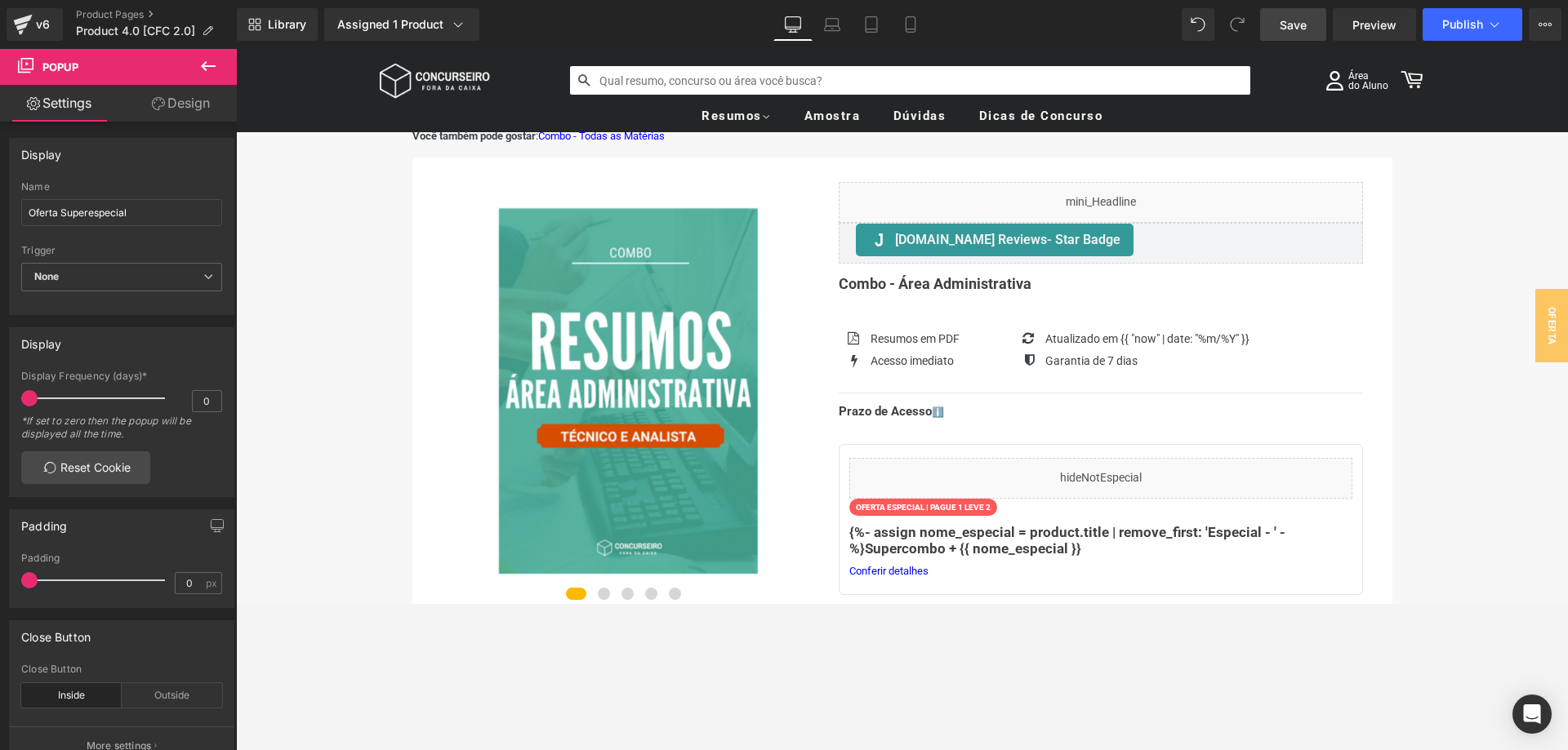
click at [1290, 24] on span "Save" at bounding box center [1293, 25] width 27 height 18
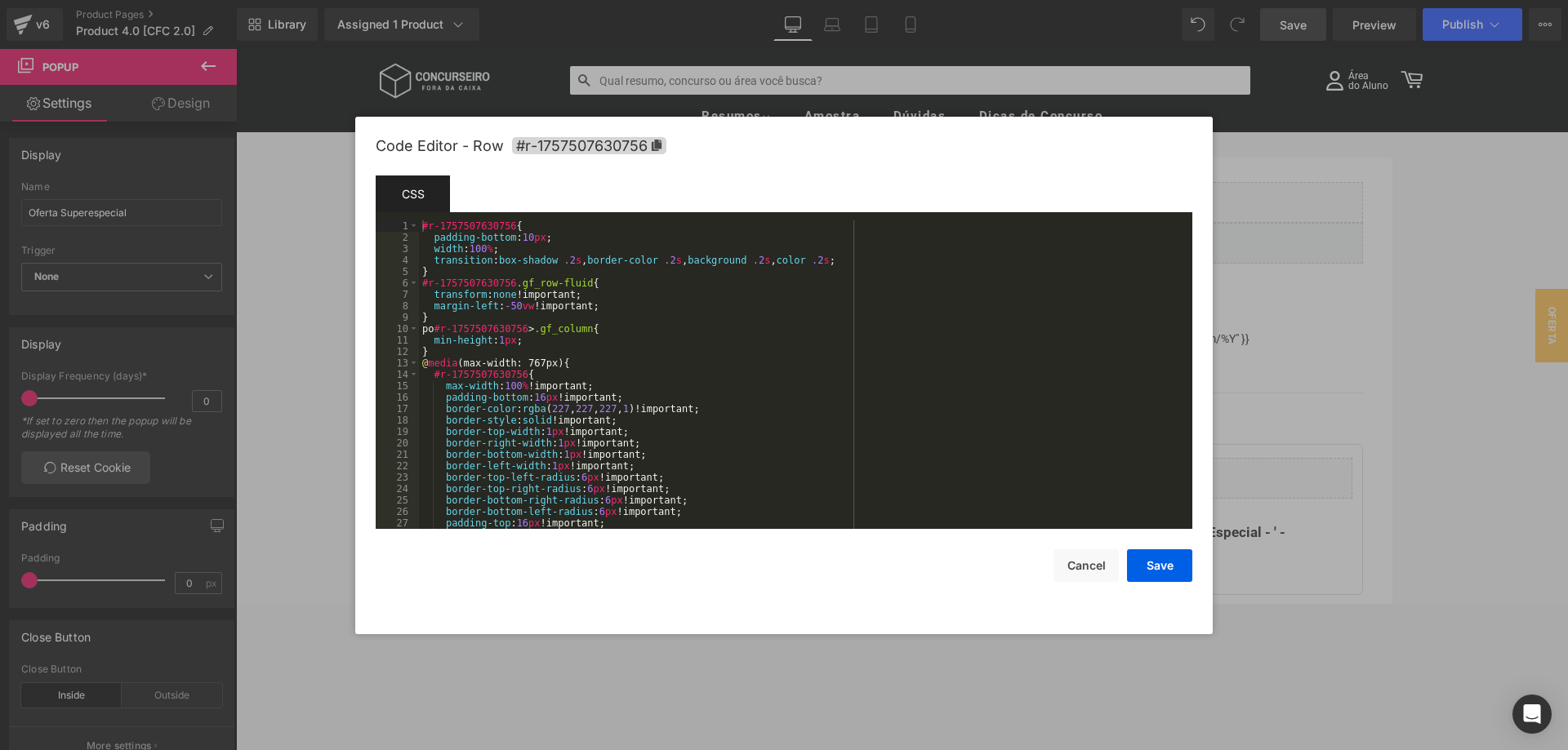
click at [908, 0] on div "Row You are previewing how the will restyle your page. You can not edit Element…" at bounding box center [784, 0] width 1568 height 0
click at [1089, 580] on button "Cancel" at bounding box center [1086, 565] width 66 height 32
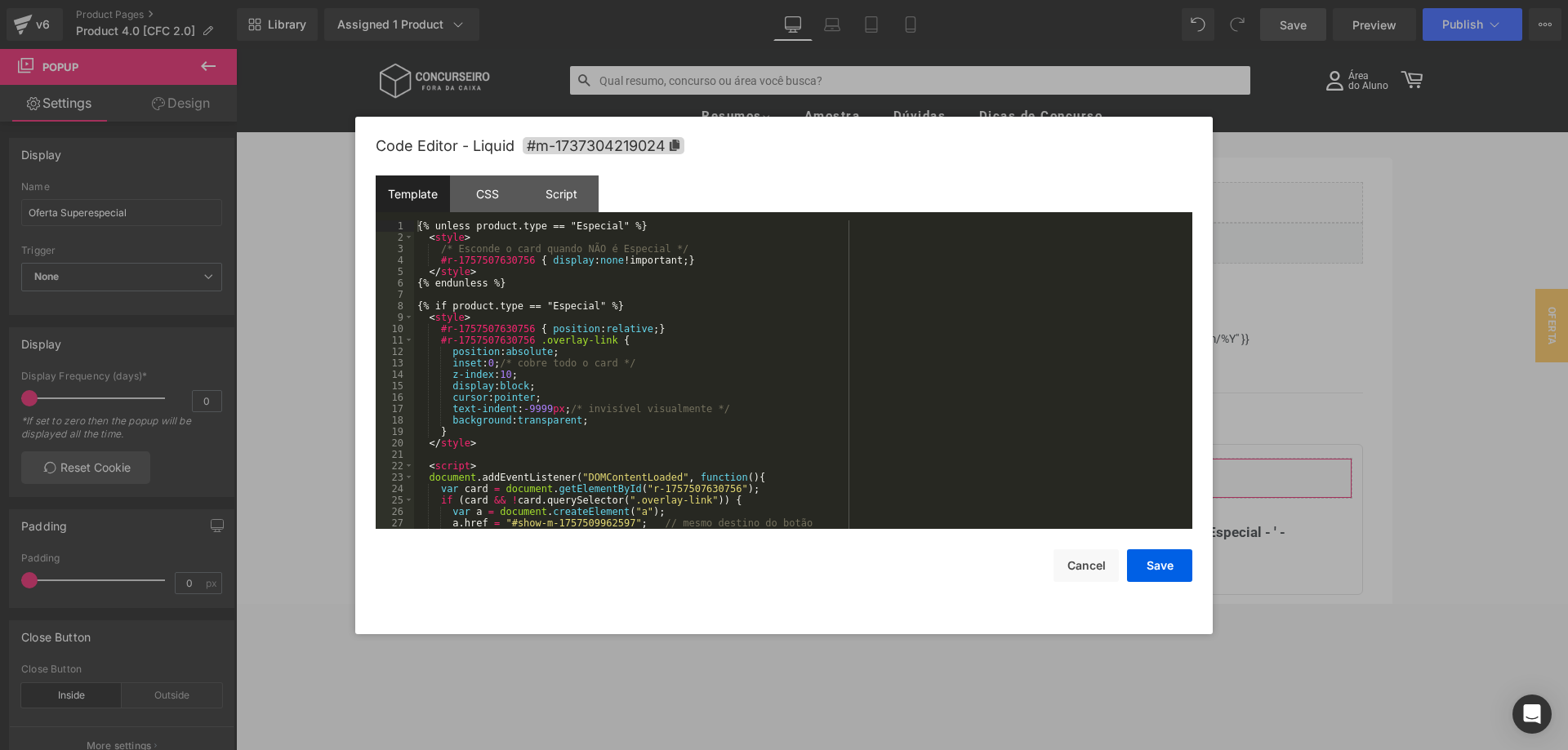
click at [1046, 0] on div "Row You are previewing how the will restyle your page. You can not edit Element…" at bounding box center [784, 0] width 1568 height 0
click at [417, 311] on div "{% unless product.type == "Especial" %} < style > /* Esconde o card quando NÃO …" at bounding box center [803, 386] width 778 height 331
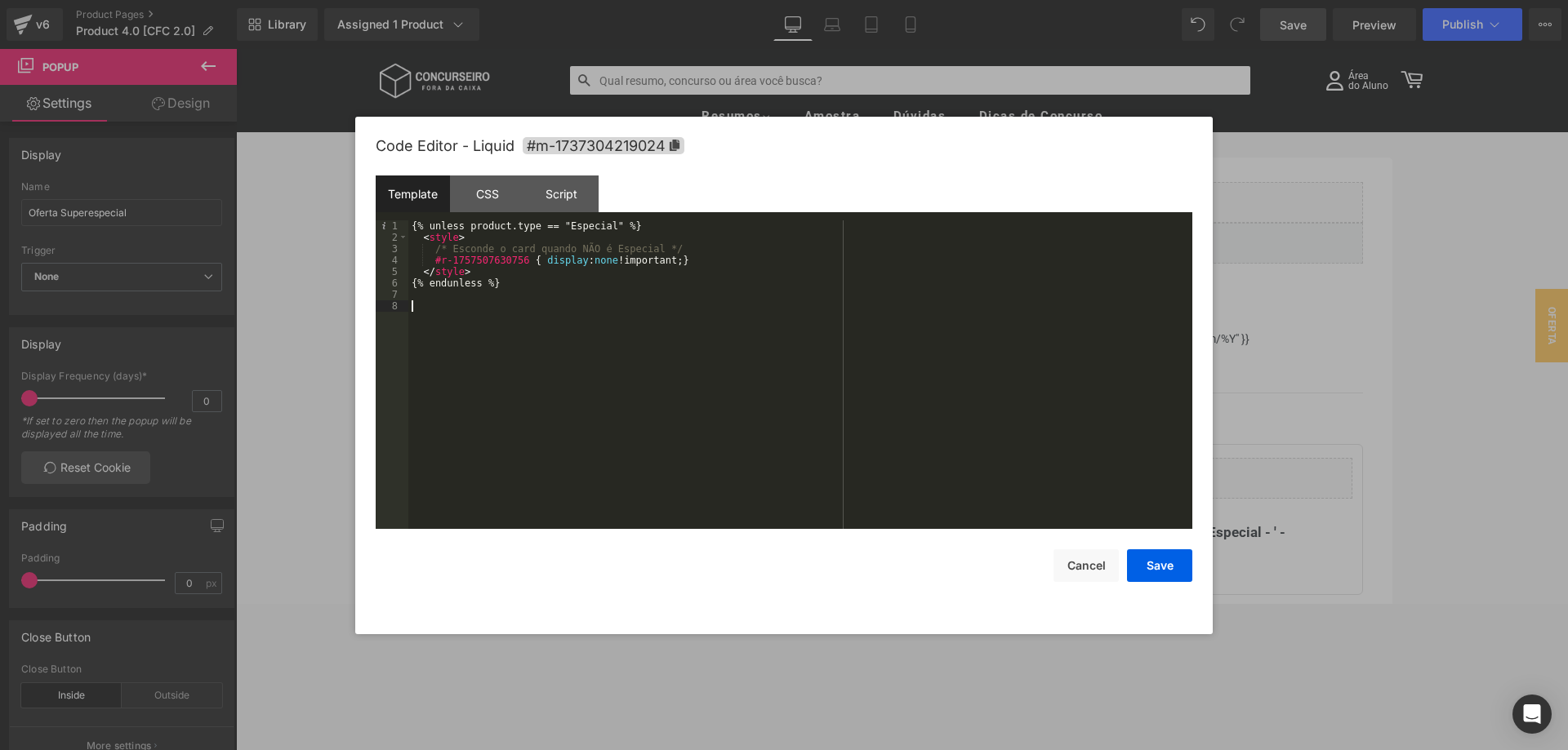
scroll to position [1635, 0]
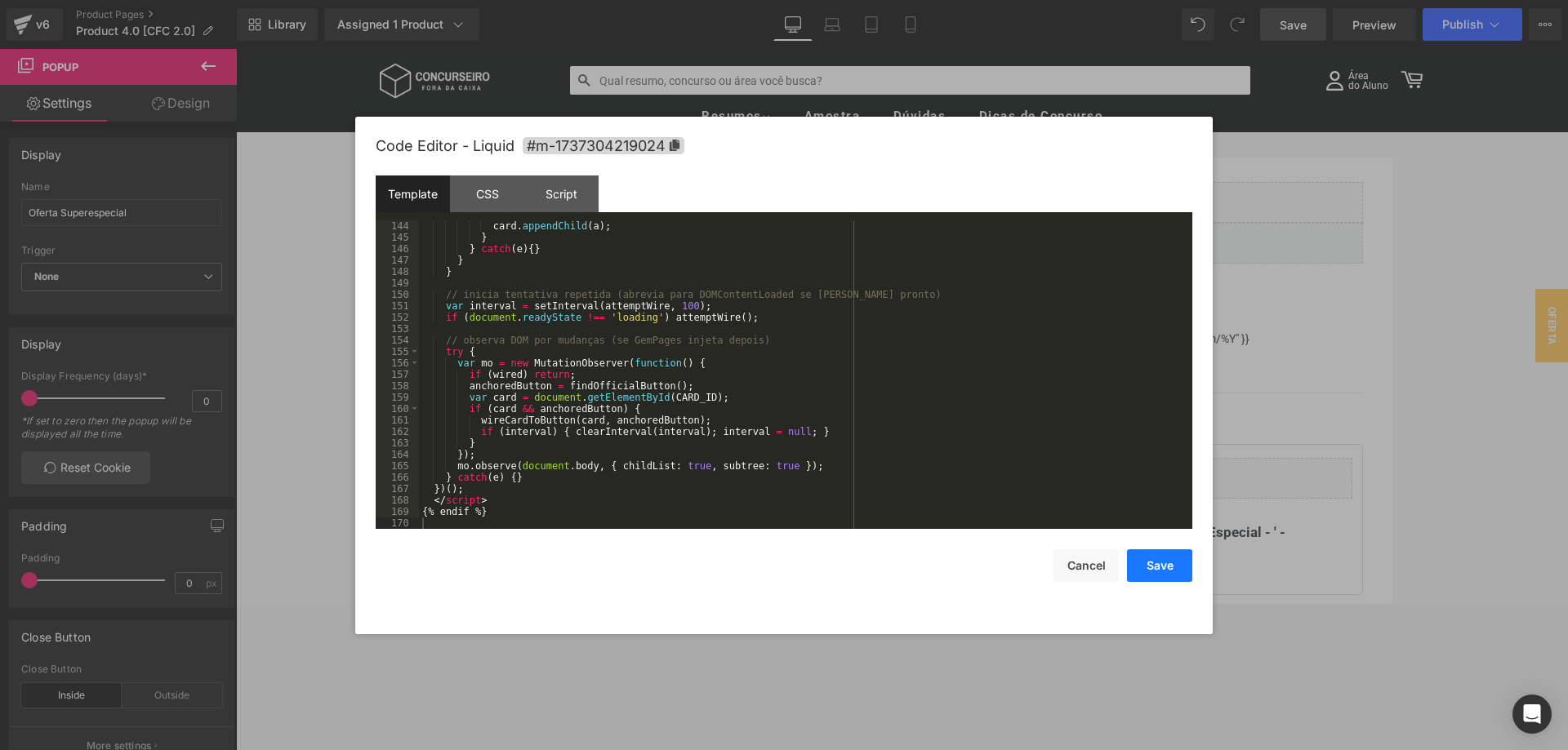
click at [1152, 565] on button "Save" at bounding box center [1159, 565] width 66 height 32
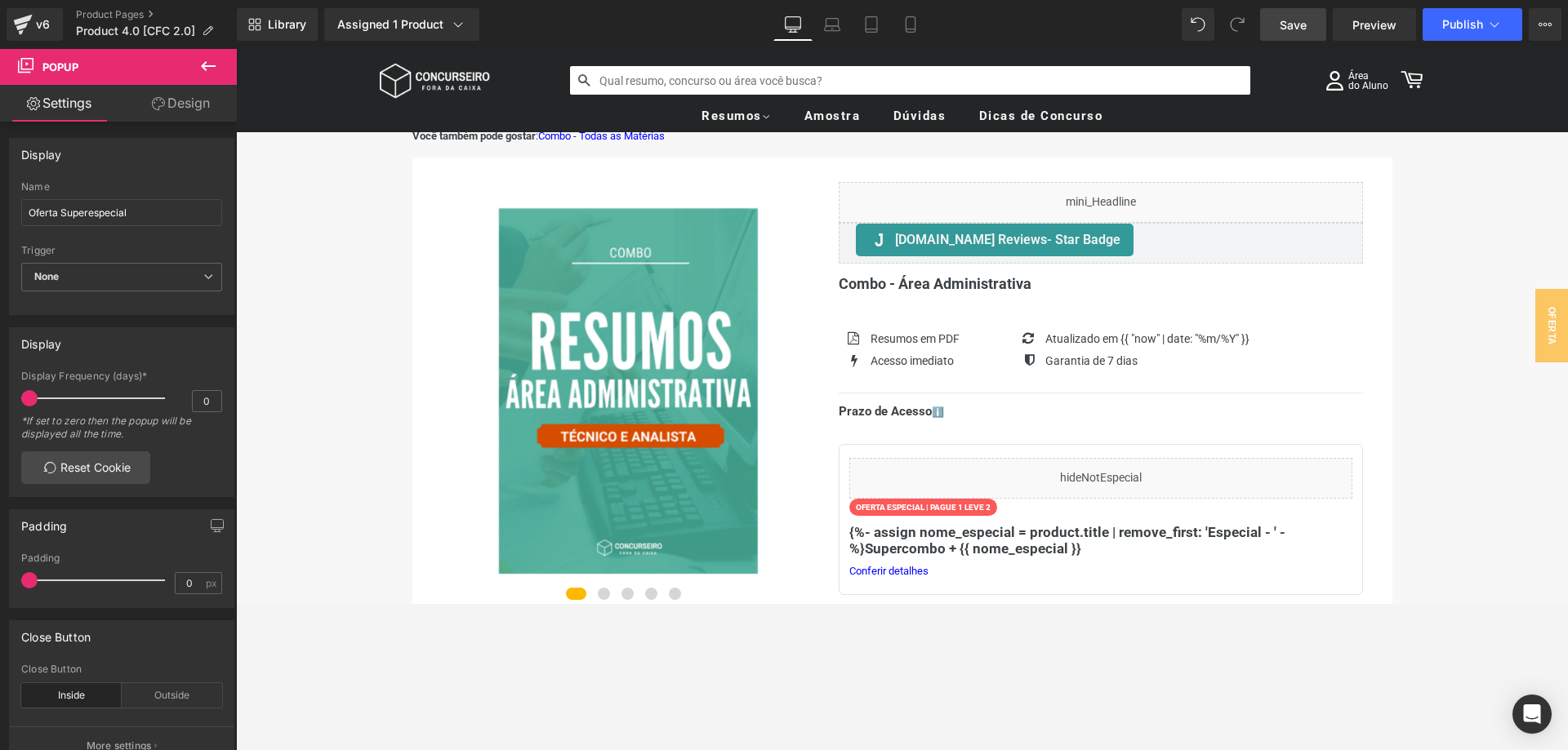
click at [1290, 29] on span "Save" at bounding box center [1293, 25] width 27 height 18
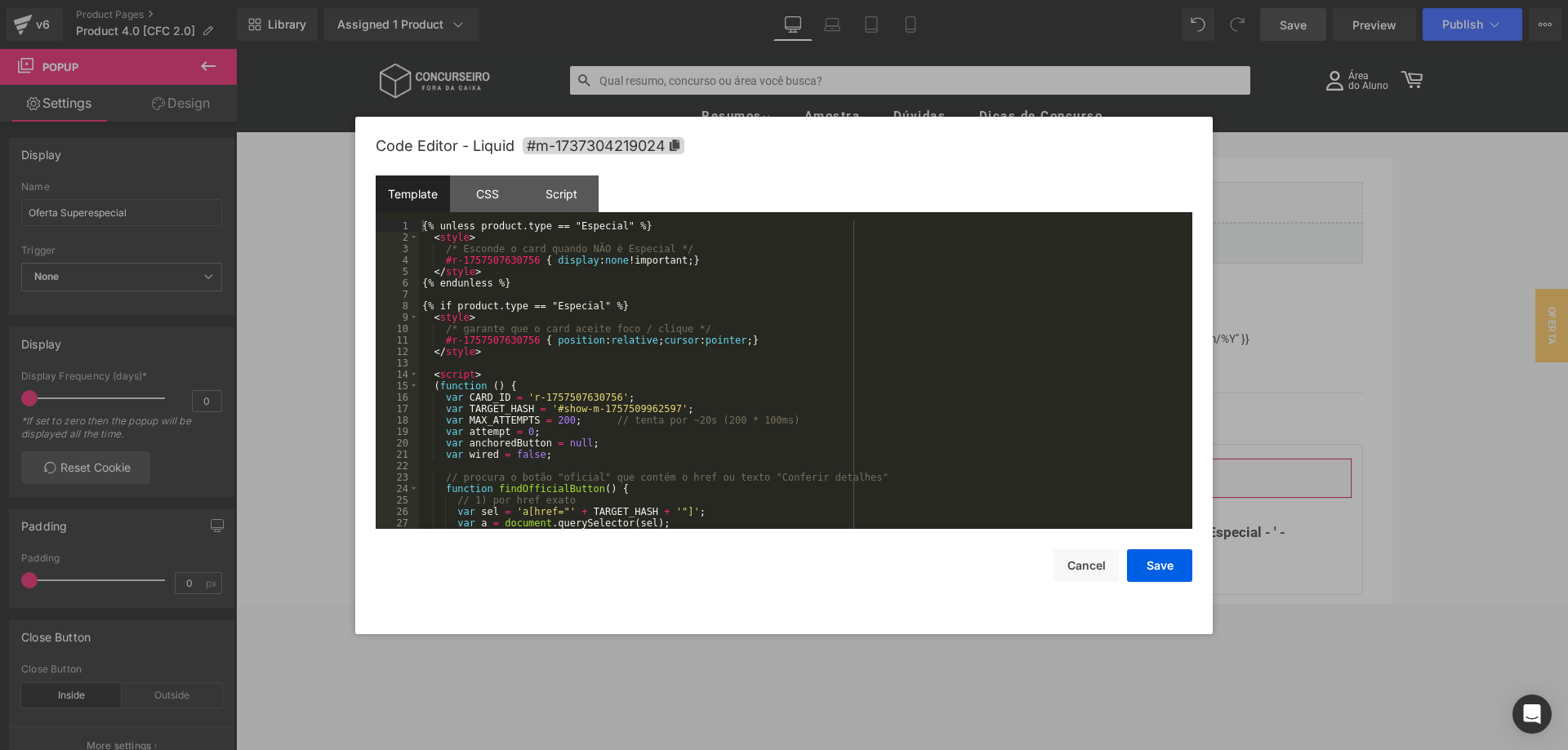
click at [1030, 0] on div "Row You are previewing how the will restyle your page. You can not edit Element…" at bounding box center [784, 0] width 1568 height 0
drag, startPoint x: 424, startPoint y: 295, endPoint x: 442, endPoint y: 274, distance: 27.7
click at [424, 294] on div "{% unless product.type == "Especial" %} < style > /* Esconde o card quando NÃO …" at bounding box center [806, 386] width 773 height 331
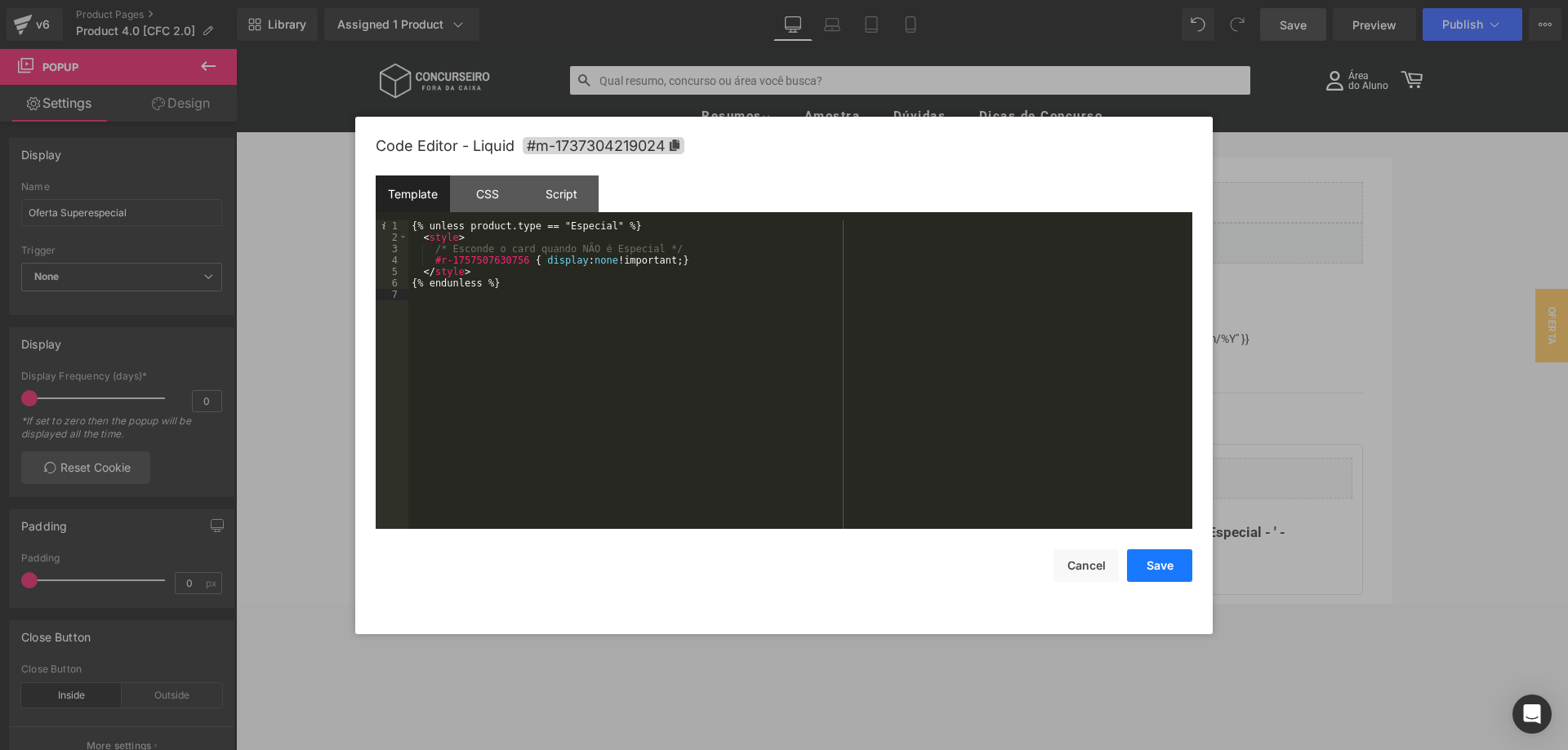
click at [1154, 569] on button "Save" at bounding box center [1159, 565] width 66 height 32
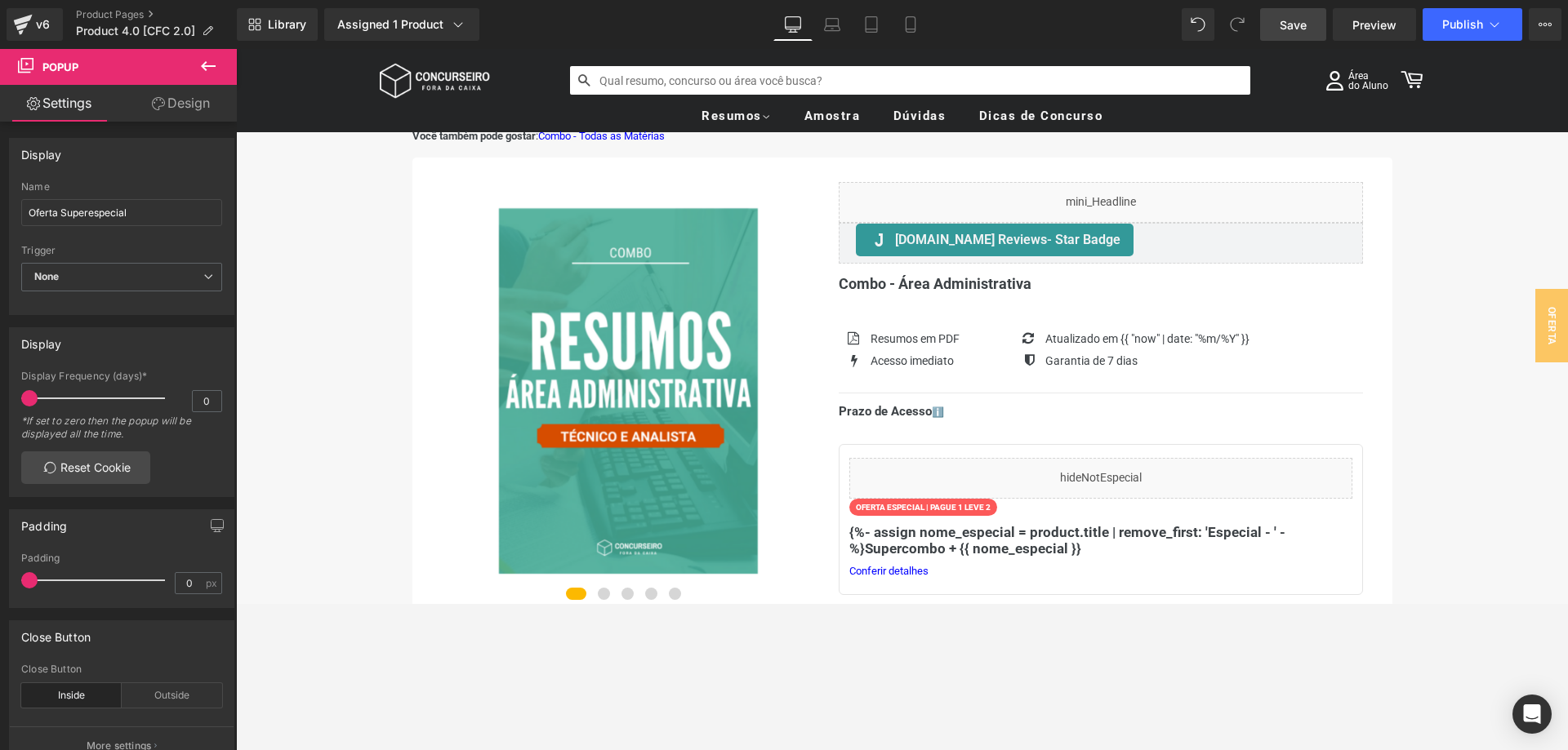
click at [1289, 27] on span "Save" at bounding box center [1293, 25] width 27 height 18
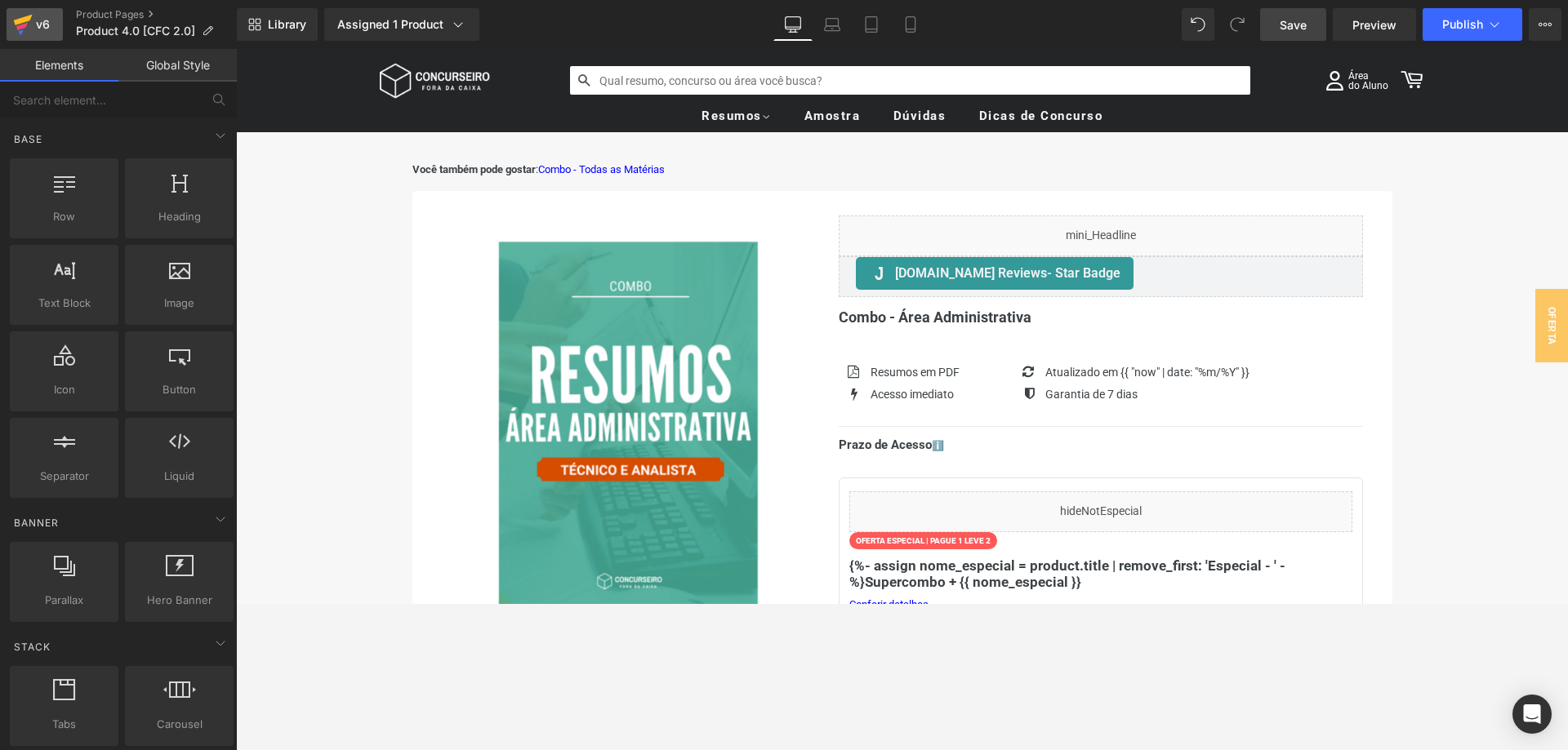
click at [42, 16] on div "v6" at bounding box center [42, 24] width 20 height 21
